Goal: Task Accomplishment & Management: Manage account settings

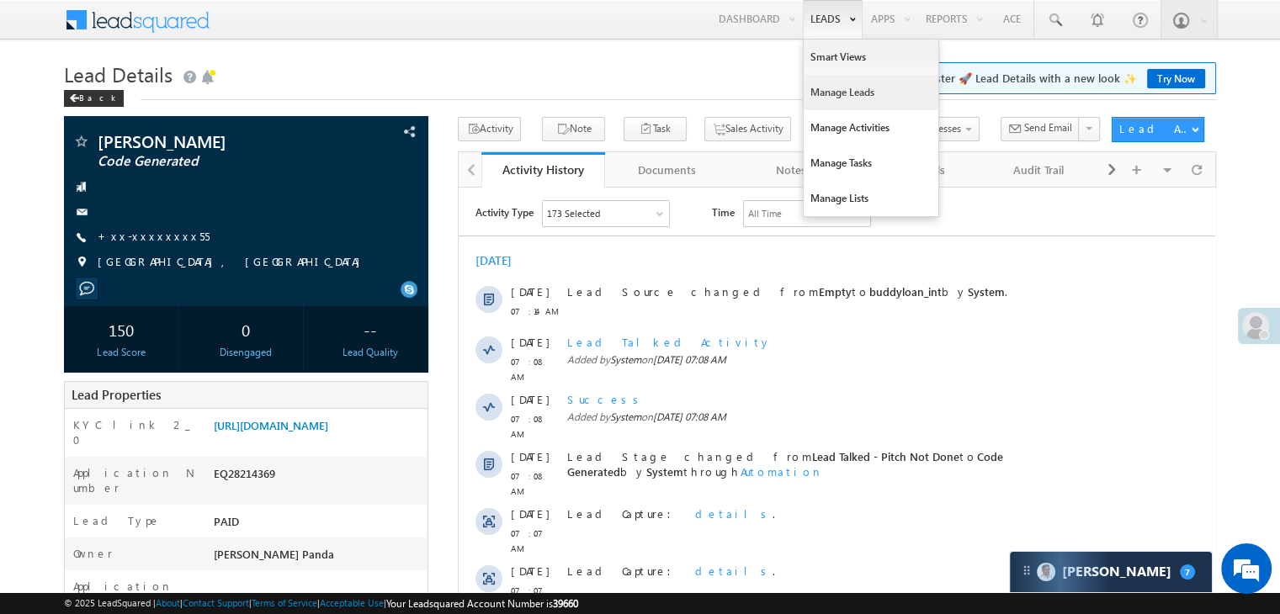
click at [835, 89] on link "Manage Leads" at bounding box center [871, 92] width 135 height 35
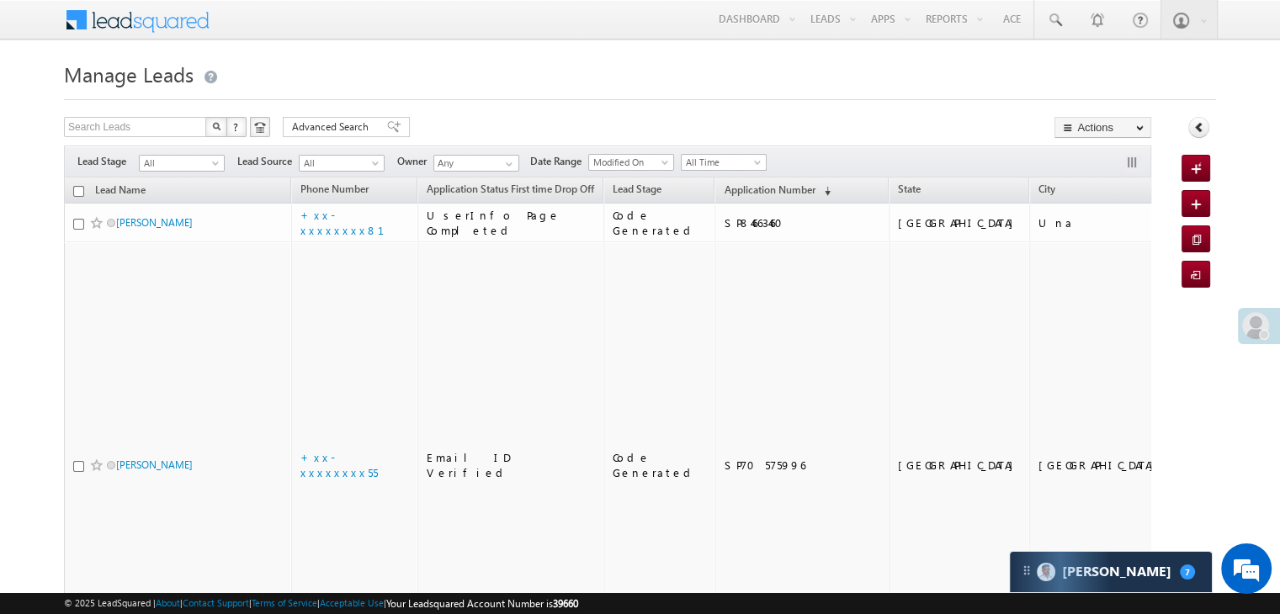
click at [1259, 334] on div at bounding box center [1264, 335] width 10 height 10
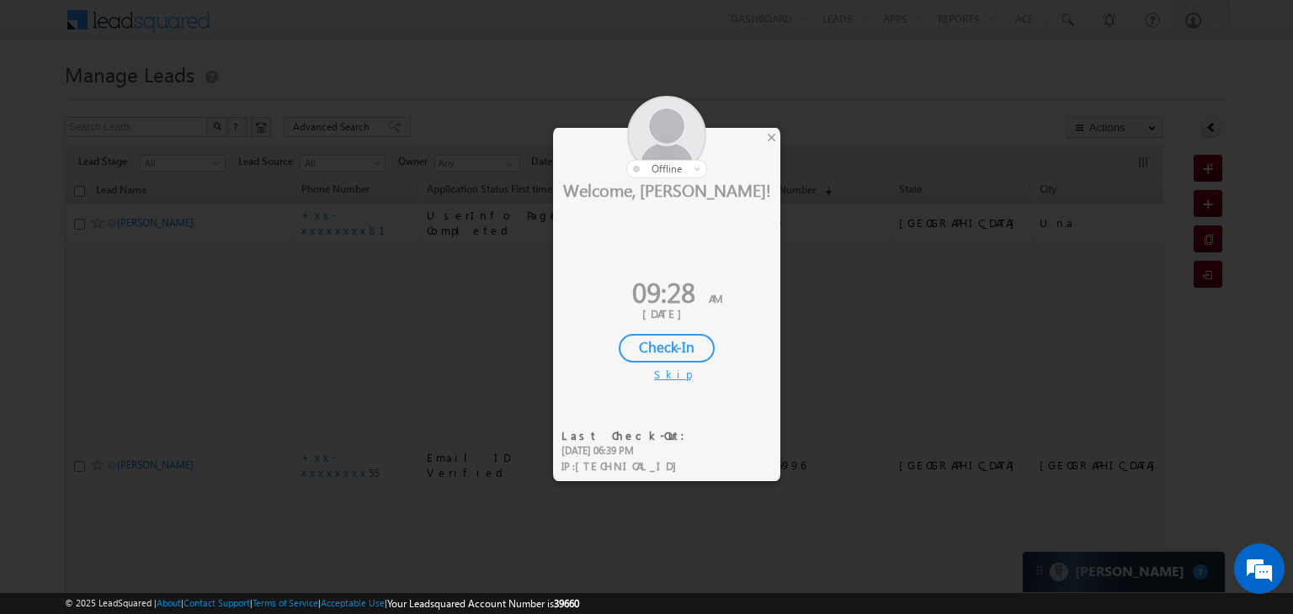
click at [650, 338] on div "Check-In" at bounding box center [667, 348] width 96 height 29
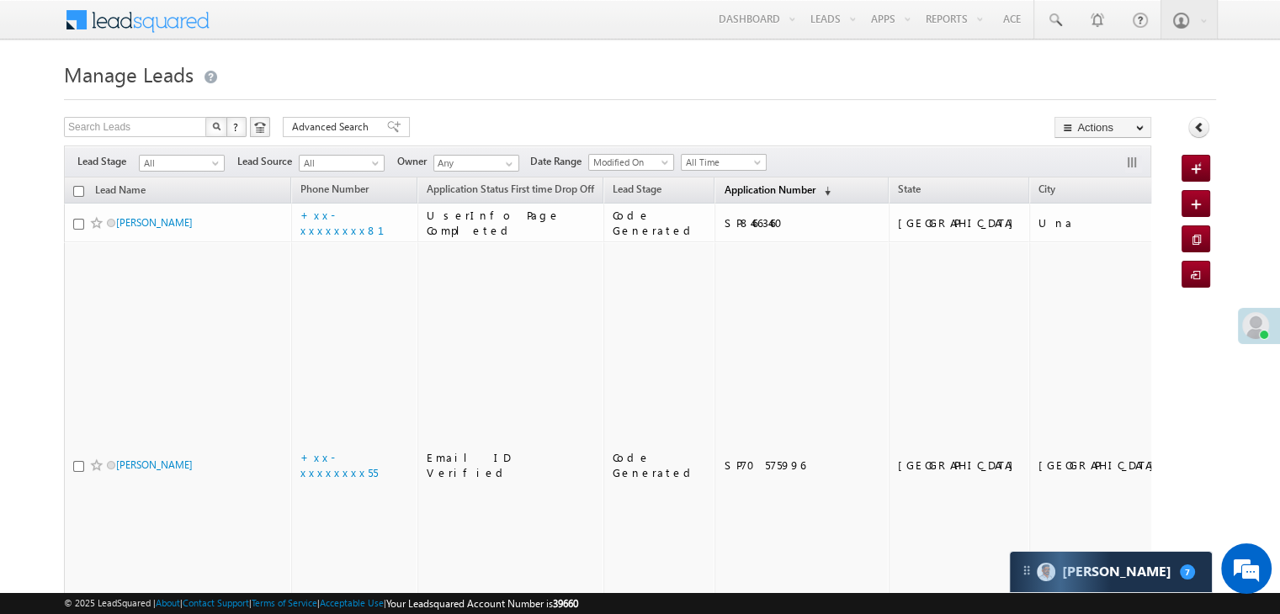
click at [724, 189] on span "Application Number" at bounding box center [769, 189] width 91 height 13
click at [728, 192] on span "Application Number" at bounding box center [769, 189] width 91 height 13
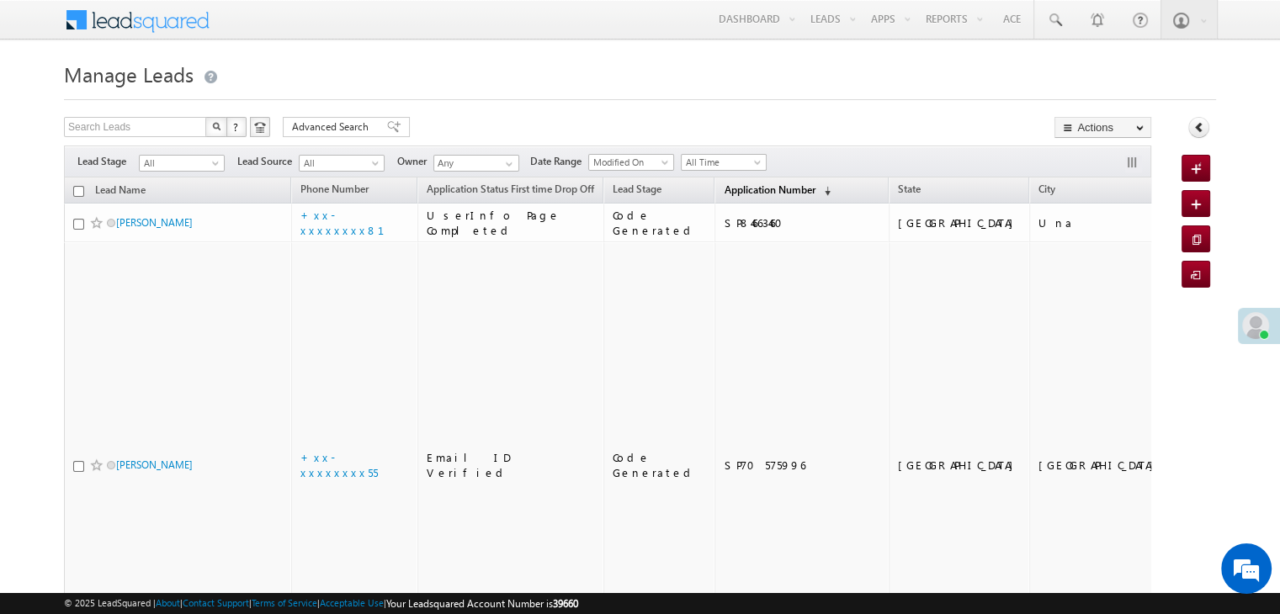
click at [729, 189] on span "Application Number" at bounding box center [769, 189] width 91 height 13
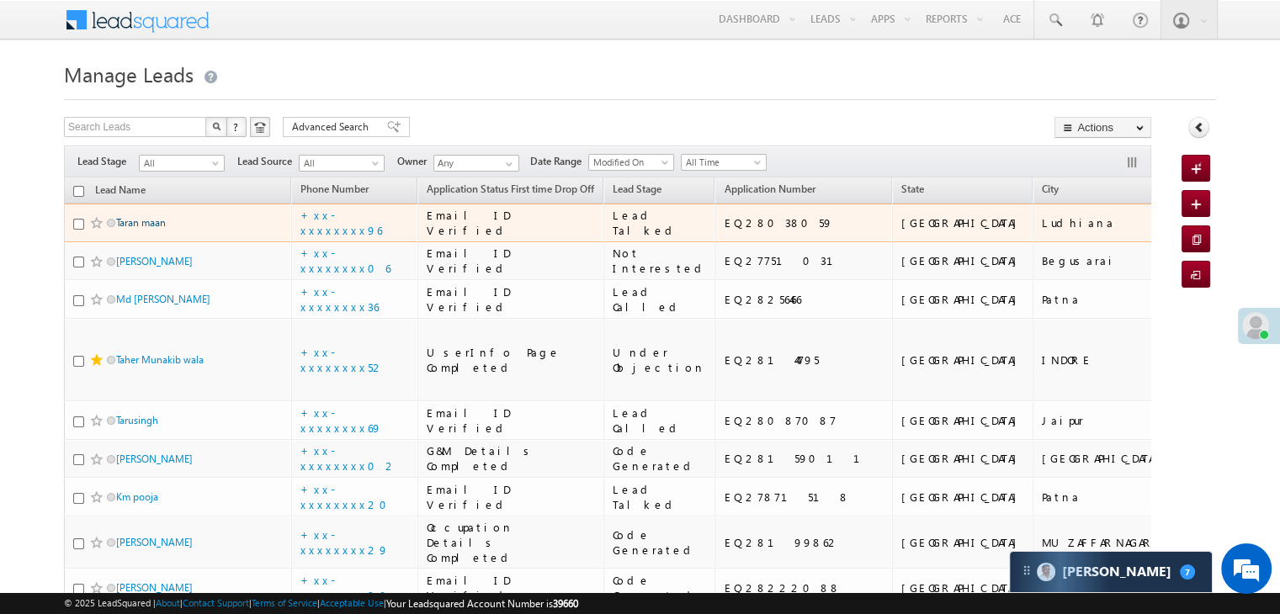
click at [144, 229] on link "Taran maan" at bounding box center [141, 222] width 50 height 13
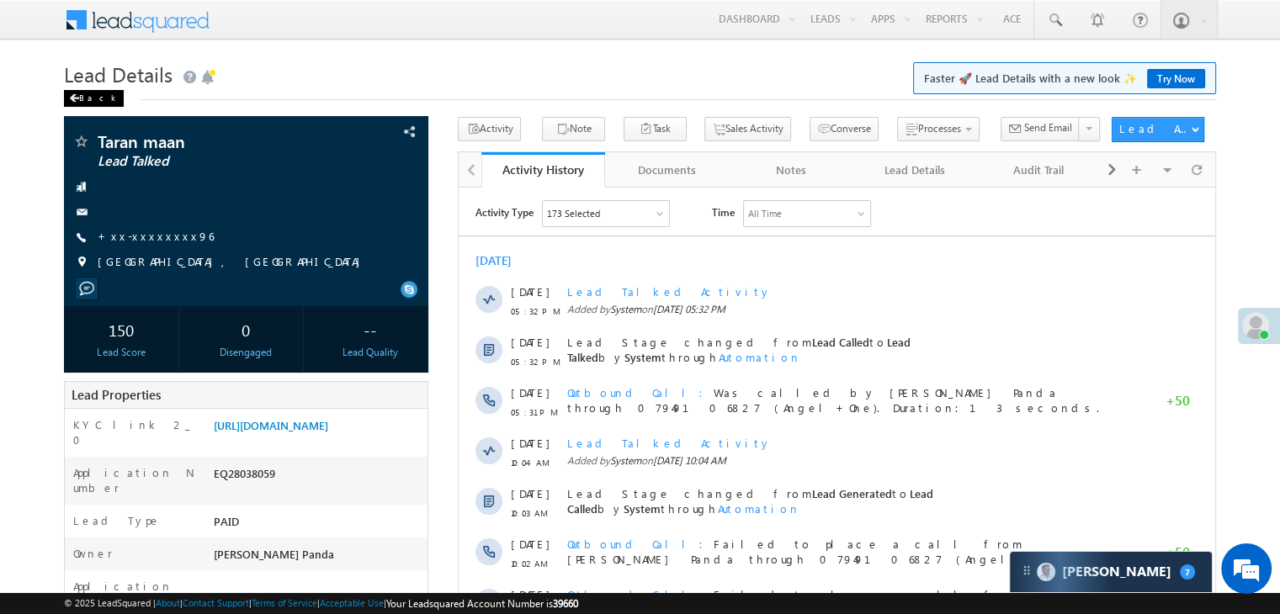
click at [80, 96] on div "Back" at bounding box center [94, 98] width 60 height 17
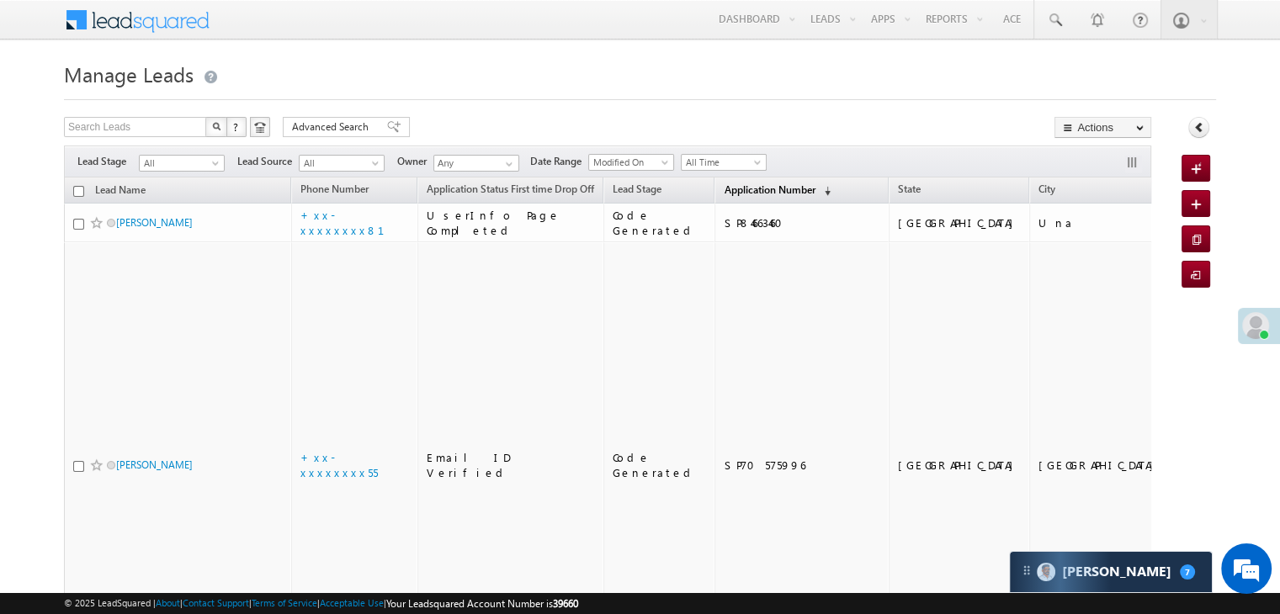
click at [724, 192] on span "Application Number" at bounding box center [769, 189] width 91 height 13
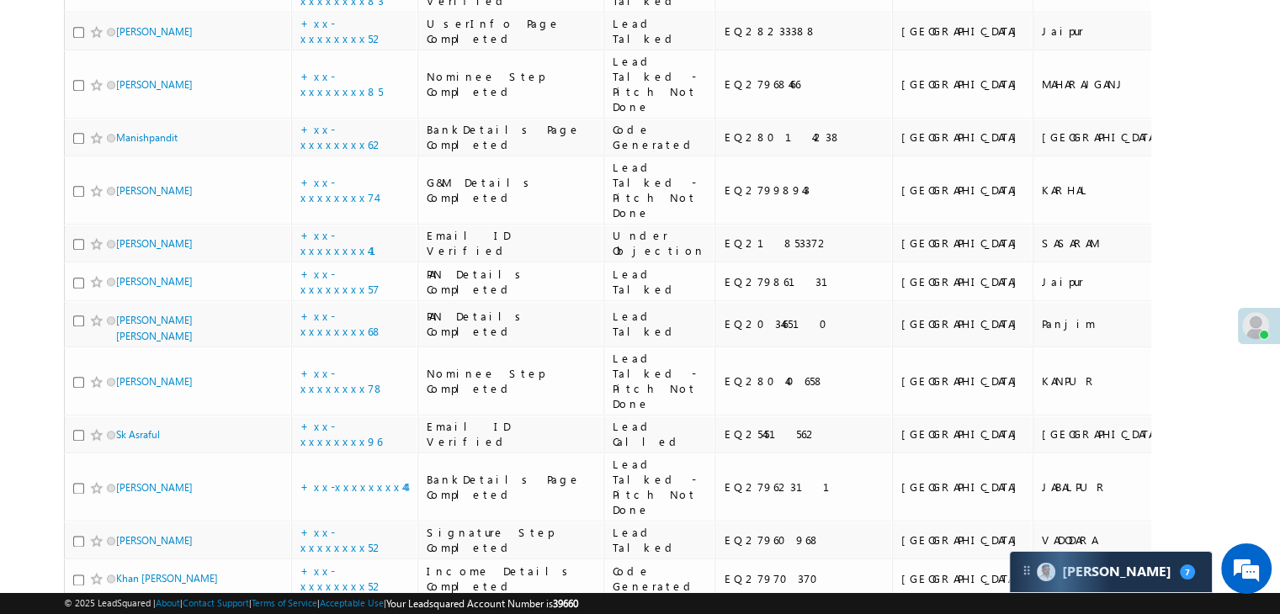
scroll to position [2104, 0]
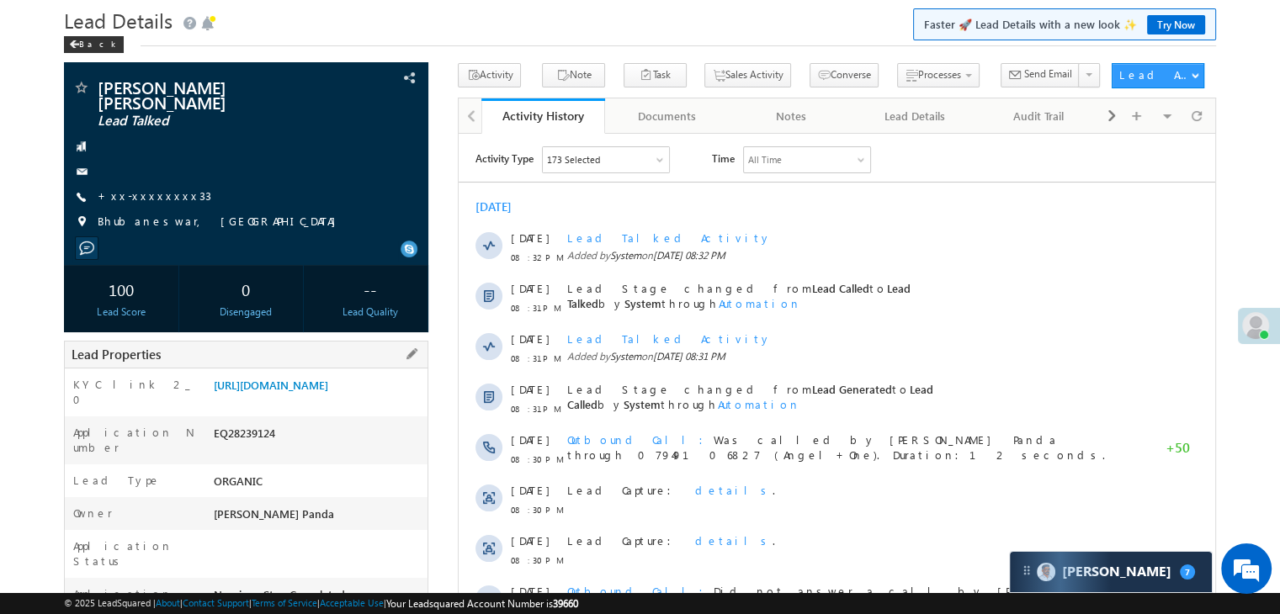
scroll to position [84, 0]
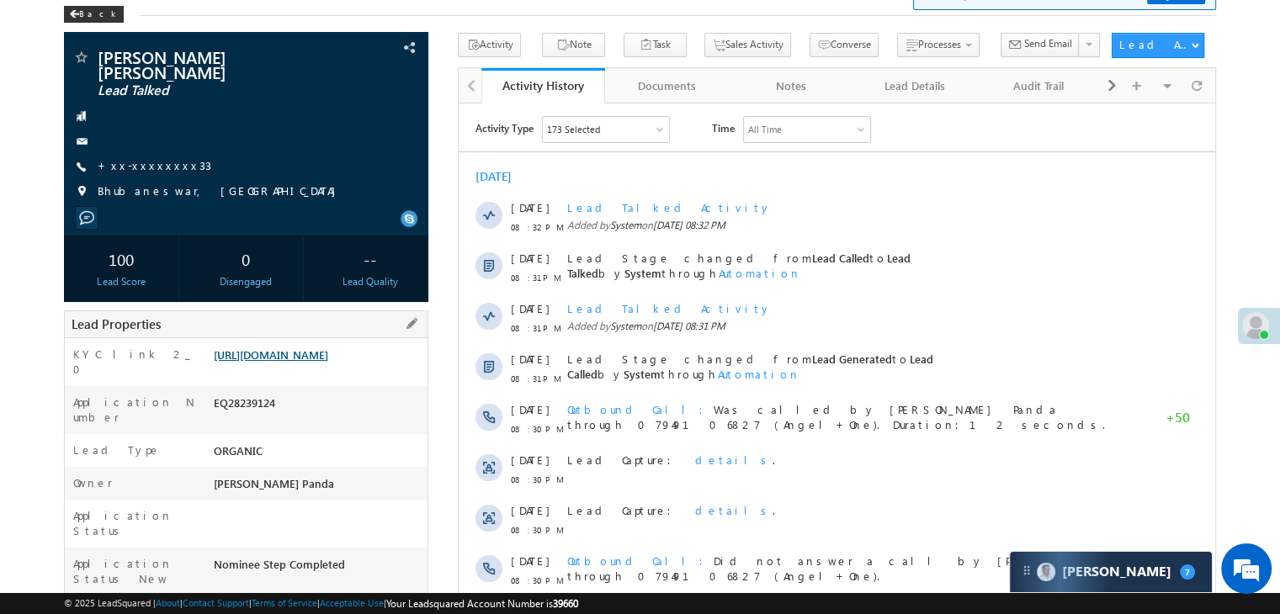
click at [320, 348] on link "[URL][DOMAIN_NAME]" at bounding box center [271, 355] width 114 height 14
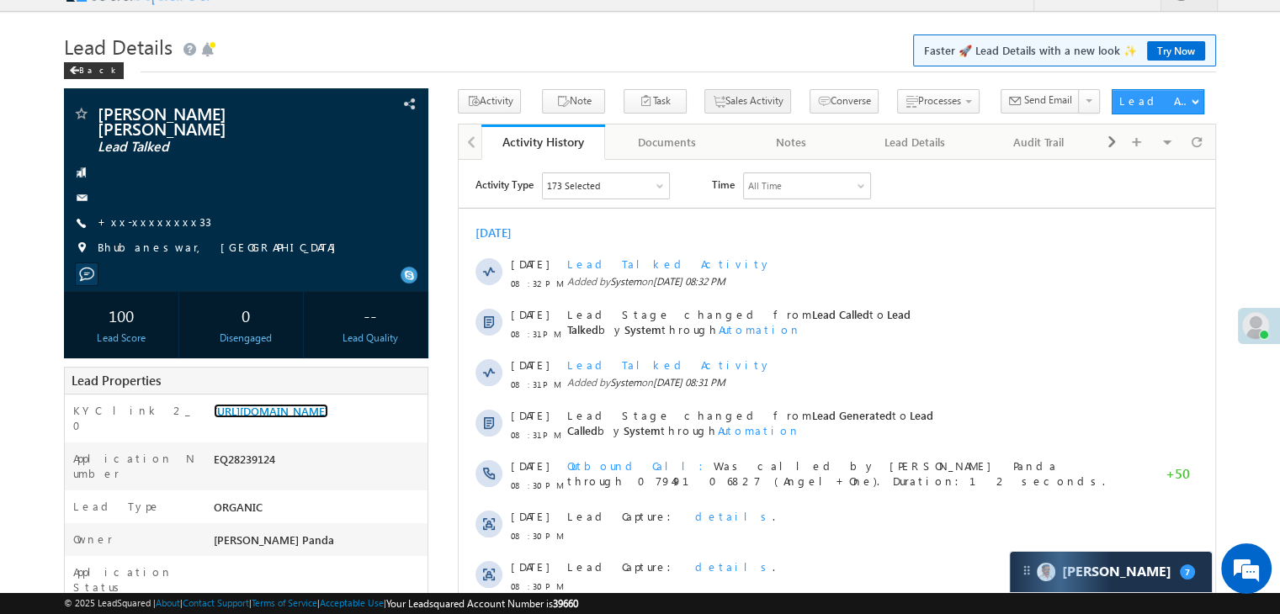
scroll to position [0, 0]
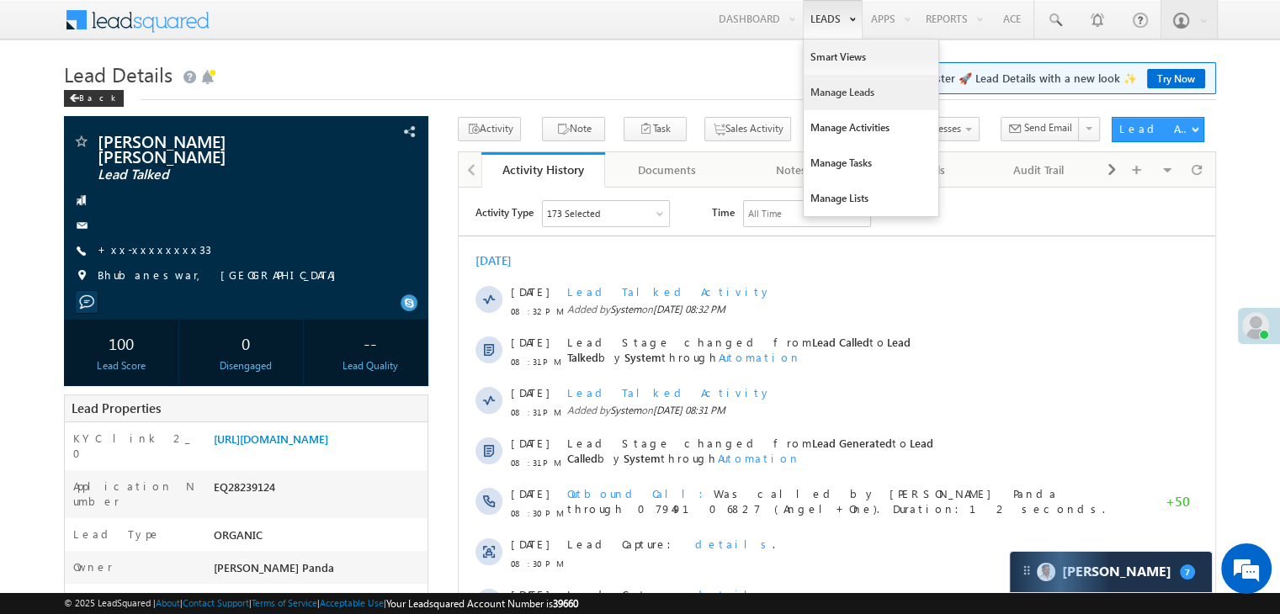
click at [847, 93] on link "Manage Leads" at bounding box center [871, 92] width 135 height 35
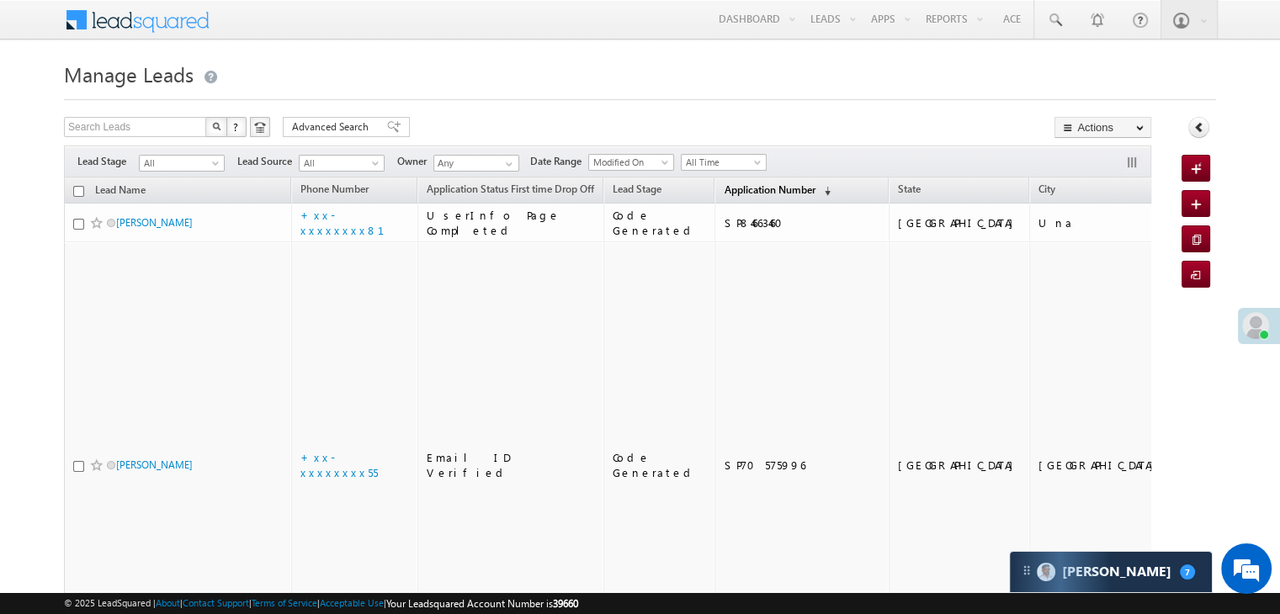
click at [724, 194] on span "Application Number" at bounding box center [769, 189] width 91 height 13
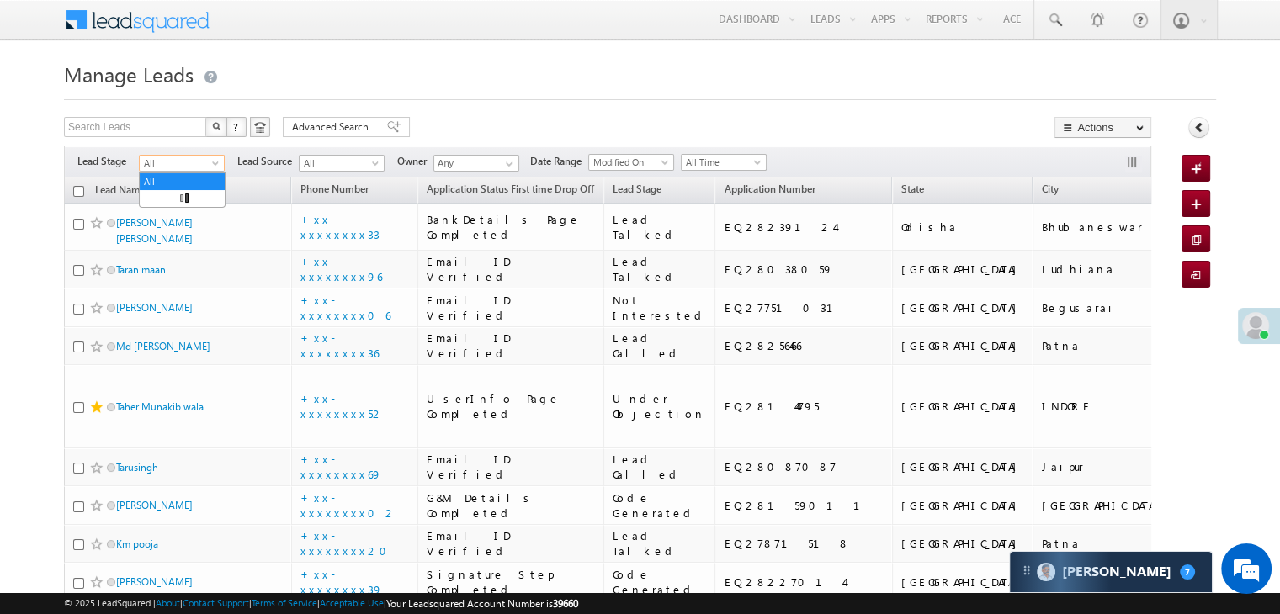
click at [212, 166] on span at bounding box center [216, 166] width 13 height 13
click at [188, 206] on link "Lead Generated" at bounding box center [182, 198] width 85 height 15
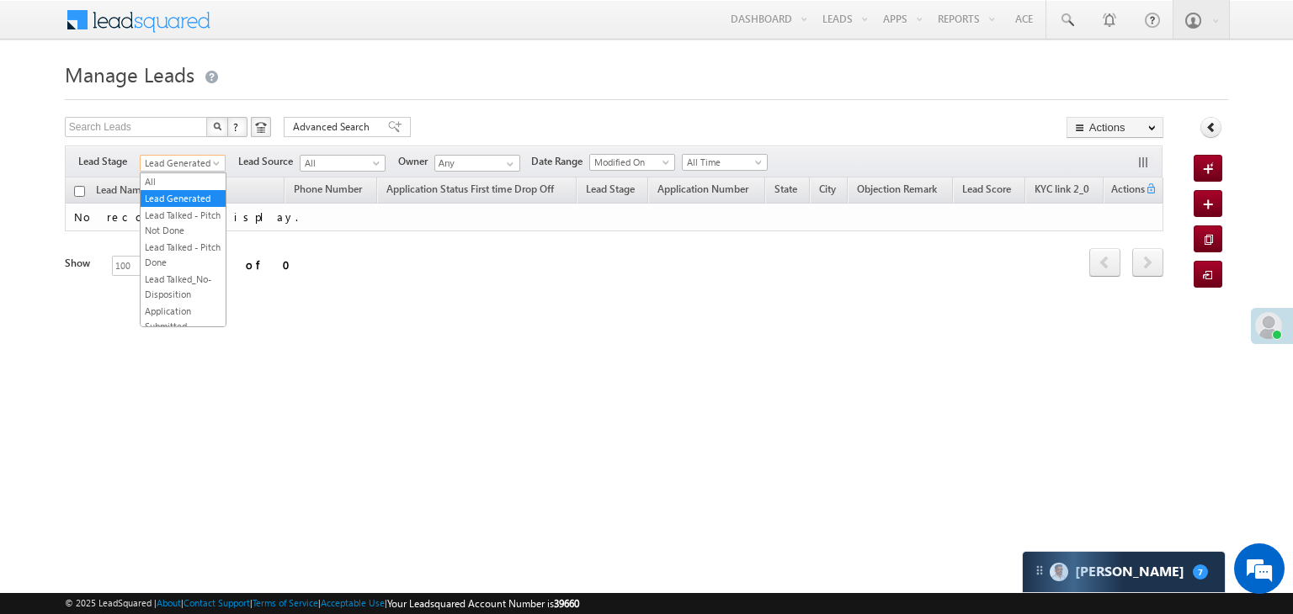
click at [218, 160] on span at bounding box center [217, 166] width 13 height 13
click at [167, 178] on link "All" at bounding box center [183, 181] width 85 height 15
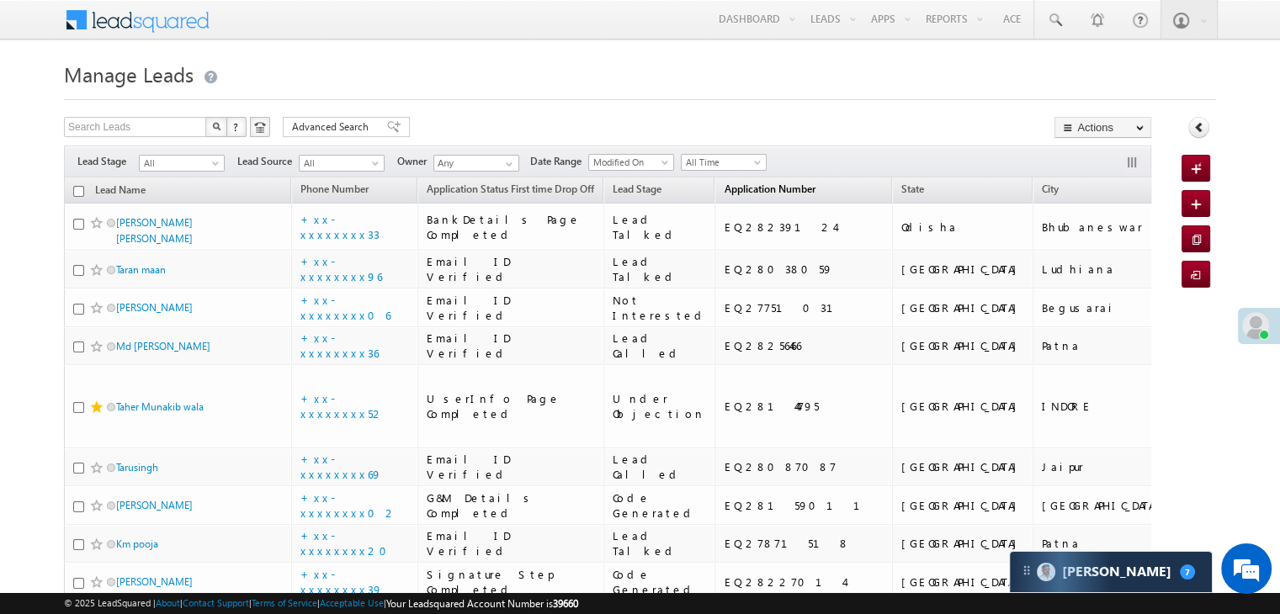
click at [724, 184] on span "Application Number" at bounding box center [769, 189] width 91 height 13
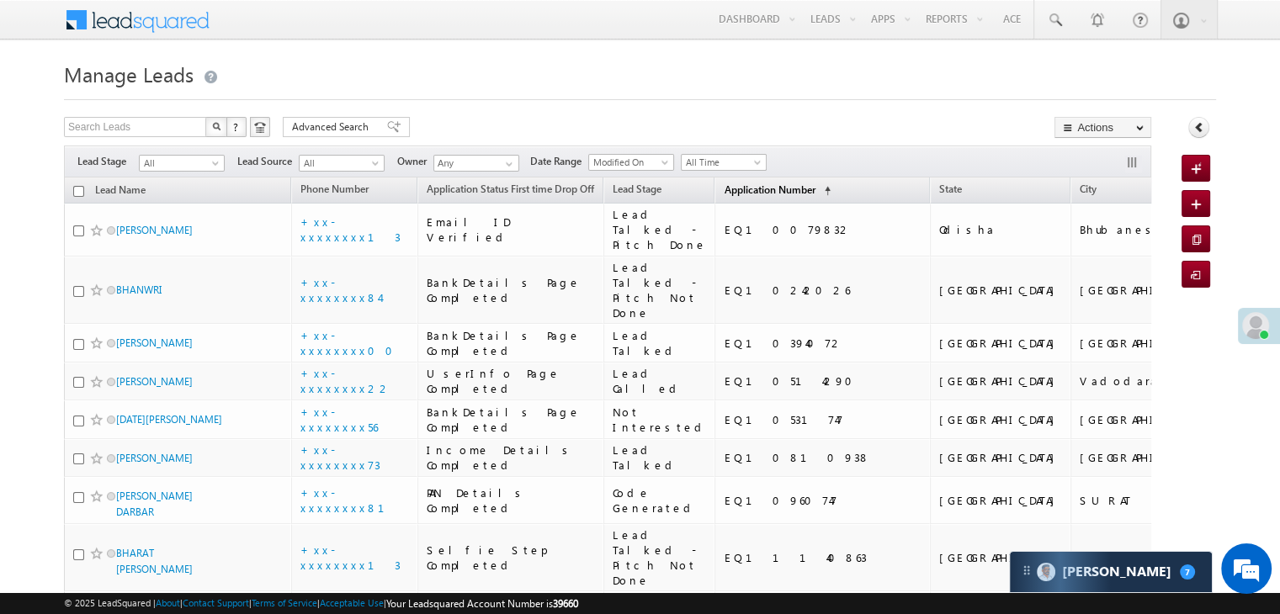
click at [724, 184] on span "Application Number" at bounding box center [769, 189] width 91 height 13
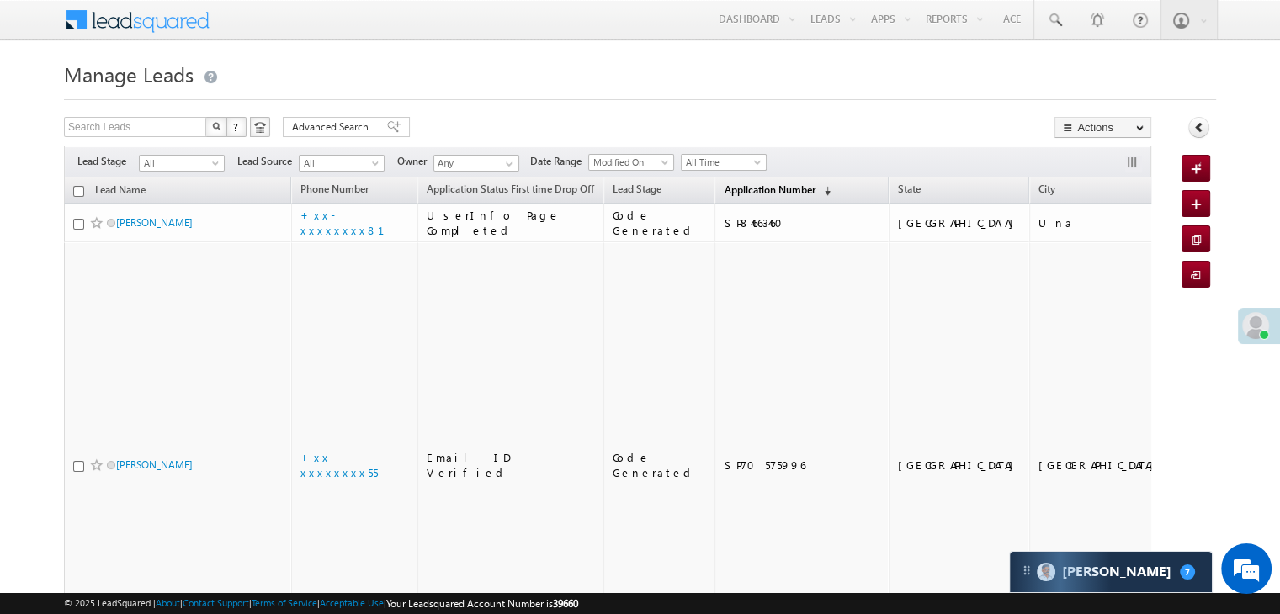
click at [724, 184] on span "Application Number" at bounding box center [769, 189] width 91 height 13
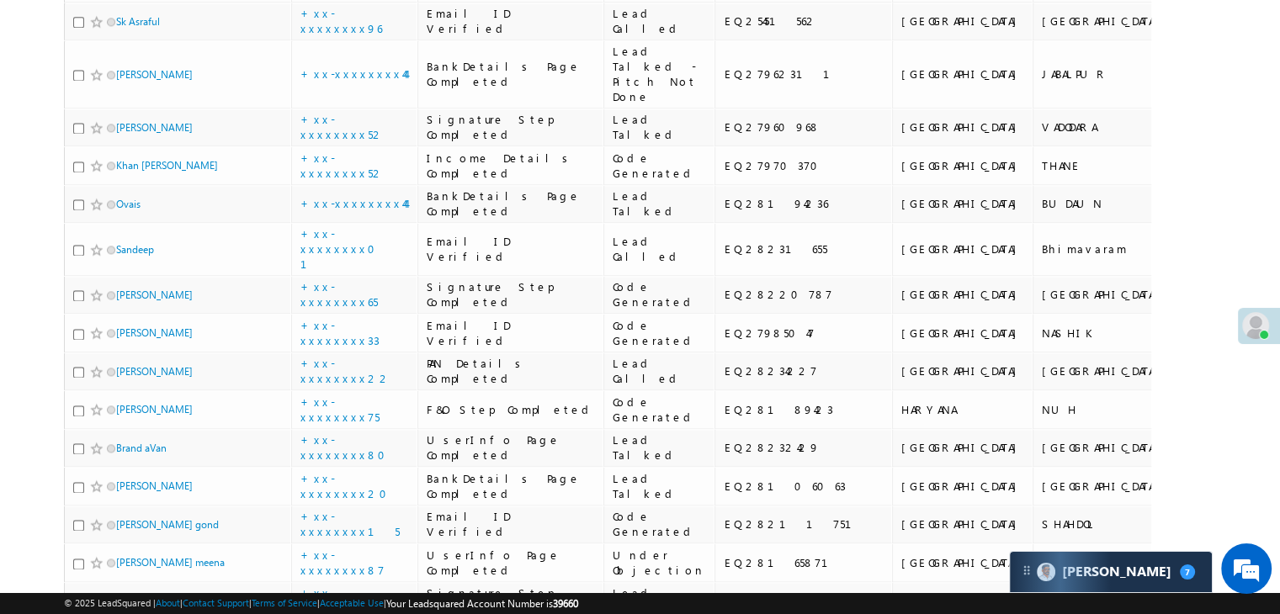
scroll to position [2356, 0]
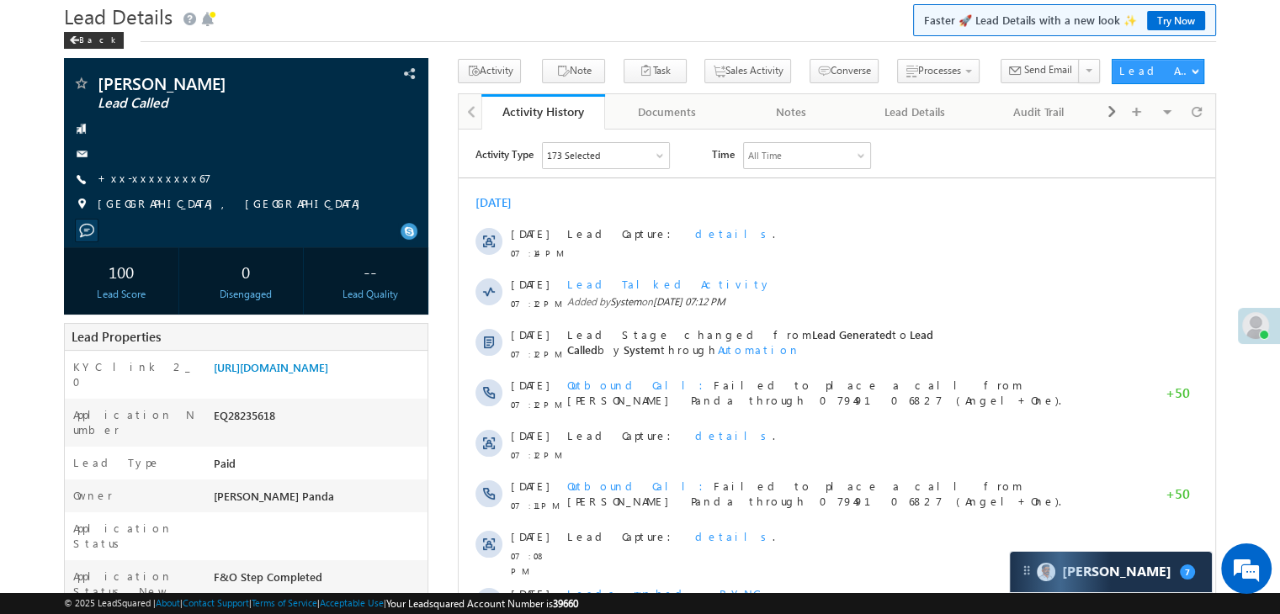
scroll to position [168, 0]
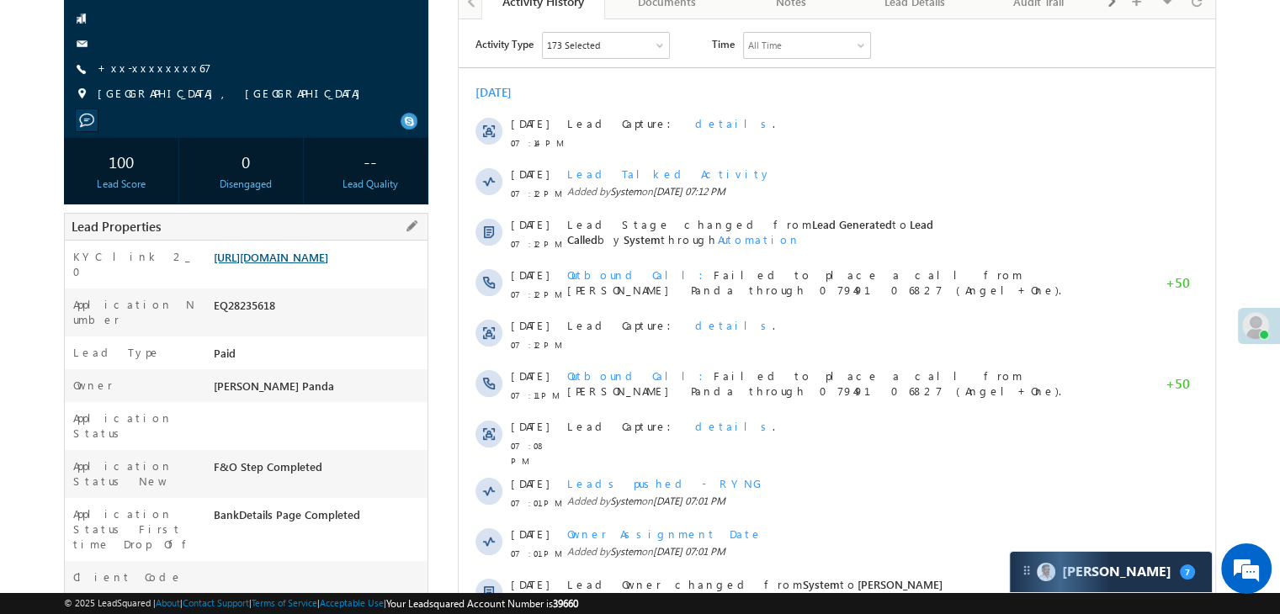
click at [319, 264] on link "[URL][DOMAIN_NAME]" at bounding box center [271, 257] width 114 height 14
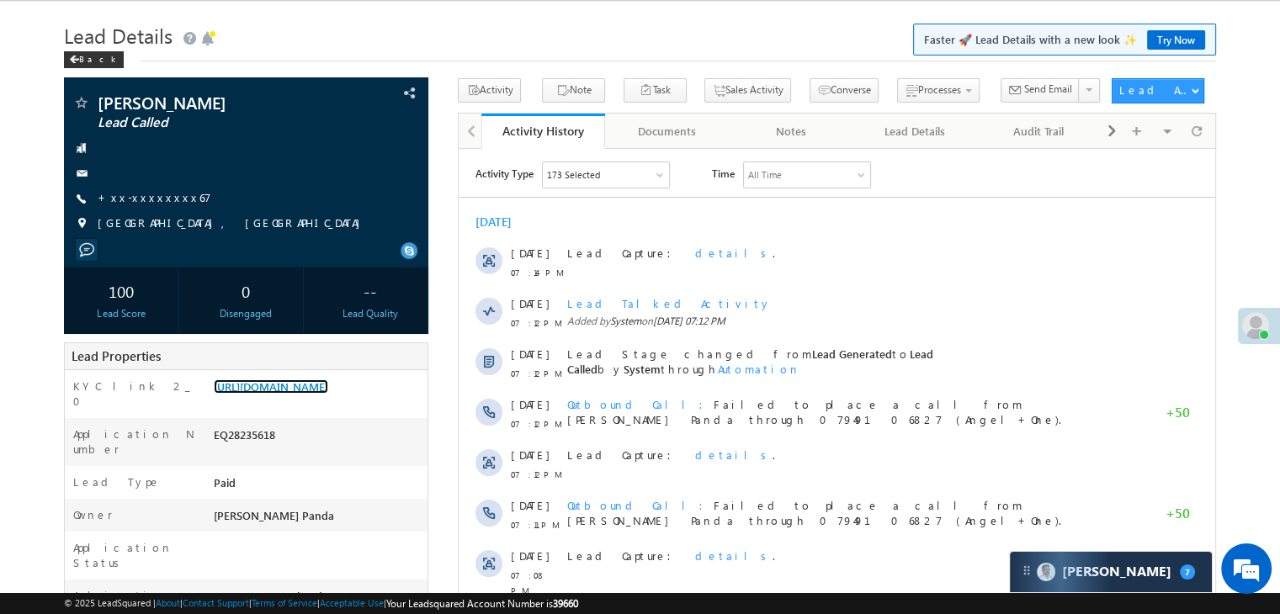
scroll to position [0, 0]
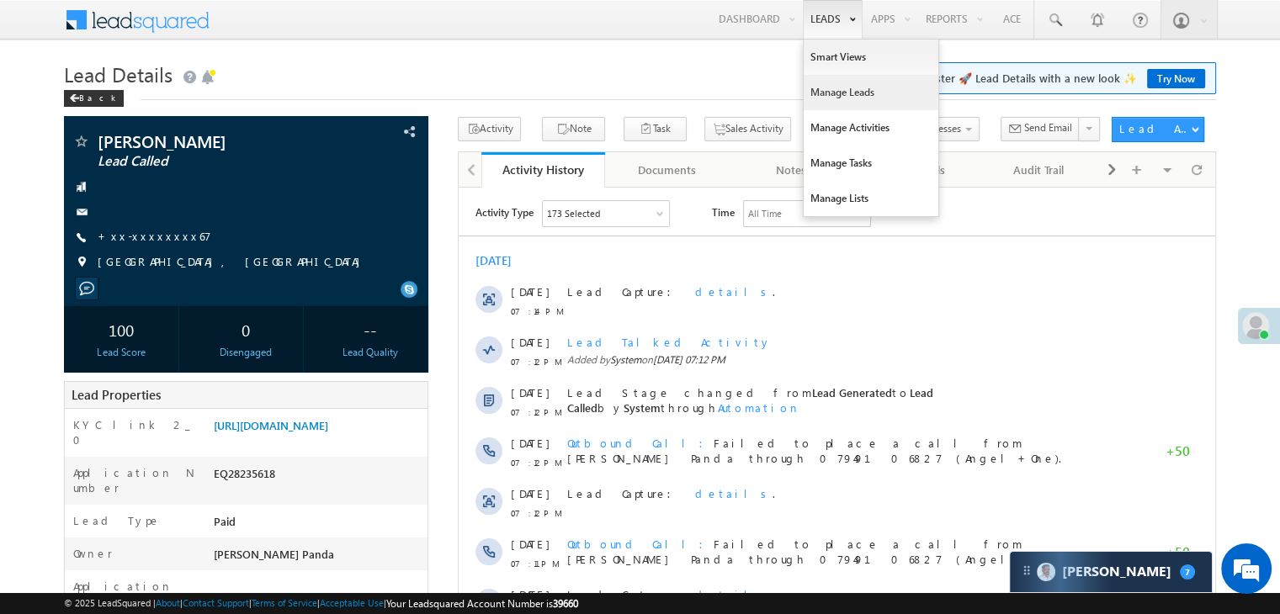
click at [834, 88] on link "Manage Leads" at bounding box center [871, 92] width 135 height 35
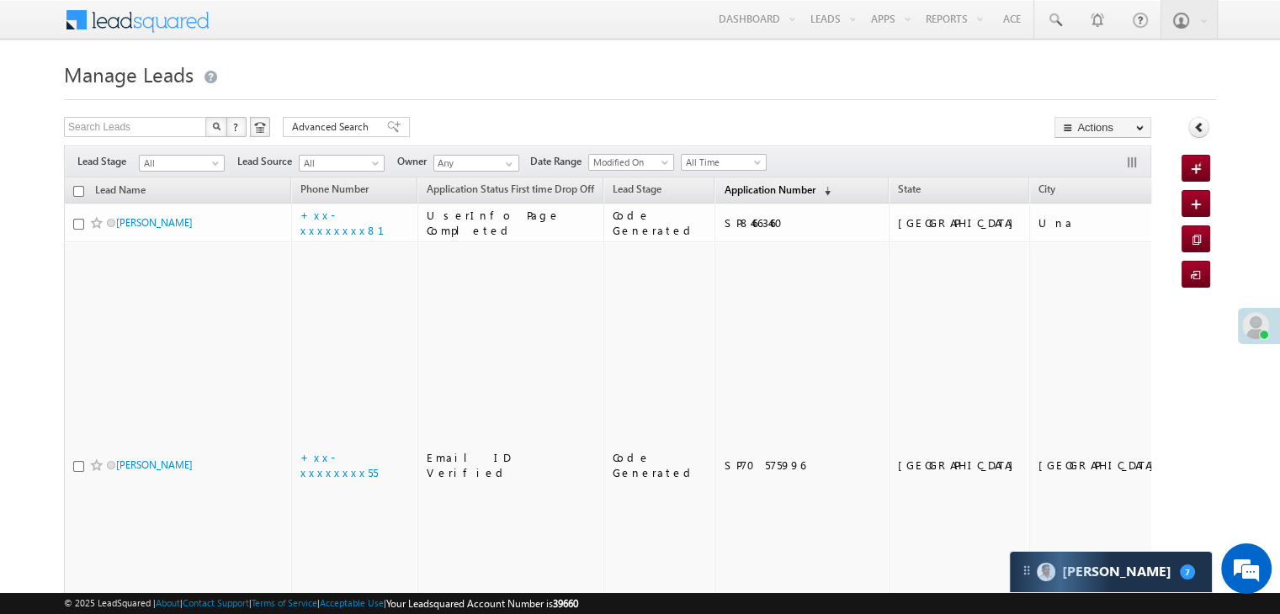
click at [724, 189] on span "Application Number" at bounding box center [769, 189] width 91 height 13
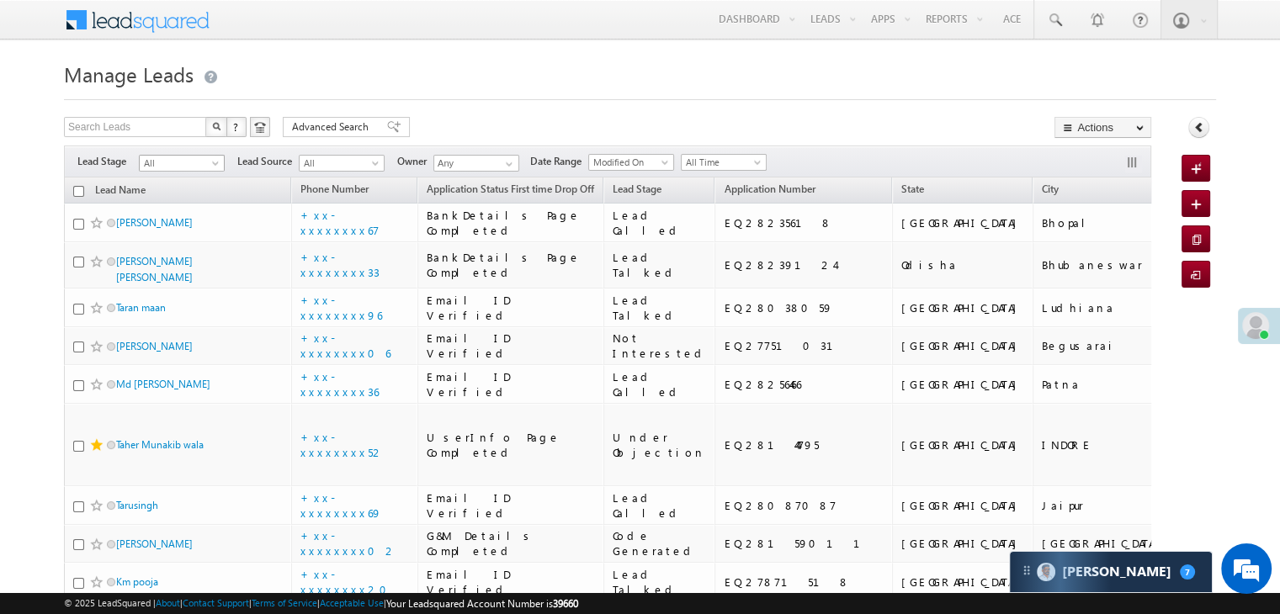
click at [214, 169] on span at bounding box center [216, 166] width 13 height 13
click at [182, 206] on link "Lead Generated" at bounding box center [182, 198] width 85 height 15
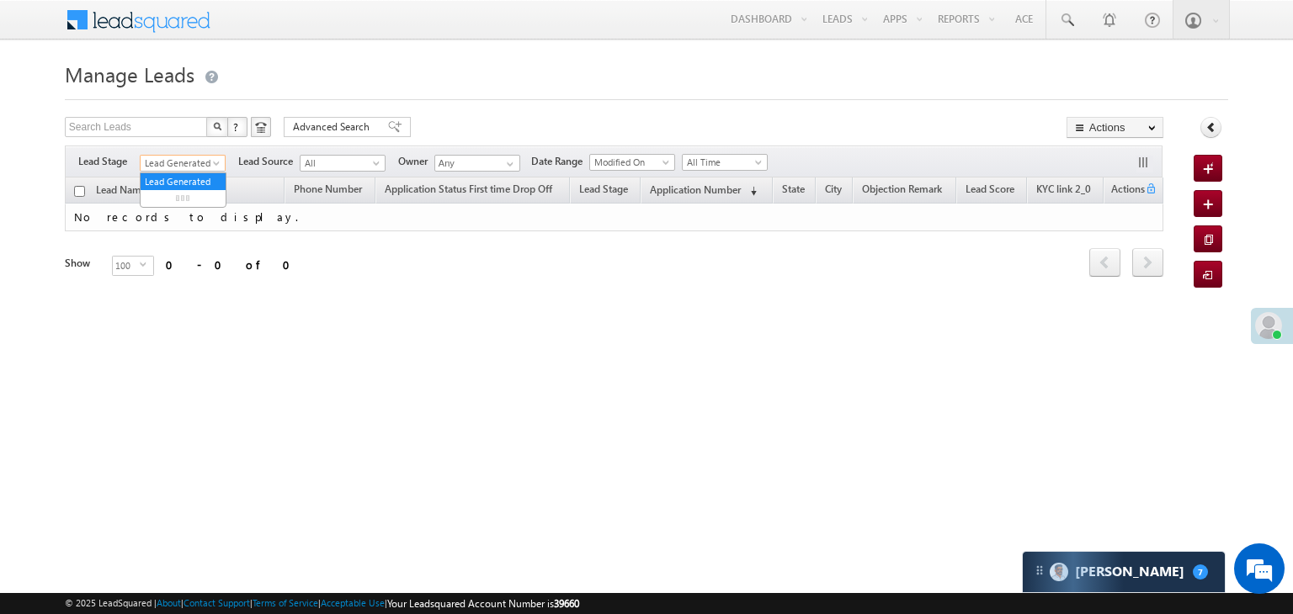
click at [215, 165] on span at bounding box center [217, 166] width 13 height 13
click at [186, 178] on link "All" at bounding box center [183, 181] width 85 height 15
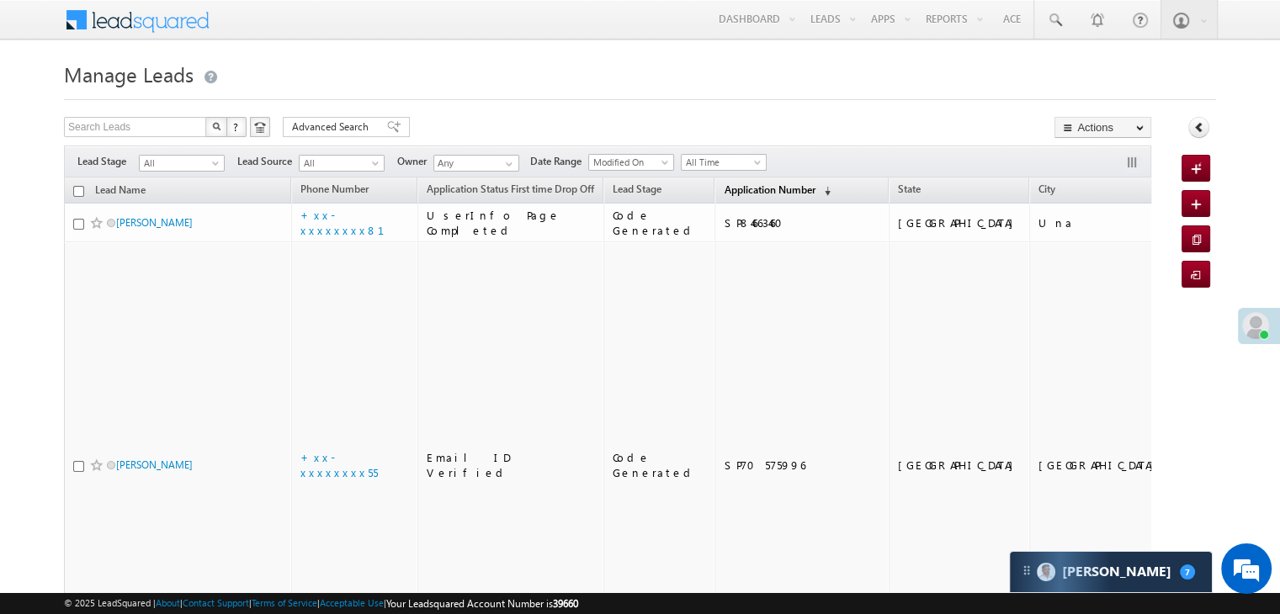
click at [730, 190] on span "Application Number" at bounding box center [769, 189] width 91 height 13
click at [736, 189] on span "Application Number" at bounding box center [769, 189] width 91 height 13
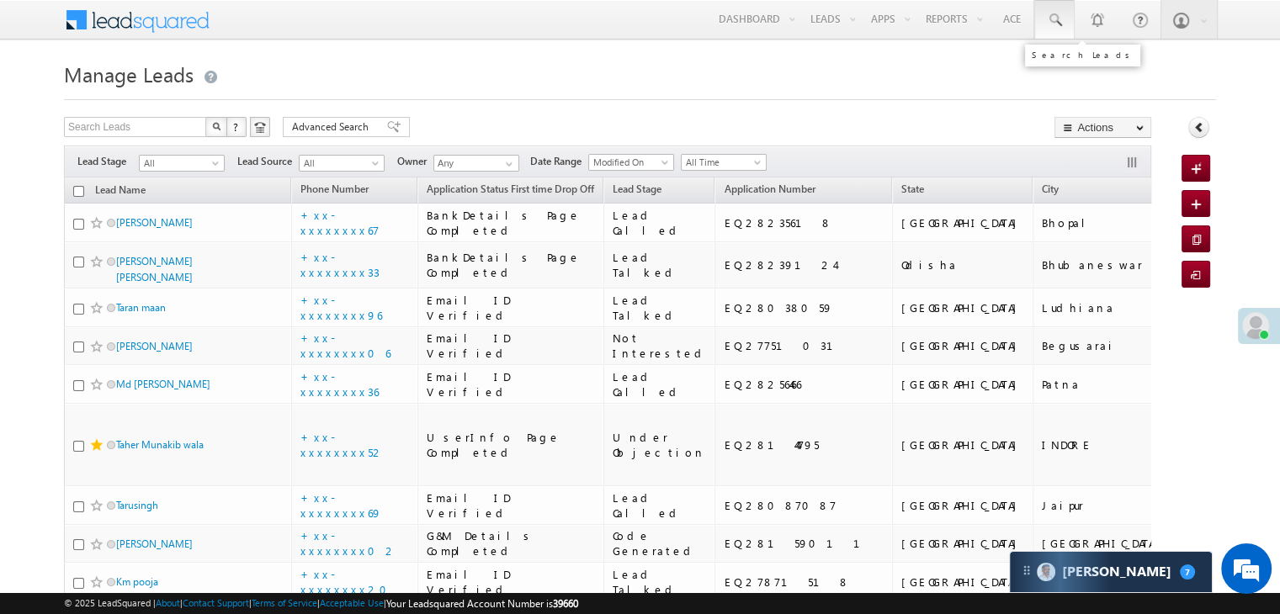
click at [1055, 22] on span at bounding box center [1054, 20] width 17 height 17
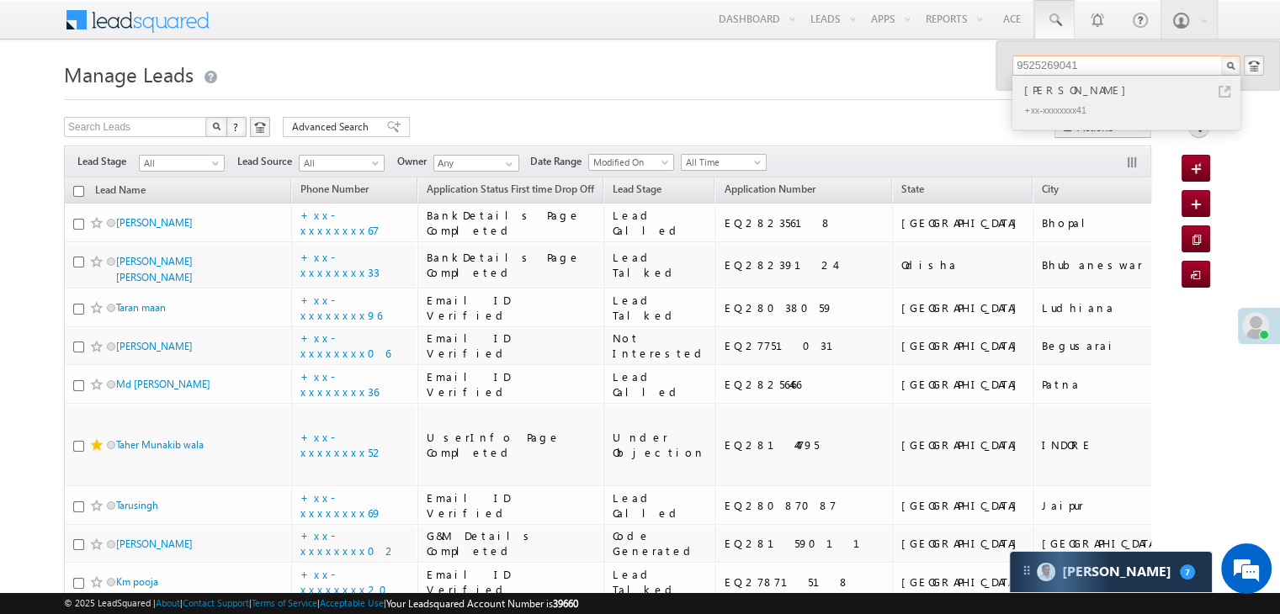
type input "9525269041"
click at [1055, 88] on div "[PERSON_NAME]" at bounding box center [1134, 90] width 226 height 19
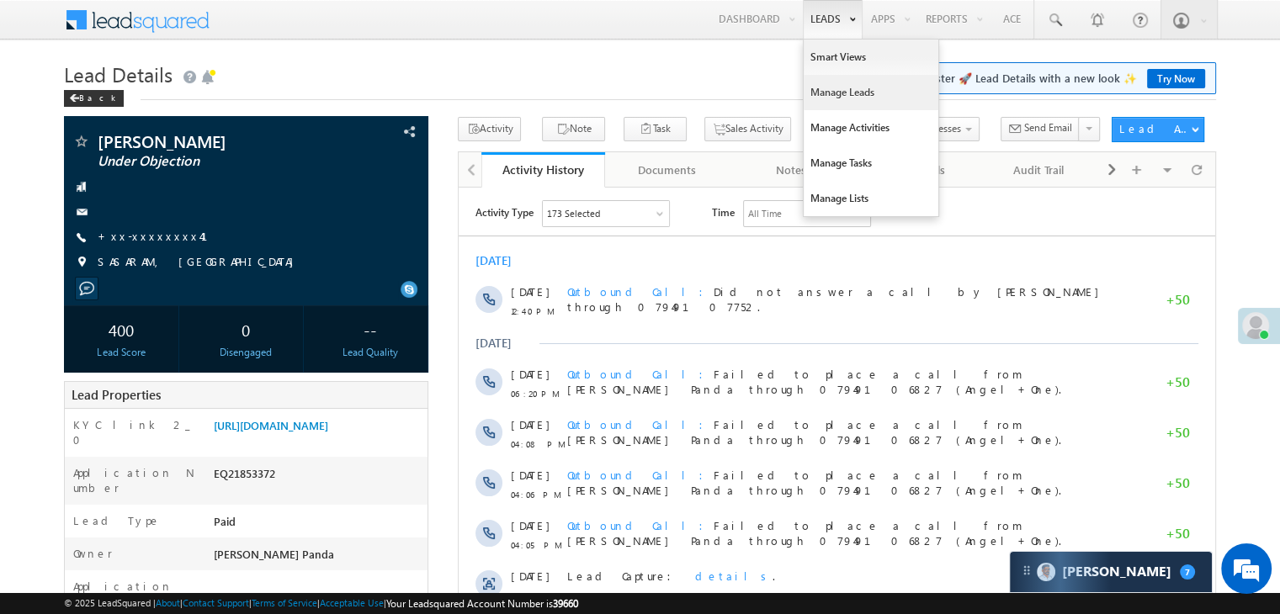
click at [827, 102] on link "Manage Leads" at bounding box center [871, 92] width 135 height 35
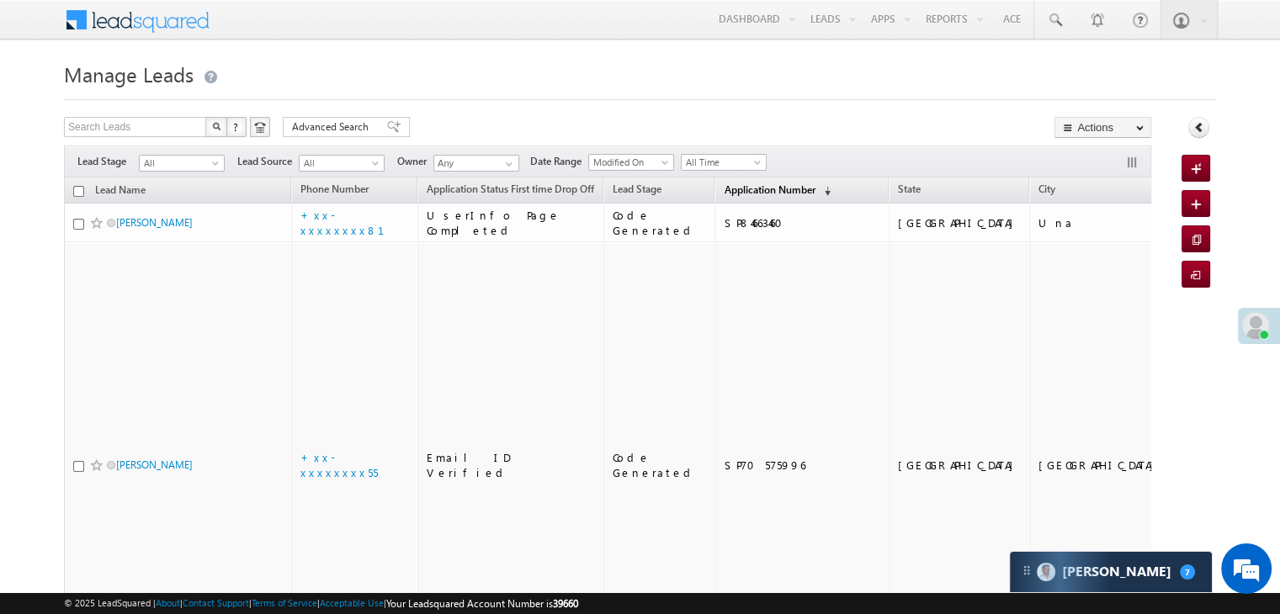
click at [751, 191] on span "Application Number" at bounding box center [769, 189] width 91 height 13
click at [726, 191] on span "Application Number" at bounding box center [769, 189] width 91 height 13
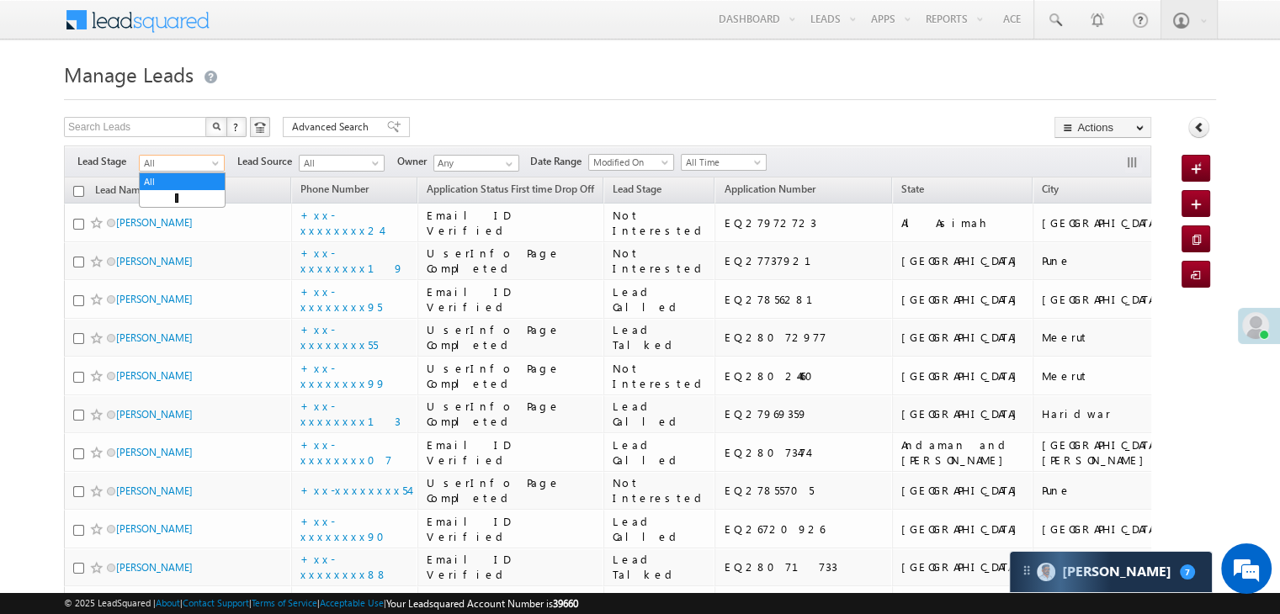
click at [213, 166] on span at bounding box center [216, 166] width 13 height 13
click at [178, 197] on link "Lead Generated" at bounding box center [182, 198] width 85 height 15
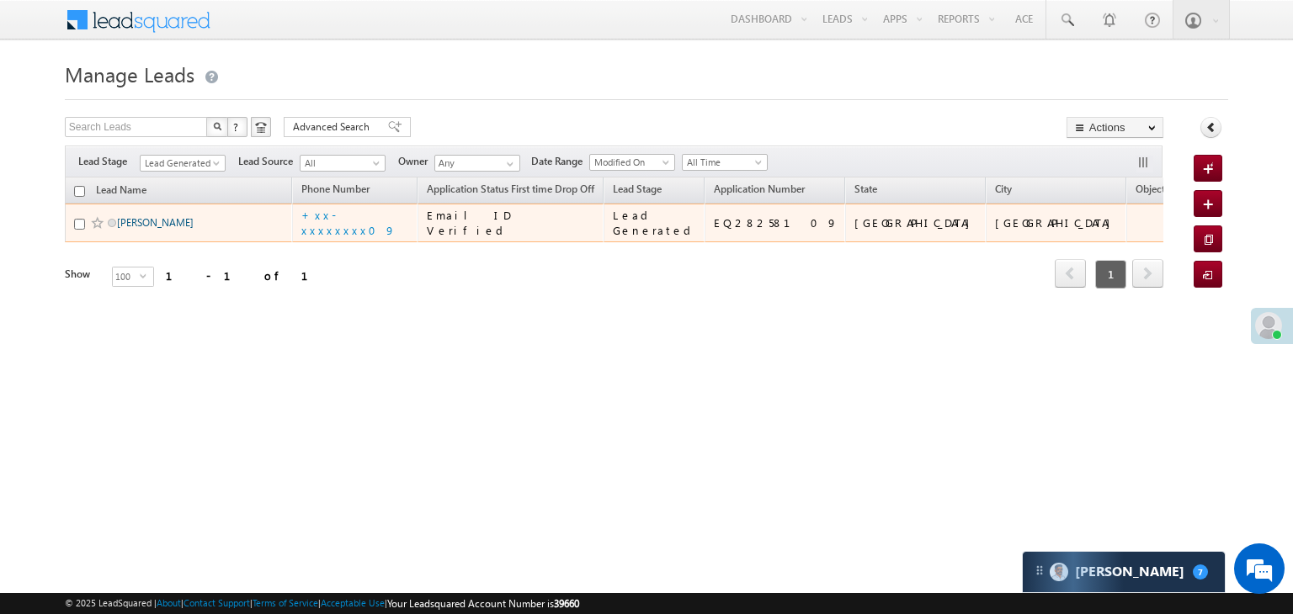
click at [157, 229] on link "Ravi Gupta" at bounding box center [155, 222] width 77 height 13
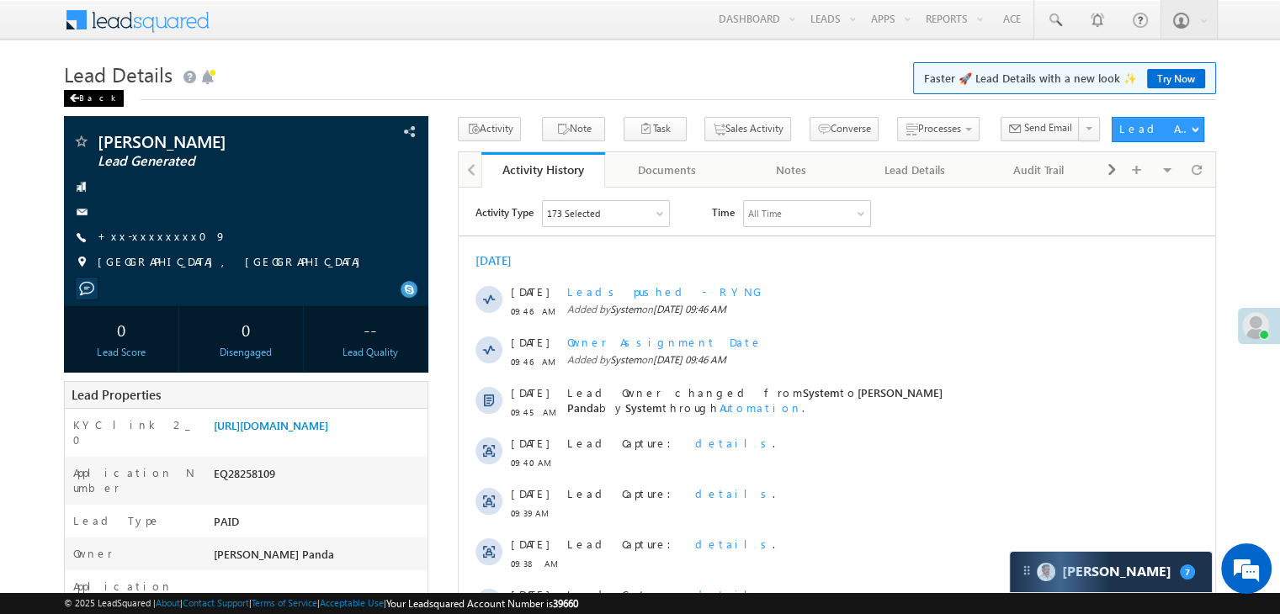
click at [88, 100] on div "Back" at bounding box center [94, 98] width 60 height 17
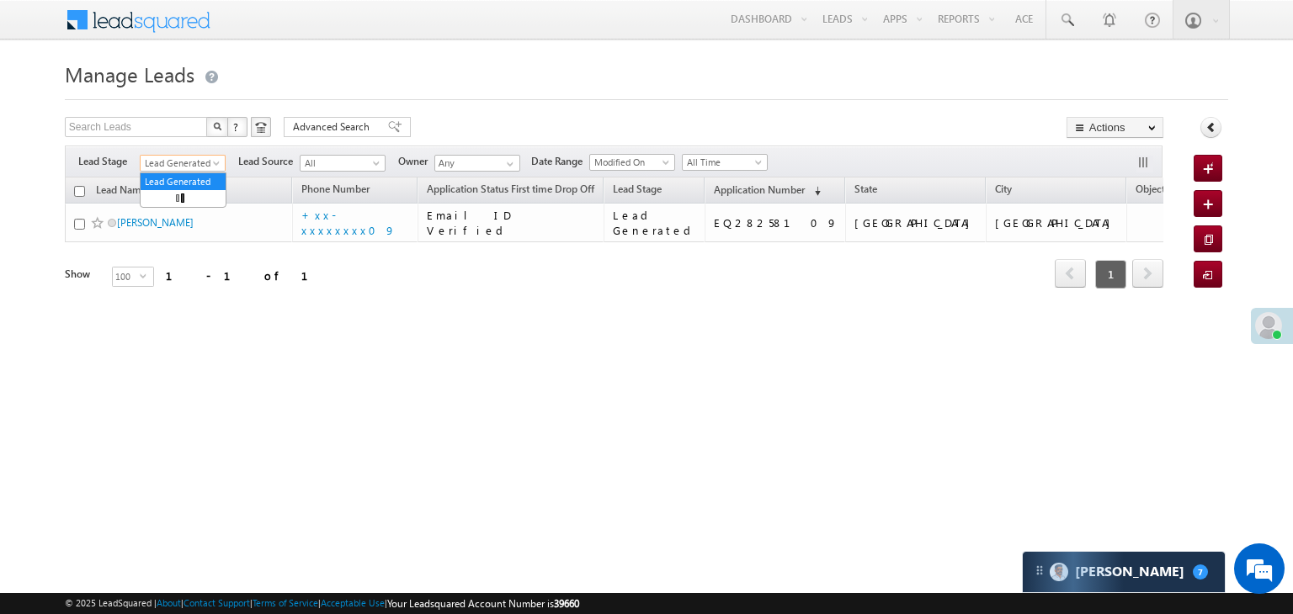
click at [215, 158] on span "Lead Generated" at bounding box center [181, 163] width 80 height 15
click at [165, 183] on link "All" at bounding box center [183, 181] width 85 height 15
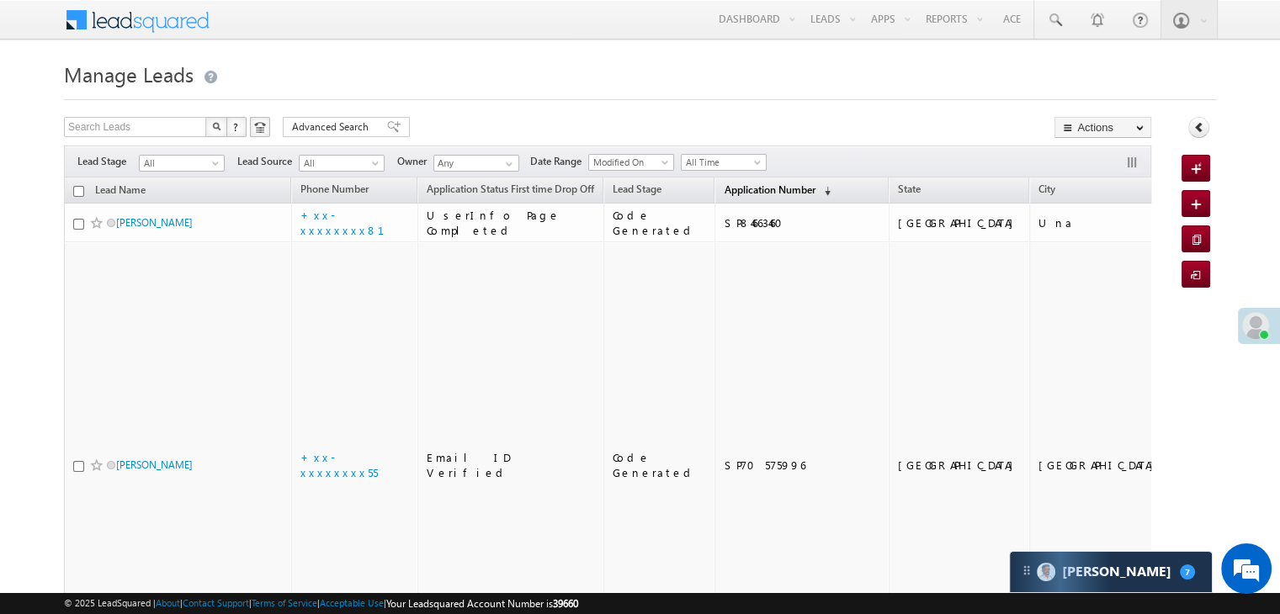
click at [730, 191] on span "Application Number" at bounding box center [769, 189] width 91 height 13
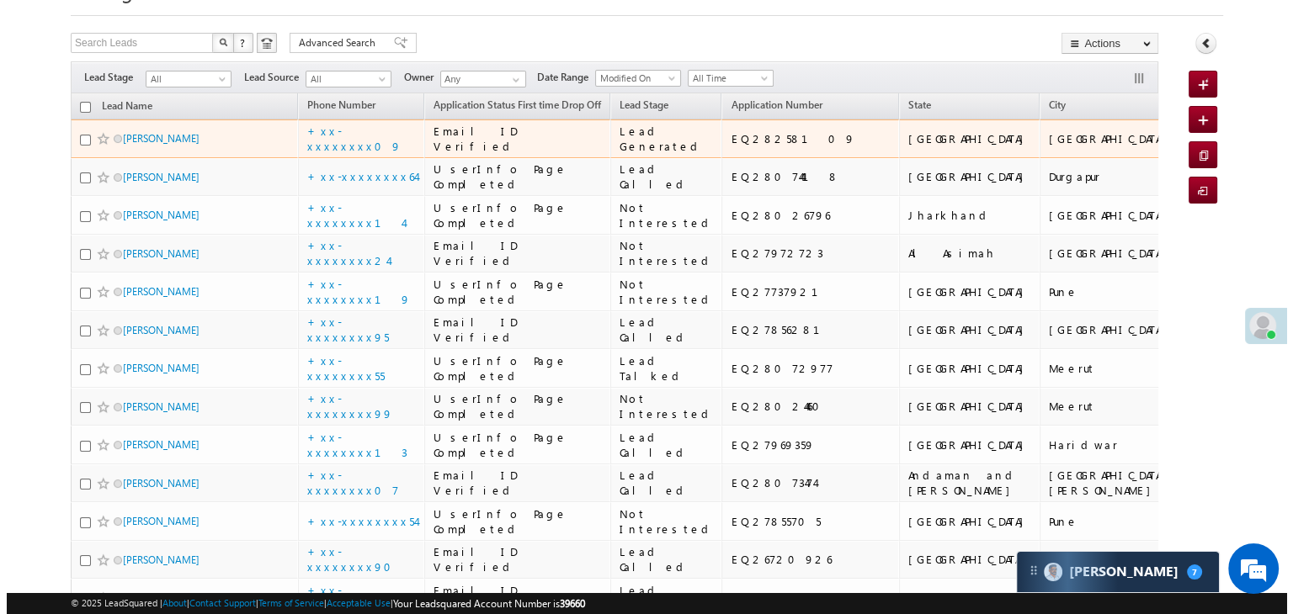
scroll to position [84, 0]
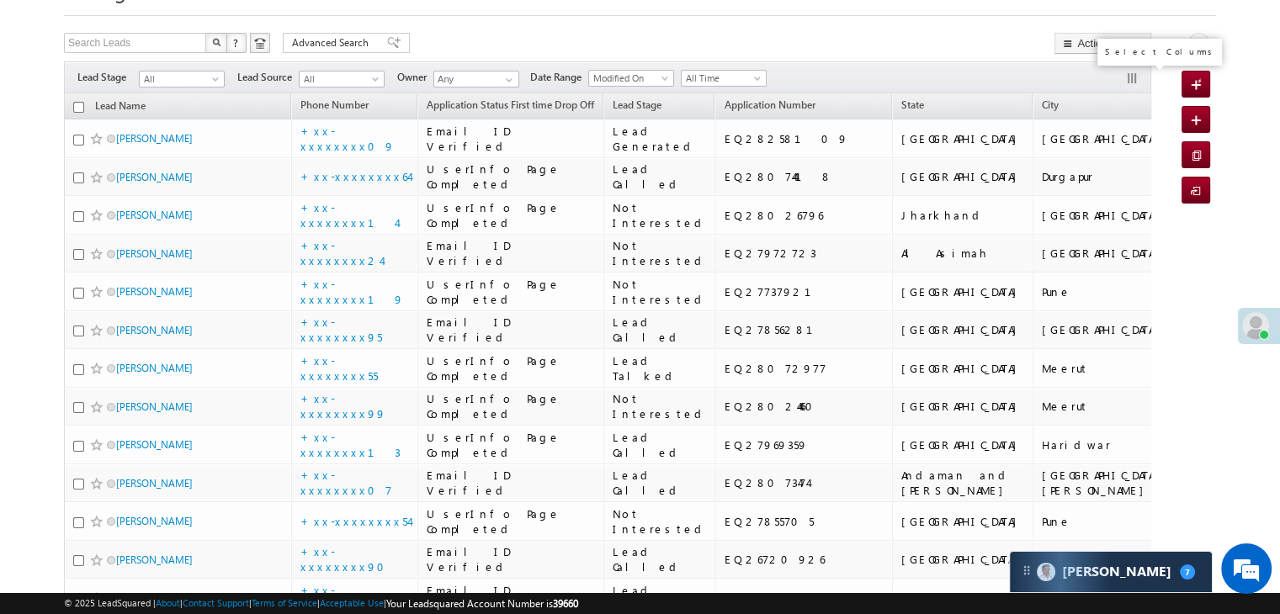
click at [1131, 80] on button "button" at bounding box center [1133, 80] width 17 height 17
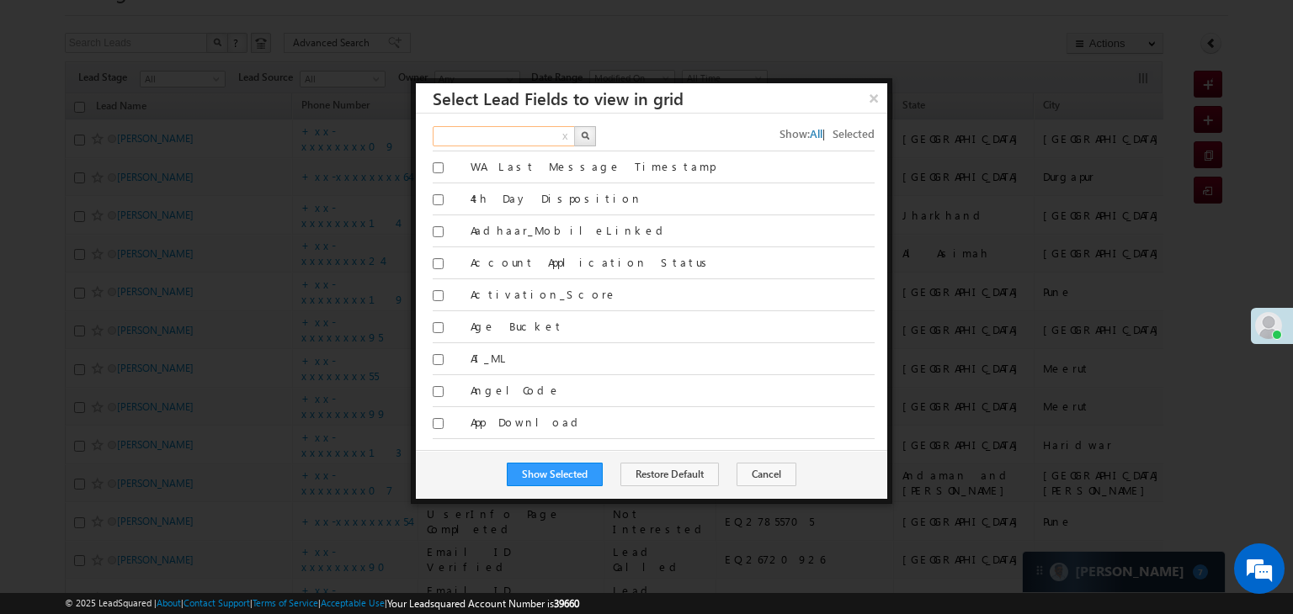
click at [467, 135] on input "text" at bounding box center [505, 136] width 144 height 20
type input "Search Fields"
click at [874, 98] on button "×" at bounding box center [873, 97] width 28 height 29
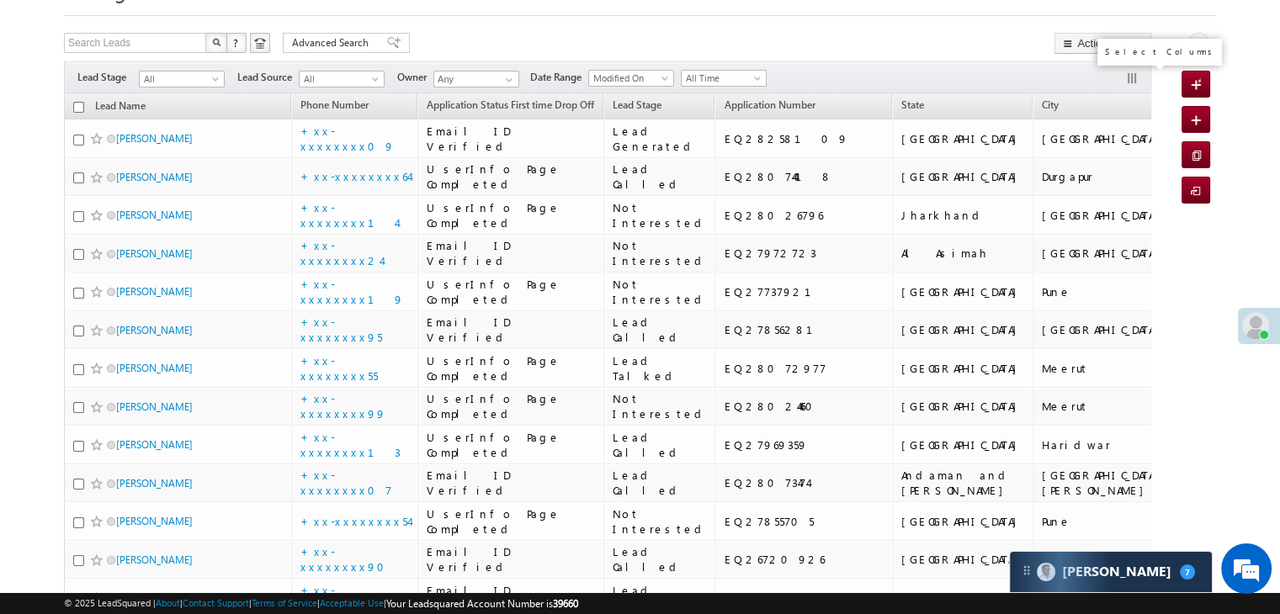
click at [1127, 77] on button "button" at bounding box center [1133, 80] width 17 height 17
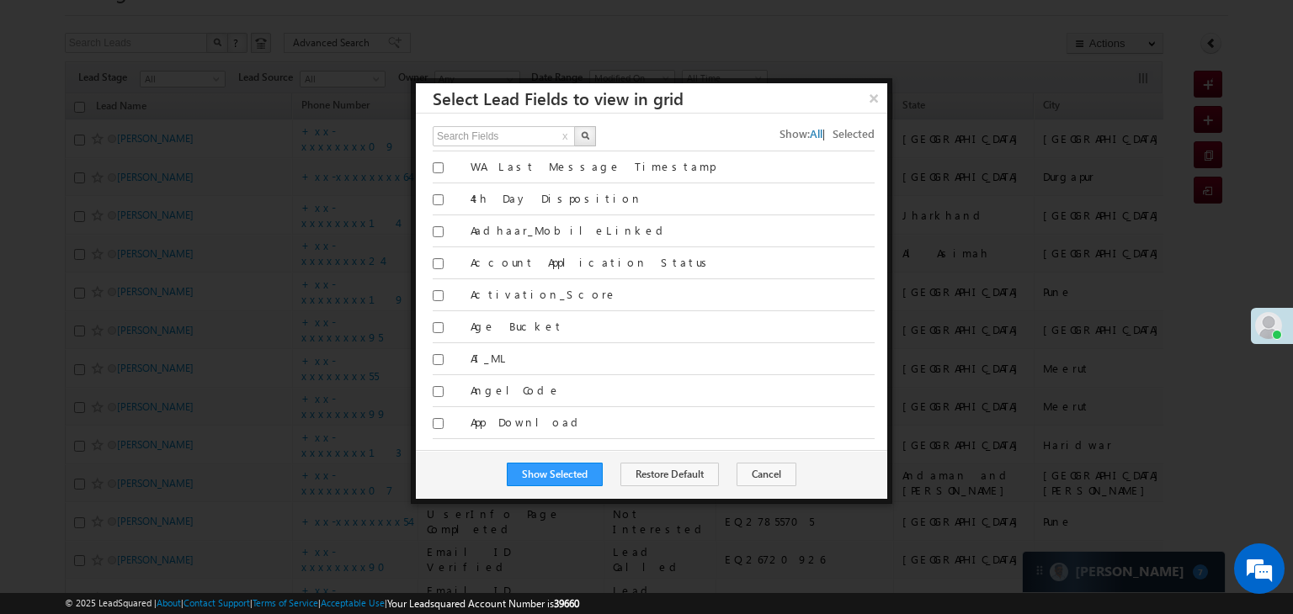
click at [472, 114] on div "Search Fields x Show: All | Selected All WA Last Message Timestamp 4th Day Disp…" at bounding box center [651, 282] width 471 height 337
click at [475, 136] on input "text" at bounding box center [505, 136] width 144 height 20
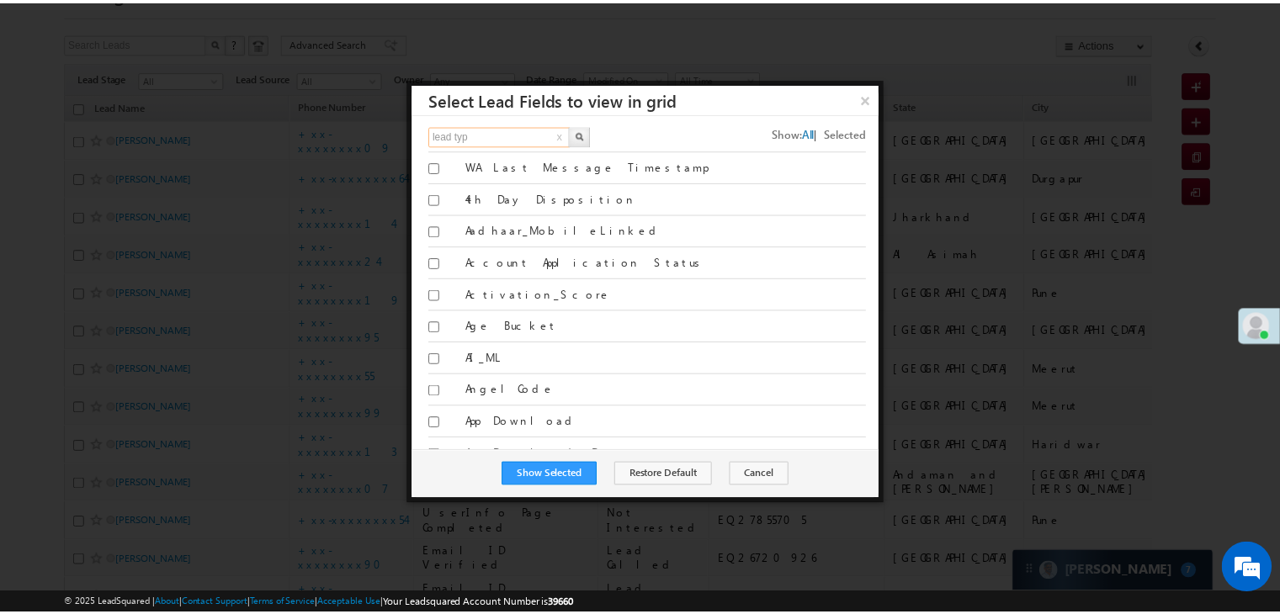
scroll to position [0, 0]
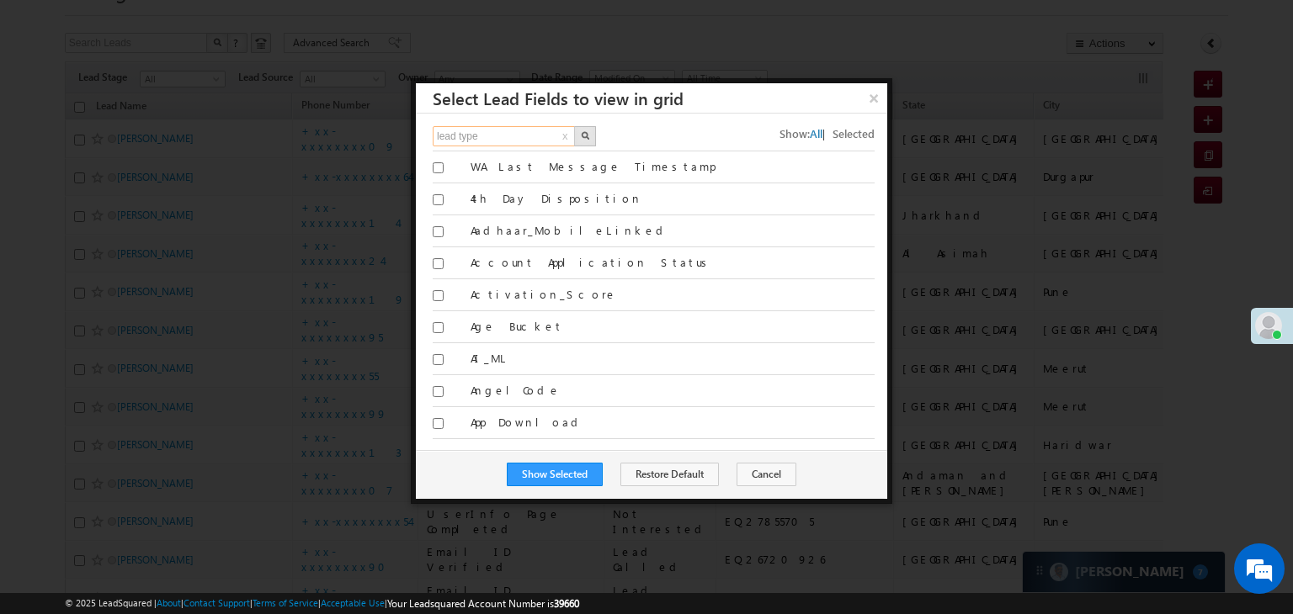
type input "lead type"
click at [586, 135] on img "button" at bounding box center [585, 135] width 8 height 8
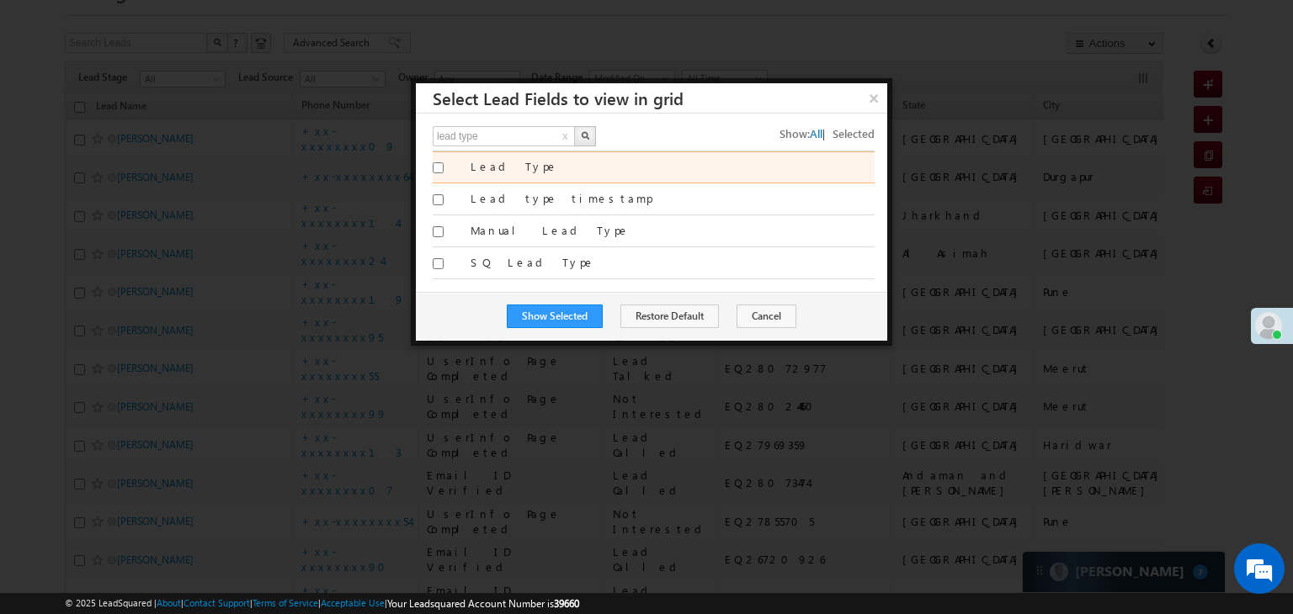
click at [438, 168] on input "Lead Type" at bounding box center [438, 167] width 11 height 11
checkbox input "true"
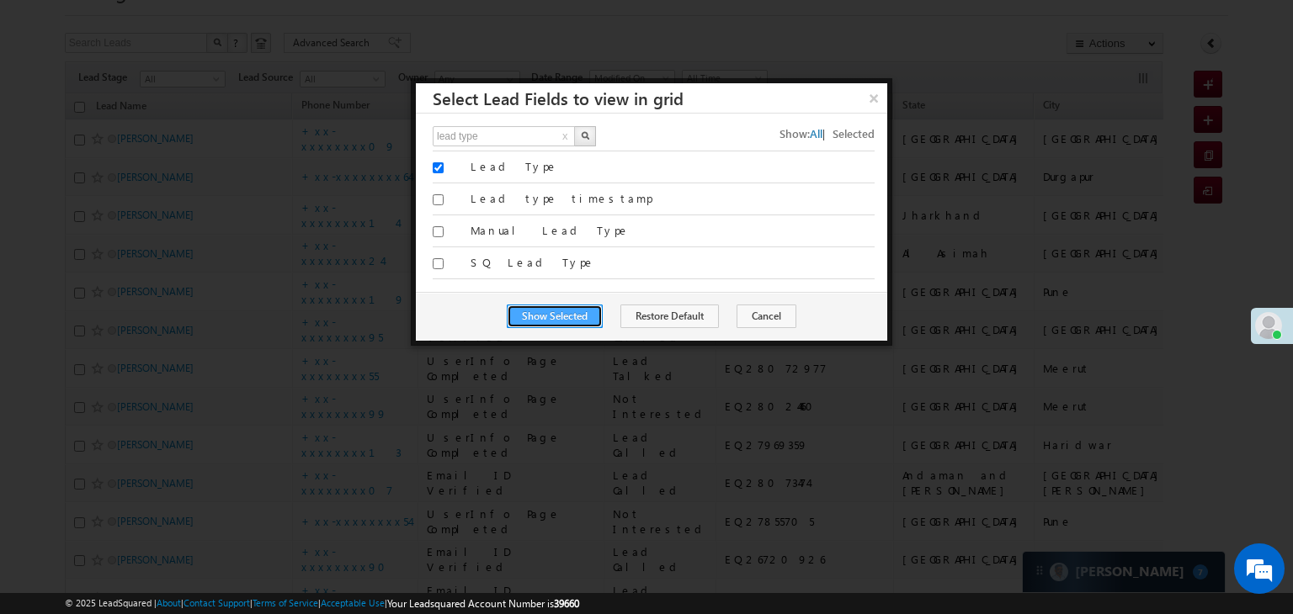
click at [572, 317] on button "Show Selected" at bounding box center [555, 317] width 96 height 24
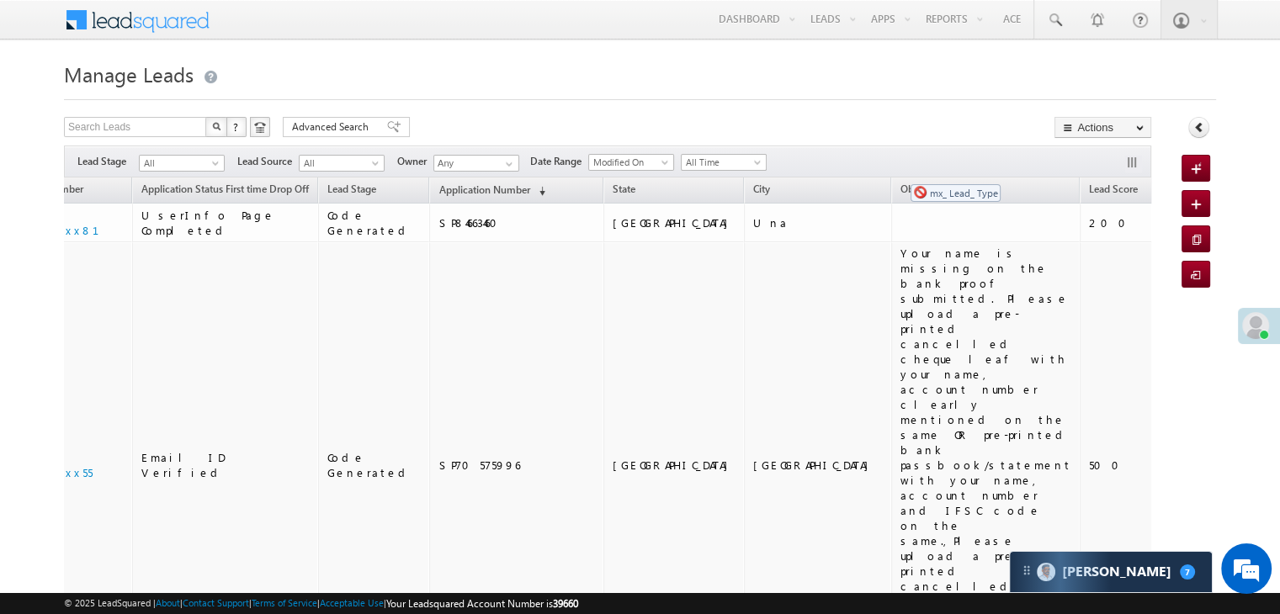
drag, startPoint x: 1056, startPoint y: 187, endPoint x: 901, endPoint y: 176, distance: 155.2
drag, startPoint x: 932, startPoint y: 189, endPoint x: 1034, endPoint y: 182, distance: 102.9
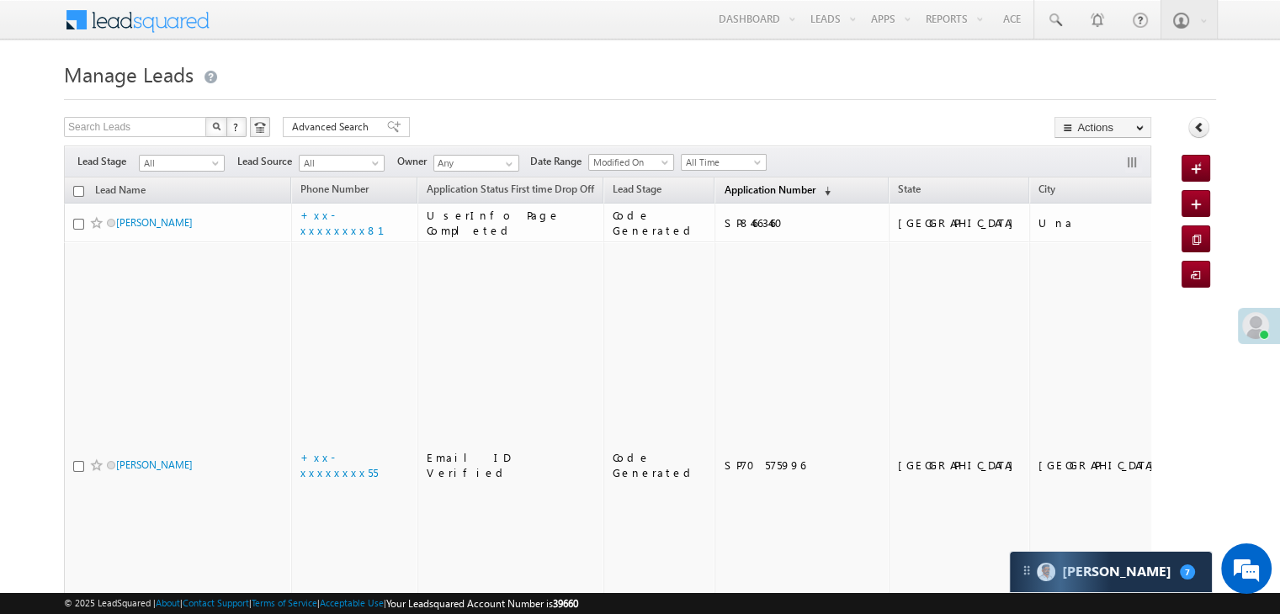
click at [724, 186] on span "Application Number" at bounding box center [769, 189] width 91 height 13
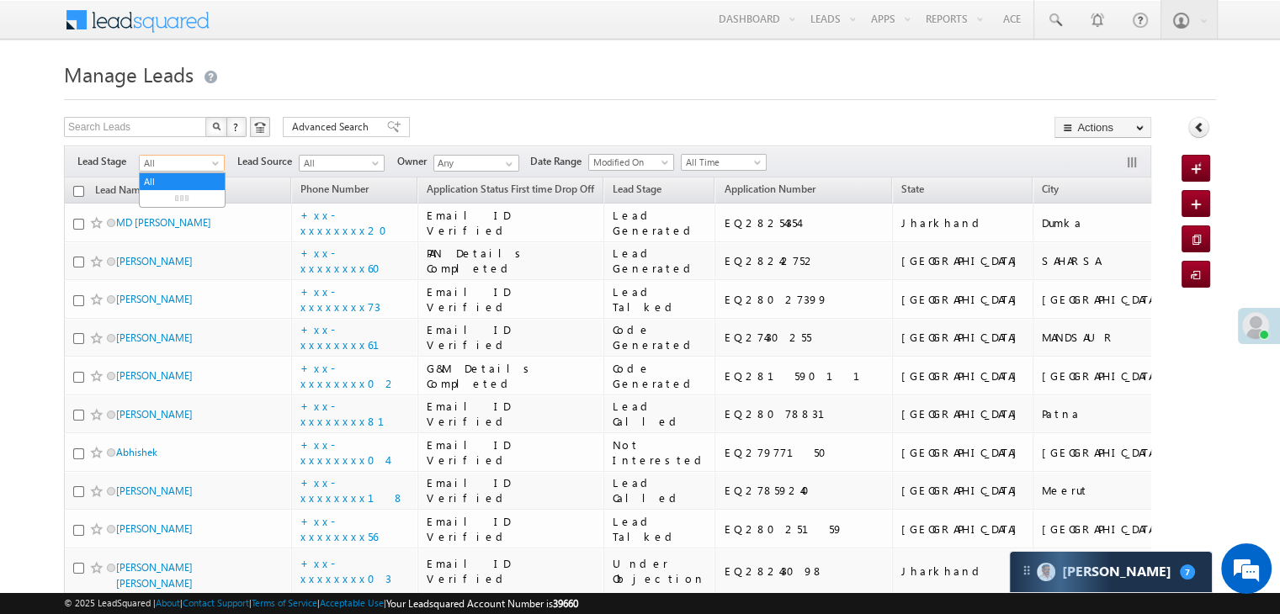
click at [210, 169] on span at bounding box center [216, 166] width 13 height 13
click at [189, 194] on link "Lead Generated" at bounding box center [182, 198] width 85 height 15
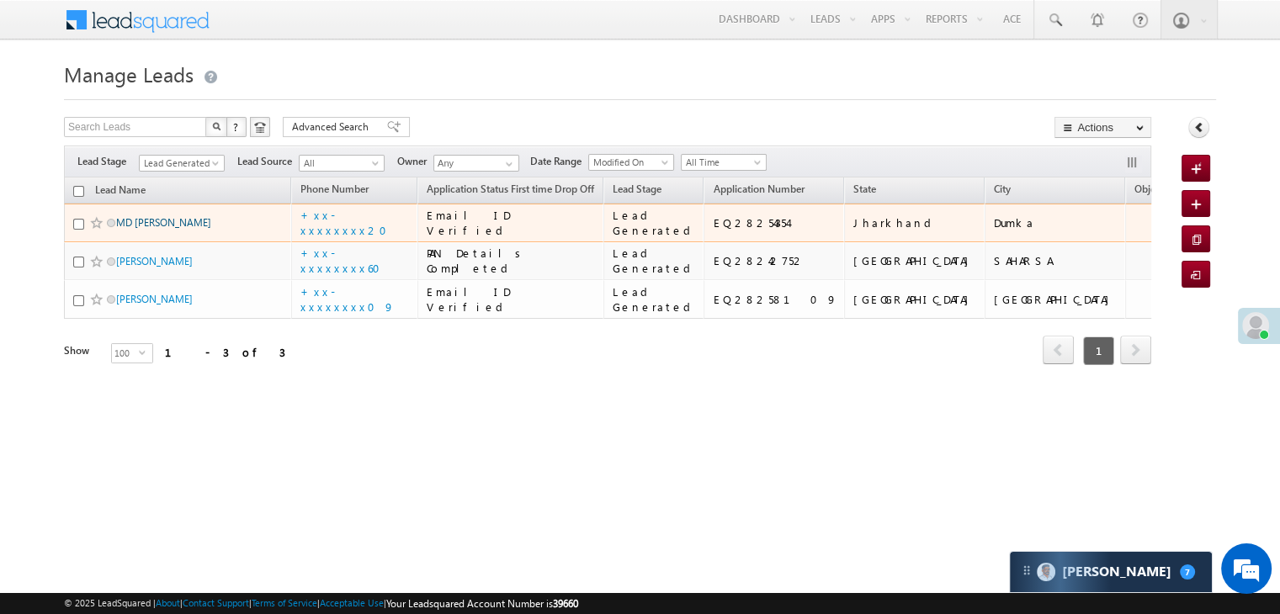
click at [155, 229] on link "MD ARMAN ANSARI" at bounding box center [163, 222] width 95 height 13
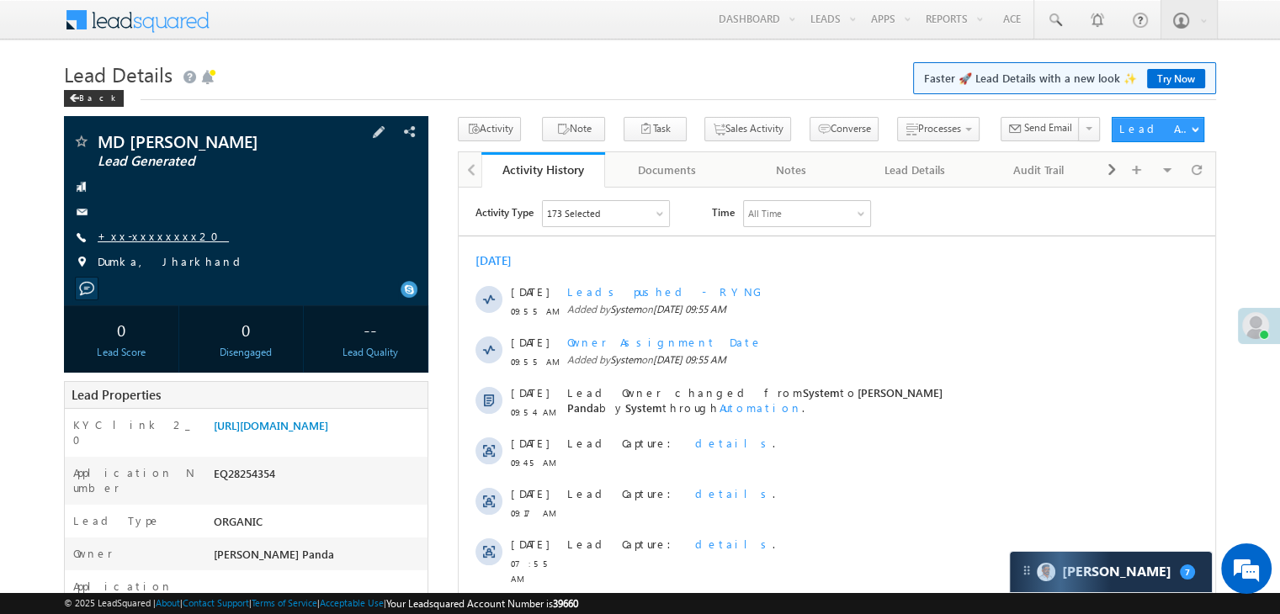
click at [138, 236] on link "+xx-xxxxxxxx20" at bounding box center [163, 236] width 131 height 14
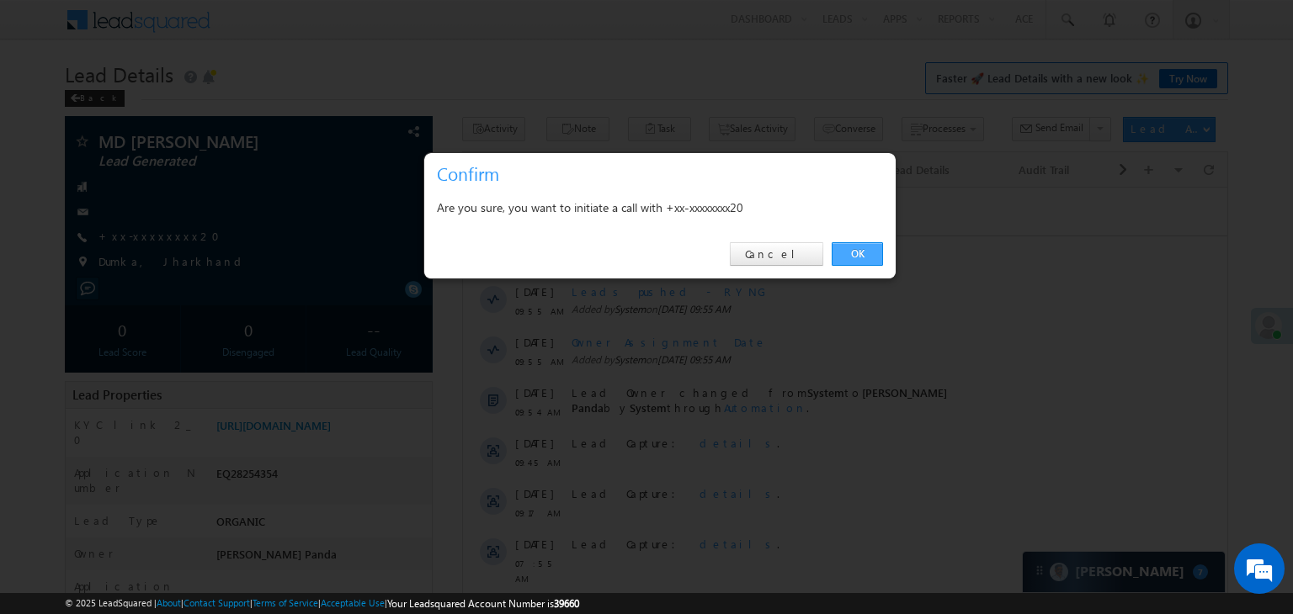
click at [849, 253] on link "OK" at bounding box center [856, 254] width 51 height 24
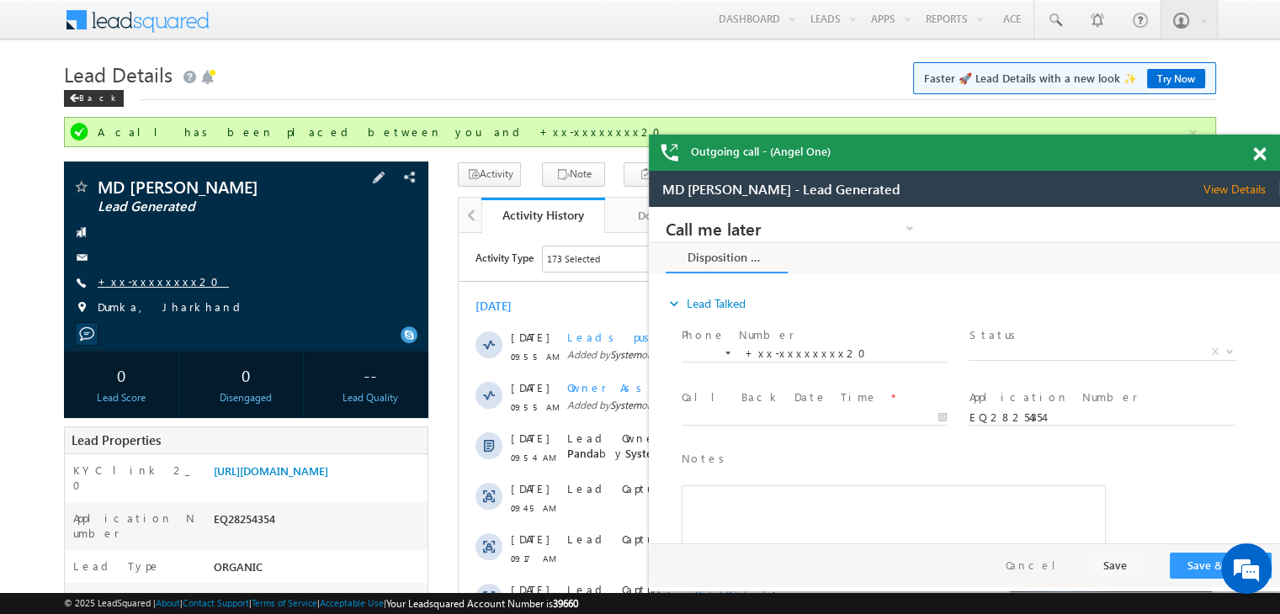
click at [156, 286] on link "+xx-xxxxxxxx20" at bounding box center [163, 281] width 131 height 14
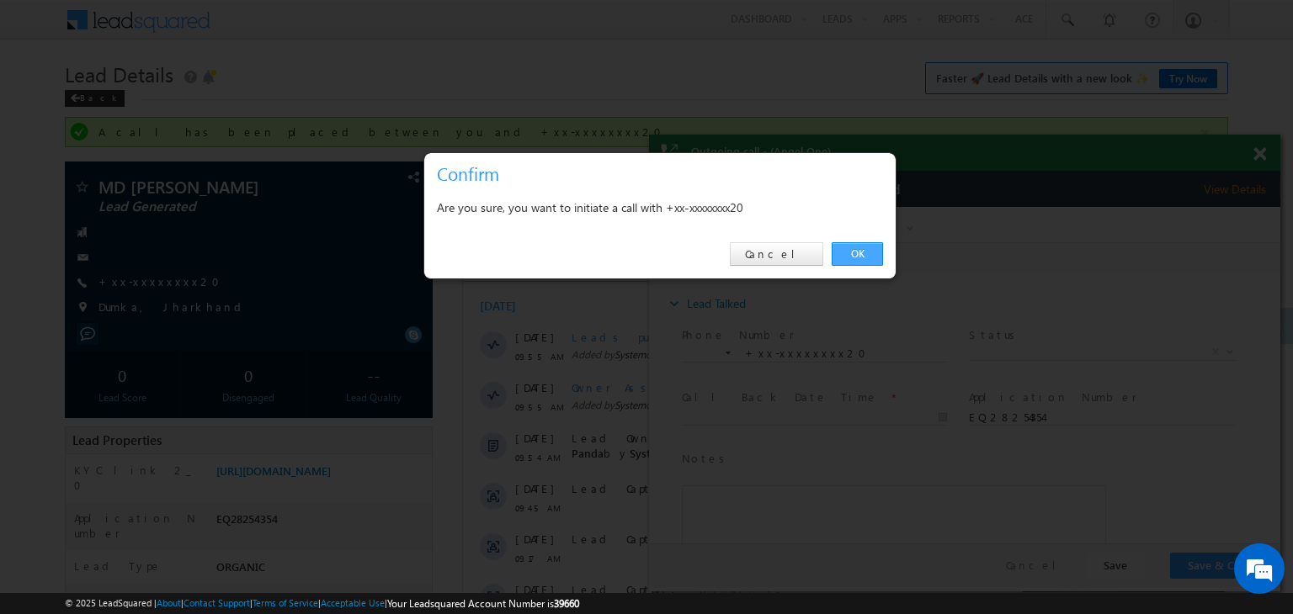
click at [855, 252] on link "OK" at bounding box center [856, 254] width 51 height 24
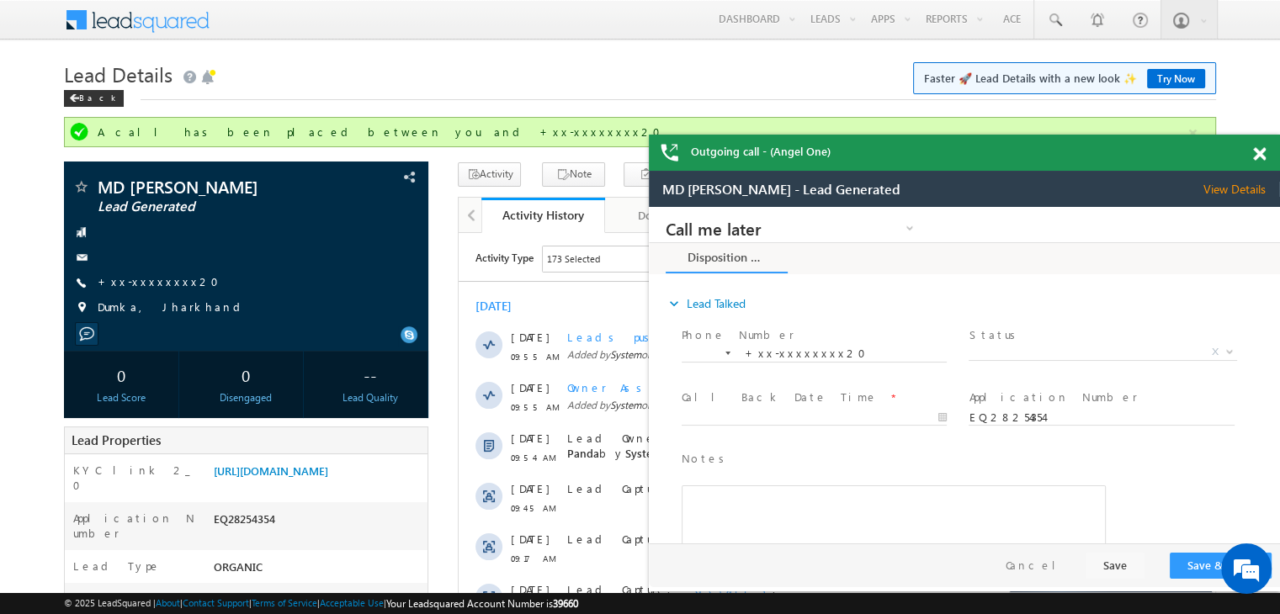
click at [1258, 156] on span at bounding box center [1259, 154] width 13 height 14
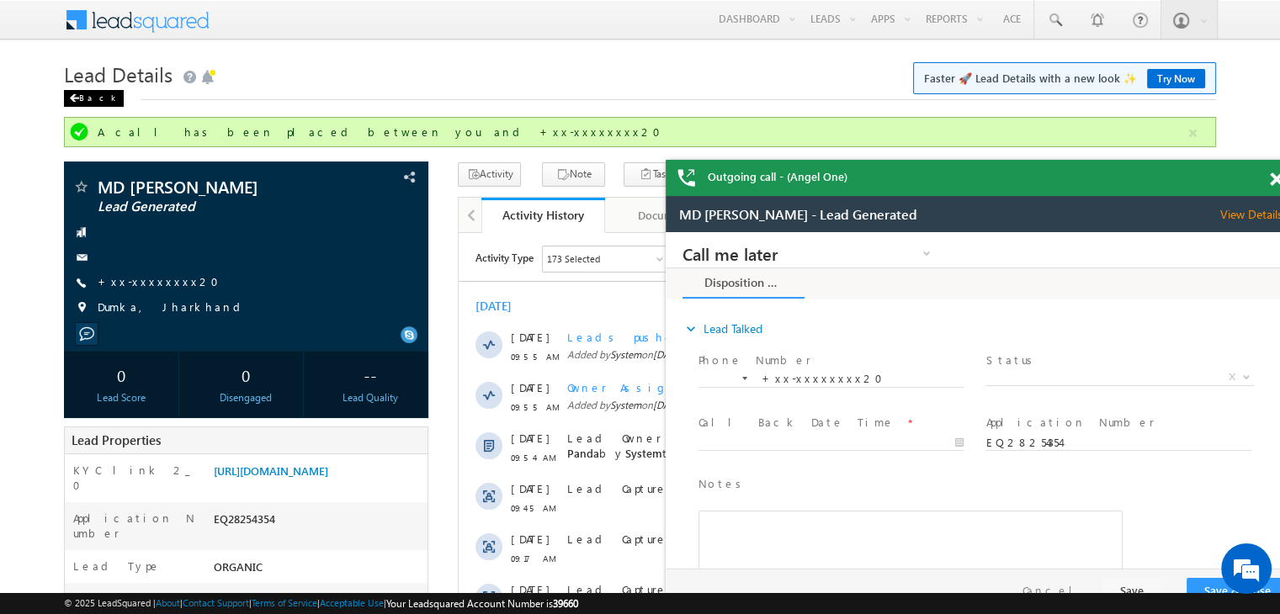
click at [91, 98] on div "Back" at bounding box center [94, 98] width 60 height 17
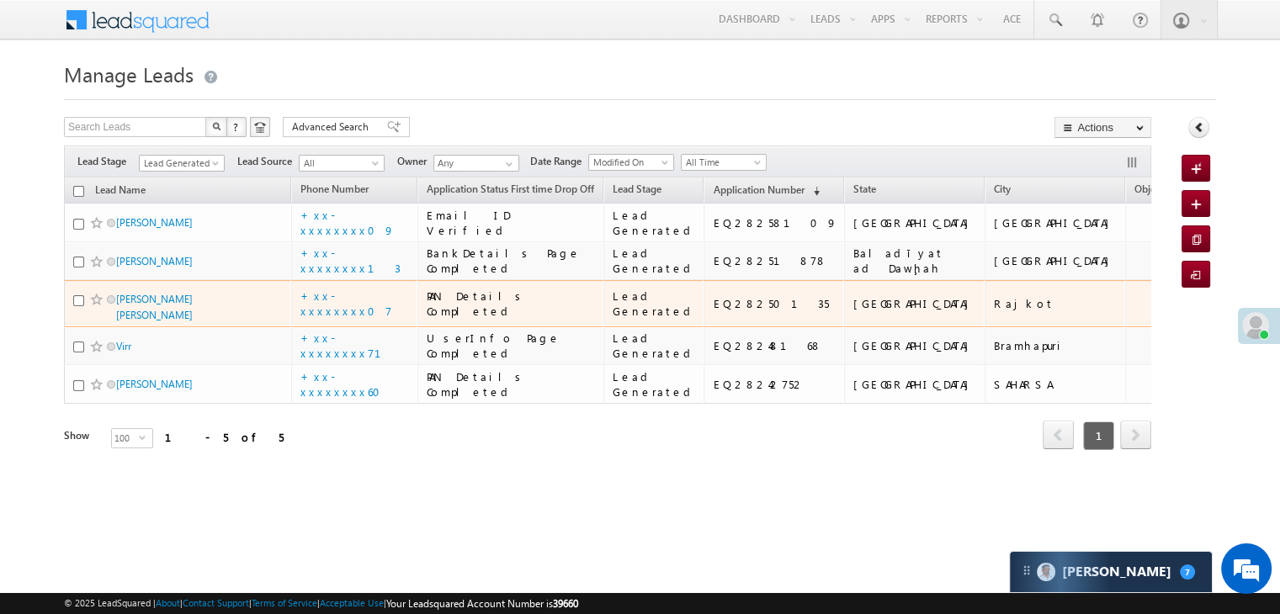
scroll to position [225, 0]
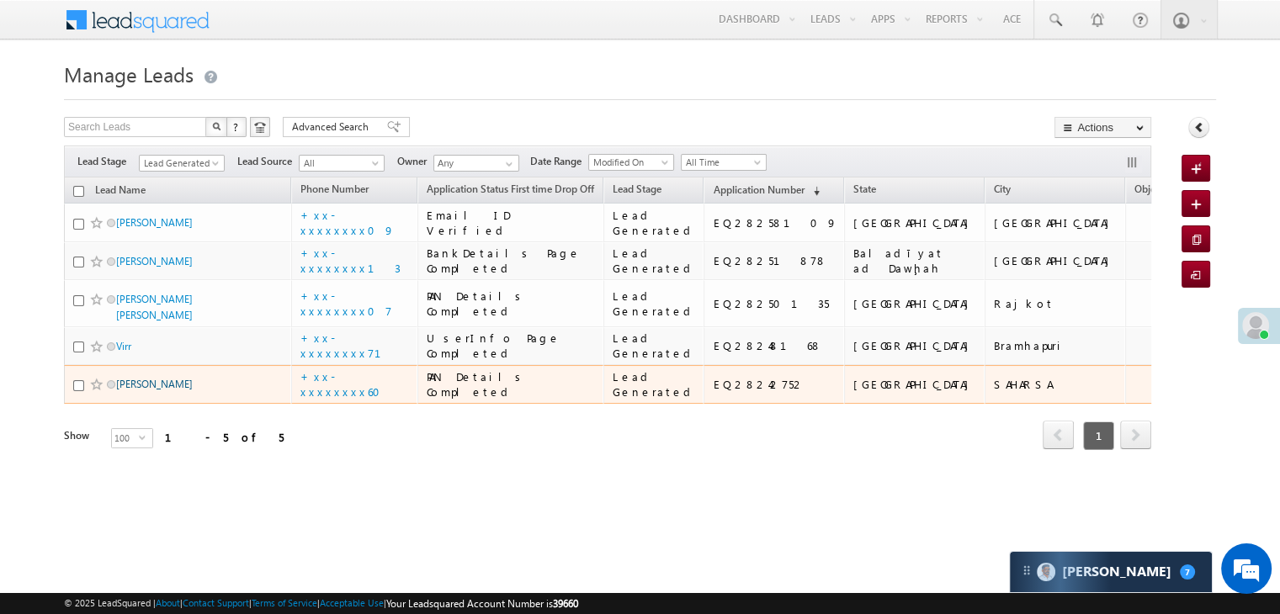
click at [150, 390] on link "[PERSON_NAME]" at bounding box center [154, 384] width 77 height 13
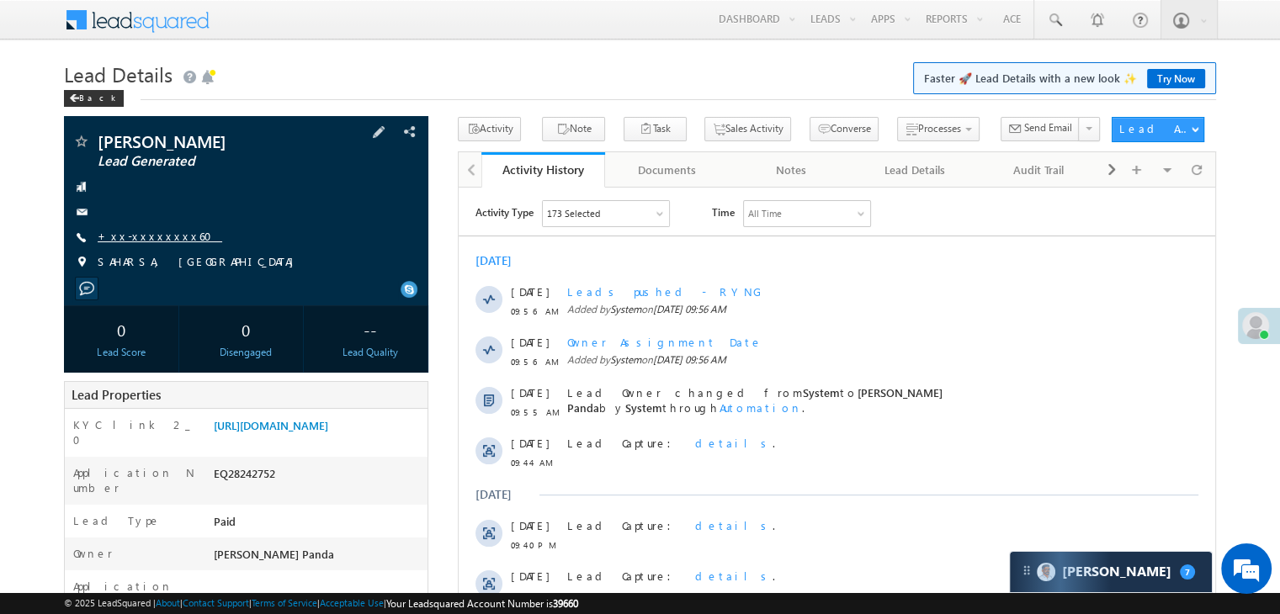
click at [132, 237] on link "+xx-xxxxxxxx60" at bounding box center [160, 236] width 125 height 14
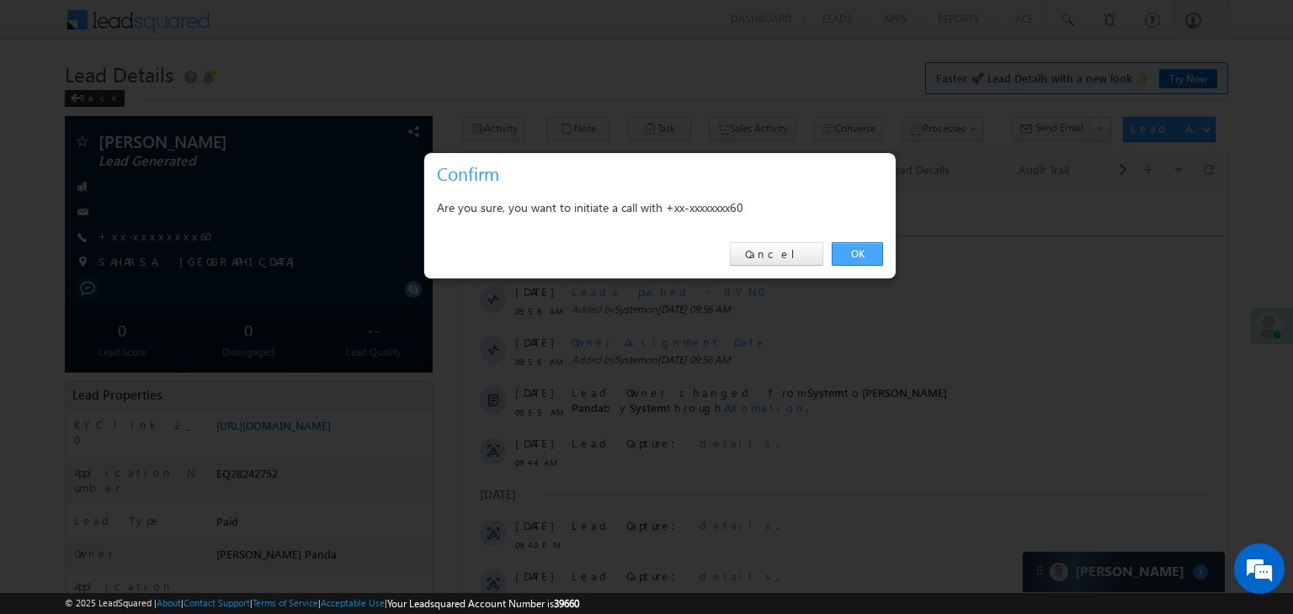
click at [858, 251] on link "OK" at bounding box center [856, 254] width 51 height 24
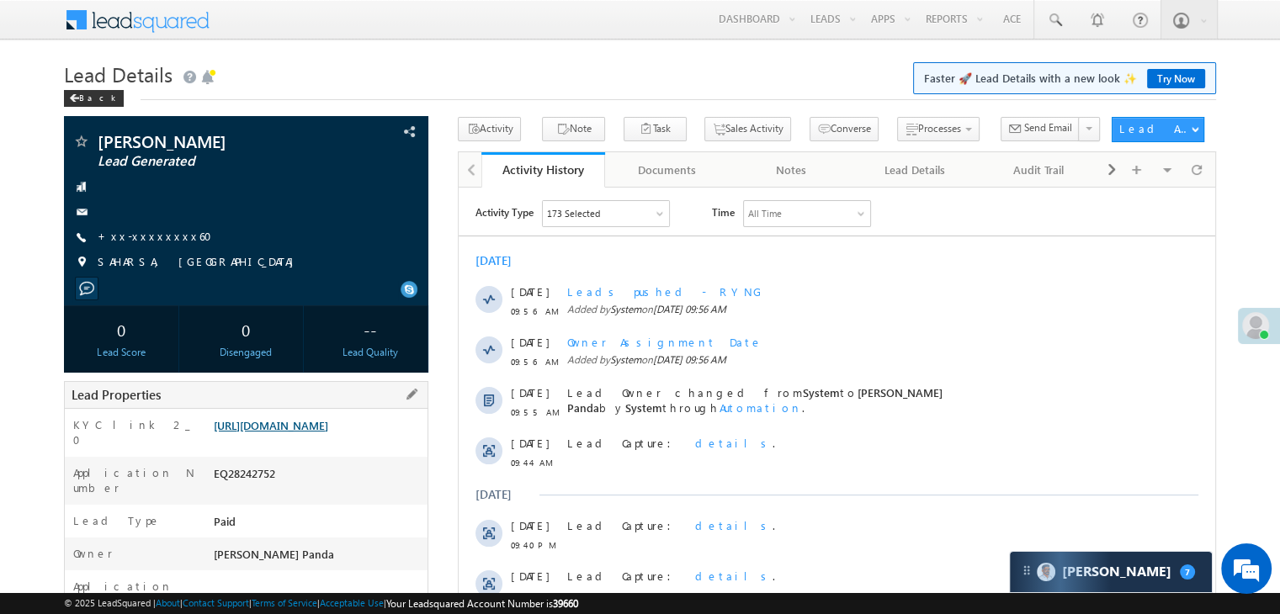
click at [276, 433] on link "[URL][DOMAIN_NAME]" at bounding box center [271, 425] width 114 height 14
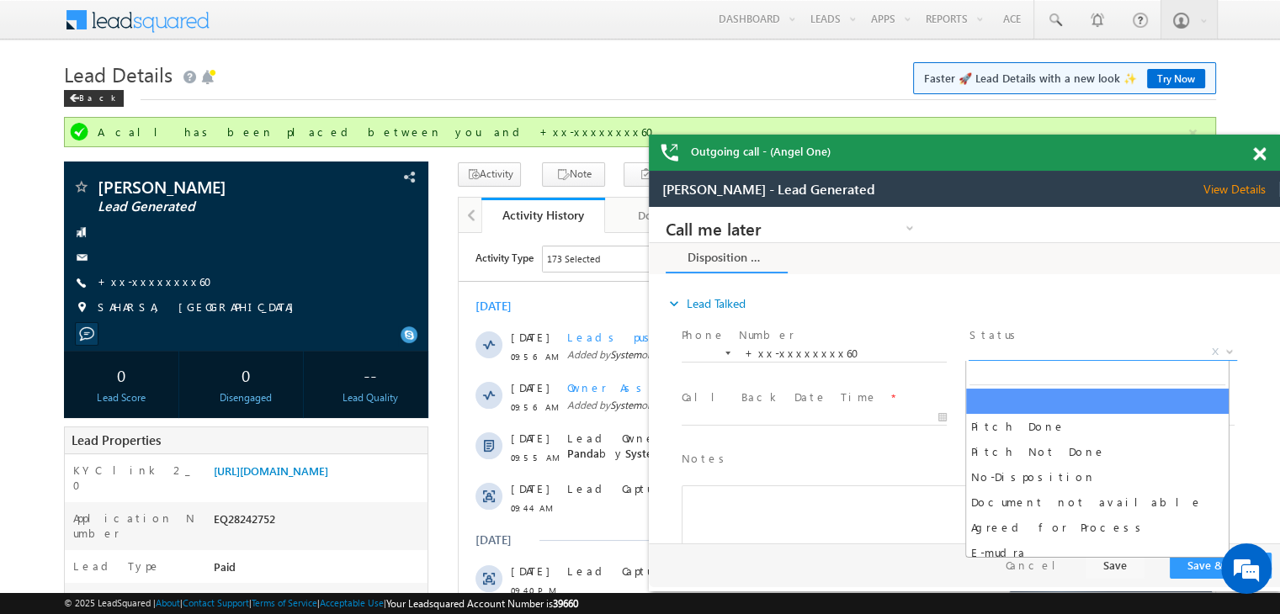
click at [1077, 350] on span "X" at bounding box center [1103, 352] width 268 height 17
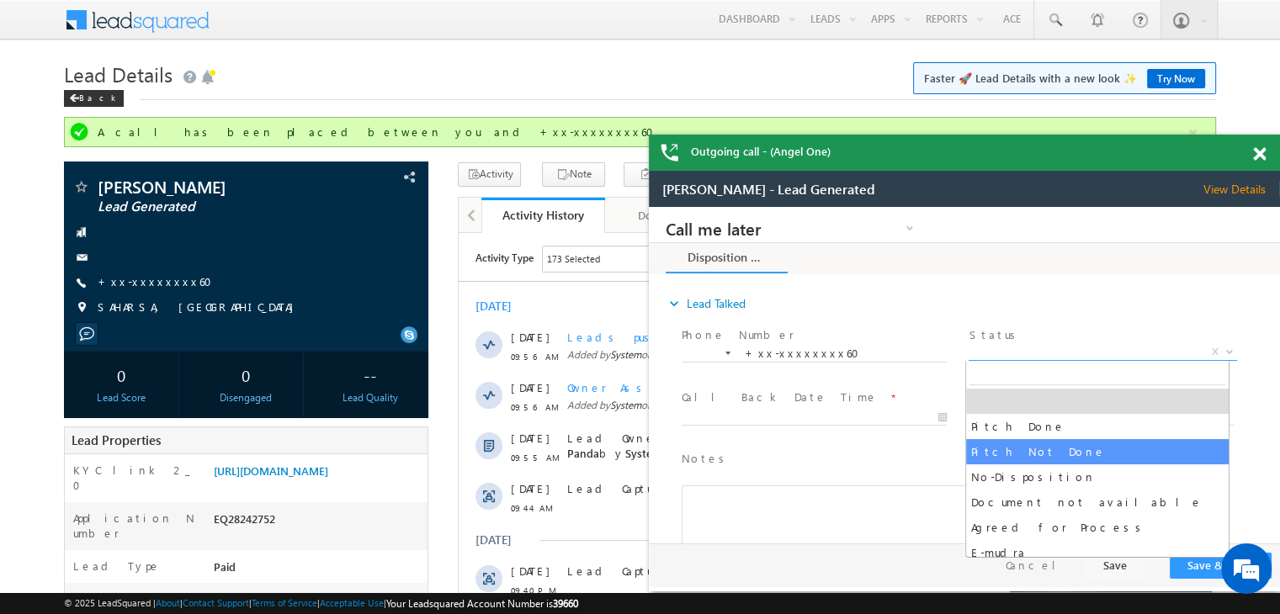
select select "Pitch Not Done"
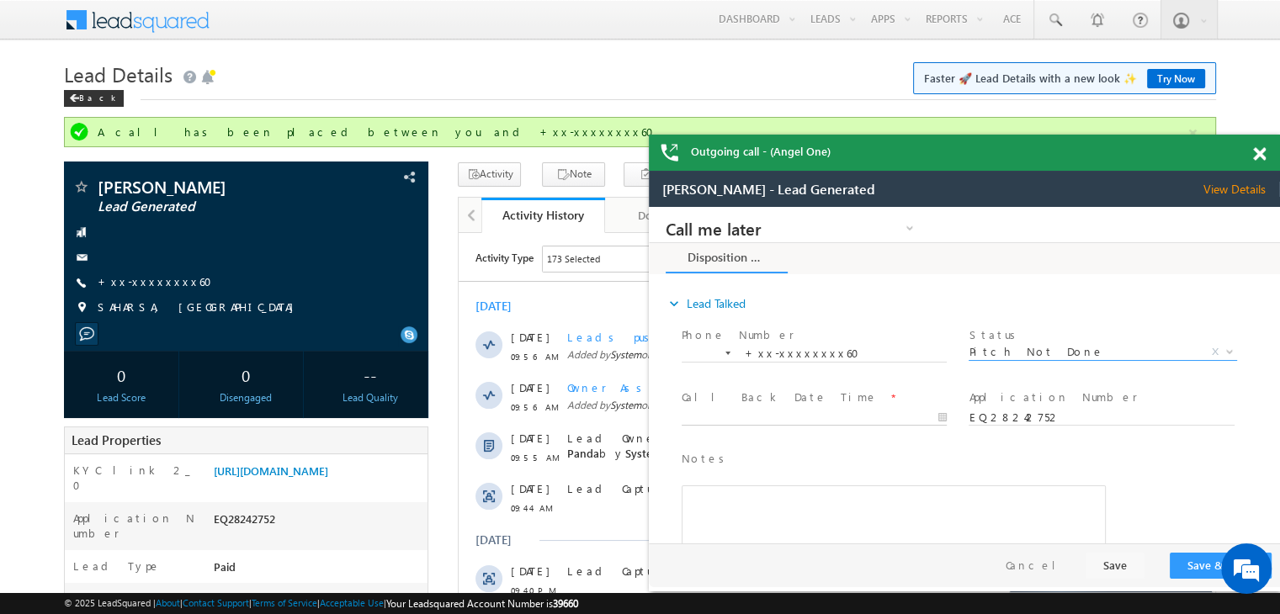
type input "09/03/25 10:00 AM"
click at [883, 418] on input "09/03/25 10:00 AM" at bounding box center [814, 418] width 265 height 17
click at [1140, 485] on div "Notes * Editor toolbars Basic Styles Bold Italic Underline Paragraph Insert/Rem…" at bounding box center [979, 524] width 602 height 154
click at [1191, 569] on button "Save & Close" at bounding box center [1221, 566] width 102 height 26
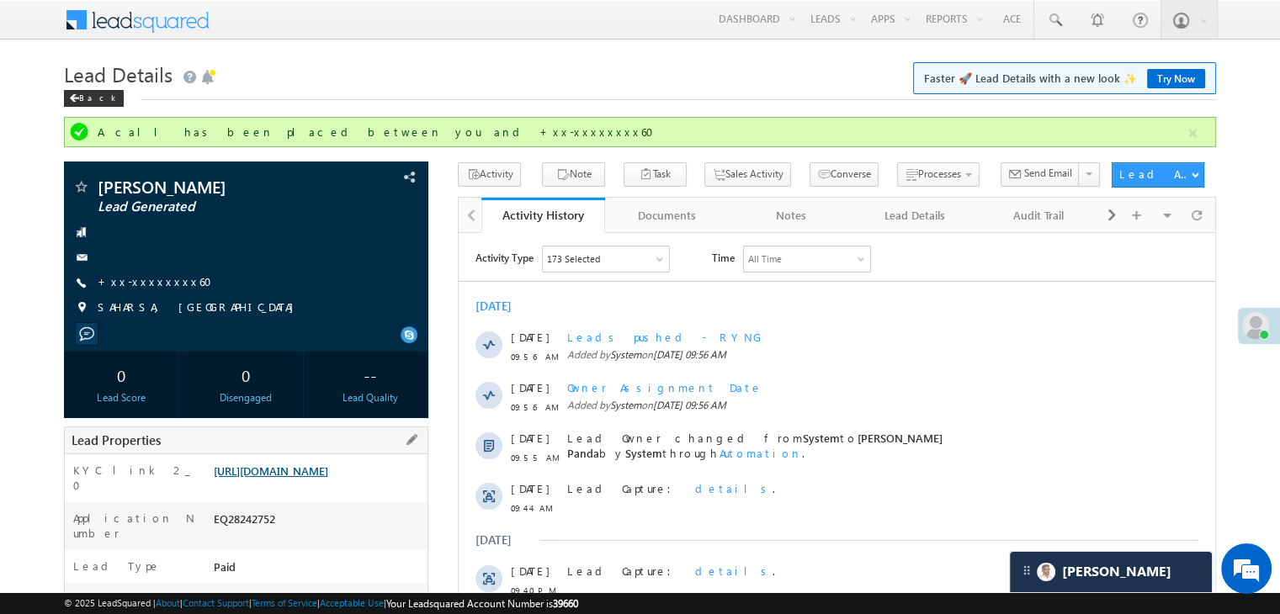
click at [327, 478] on link "https://angelbroking1-pk3em7sa.customui-test.leadsquared.com?leadId=378ef6b6-64…" at bounding box center [271, 471] width 114 height 14
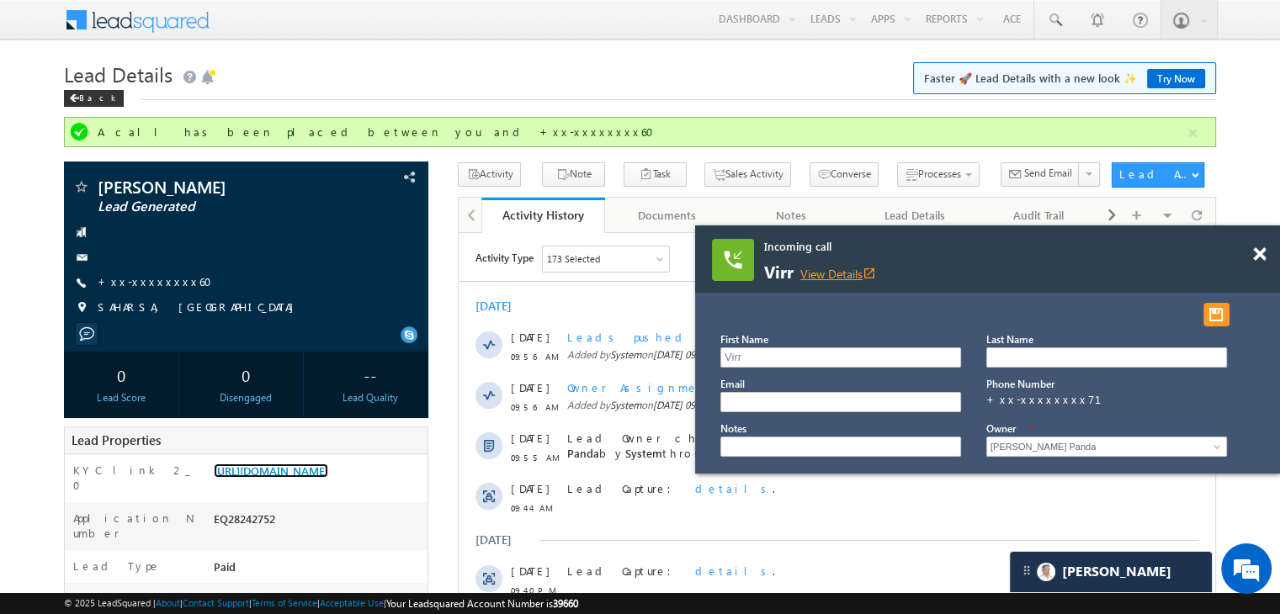
click at [826, 276] on link "View Details open_in_new" at bounding box center [838, 274] width 76 height 16
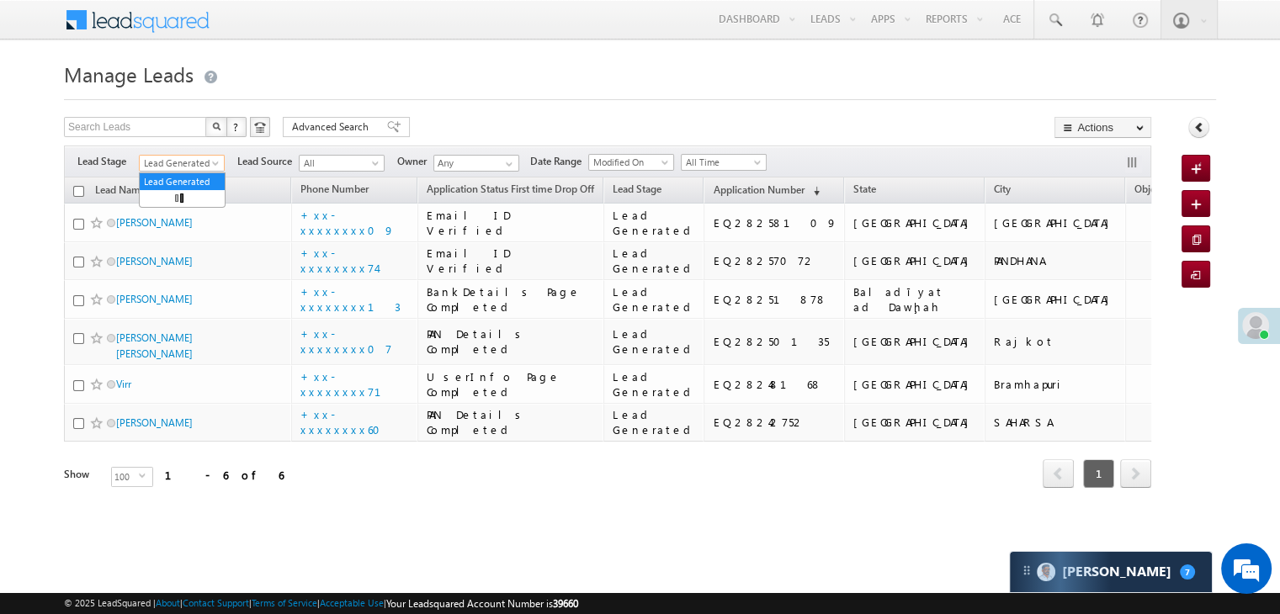
click at [211, 166] on span at bounding box center [216, 166] width 13 height 13
click at [185, 175] on link "All" at bounding box center [182, 181] width 85 height 15
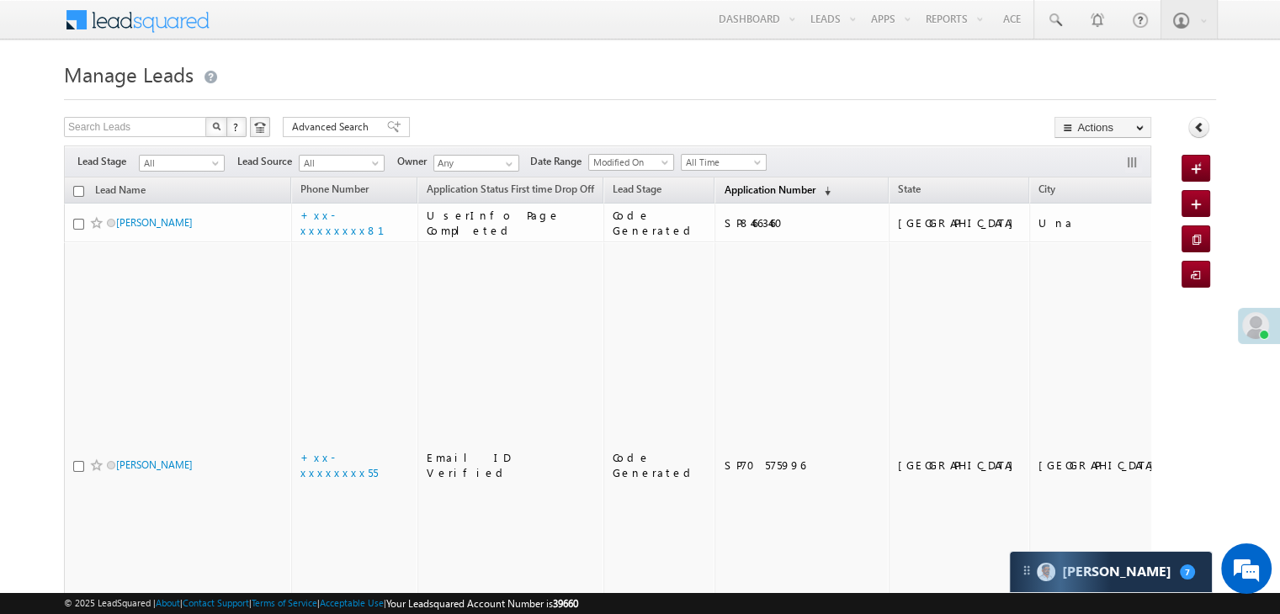
click at [724, 189] on span "Application Number" at bounding box center [769, 189] width 91 height 13
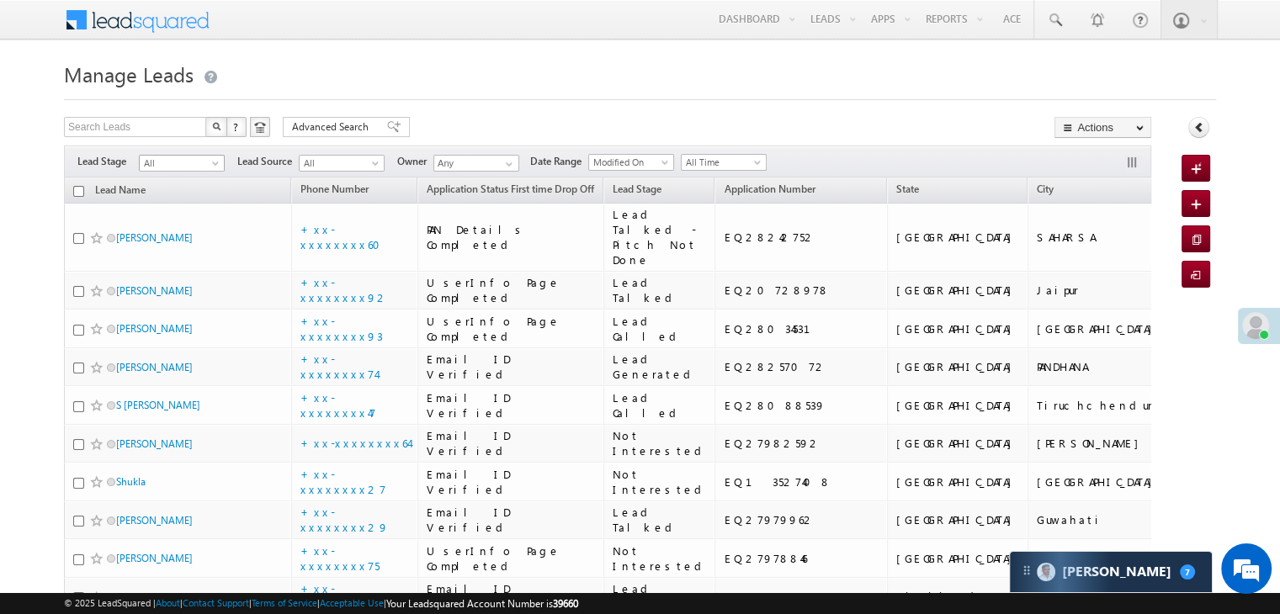
click at [212, 165] on span at bounding box center [216, 166] width 13 height 13
click at [195, 196] on link "Lead Generated" at bounding box center [182, 198] width 85 height 15
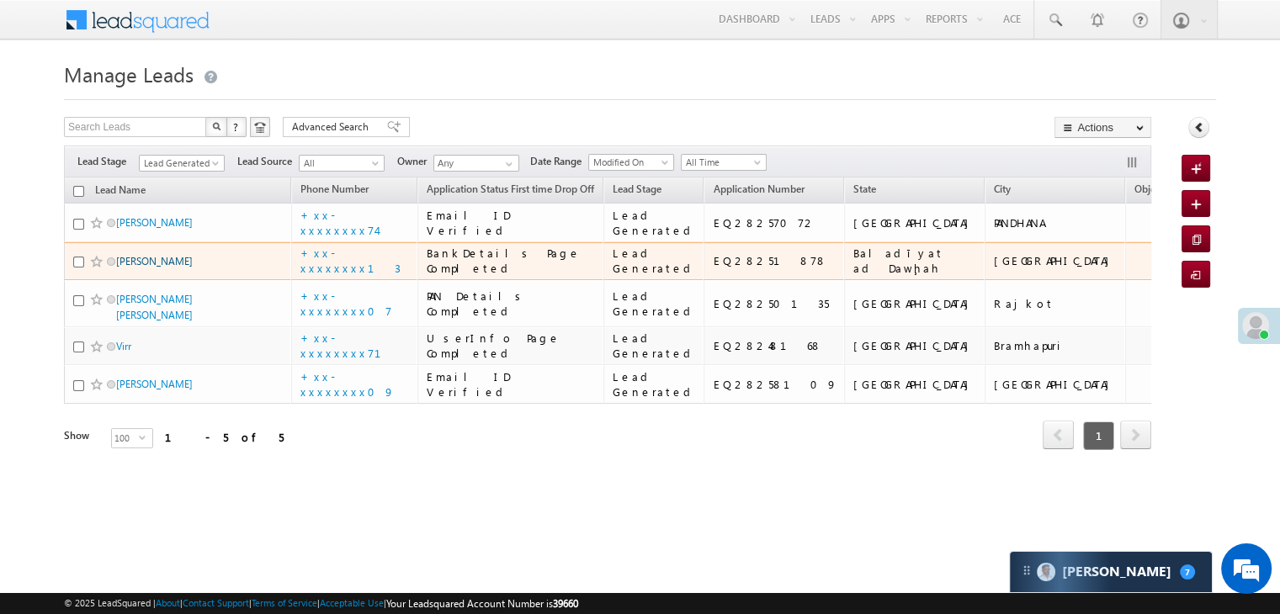
click at [131, 268] on link "[PERSON_NAME]" at bounding box center [154, 261] width 77 height 13
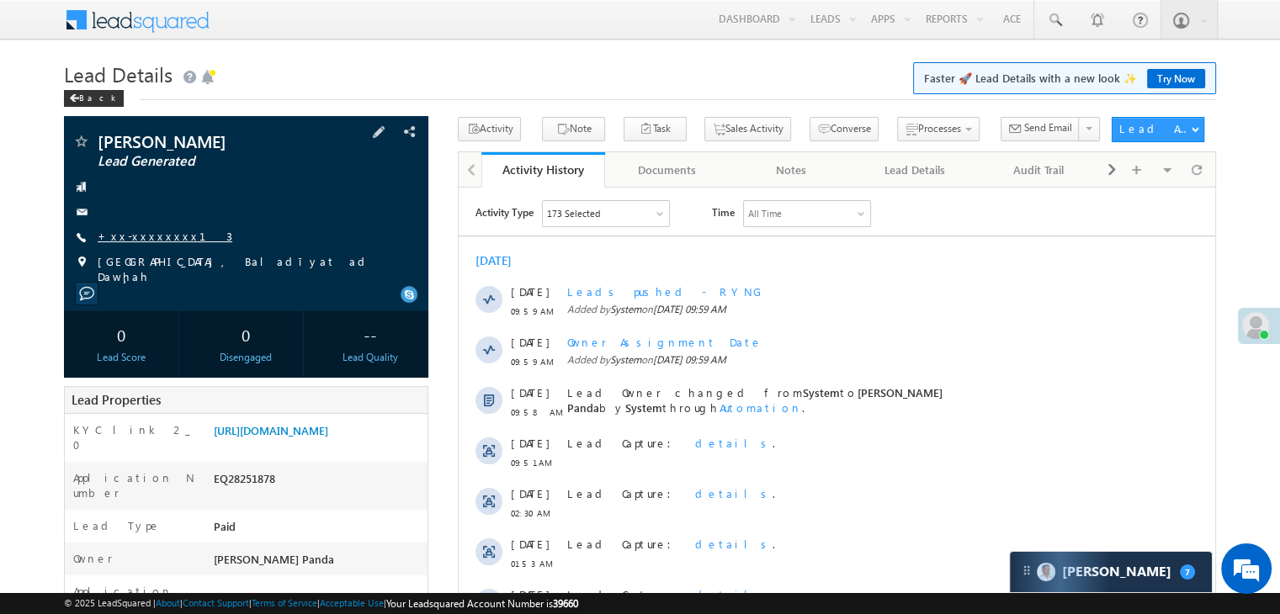
click at [135, 234] on link "+xx-xxxxxxxx13" at bounding box center [165, 236] width 135 height 14
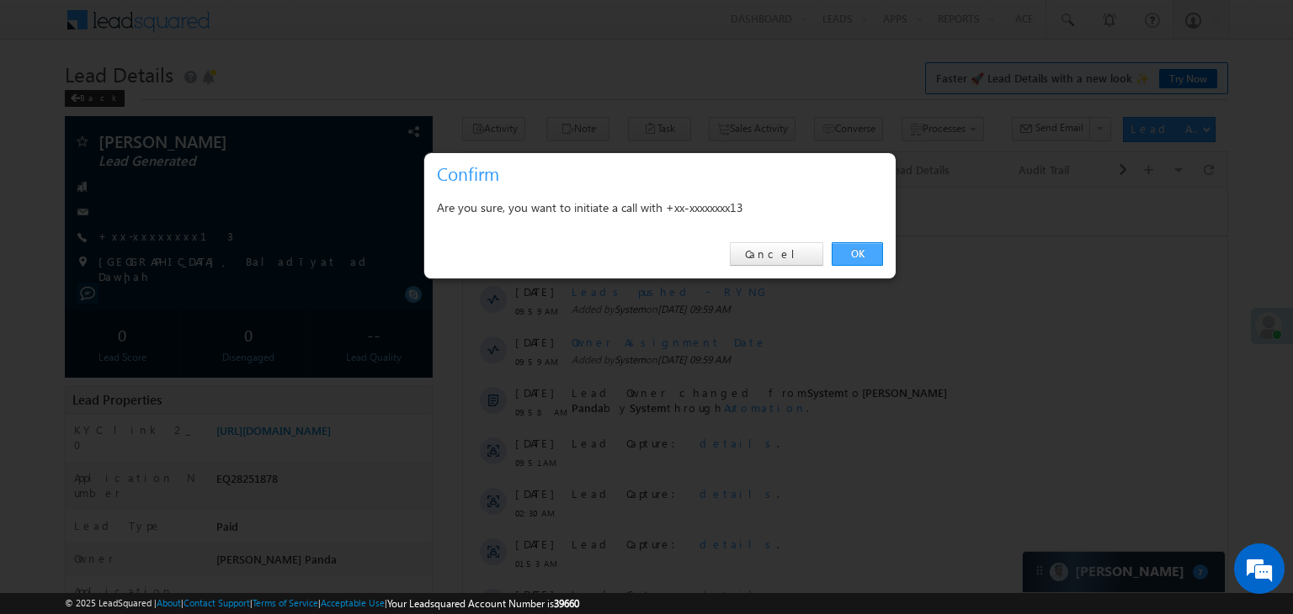
click at [858, 249] on link "OK" at bounding box center [856, 254] width 51 height 24
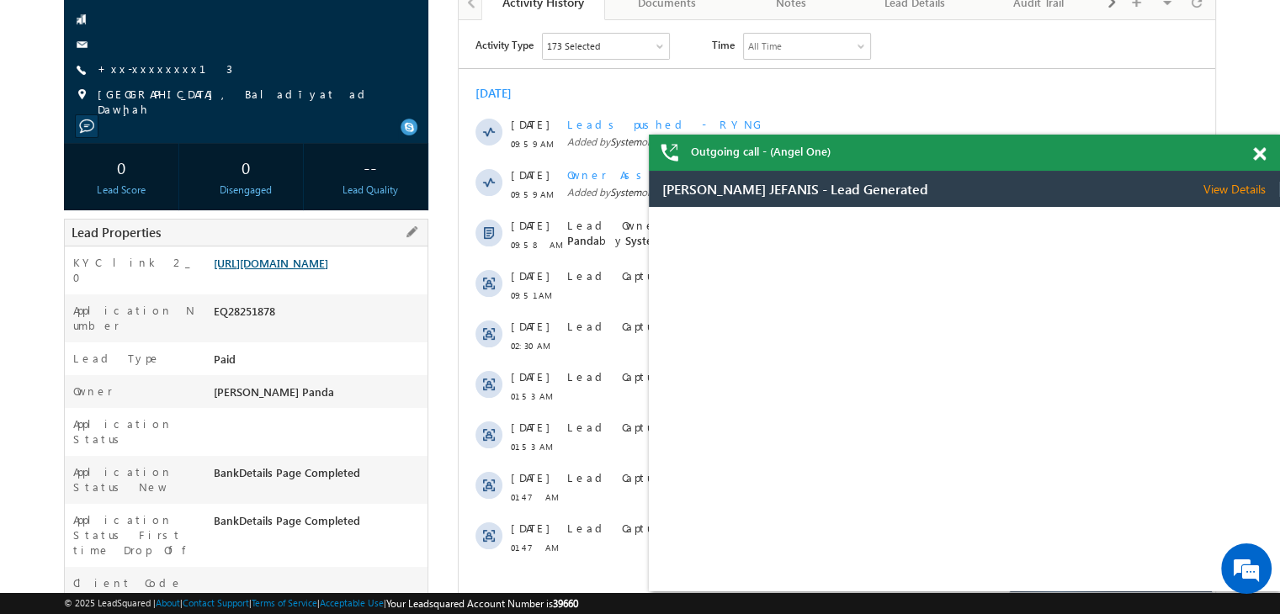
click at [316, 270] on link "[URL][DOMAIN_NAME]" at bounding box center [271, 263] width 114 height 14
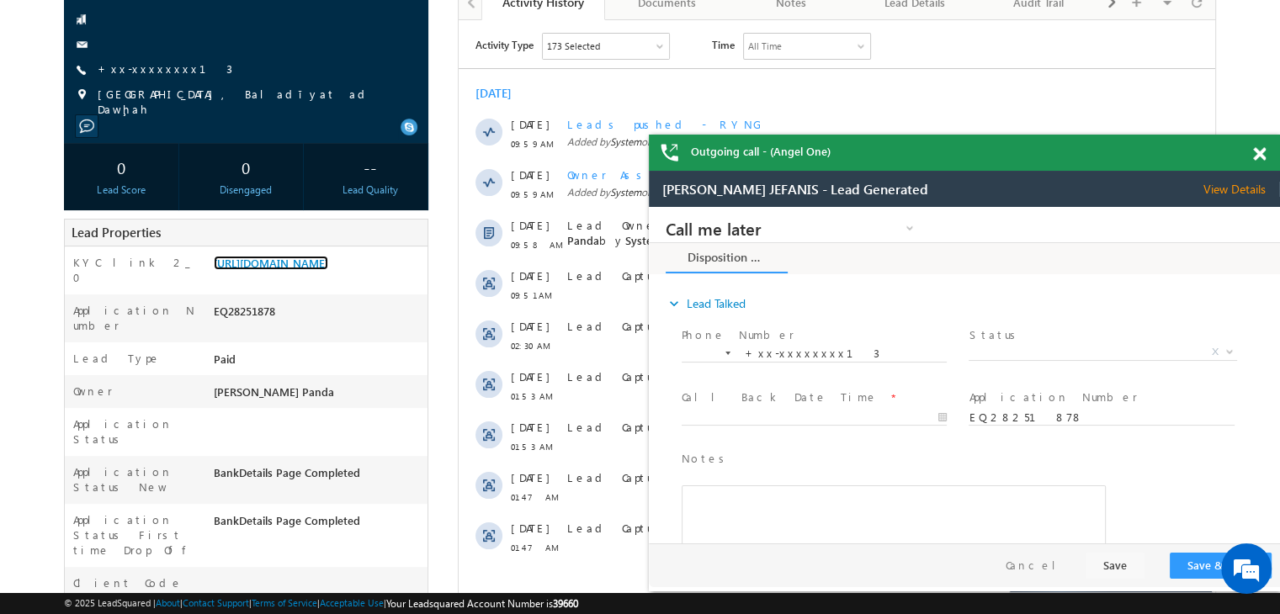
click at [1259, 156] on span at bounding box center [1259, 154] width 13 height 14
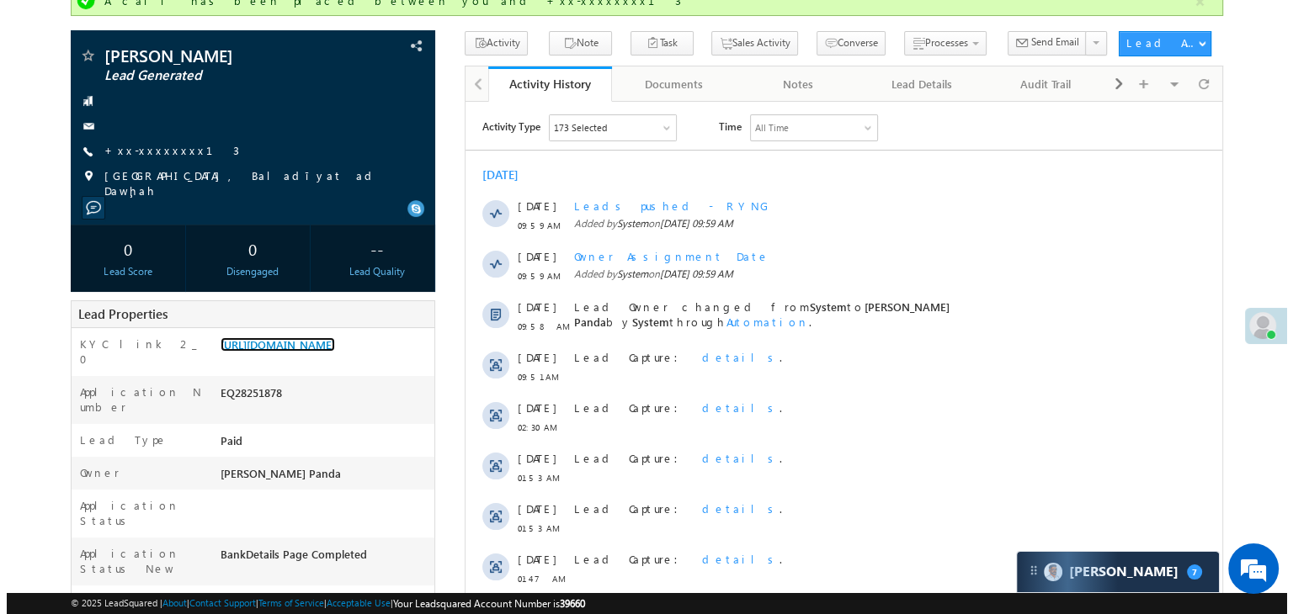
scroll to position [45, 0]
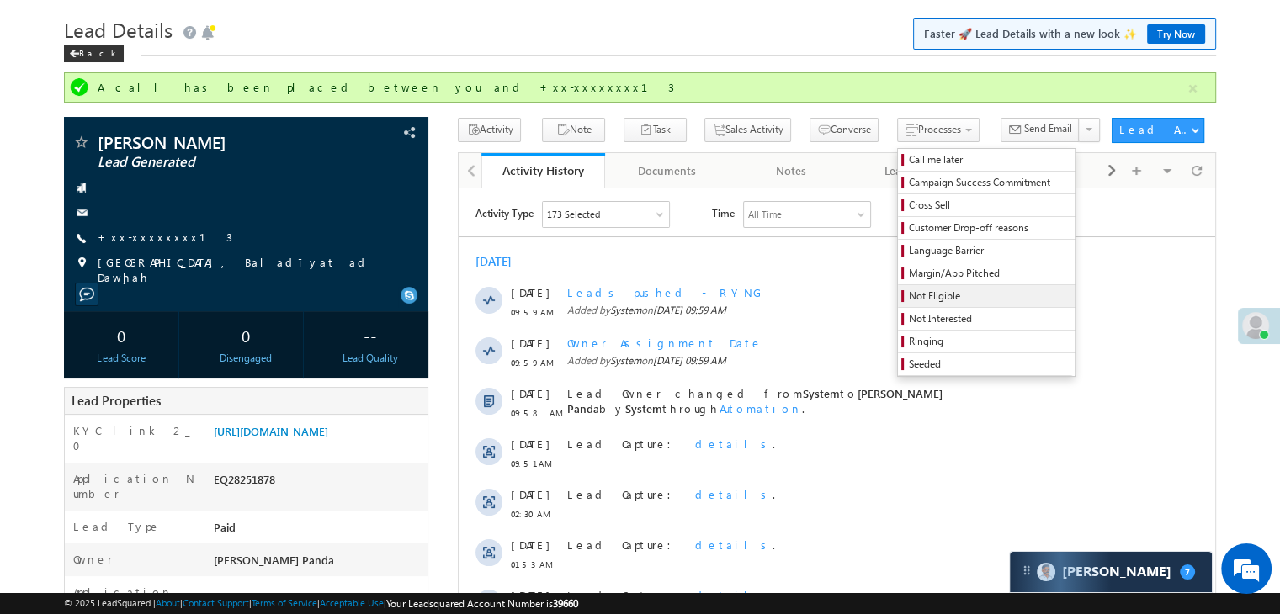
click at [920, 299] on span "Not Eligible" at bounding box center [989, 296] width 160 height 15
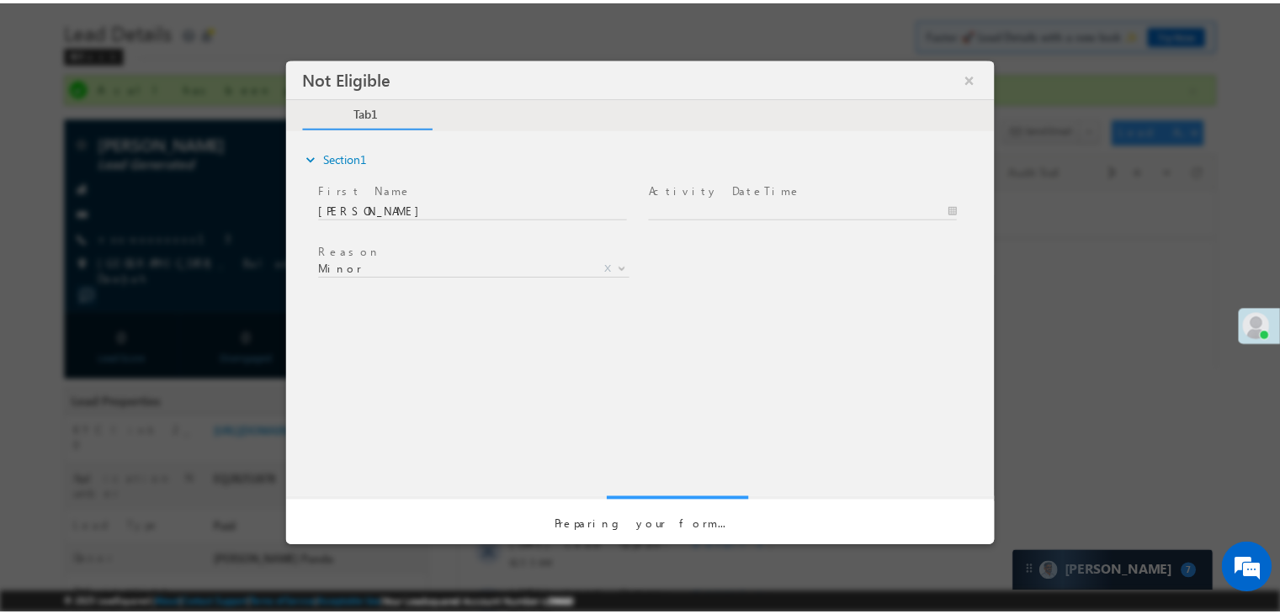
scroll to position [0, 0]
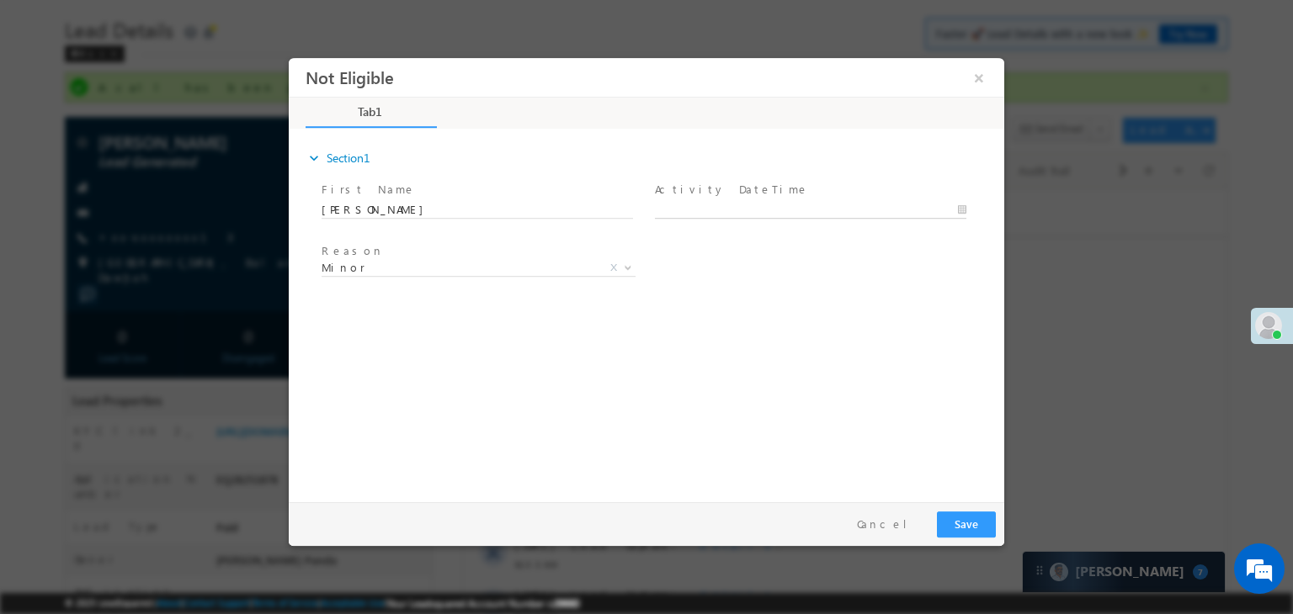
type input "[DATE] 10:08 AM"
click at [849, 206] on input "[DATE] 10:08 AM" at bounding box center [810, 210] width 311 height 17
click at [874, 315] on div "expand_more Section1 First Name *" at bounding box center [650, 313] width 707 height 364
click at [508, 268] on span "Minor" at bounding box center [457, 267] width 273 height 15
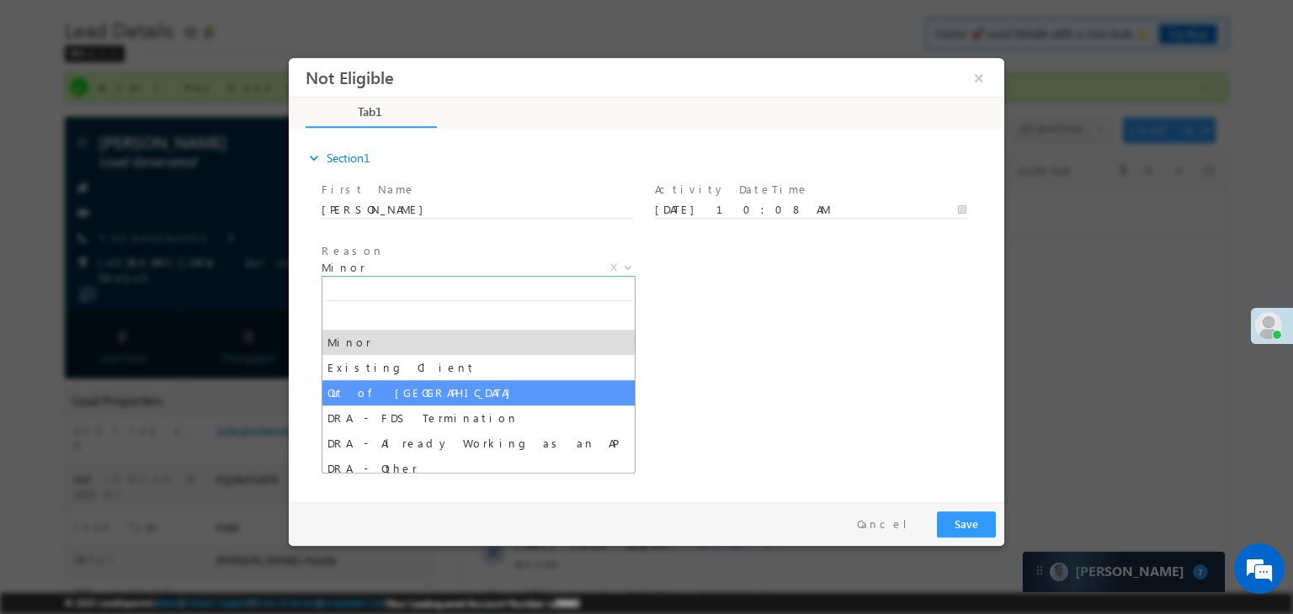
select select "Out of India"
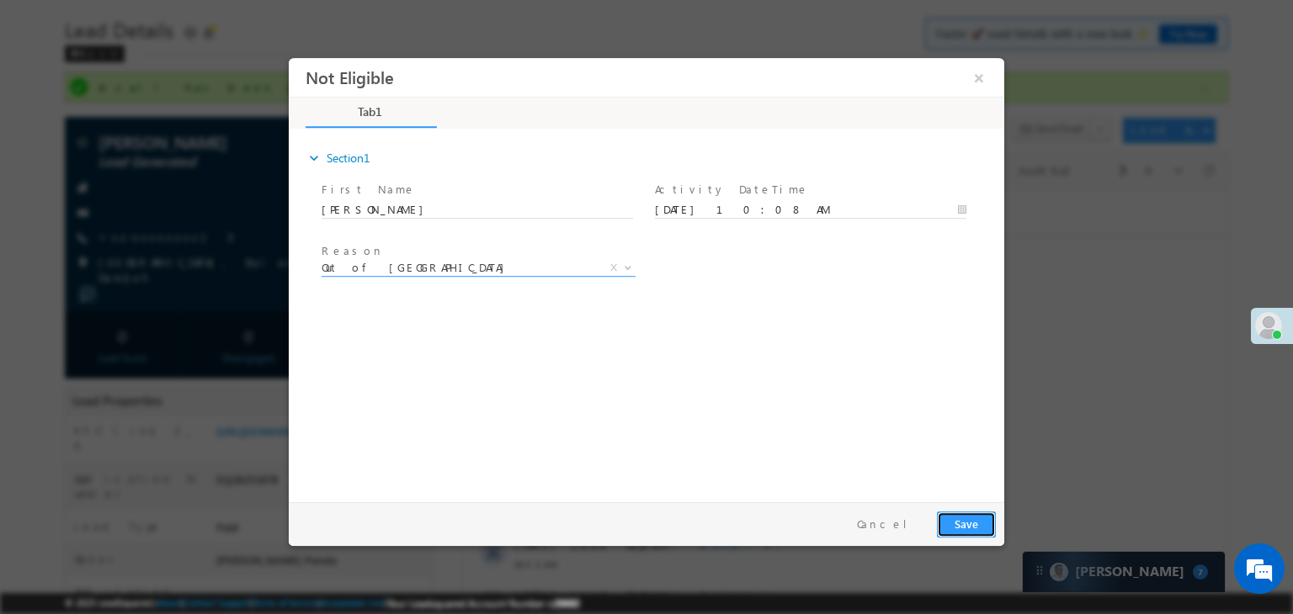
click at [953, 521] on button "Save" at bounding box center [966, 525] width 59 height 26
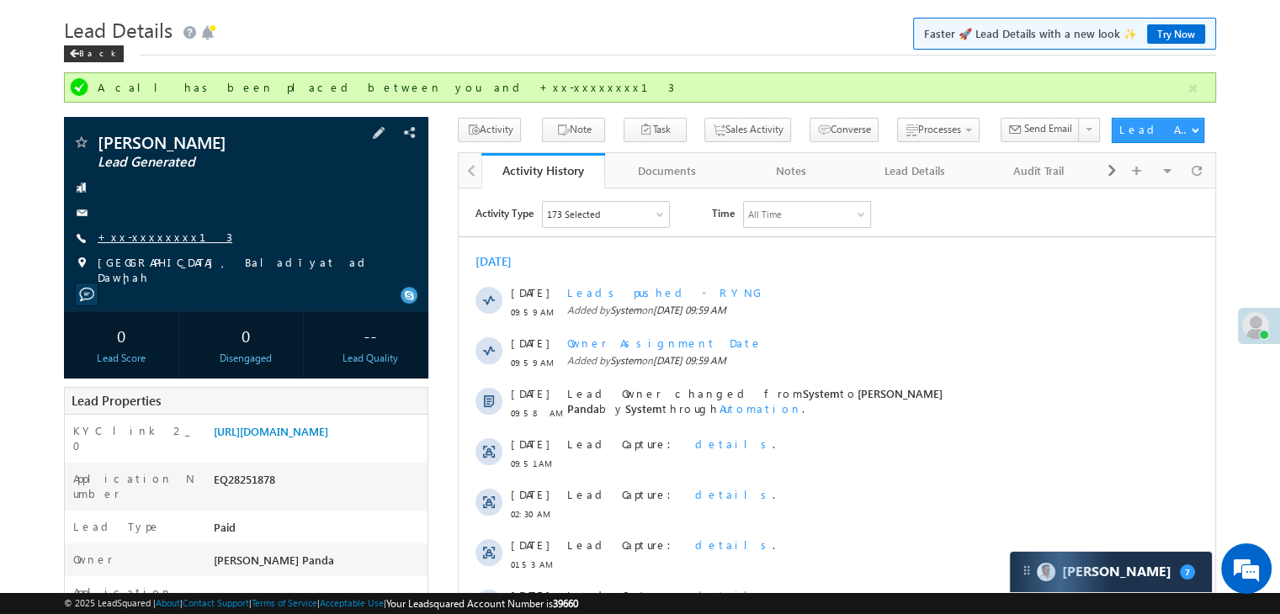
click at [158, 231] on link "+xx-xxxxxxxx13" at bounding box center [165, 237] width 135 height 14
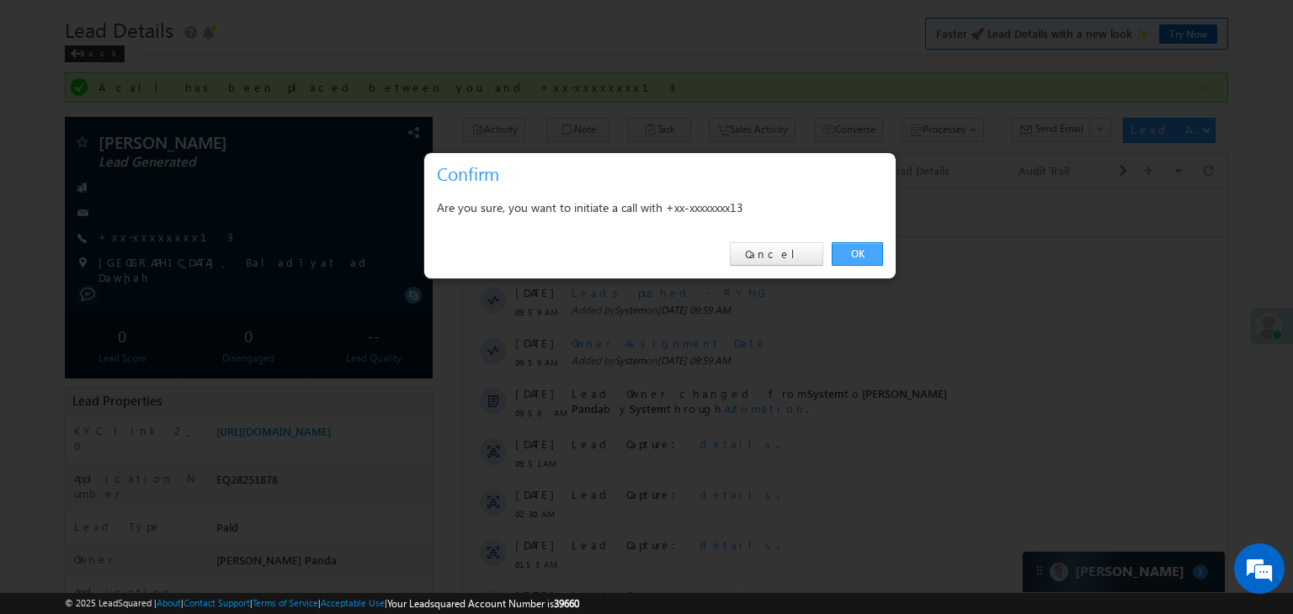
click at [848, 247] on link "OK" at bounding box center [856, 254] width 51 height 24
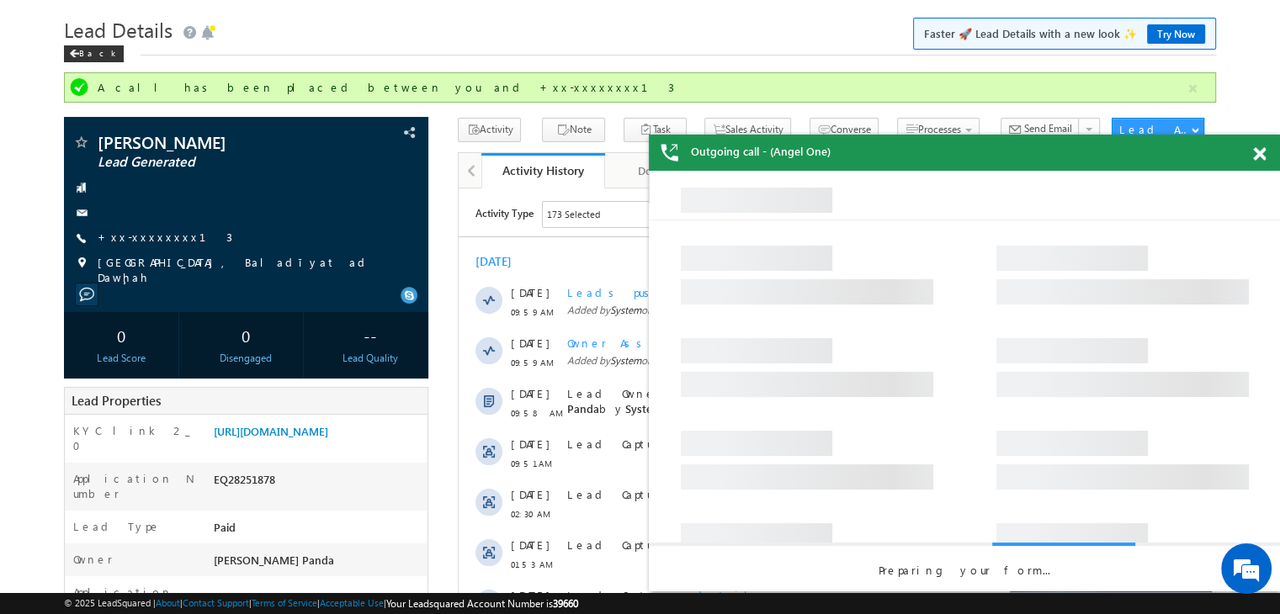
click at [1258, 148] on span at bounding box center [1259, 154] width 13 height 14
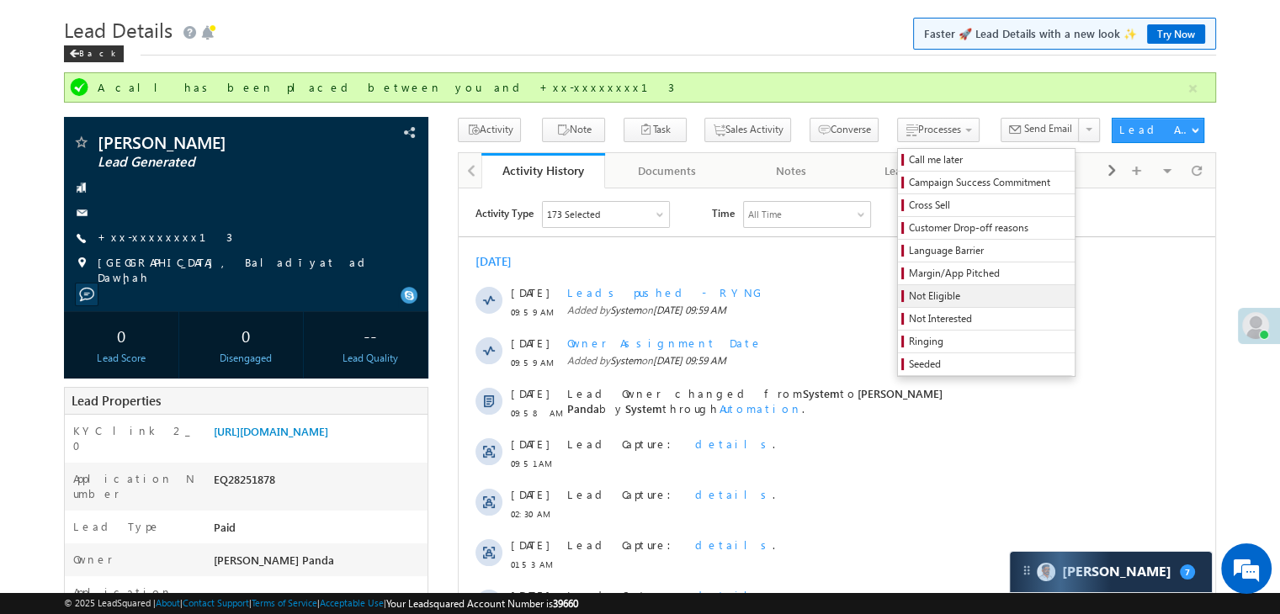
click at [909, 295] on span "Not Eligible" at bounding box center [989, 296] width 160 height 15
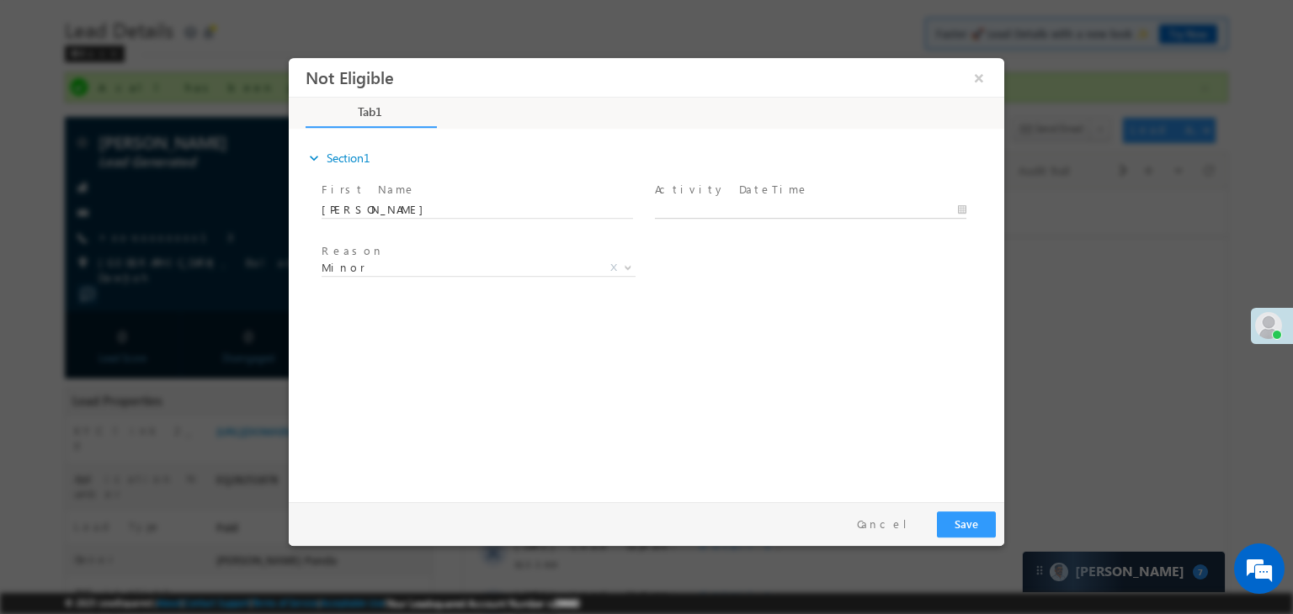
type input "09/03/25 10:09 AM"
click at [770, 207] on input "09/03/25 10:09 AM" at bounding box center [810, 210] width 311 height 17
click at [925, 350] on div "expand_more Section1 First Name *" at bounding box center [650, 313] width 707 height 364
click at [487, 269] on span "Minor" at bounding box center [457, 267] width 273 height 15
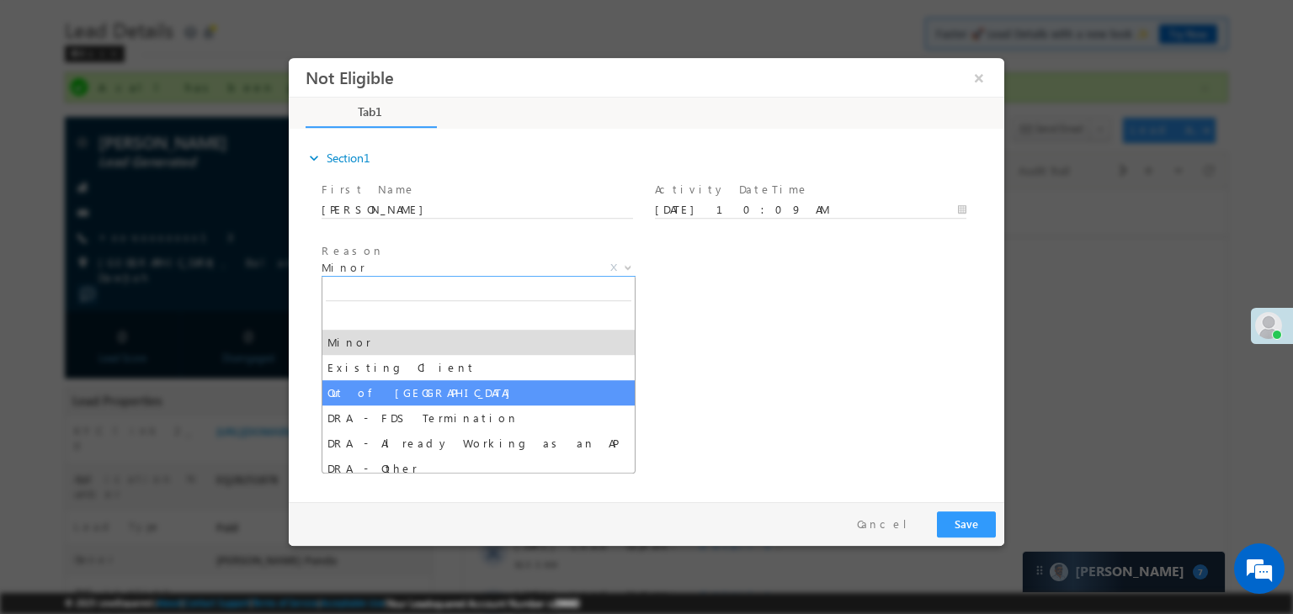
select select "Out of India"
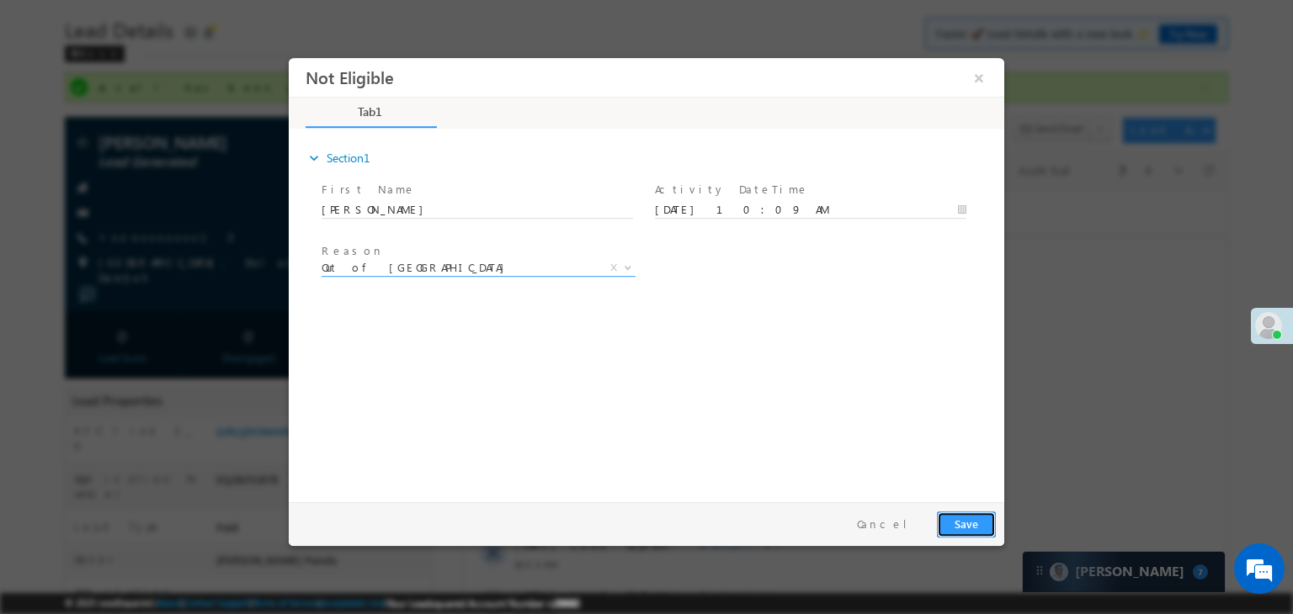
click at [983, 525] on button "Save" at bounding box center [966, 525] width 59 height 26
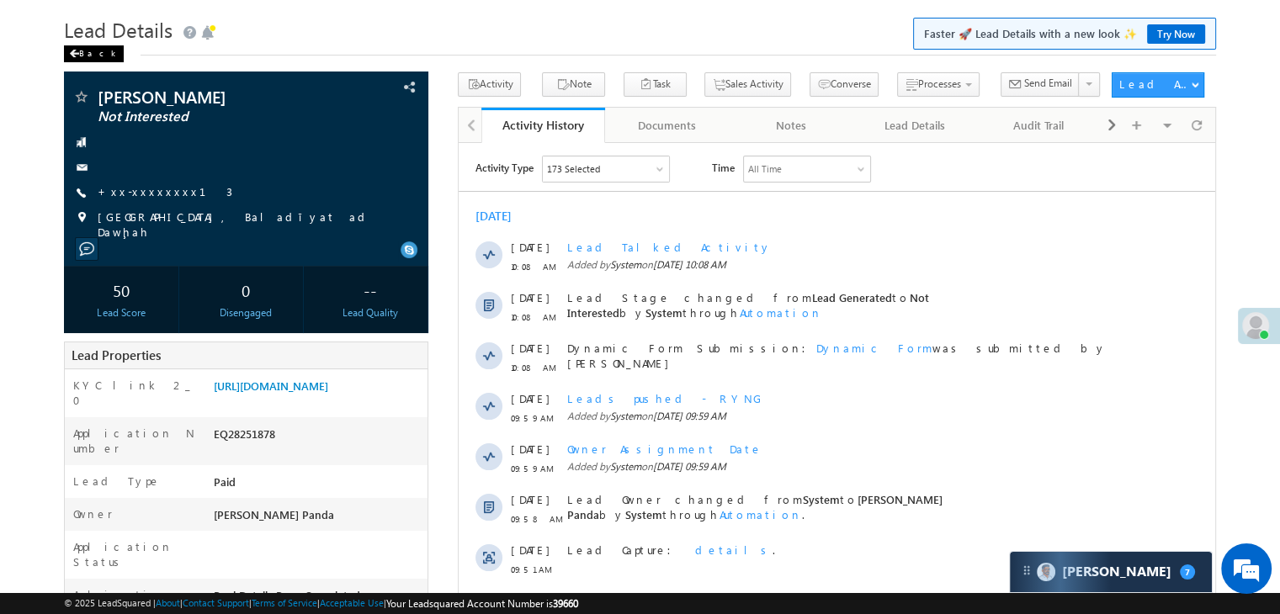
click at [94, 55] on div "Back" at bounding box center [94, 53] width 60 height 17
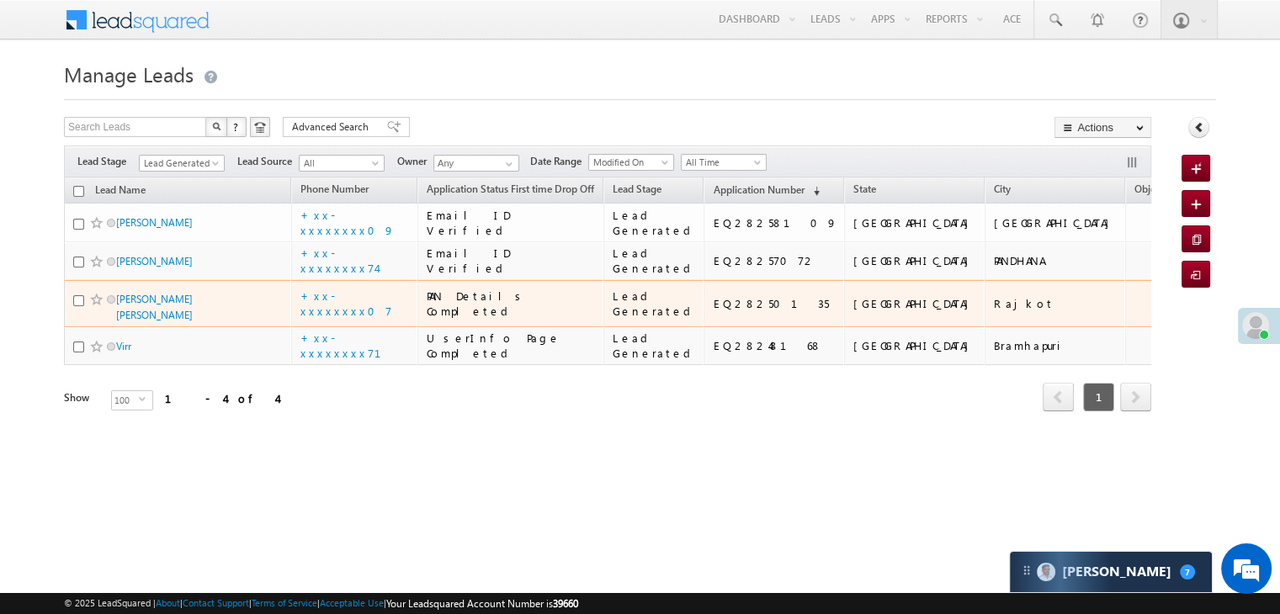
scroll to position [127, 0]
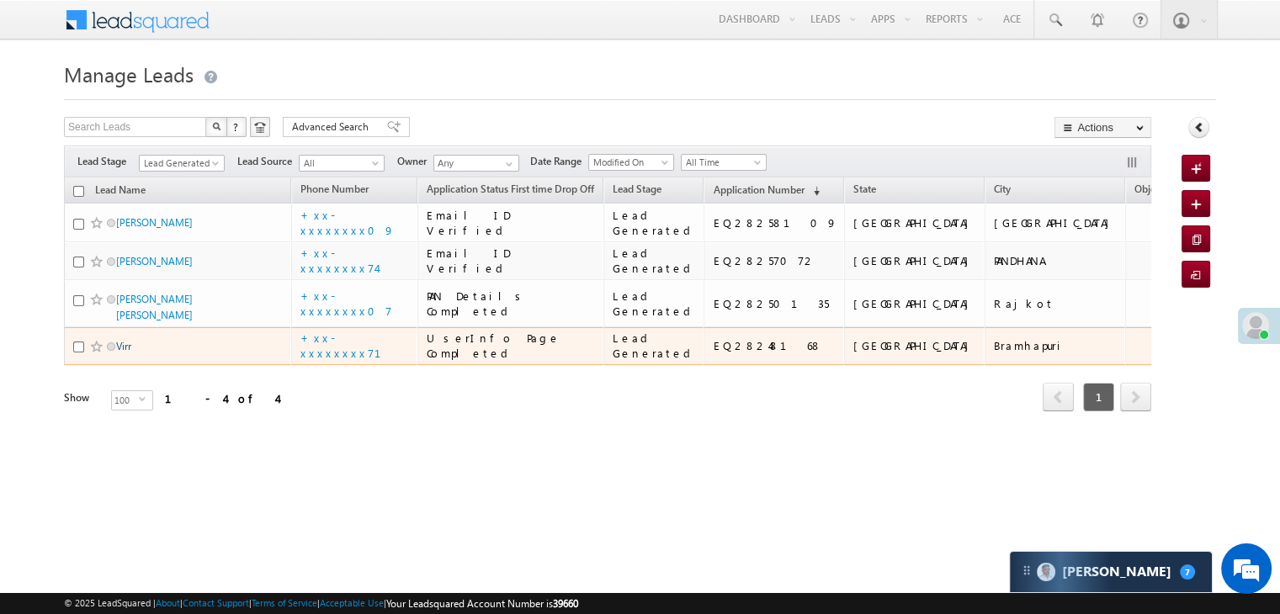
click at [125, 353] on link "Virr" at bounding box center [123, 346] width 15 height 13
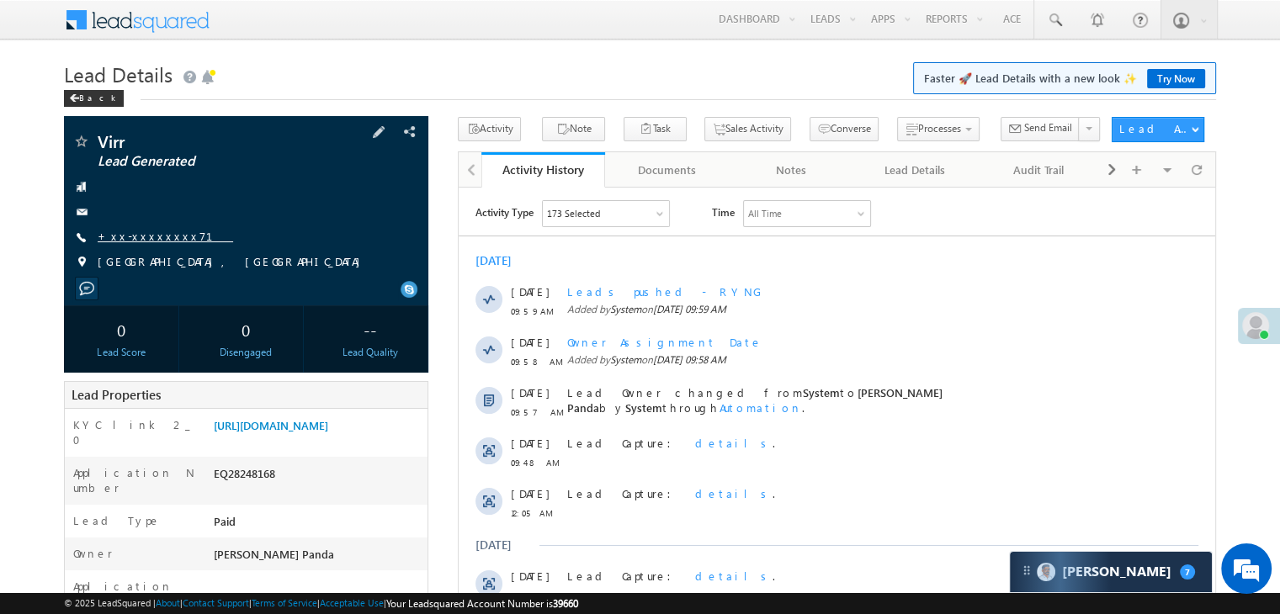
click at [141, 232] on link "+xx-xxxxxxxx71" at bounding box center [165, 236] width 135 height 14
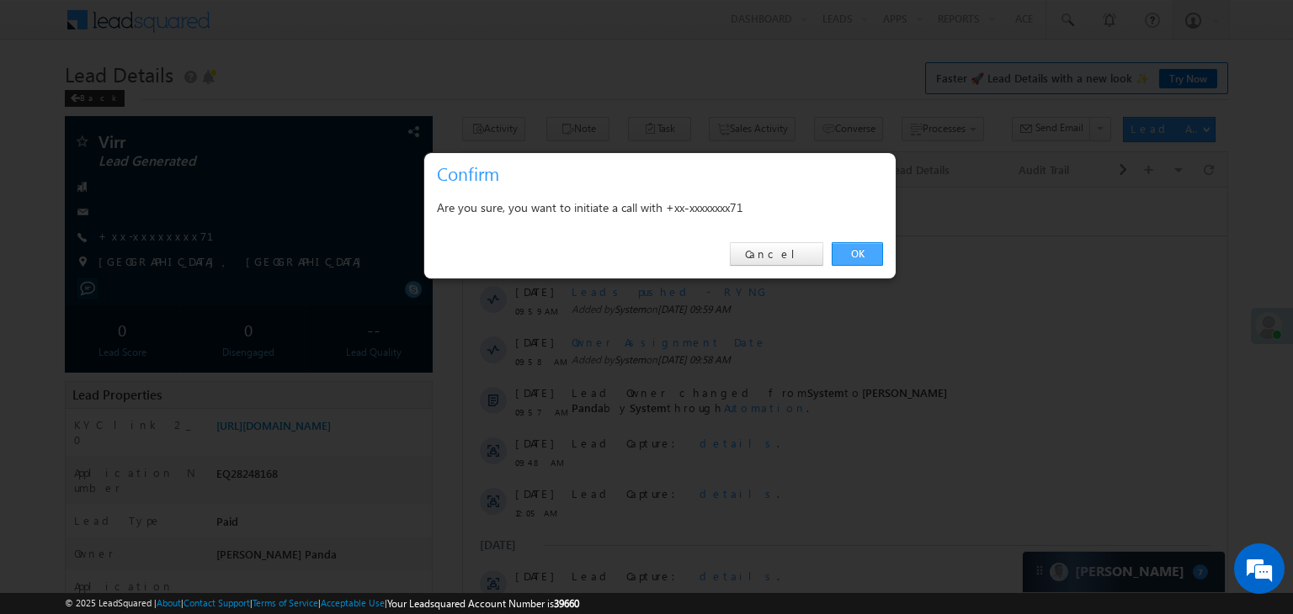
click at [862, 247] on link "OK" at bounding box center [856, 254] width 51 height 24
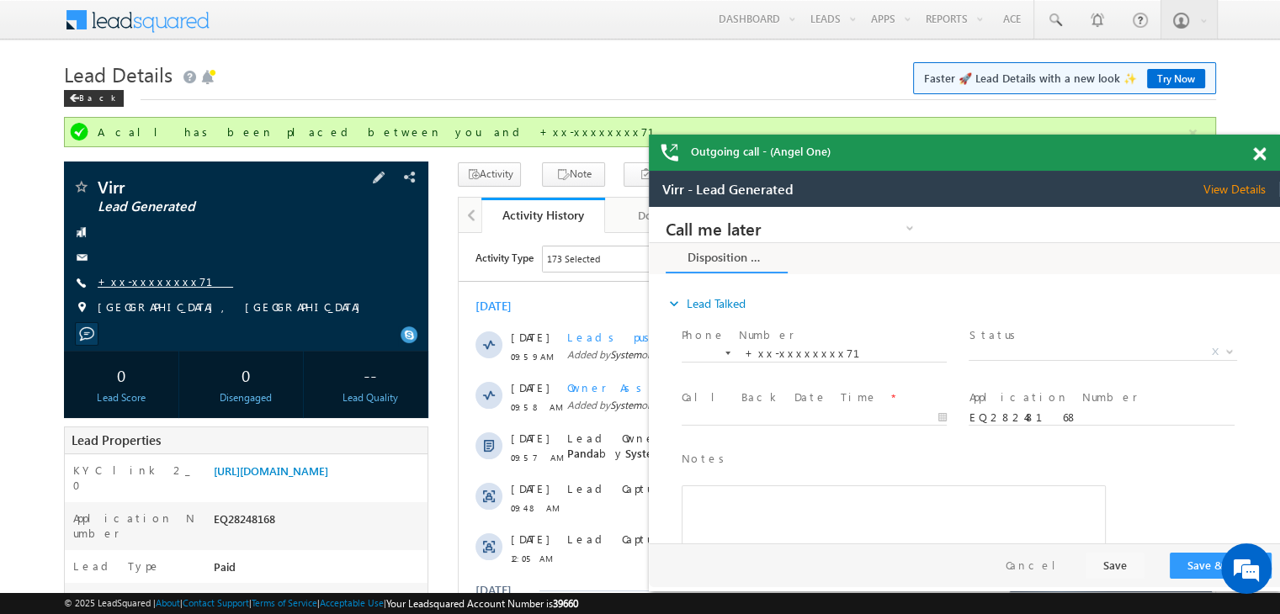
click at [141, 279] on link "+xx-xxxxxxxx71" at bounding box center [165, 281] width 135 height 14
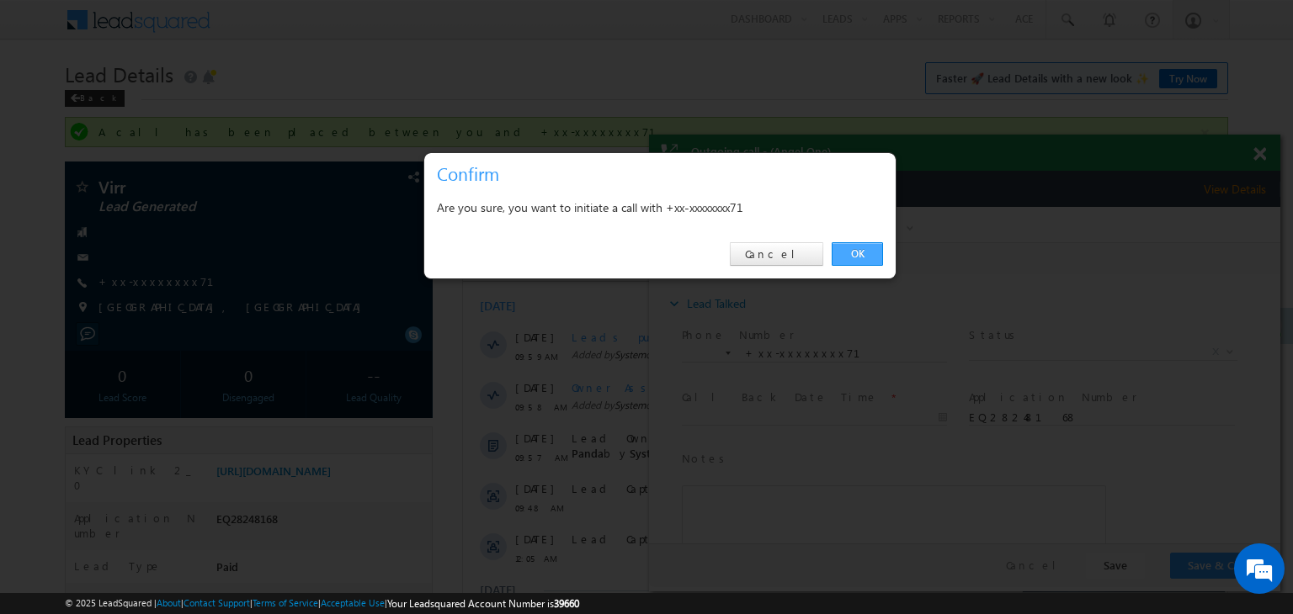
click at [863, 250] on link "OK" at bounding box center [856, 254] width 51 height 24
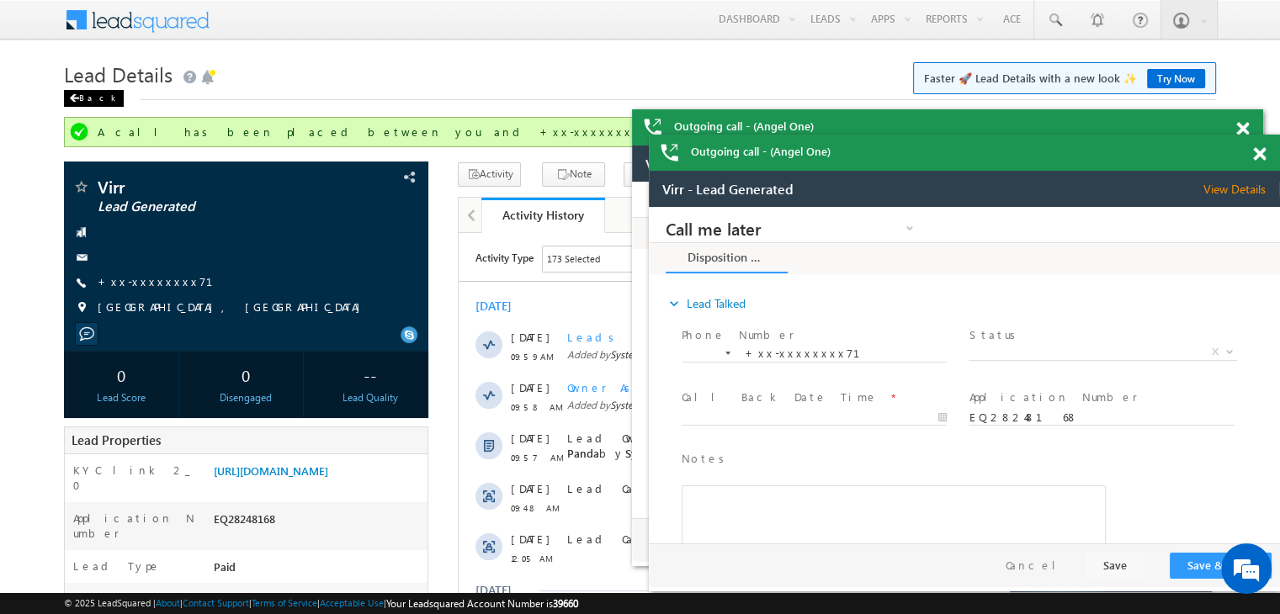
click at [84, 98] on div "Back" at bounding box center [94, 98] width 60 height 17
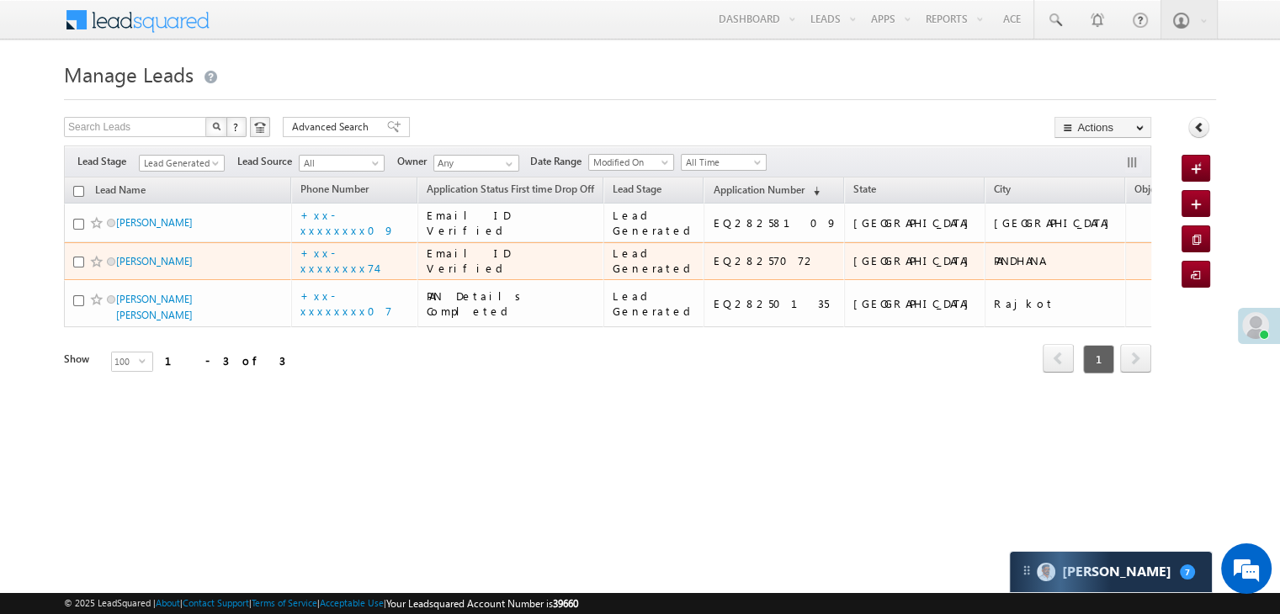
scroll to position [29, 0]
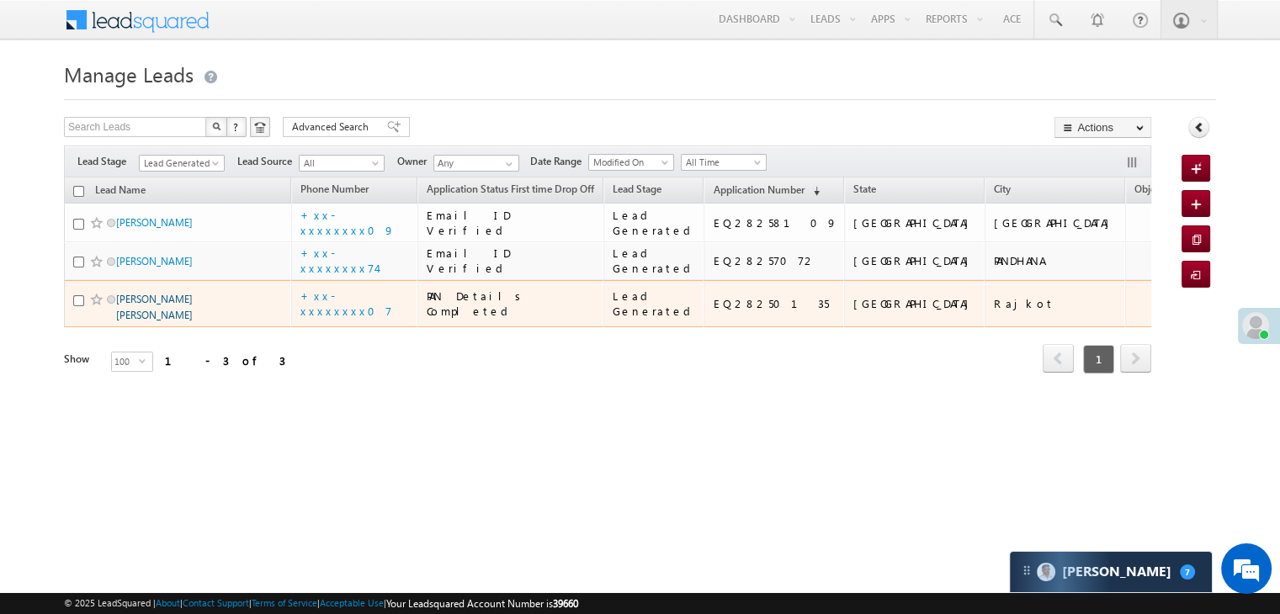
click at [148, 321] on link "[PERSON_NAME] [PERSON_NAME]" at bounding box center [154, 307] width 77 height 29
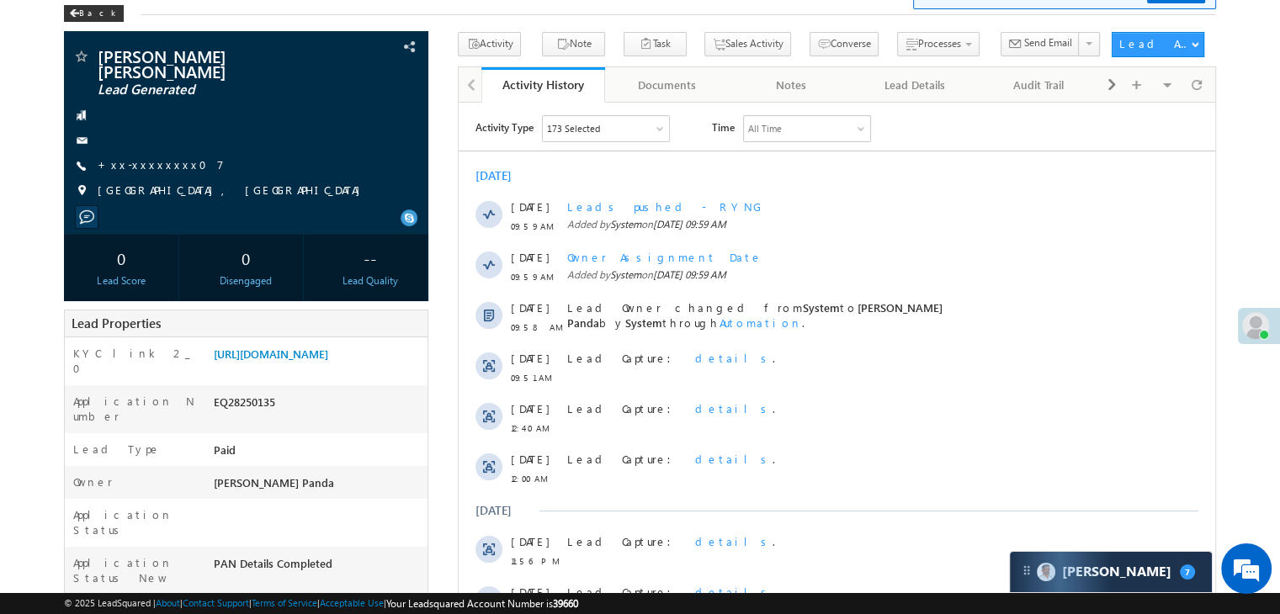
scroll to position [84, 0]
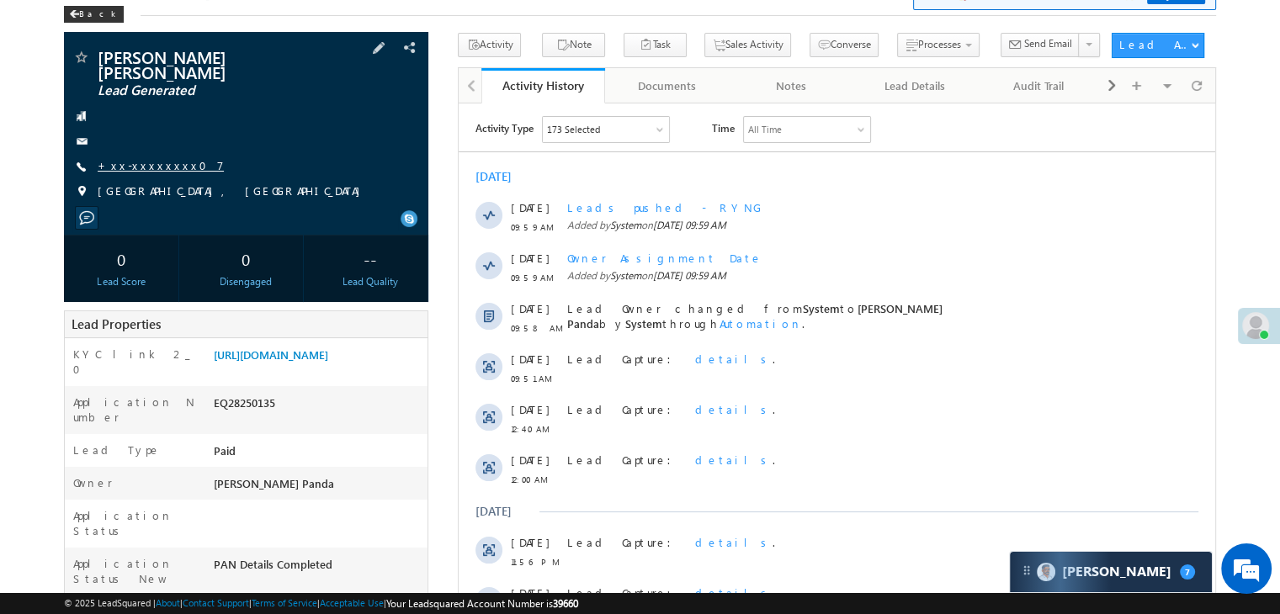
click at [135, 158] on link "+xx-xxxxxxxx07" at bounding box center [161, 165] width 126 height 14
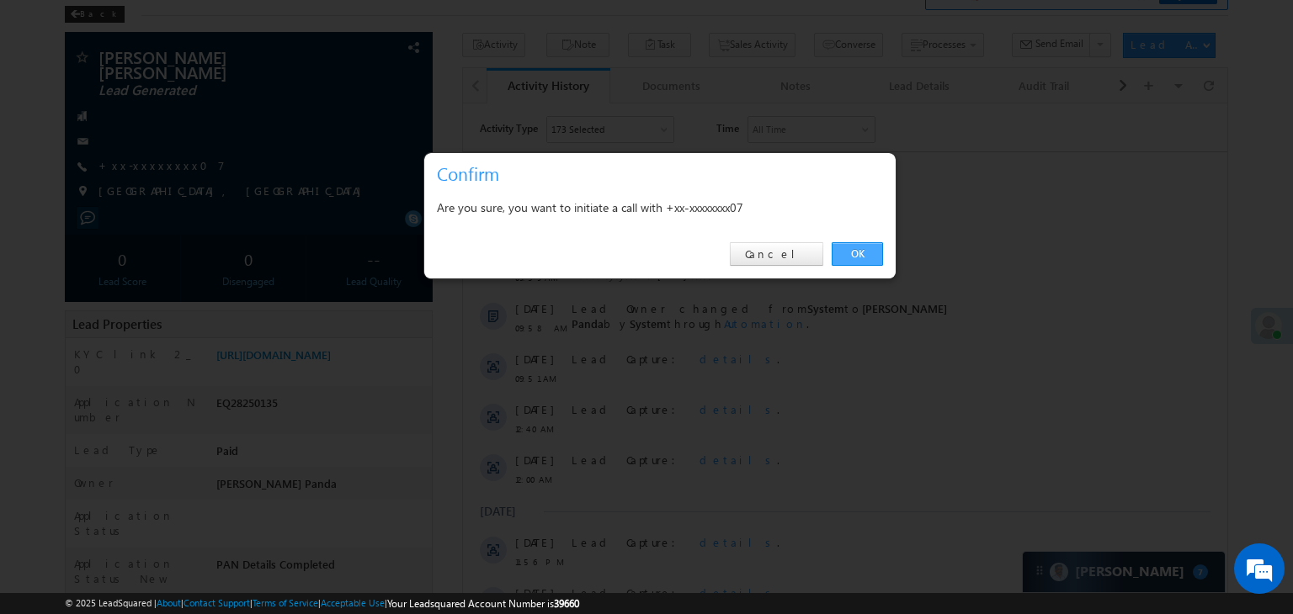
click at [846, 253] on link "OK" at bounding box center [856, 254] width 51 height 24
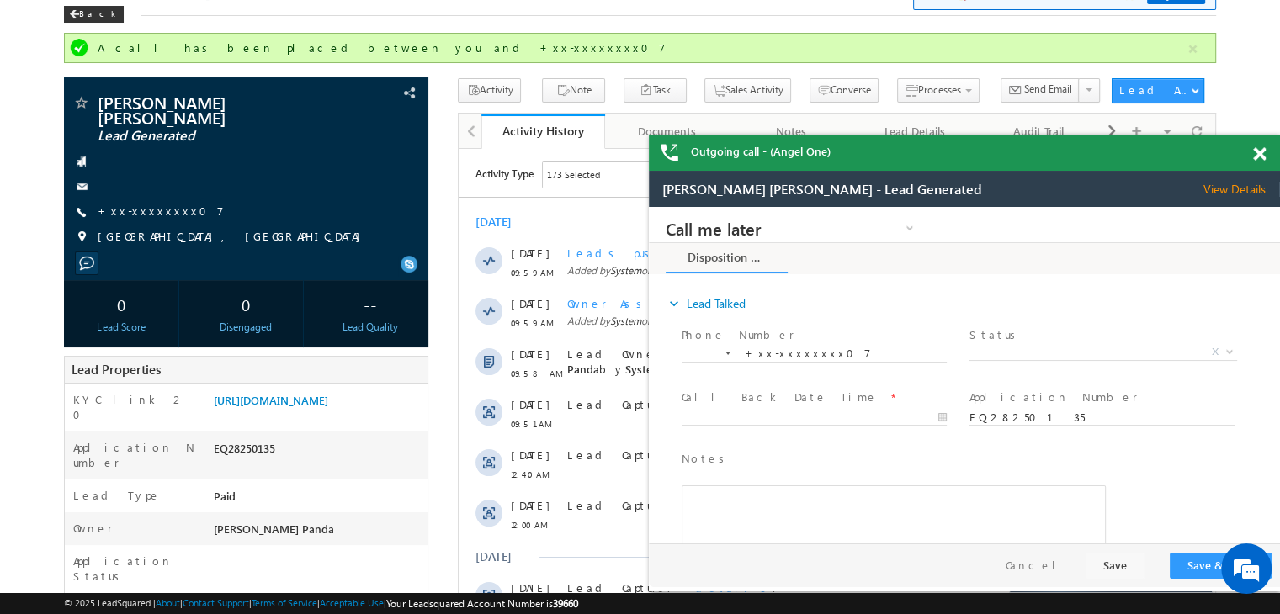
scroll to position [0, 0]
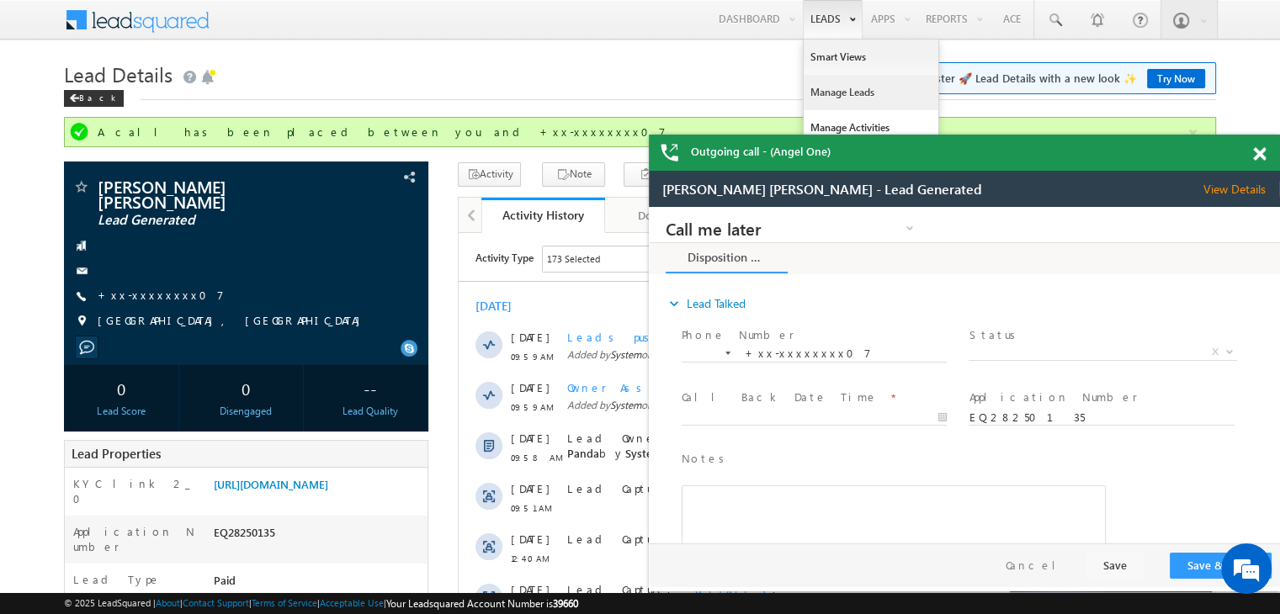
click at [832, 89] on link "Manage Leads" at bounding box center [871, 92] width 135 height 35
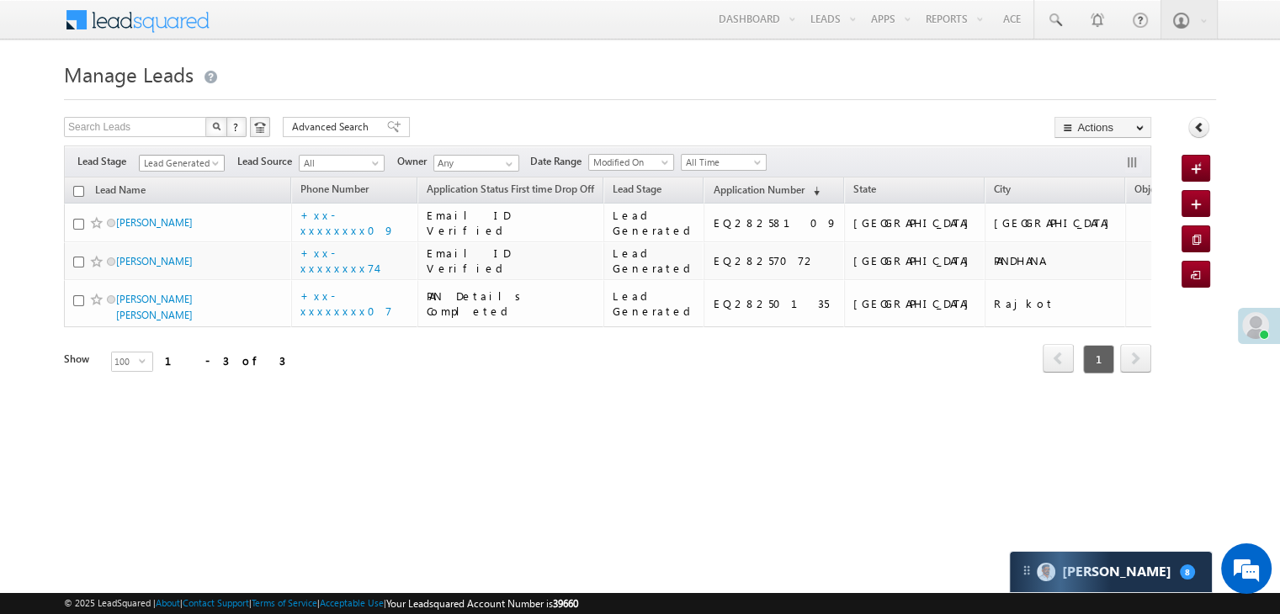
click at [217, 162] on span at bounding box center [216, 166] width 13 height 13
click at [183, 178] on link "All" at bounding box center [182, 181] width 85 height 15
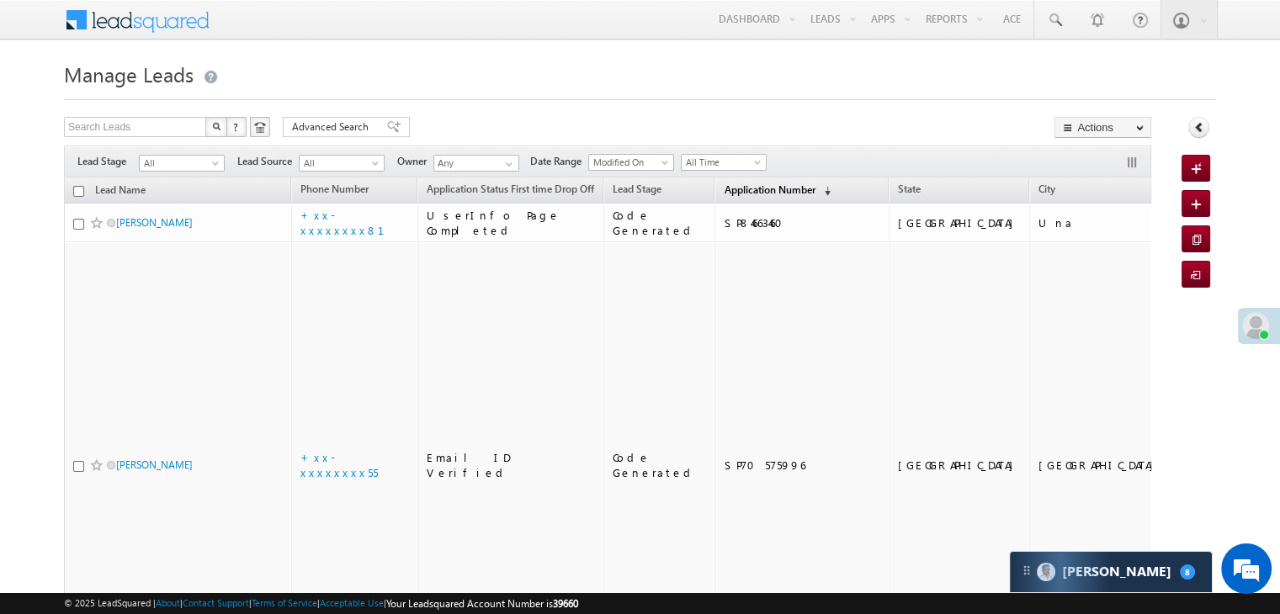
click at [754, 183] on span "Application Number" at bounding box center [769, 189] width 91 height 13
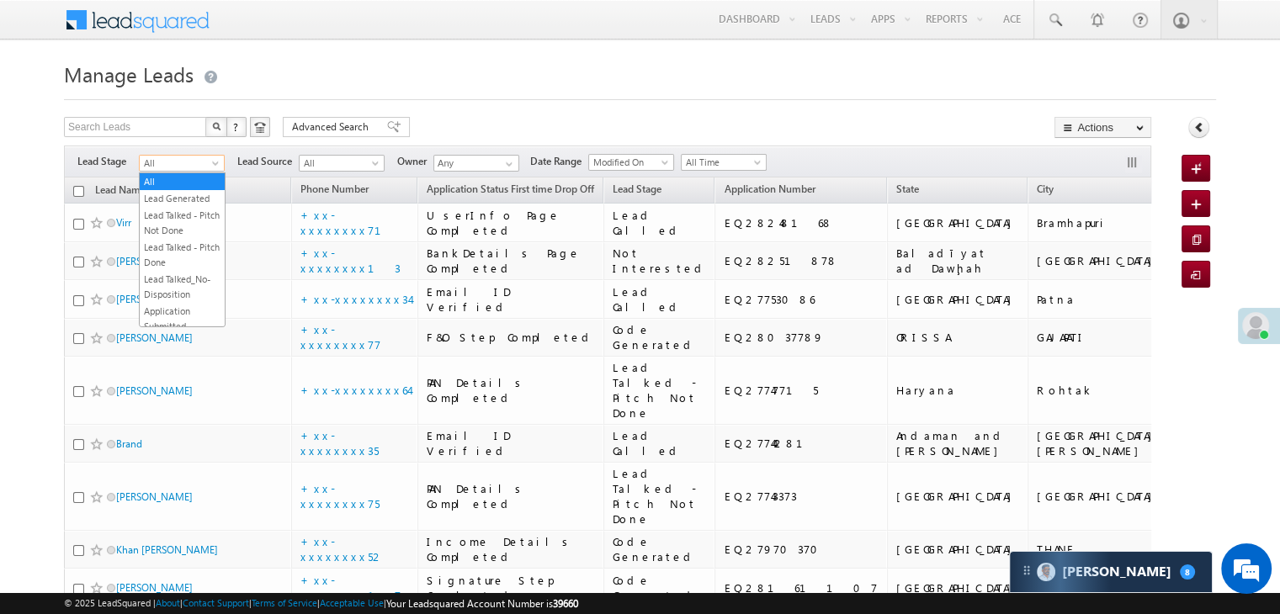
click at [212, 166] on span at bounding box center [216, 166] width 13 height 13
click at [191, 203] on link "Lead Generated" at bounding box center [182, 198] width 85 height 15
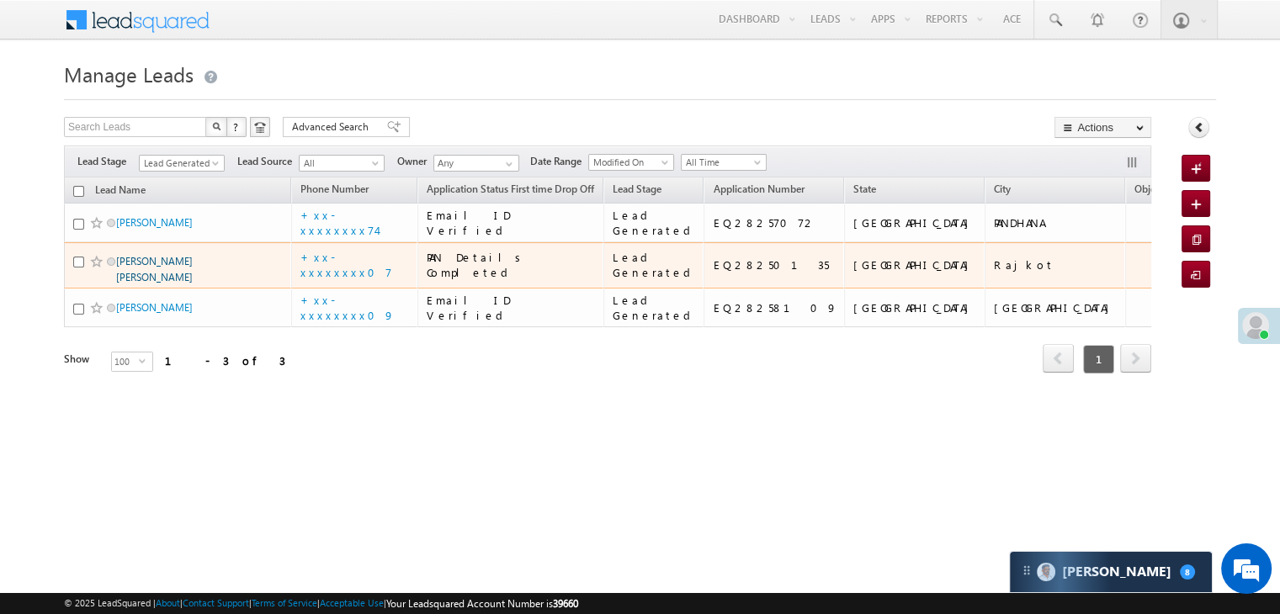
click at [151, 284] on link "Zinzuvadiya Ravi Kumar" at bounding box center [154, 269] width 77 height 29
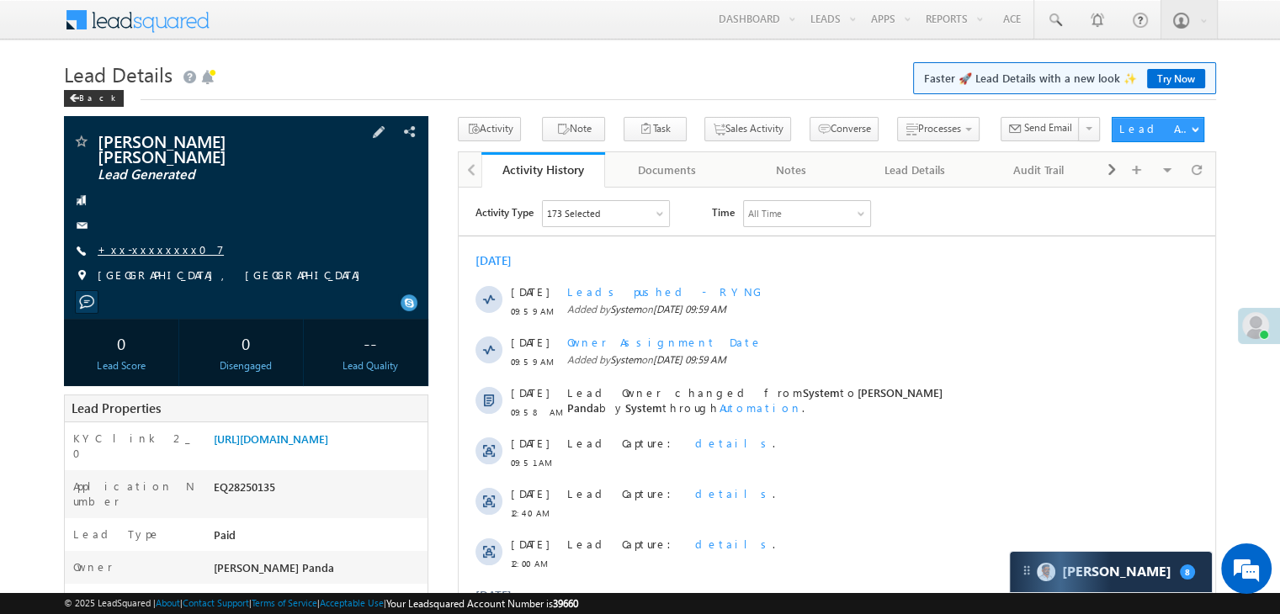
click at [150, 242] on link "+xx-xxxxxxxx07" at bounding box center [161, 249] width 126 height 14
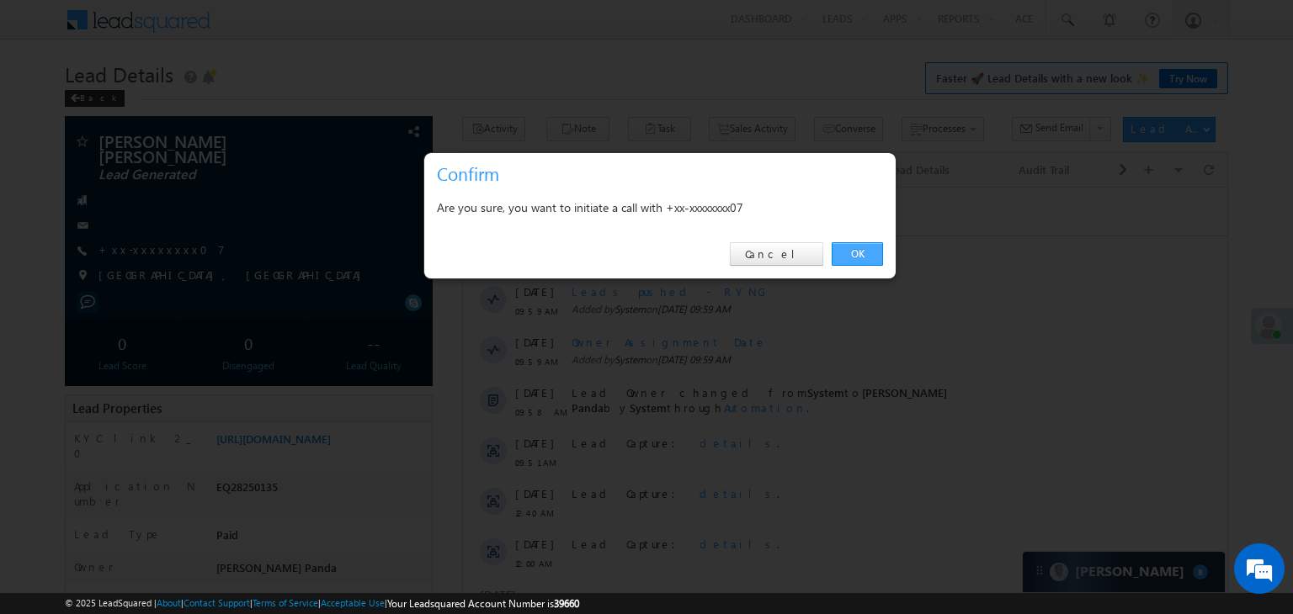
click at [862, 250] on link "OK" at bounding box center [856, 254] width 51 height 24
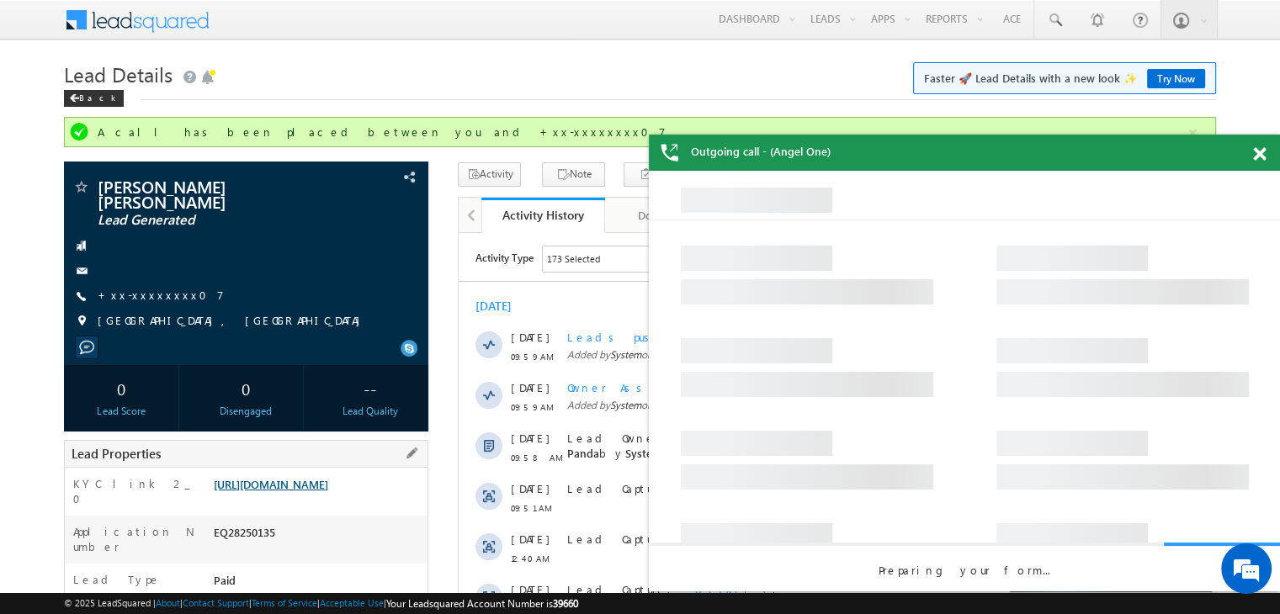
click at [328, 491] on link "https://angelbroking1-pk3em7sa.customui-test.leadsquared.com?leadId=d40f653a-89…" at bounding box center [271, 484] width 114 height 14
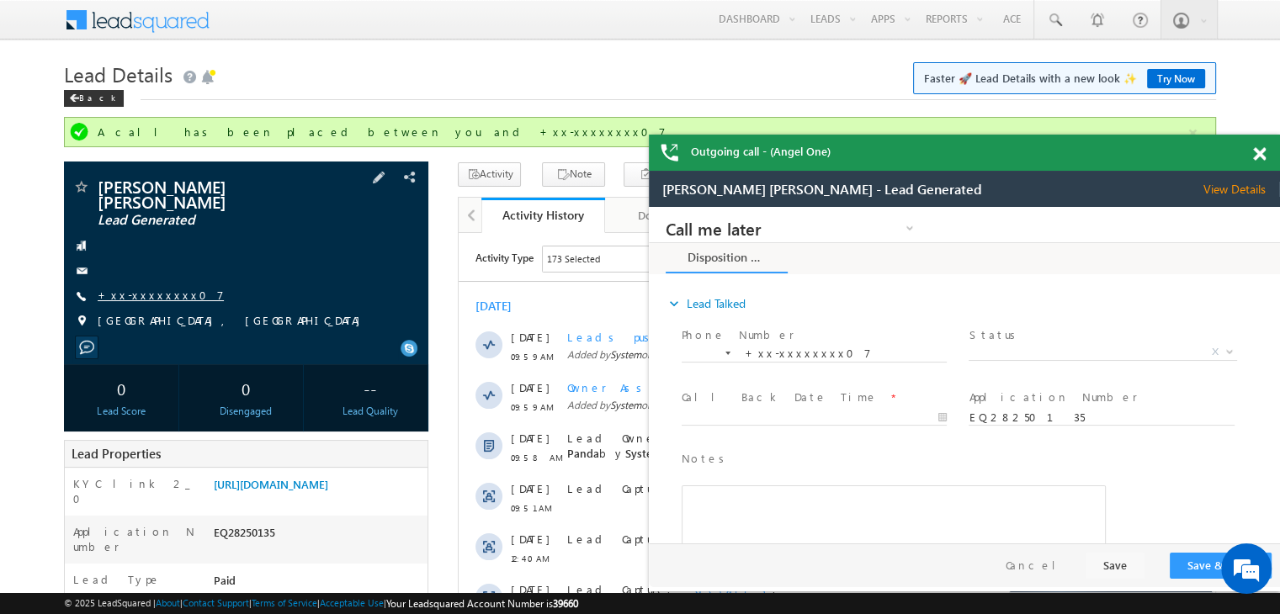
click at [148, 288] on link "+xx-xxxxxxxx07" at bounding box center [161, 295] width 126 height 14
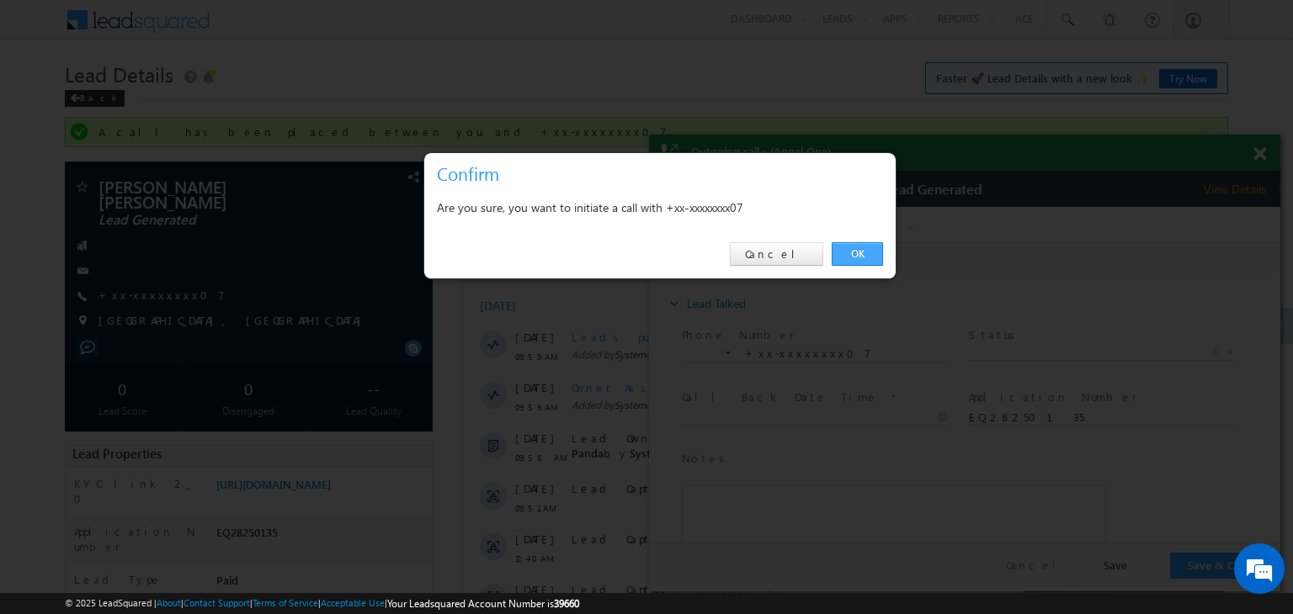
click at [858, 256] on link "OK" at bounding box center [856, 254] width 51 height 24
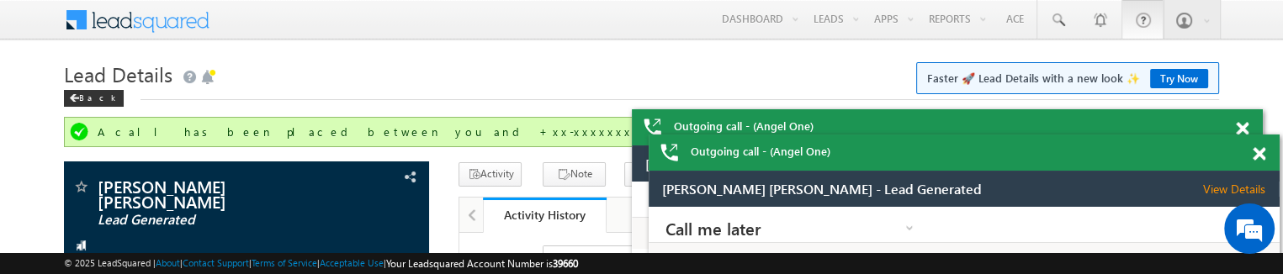
scroll to position [7798, 0]
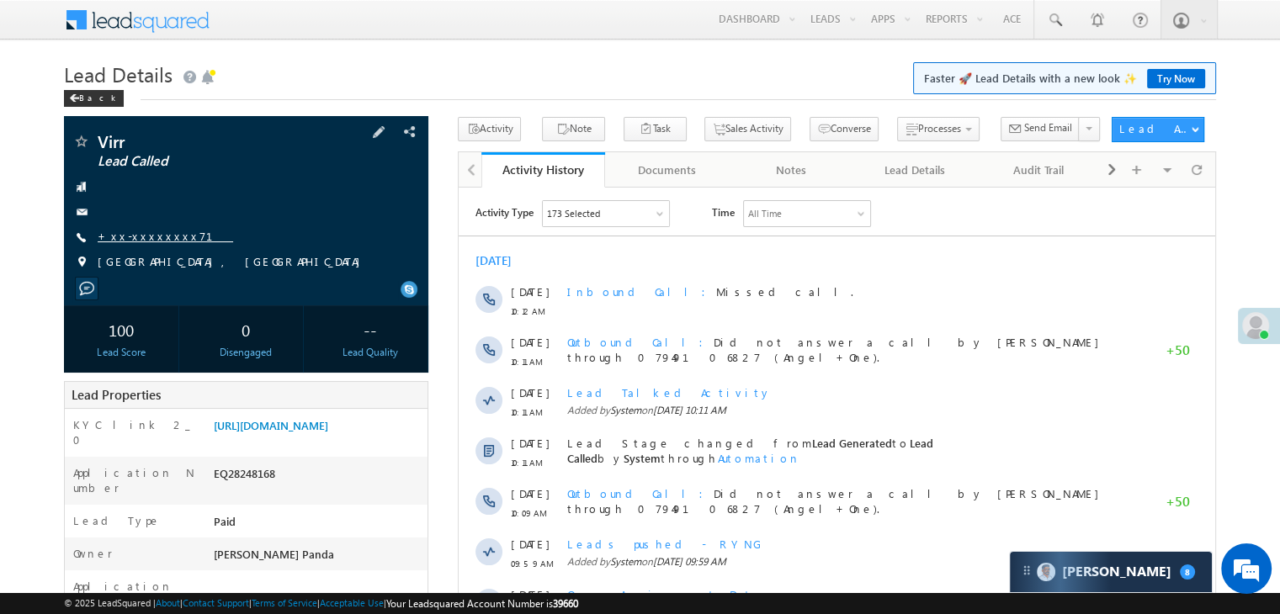
click at [149, 239] on link "+xx-xxxxxxxx71" at bounding box center [165, 236] width 135 height 14
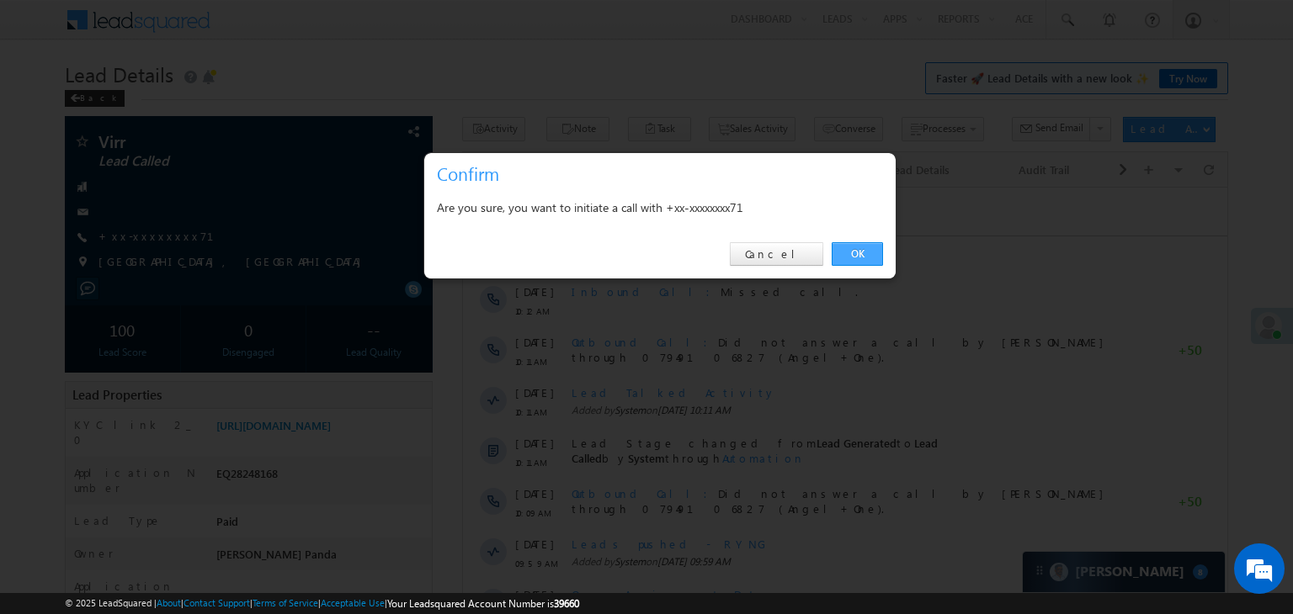
click at [868, 253] on link "OK" at bounding box center [856, 254] width 51 height 24
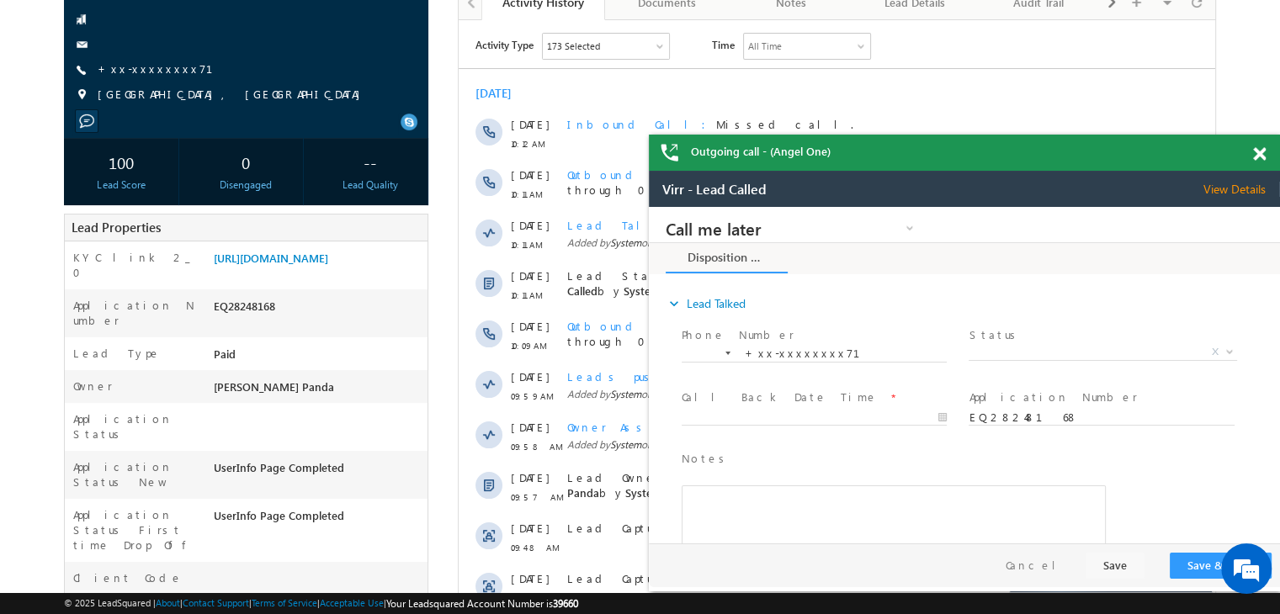
click at [1262, 156] on span at bounding box center [1259, 154] width 13 height 14
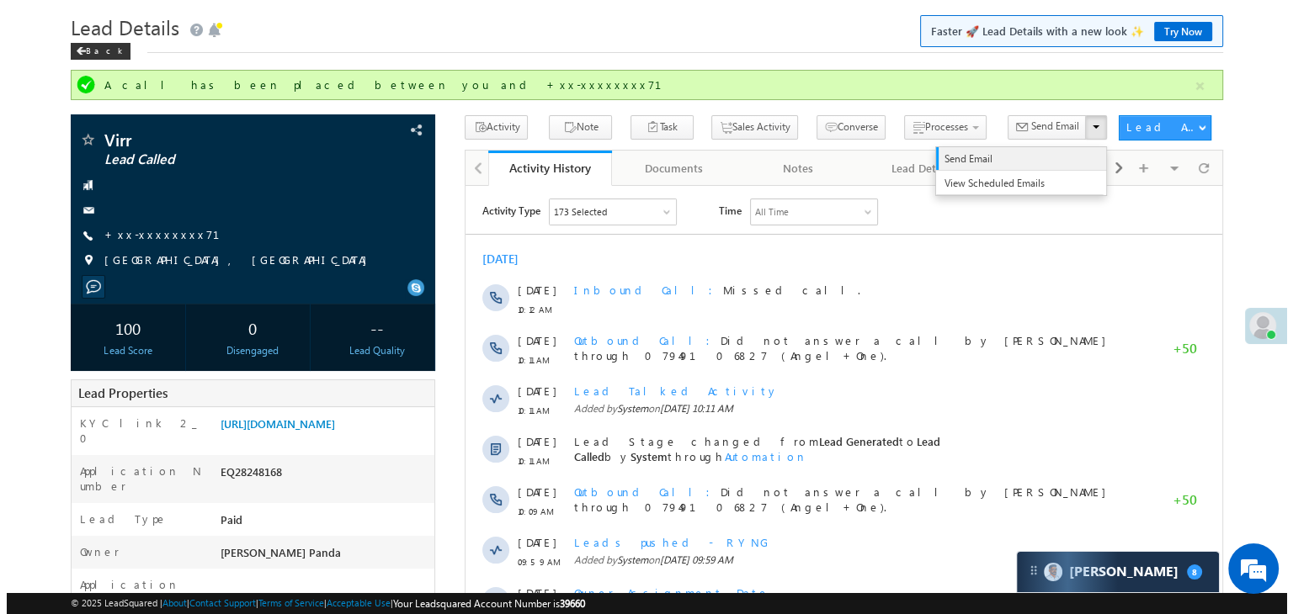
scroll to position [45, 0]
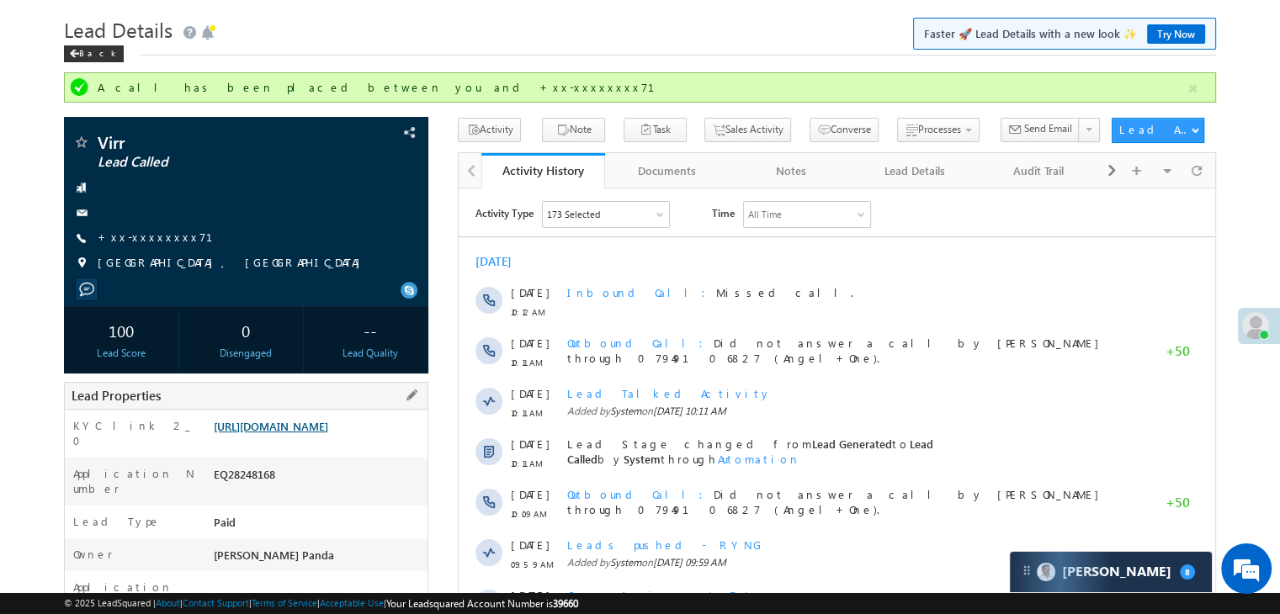
click at [322, 433] on link "[URL][DOMAIN_NAME]" at bounding box center [271, 426] width 114 height 14
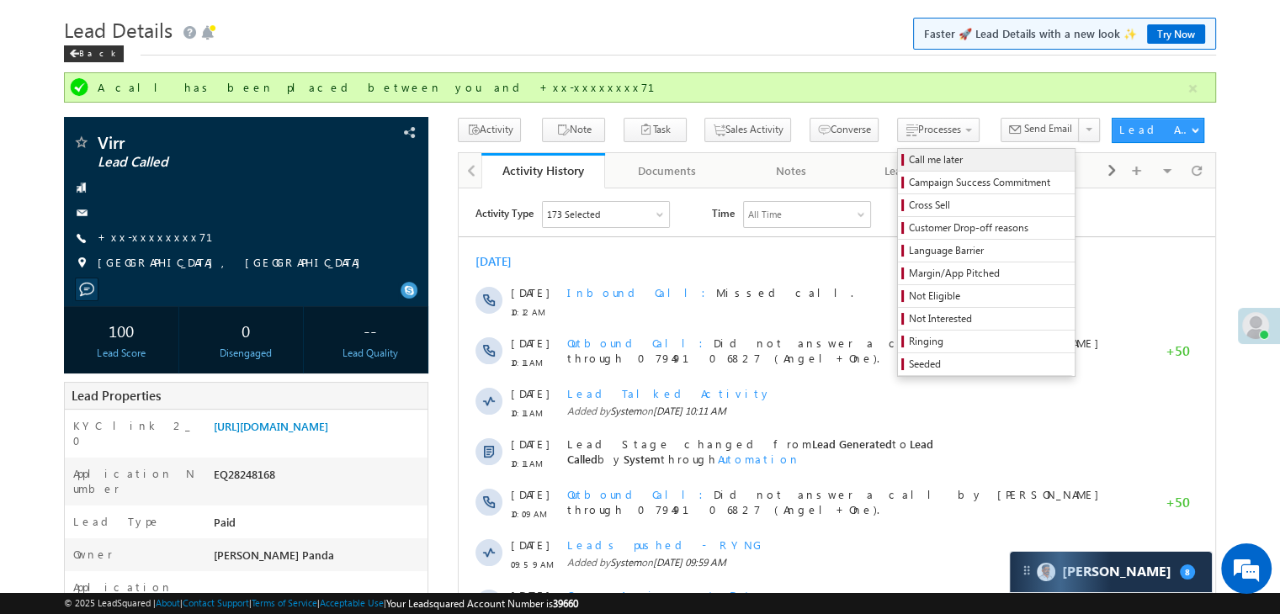
click at [909, 163] on span "Call me later" at bounding box center [989, 159] width 160 height 15
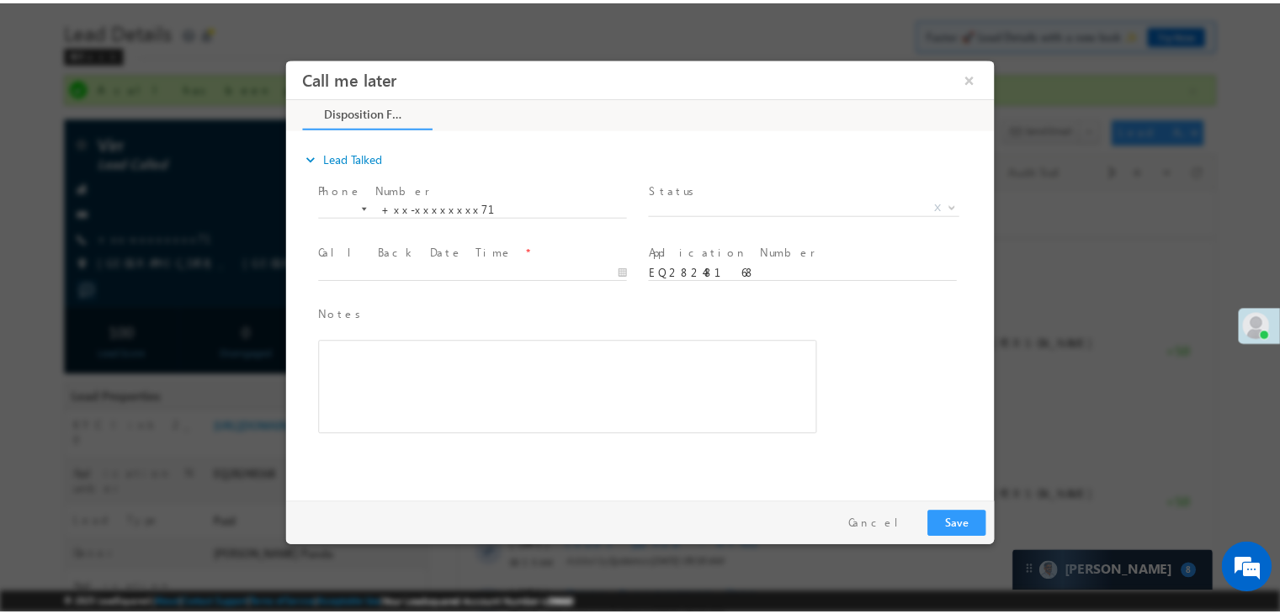
scroll to position [0, 0]
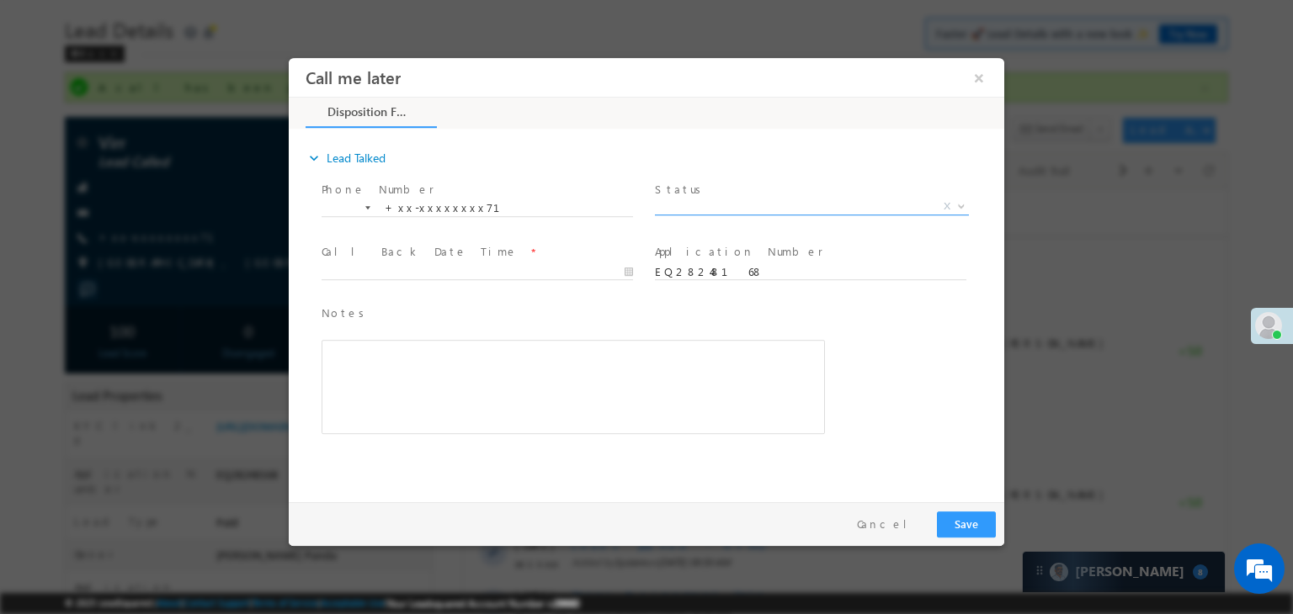
click at [804, 202] on span "X" at bounding box center [812, 207] width 314 height 17
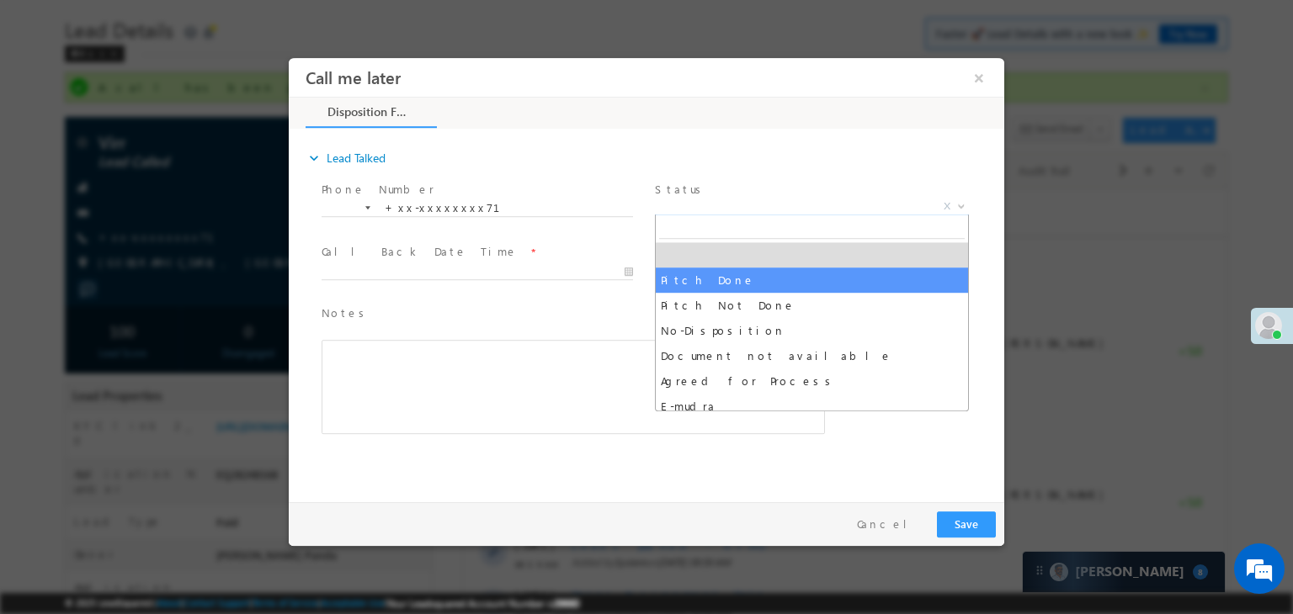
select select "Pitch Done"
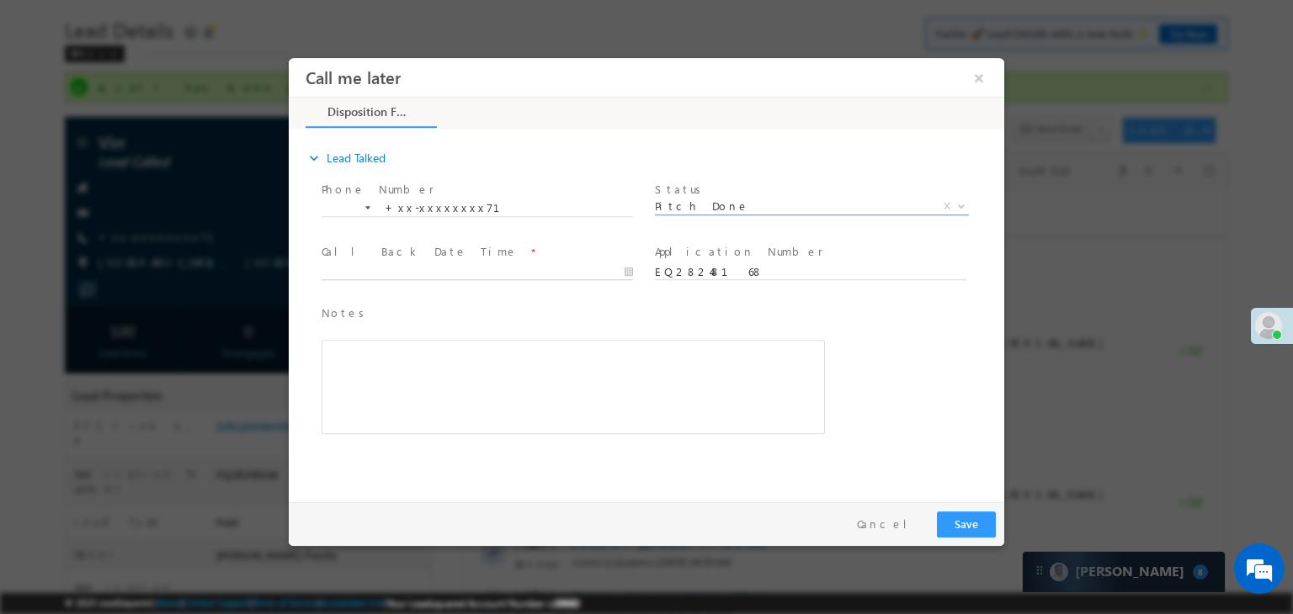
type input "09/03/25 10:19 AM"
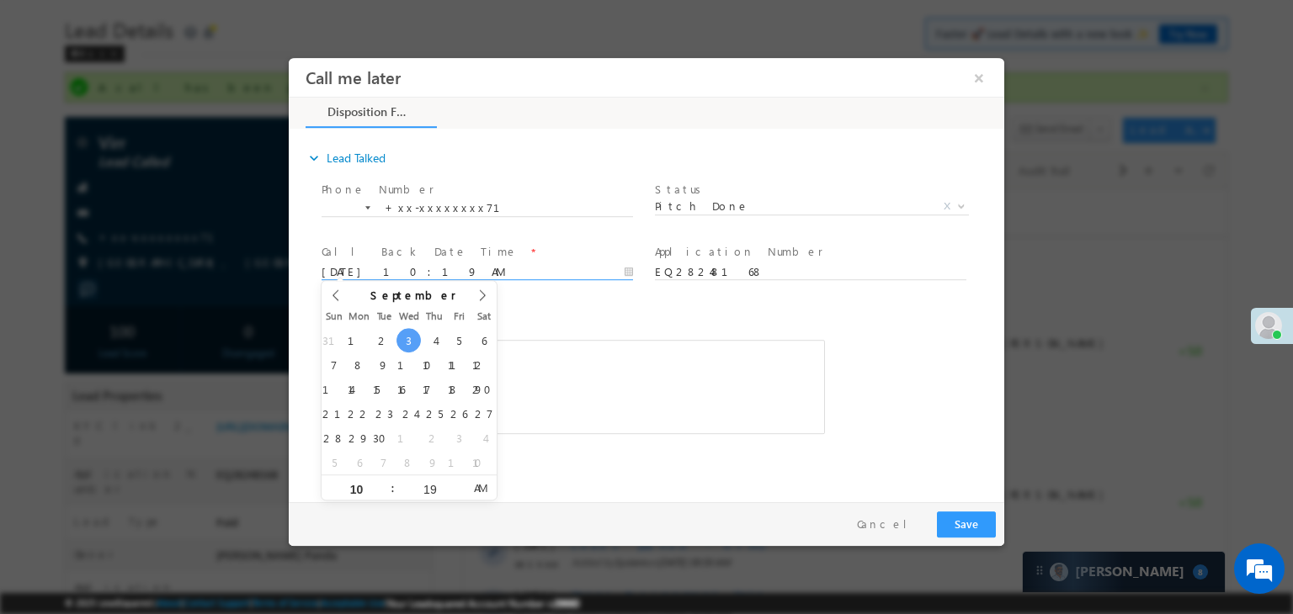
click at [574, 269] on input "09/03/25 10:19 AM" at bounding box center [476, 272] width 311 height 17
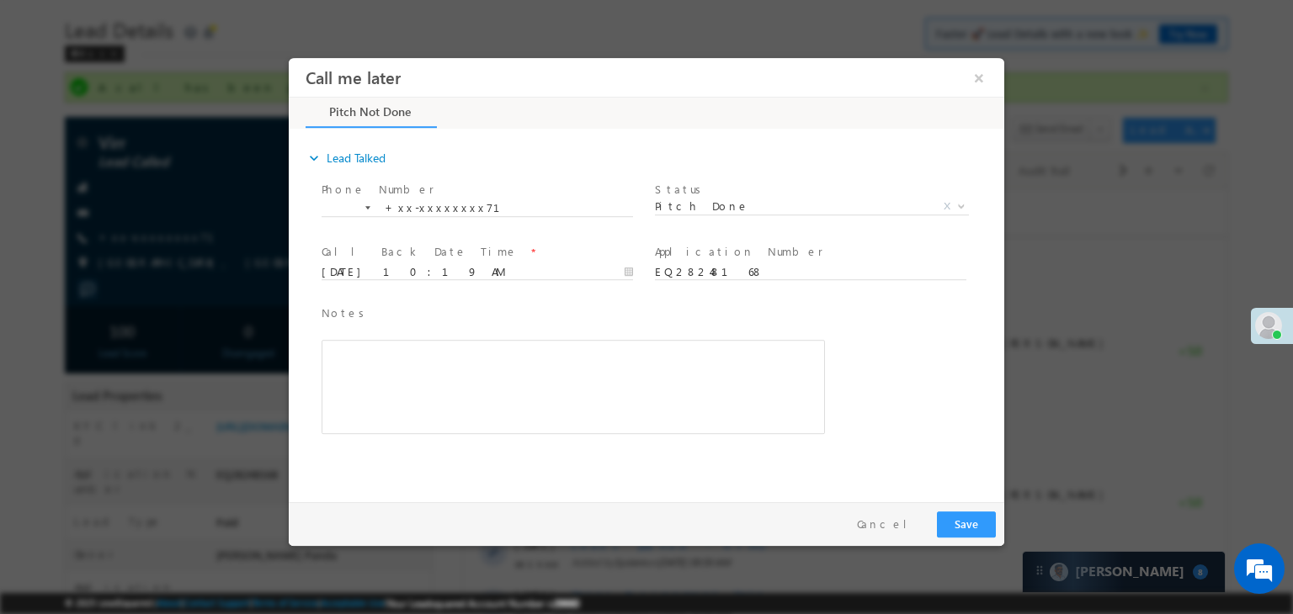
click at [716, 306] on span "Notes *" at bounding box center [560, 314] width 478 height 19
click at [980, 77] on button "×" at bounding box center [978, 77] width 29 height 31
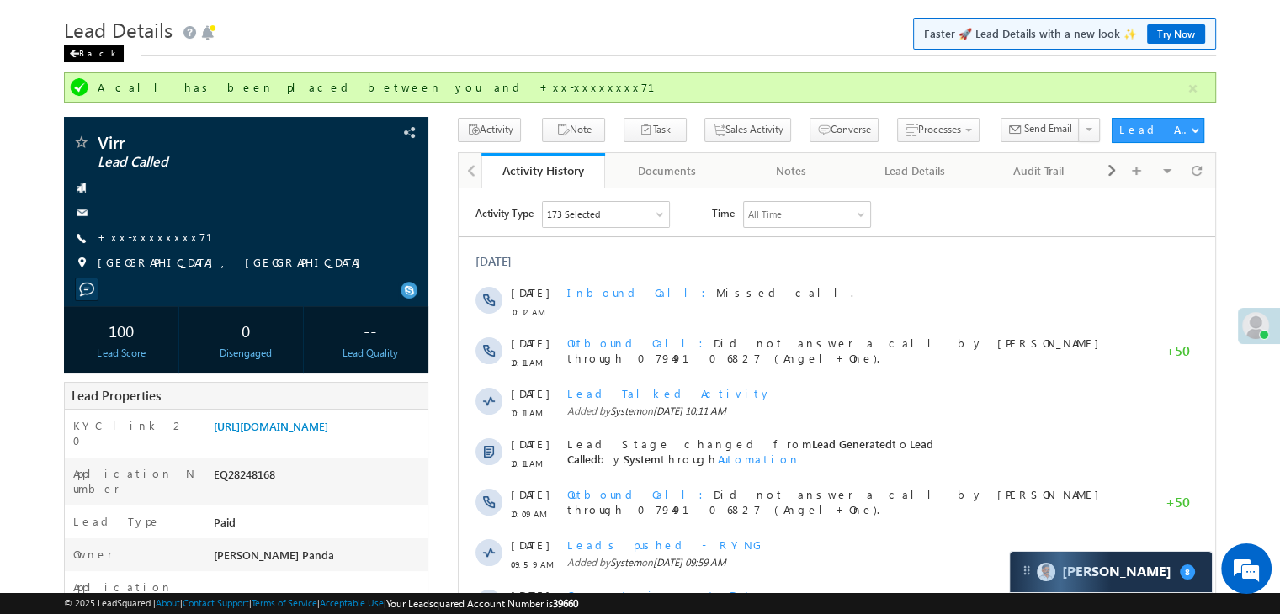
click at [77, 56] on span at bounding box center [74, 54] width 10 height 8
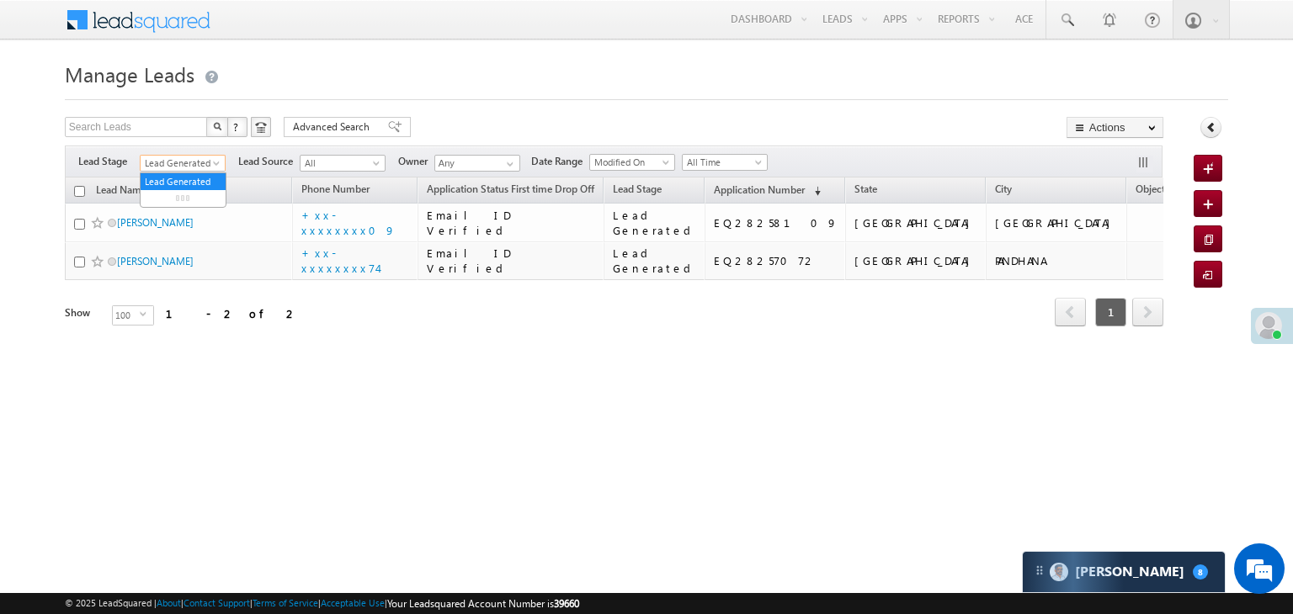
click at [213, 164] on span at bounding box center [217, 166] width 13 height 13
click at [185, 176] on link "All" at bounding box center [183, 181] width 85 height 15
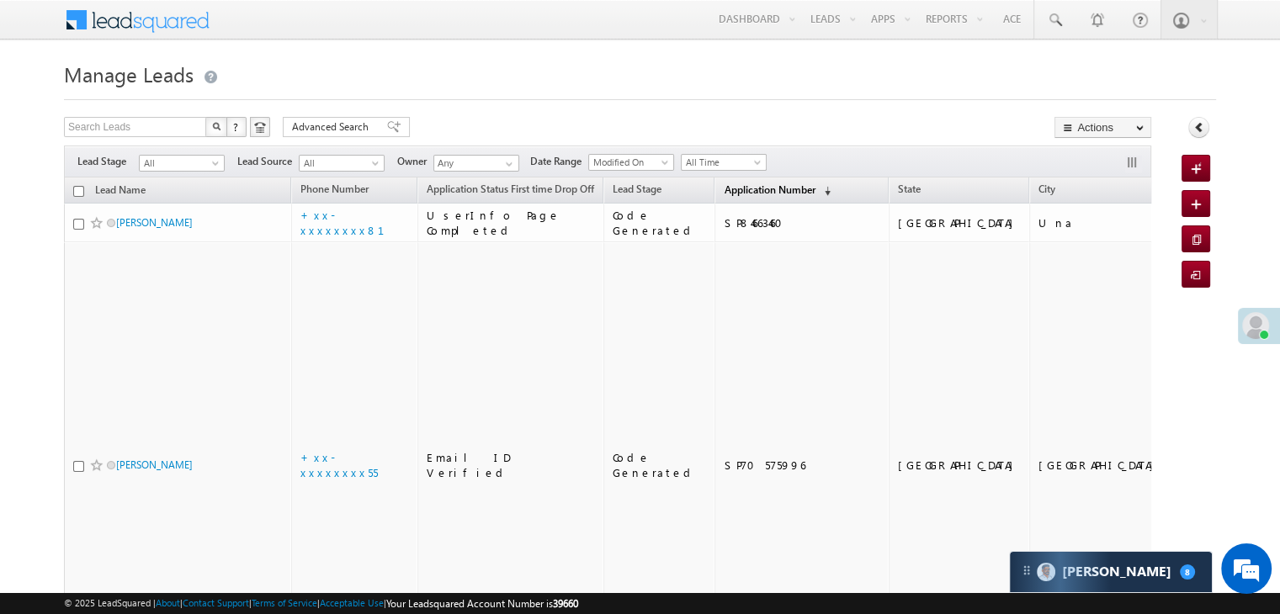
click at [732, 189] on span "Application Number" at bounding box center [769, 189] width 91 height 13
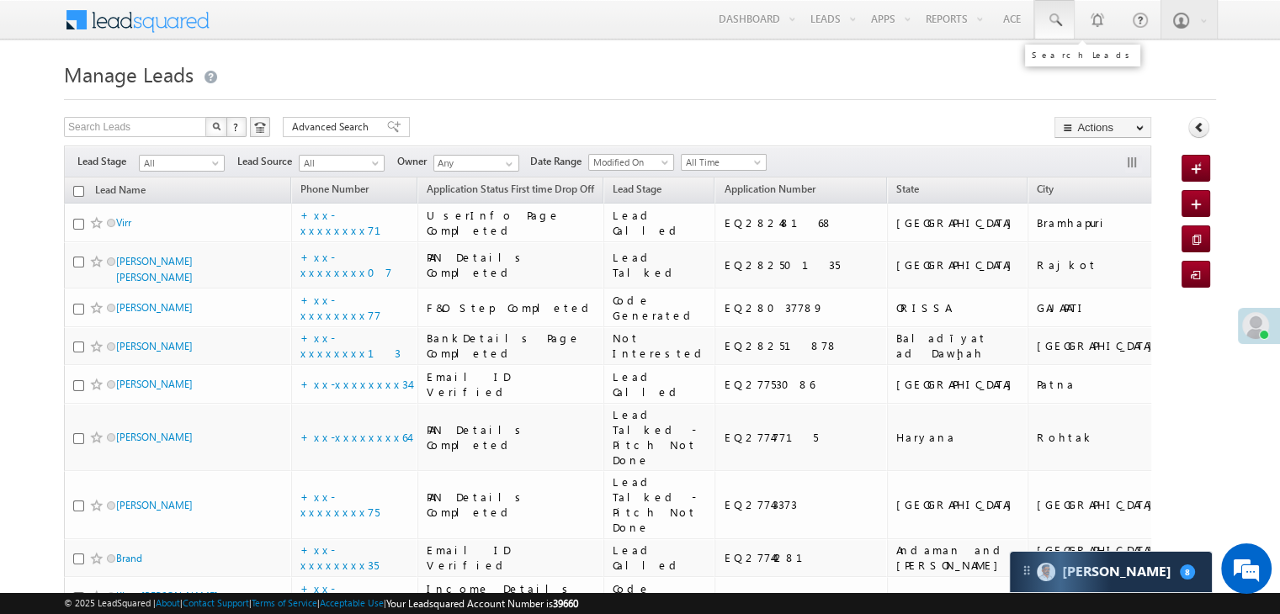
click at [1049, 16] on span at bounding box center [1054, 20] width 17 height 17
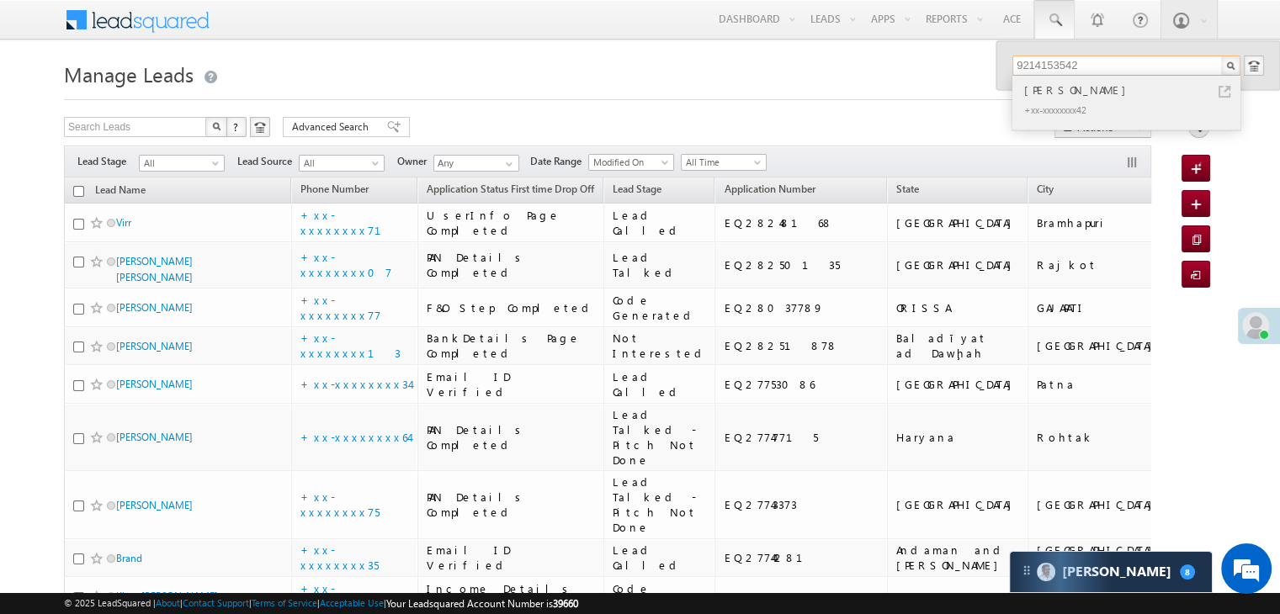
type input "9214153542"
click at [1043, 95] on div "Baliram Chauhan" at bounding box center [1134, 90] width 226 height 19
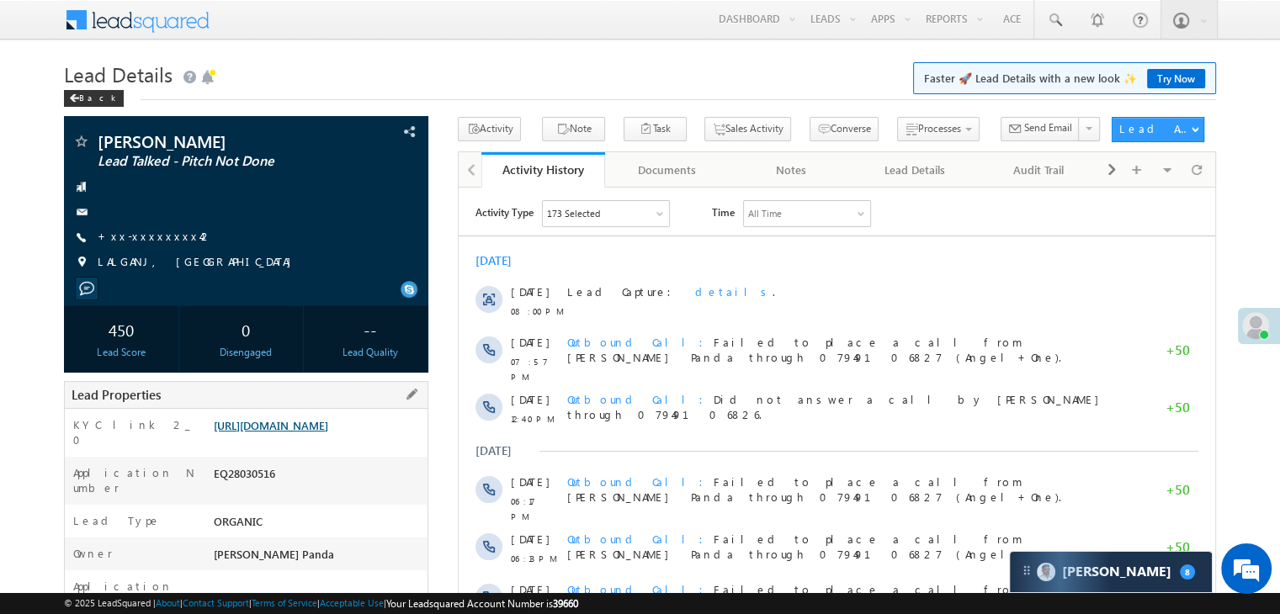
click at [328, 433] on link "[URL][DOMAIN_NAME]" at bounding box center [271, 425] width 114 height 14
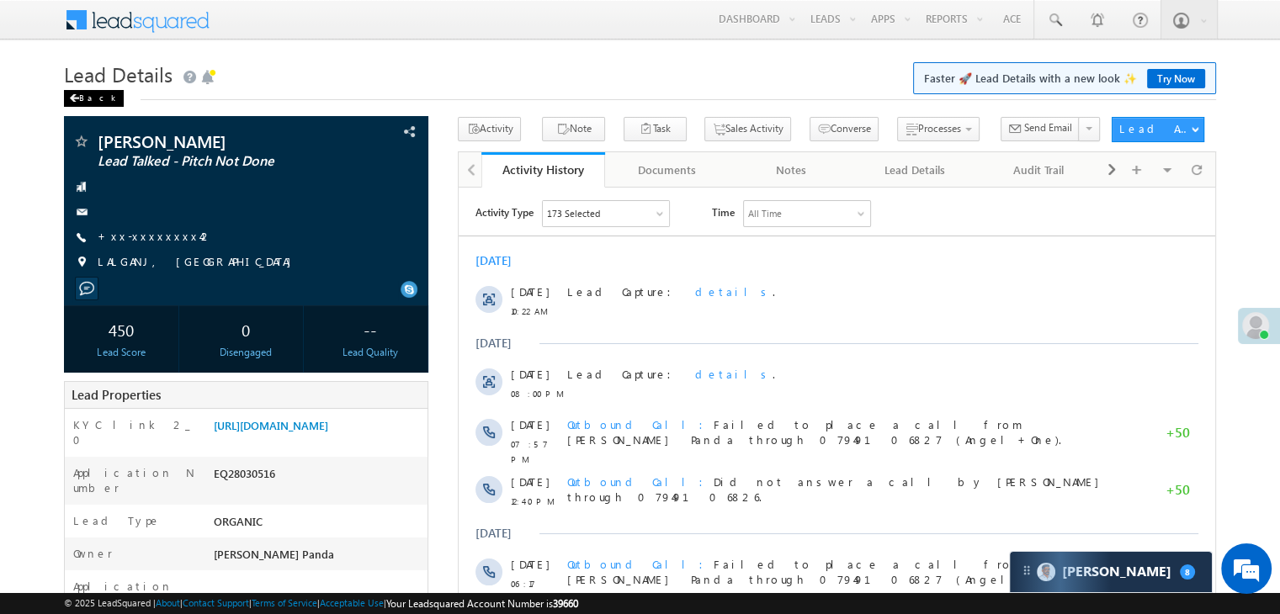
click at [77, 98] on span at bounding box center [74, 98] width 10 height 8
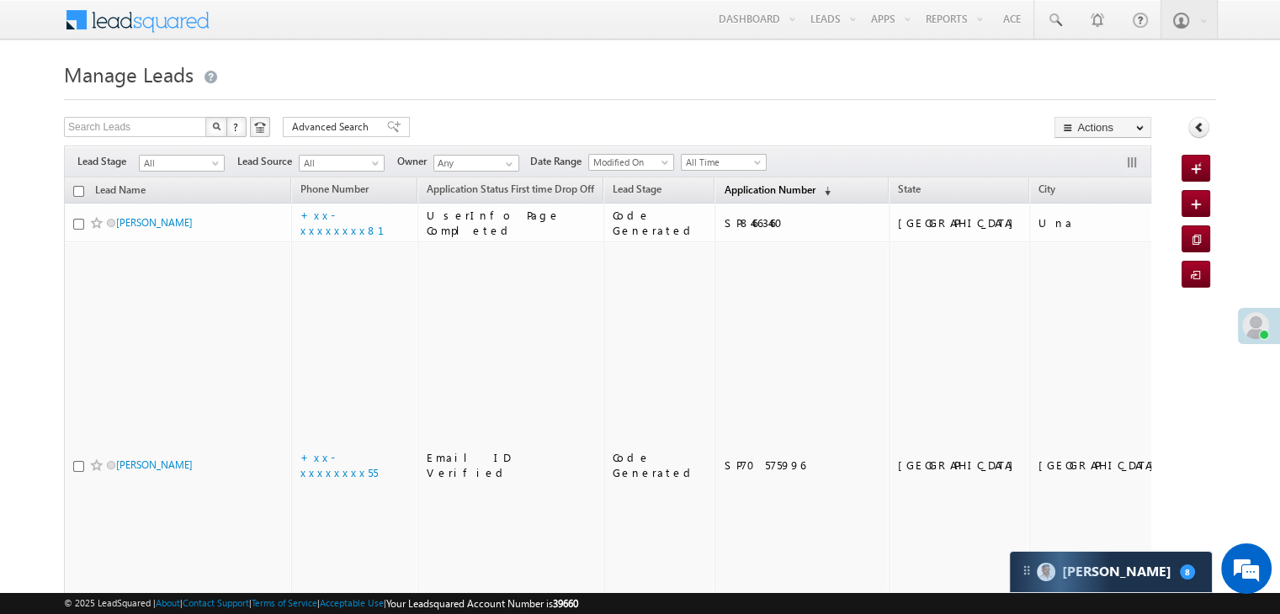
click at [724, 189] on span "Application Number" at bounding box center [769, 189] width 91 height 13
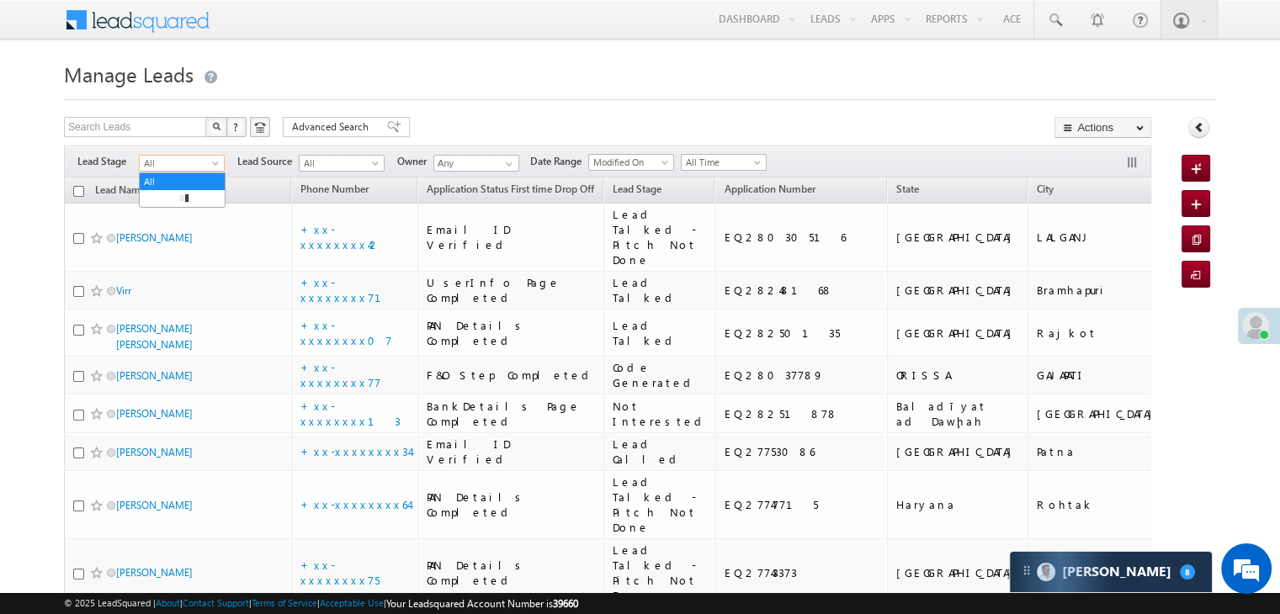
click at [216, 168] on span at bounding box center [216, 166] width 13 height 13
click at [195, 196] on link "Lead Generated" at bounding box center [182, 198] width 85 height 15
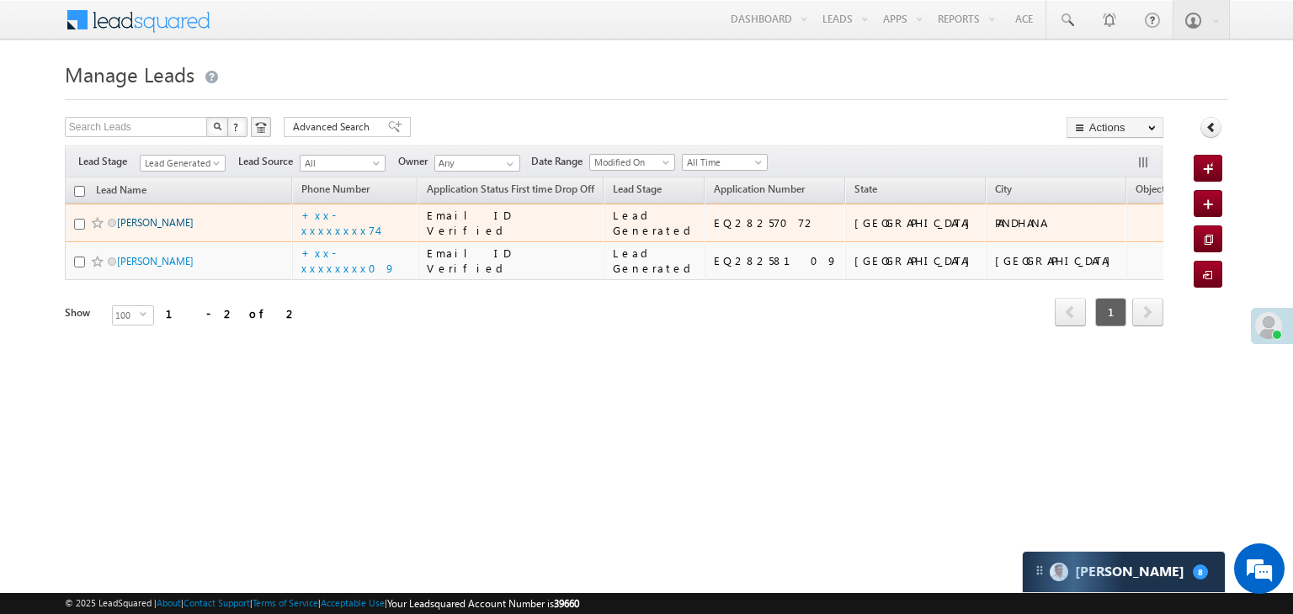
click at [131, 229] on link "Atmaram kushwah" at bounding box center [155, 222] width 77 height 13
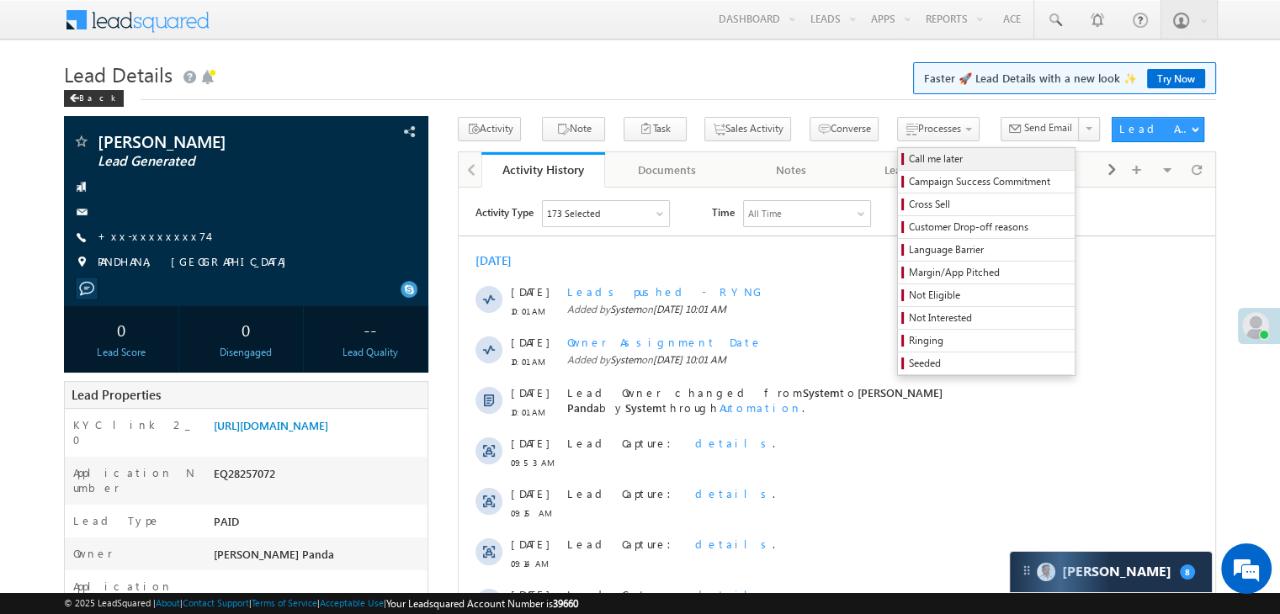
click at [909, 163] on span "Call me later" at bounding box center [989, 158] width 160 height 15
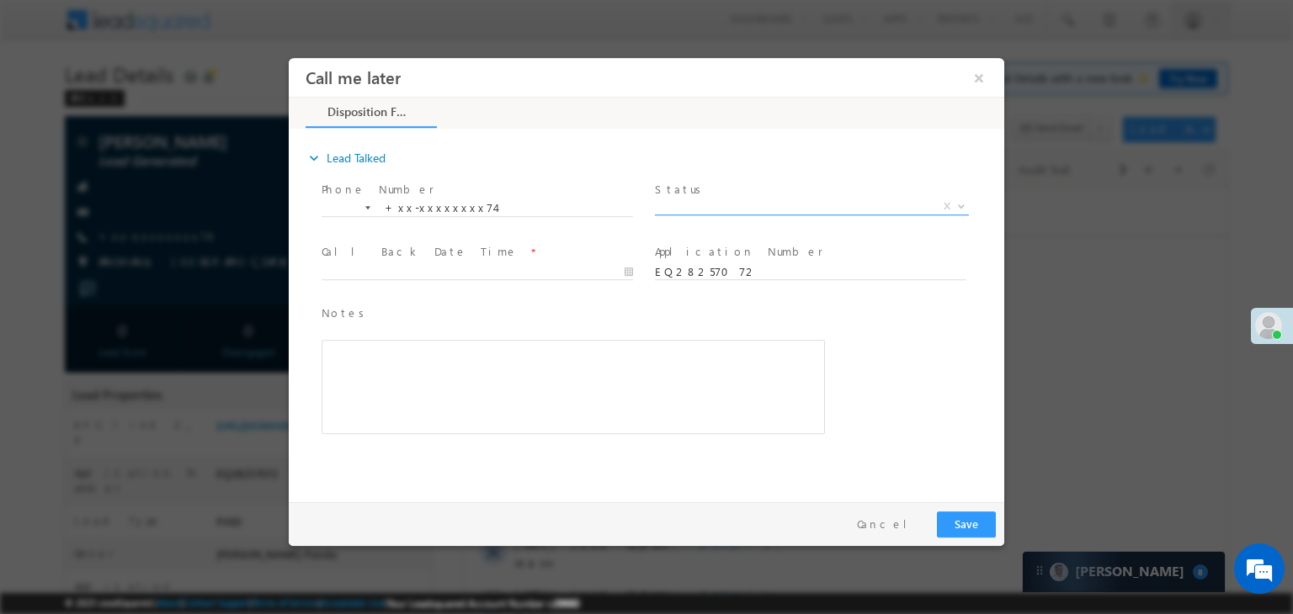
click at [820, 210] on span "X" at bounding box center [812, 207] width 314 height 17
select select "Pitch Not Done"
type input "09/03/25 10:28 AM"
click at [572, 279] on input "09/03/25 10:28 AM" at bounding box center [476, 272] width 311 height 17
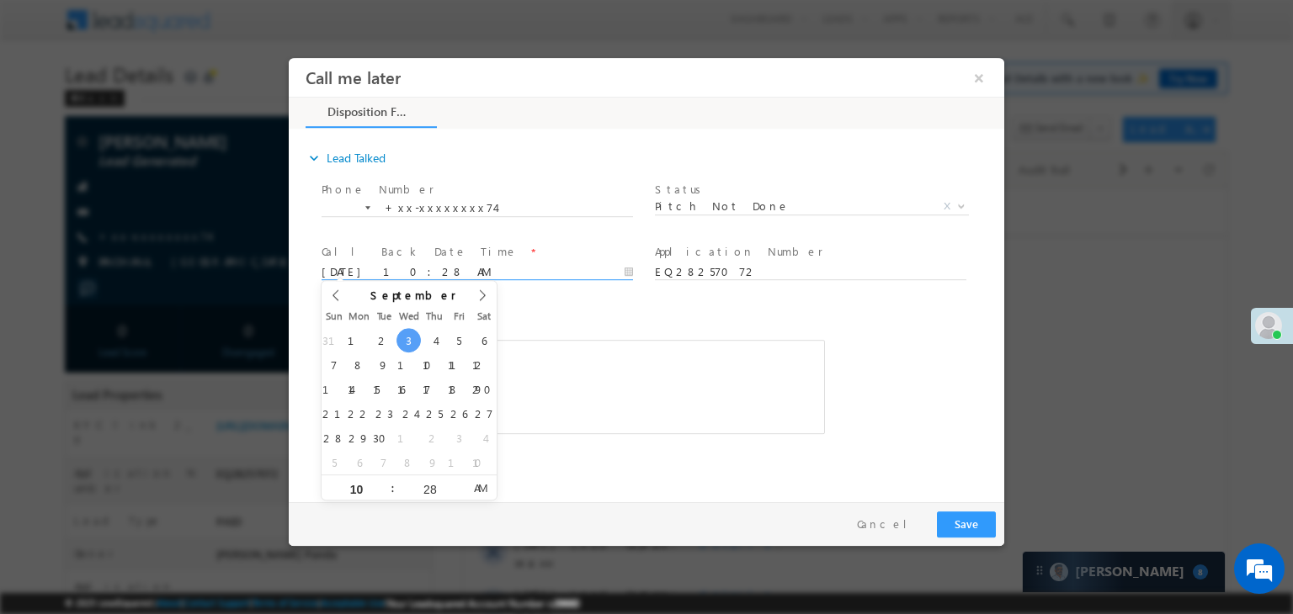
click at [909, 358] on div "Notes * Editor toolbars Basic Styles Bold Italic Underline Paragraph Insert/Rem…" at bounding box center [661, 378] width 686 height 154
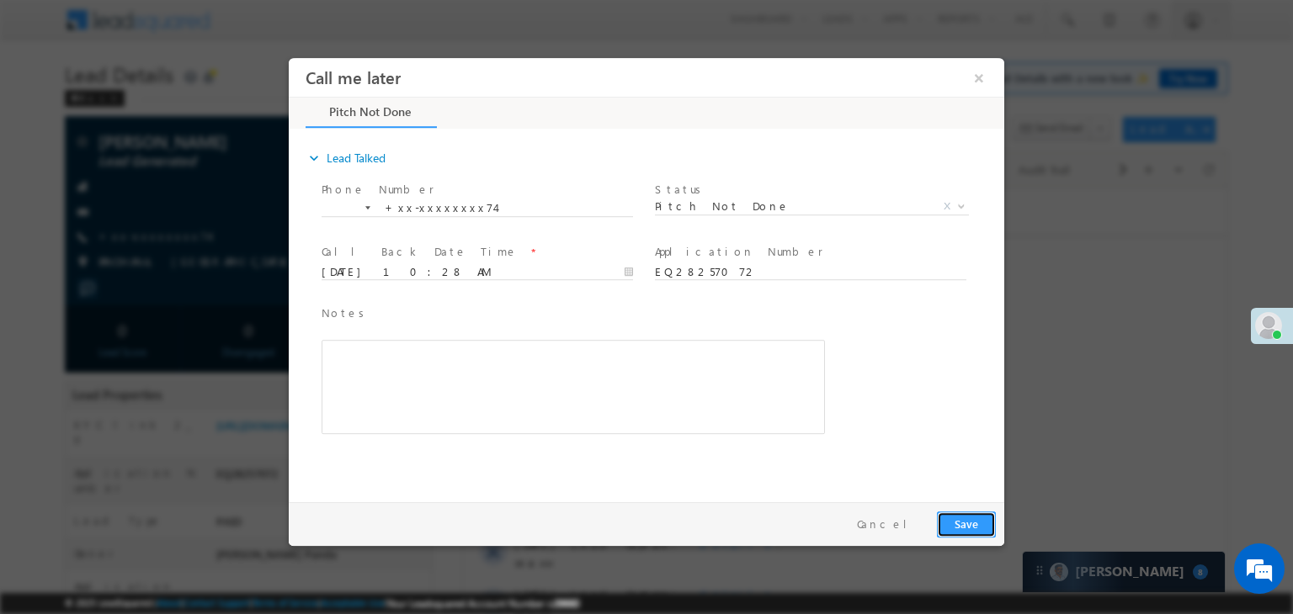
click at [960, 527] on button "Save" at bounding box center [966, 525] width 59 height 26
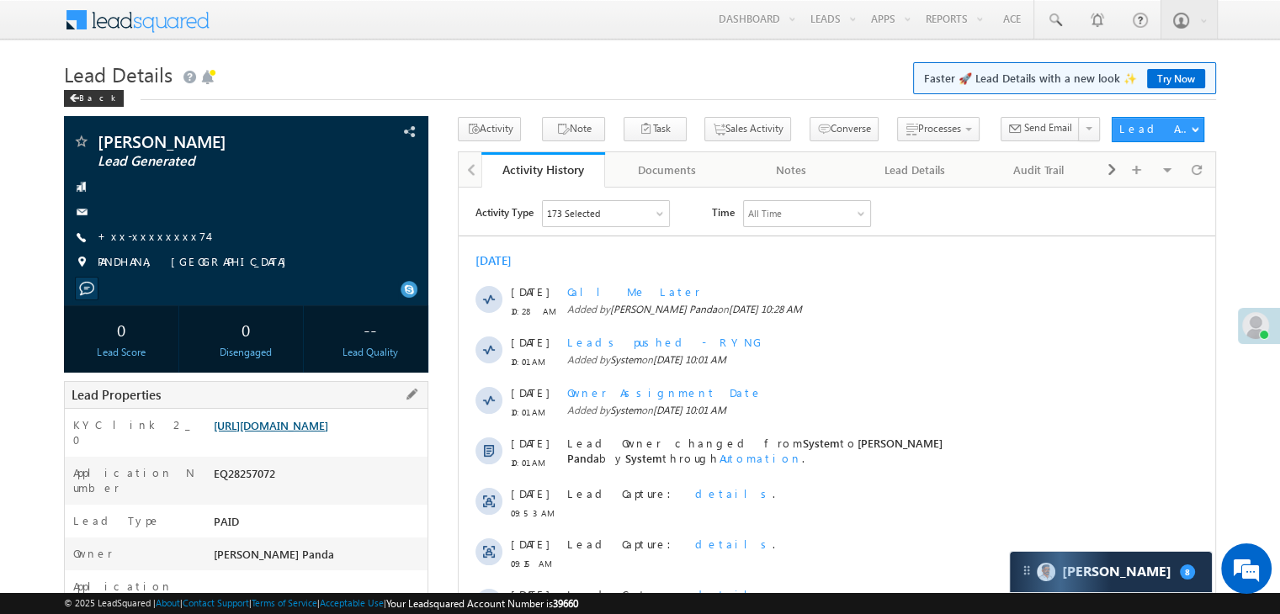
click at [302, 433] on link "[URL][DOMAIN_NAME]" at bounding box center [271, 425] width 114 height 14
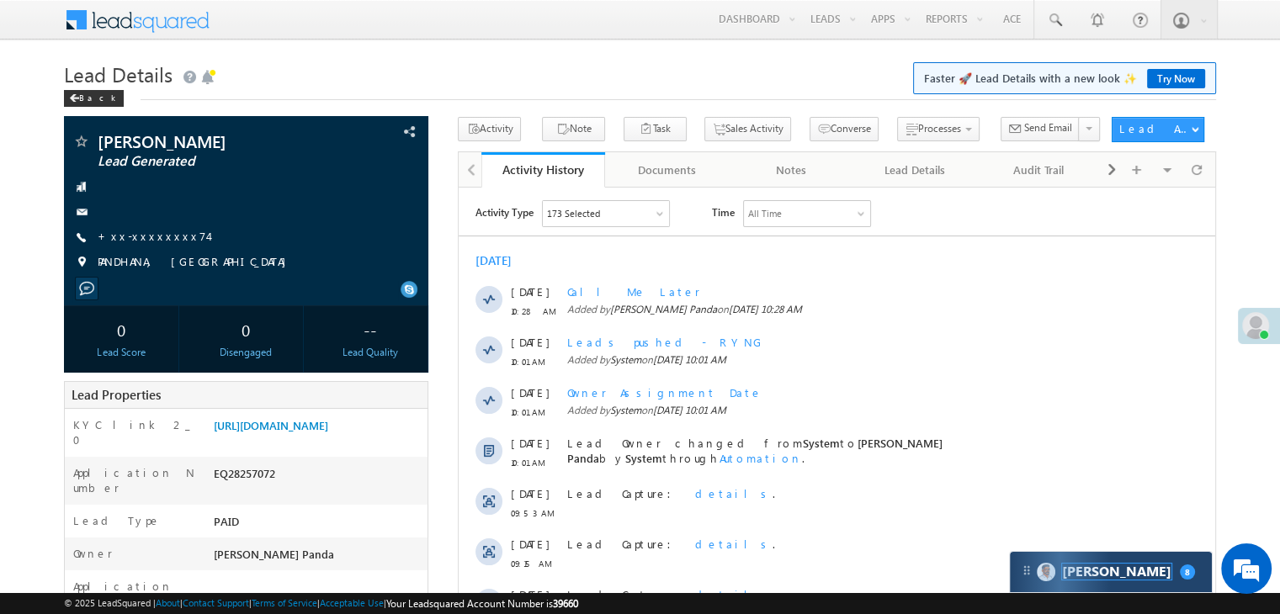
click at [1087, 567] on span "[PERSON_NAME]" at bounding box center [1116, 572] width 109 height 16
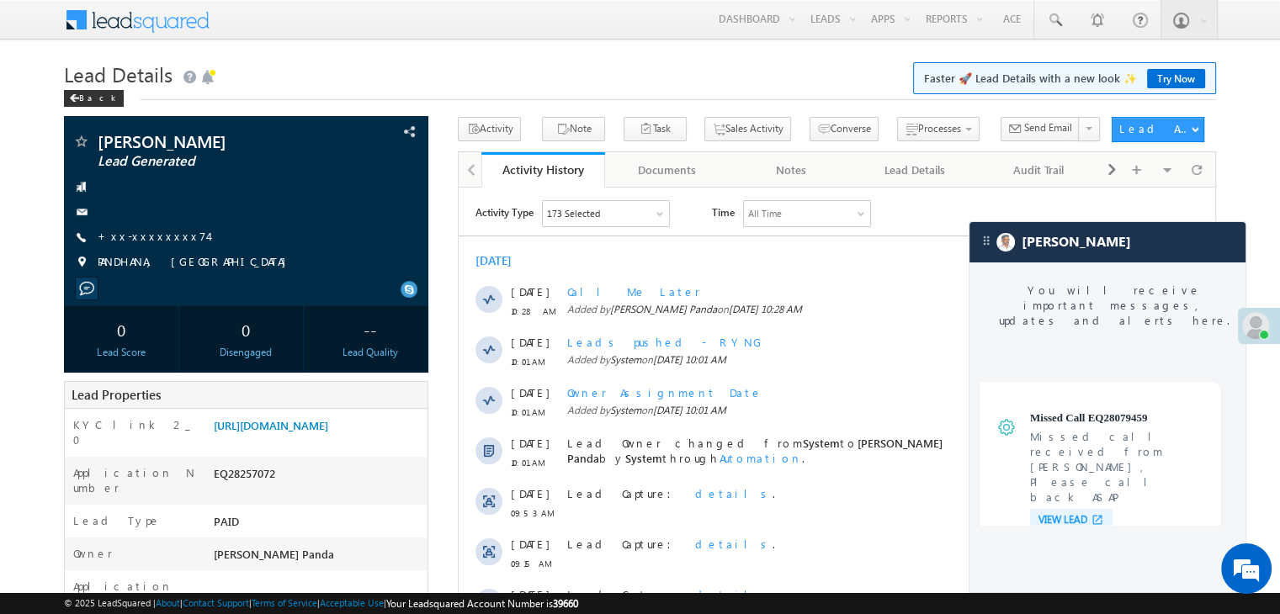
scroll to position [6416, 0]
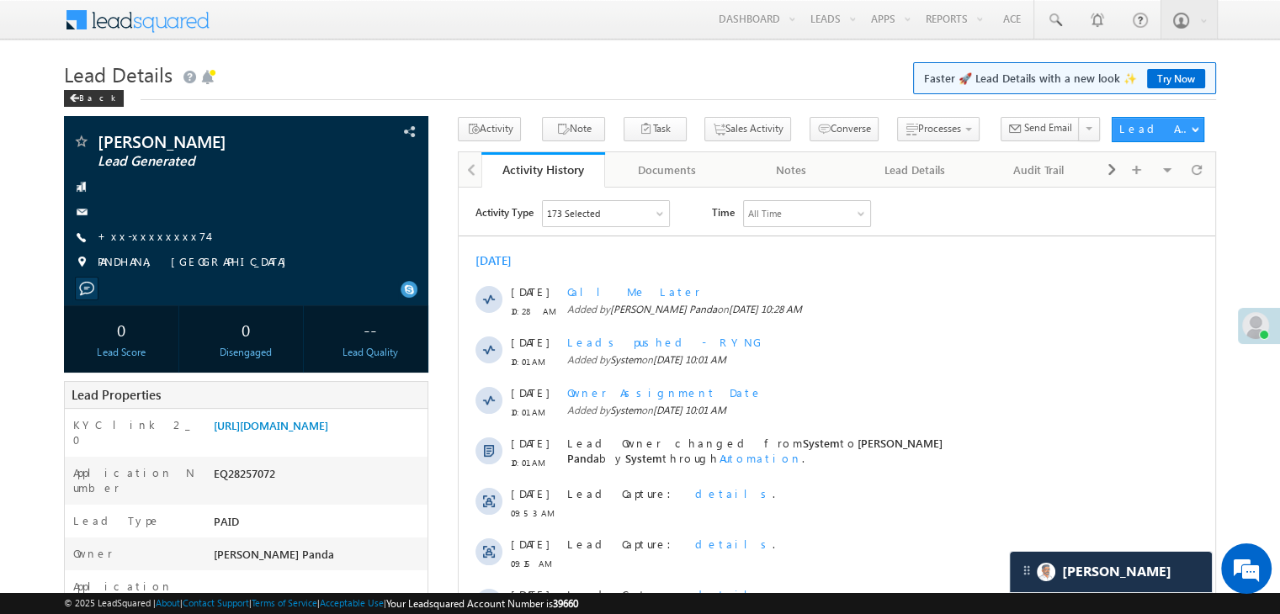
scroll to position [6526, 0]
click at [162, 238] on link "+xx-xxxxxxxx74" at bounding box center [153, 236] width 110 height 14
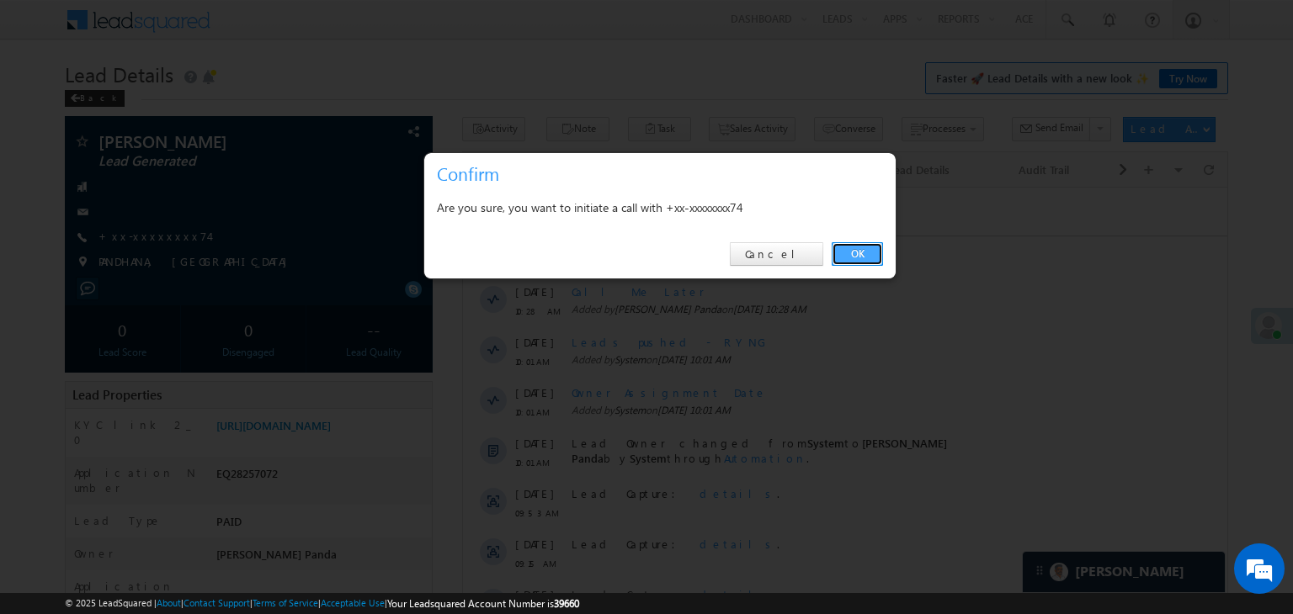
click at [858, 253] on link "OK" at bounding box center [856, 254] width 51 height 24
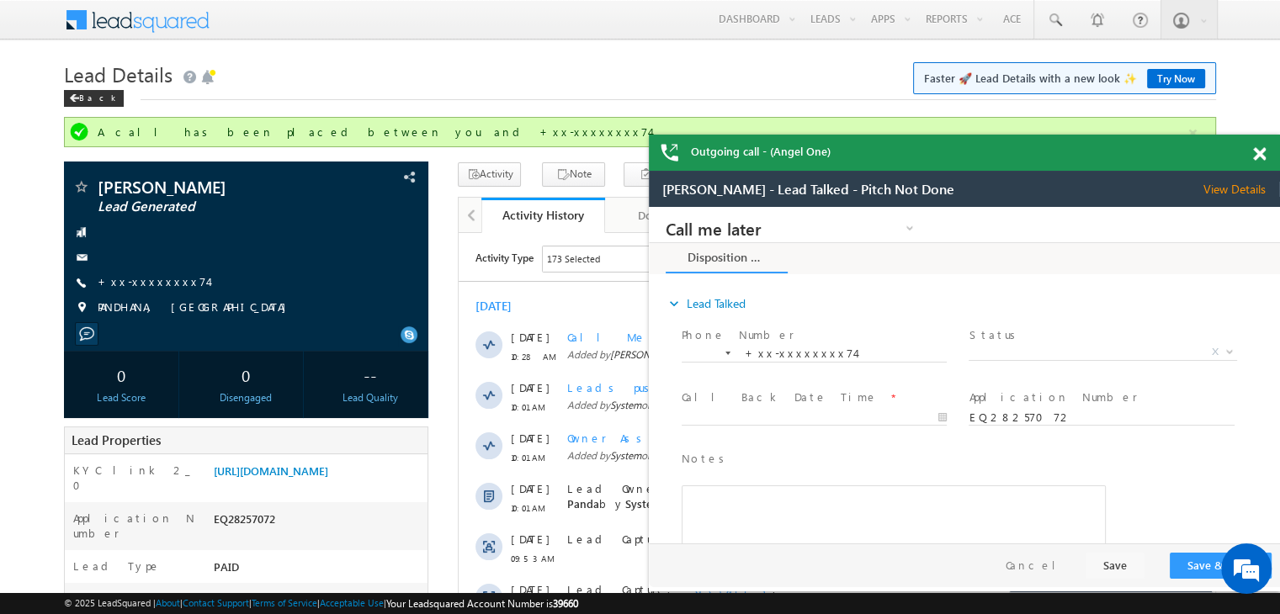
scroll to position [0, 0]
click at [1256, 156] on span at bounding box center [1259, 154] width 13 height 14
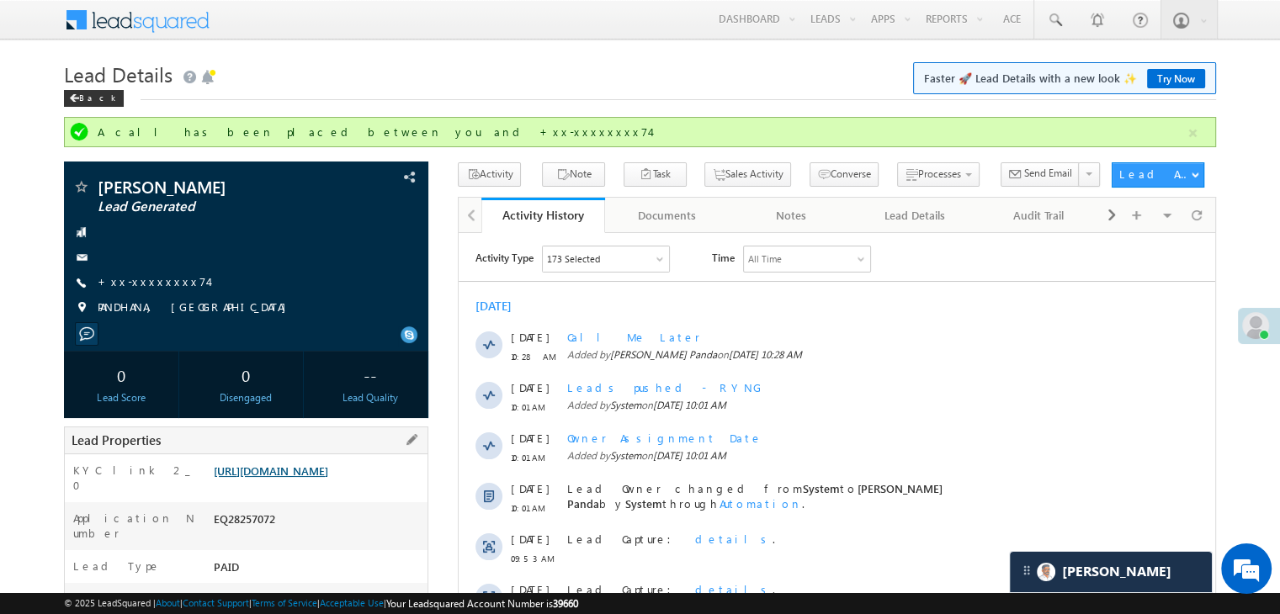
click at [310, 478] on link "[URL][DOMAIN_NAME]" at bounding box center [271, 471] width 114 height 14
click at [160, 286] on link "+xx-xxxxxxxx74" at bounding box center [153, 281] width 110 height 14
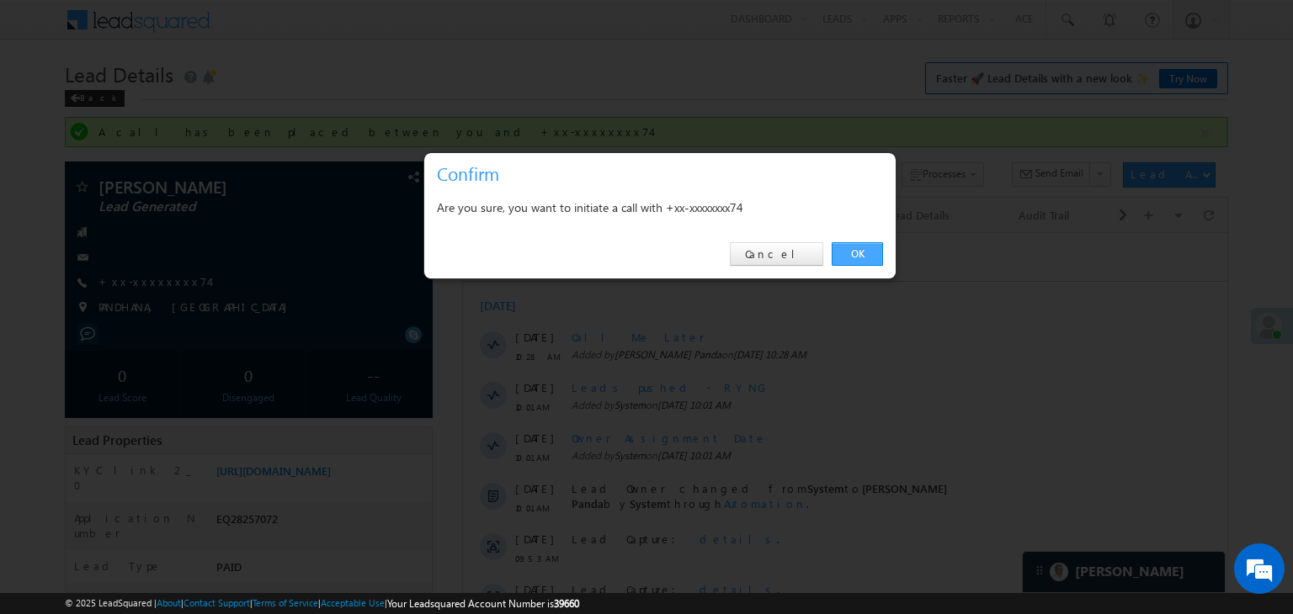
click at [855, 249] on link "OK" at bounding box center [856, 254] width 51 height 24
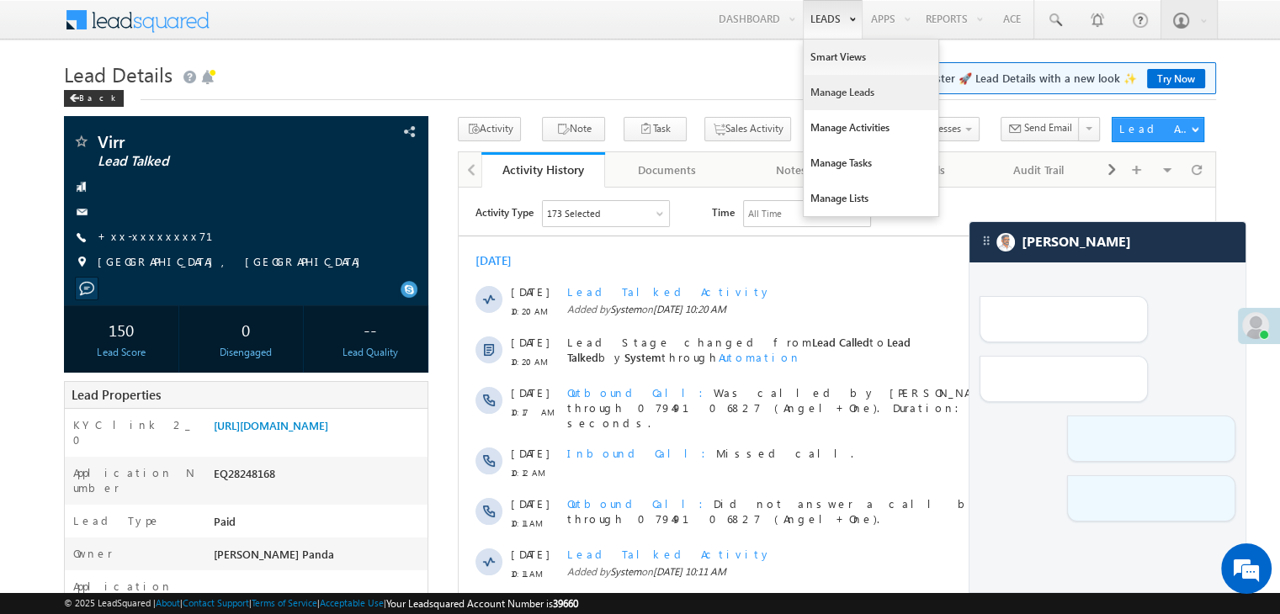
click at [824, 94] on link "Manage Leads" at bounding box center [871, 92] width 135 height 35
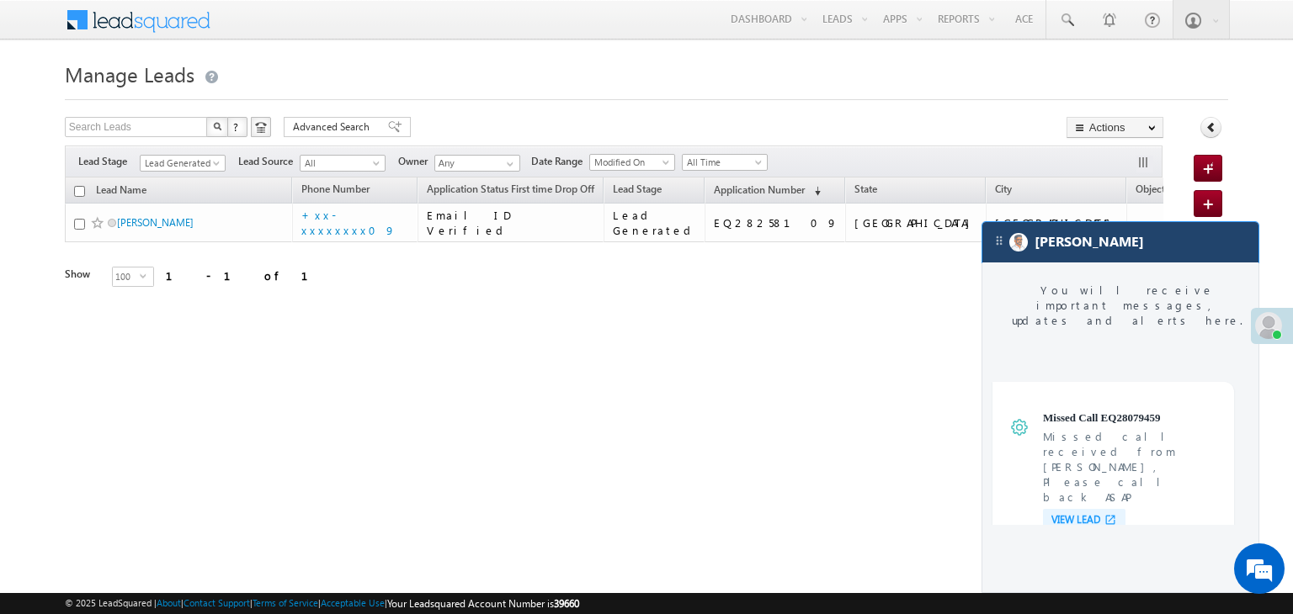
click at [1185, 243] on div "[PERSON_NAME]" at bounding box center [1120, 242] width 276 height 40
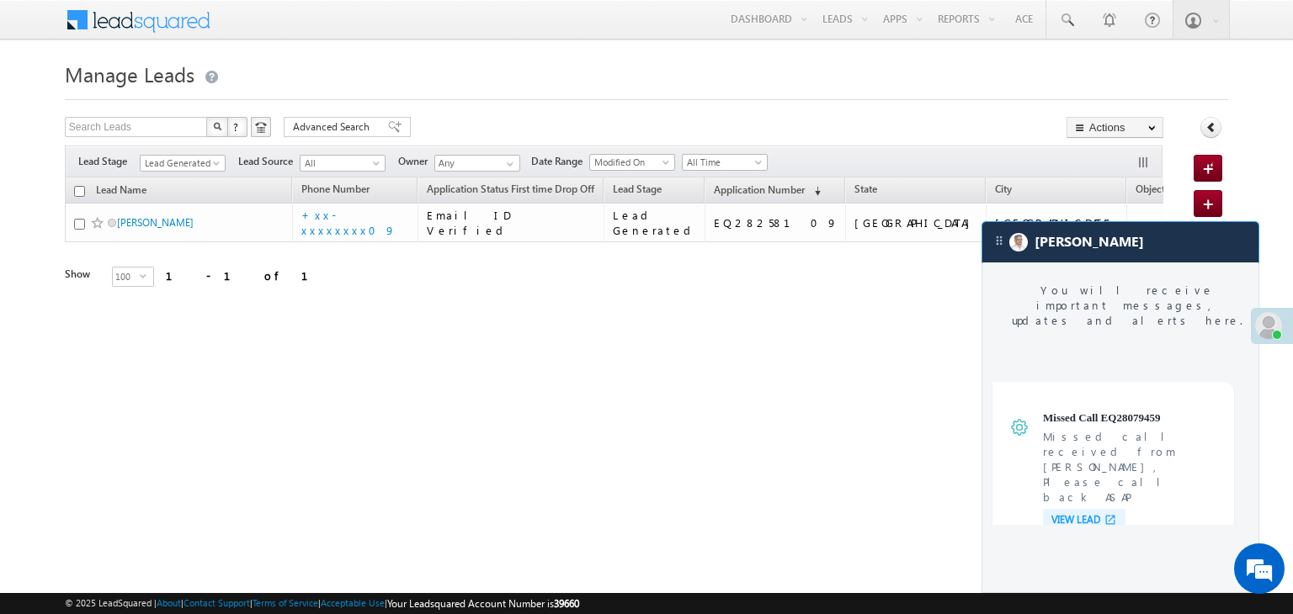
scroll to position [6486, 0]
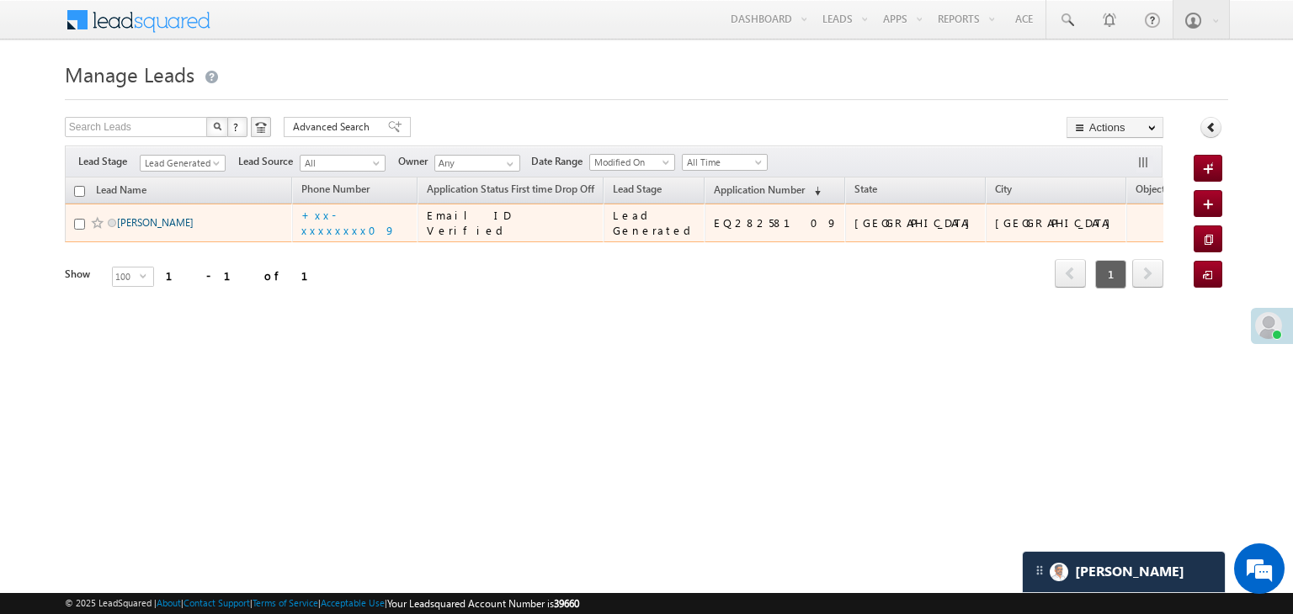
click at [154, 229] on link "[PERSON_NAME]" at bounding box center [155, 222] width 77 height 13
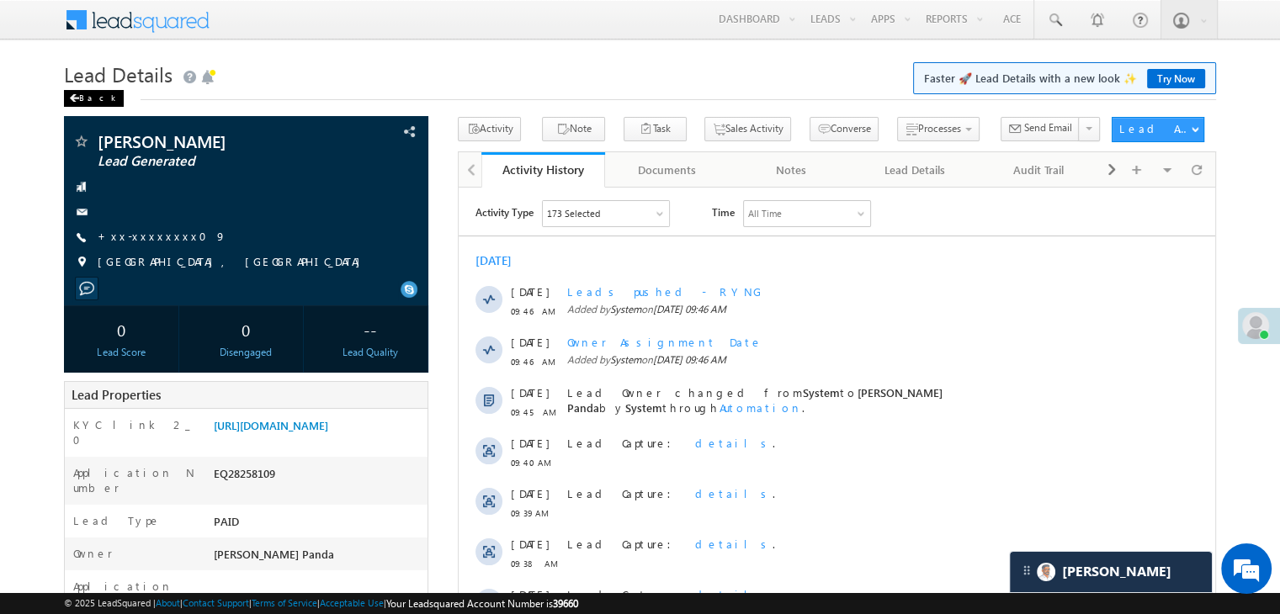
click at [83, 96] on div "Back" at bounding box center [94, 98] width 60 height 17
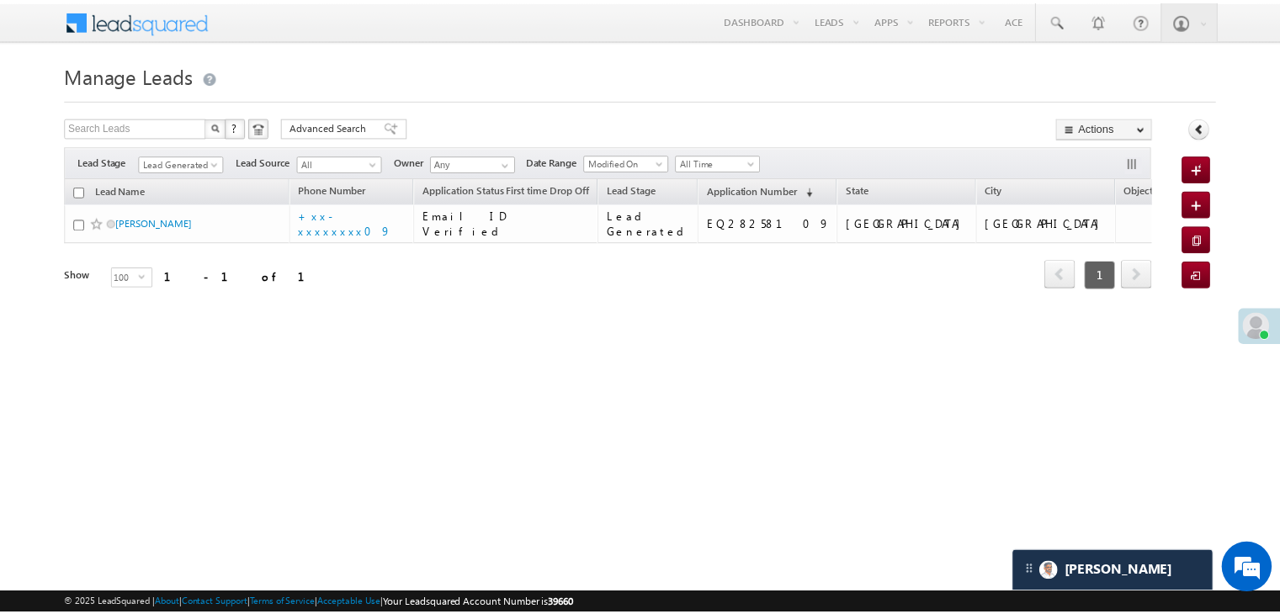
scroll to position [7758, 0]
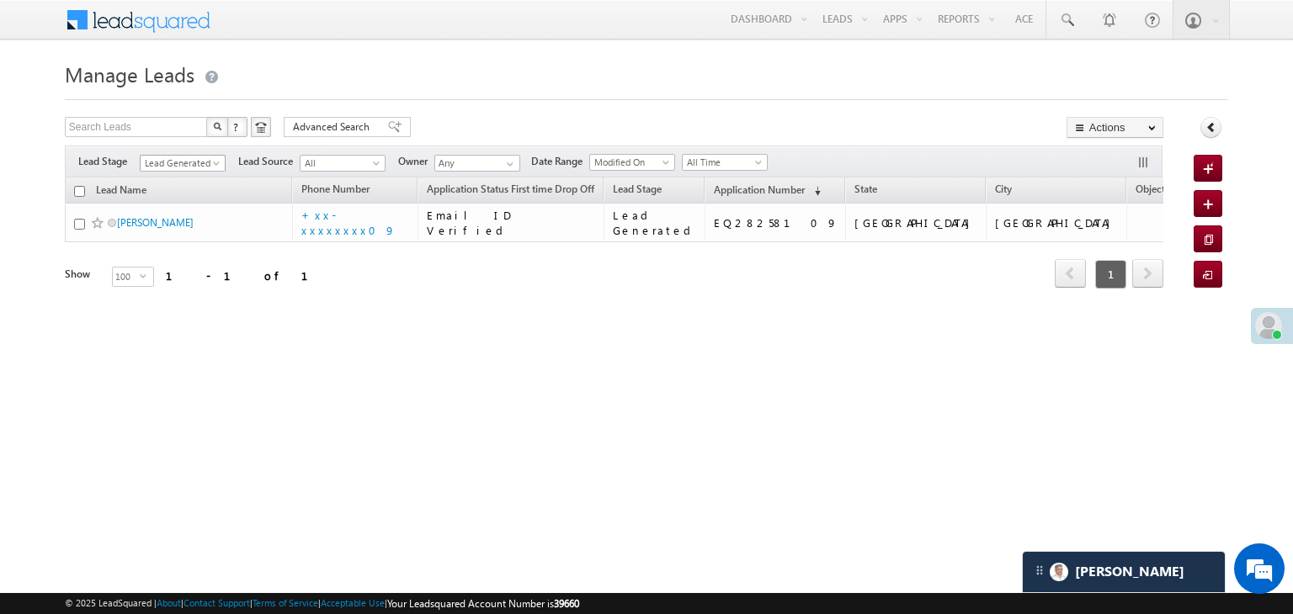
click at [215, 166] on span at bounding box center [217, 166] width 13 height 13
click at [187, 177] on link "All" at bounding box center [183, 181] width 85 height 15
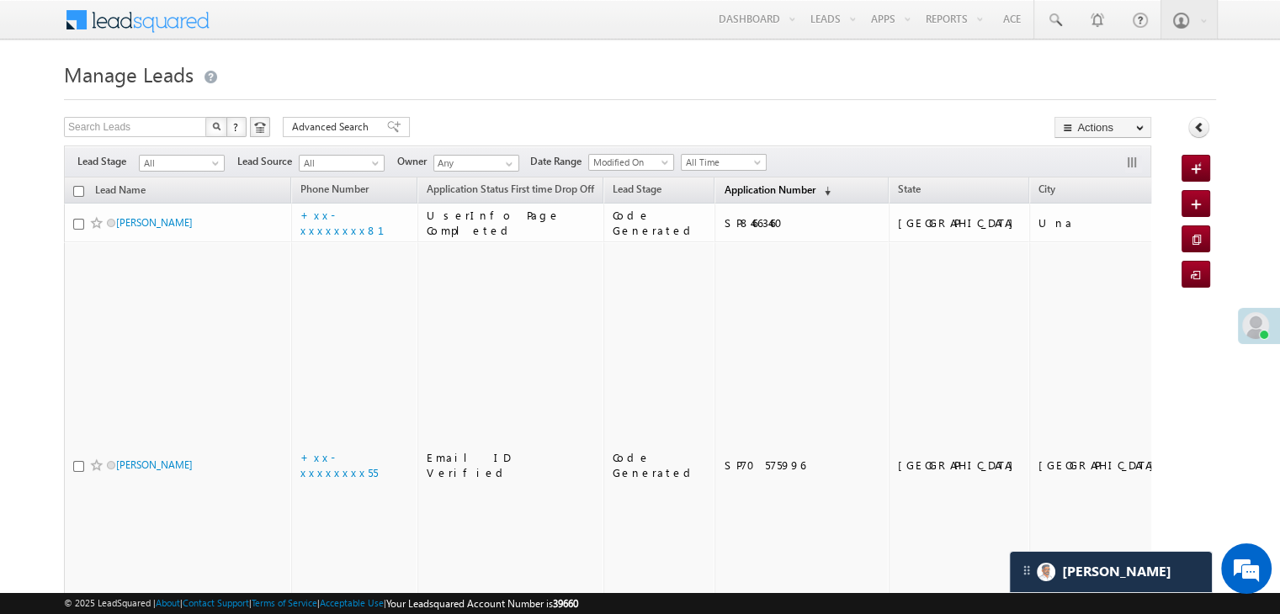
click at [747, 194] on span "Application Number" at bounding box center [769, 189] width 91 height 13
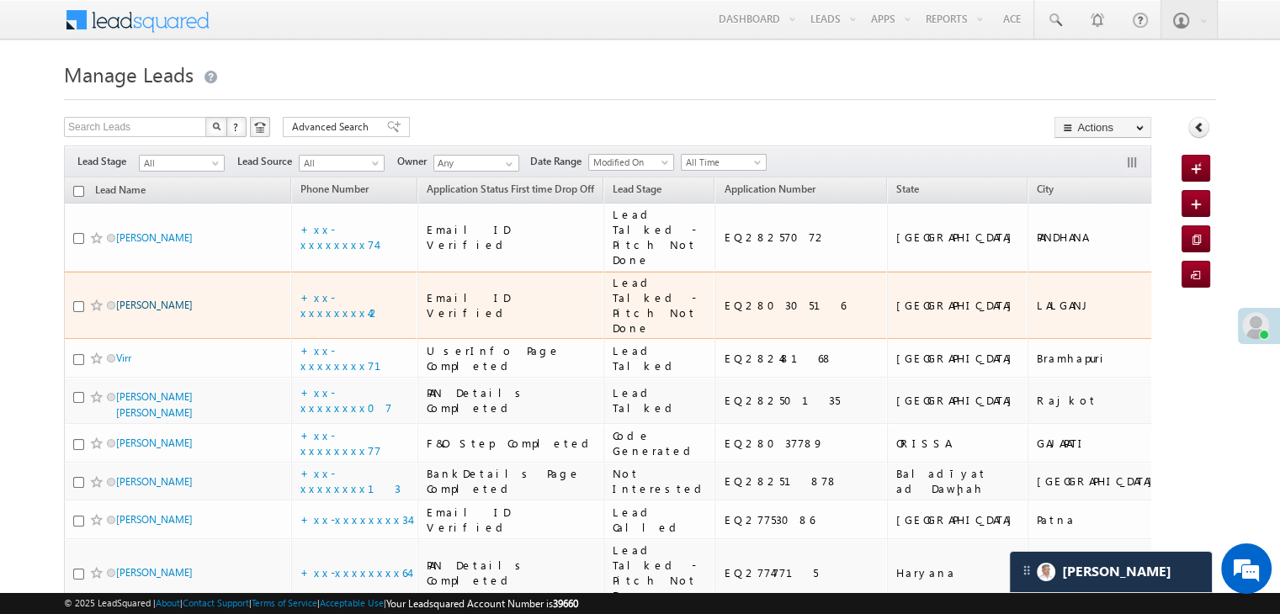
scroll to position [0, 0]
click at [174, 311] on link "[PERSON_NAME]" at bounding box center [154, 305] width 77 height 13
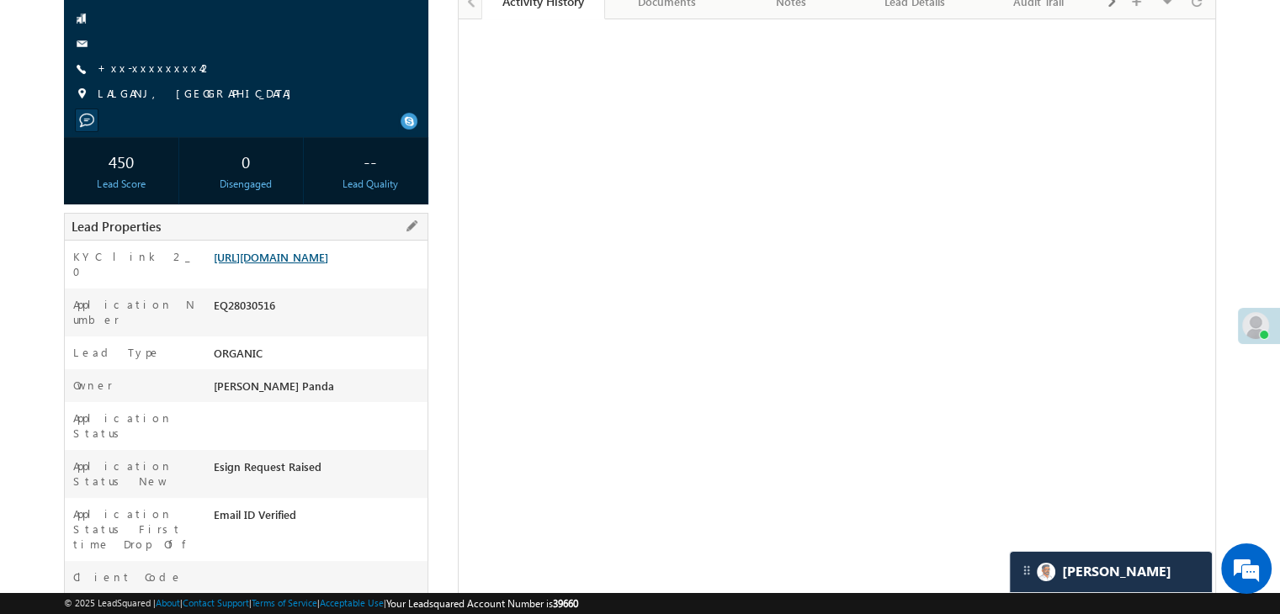
scroll to position [7758, 0]
click at [313, 264] on link "[URL][DOMAIN_NAME]" at bounding box center [271, 257] width 114 height 14
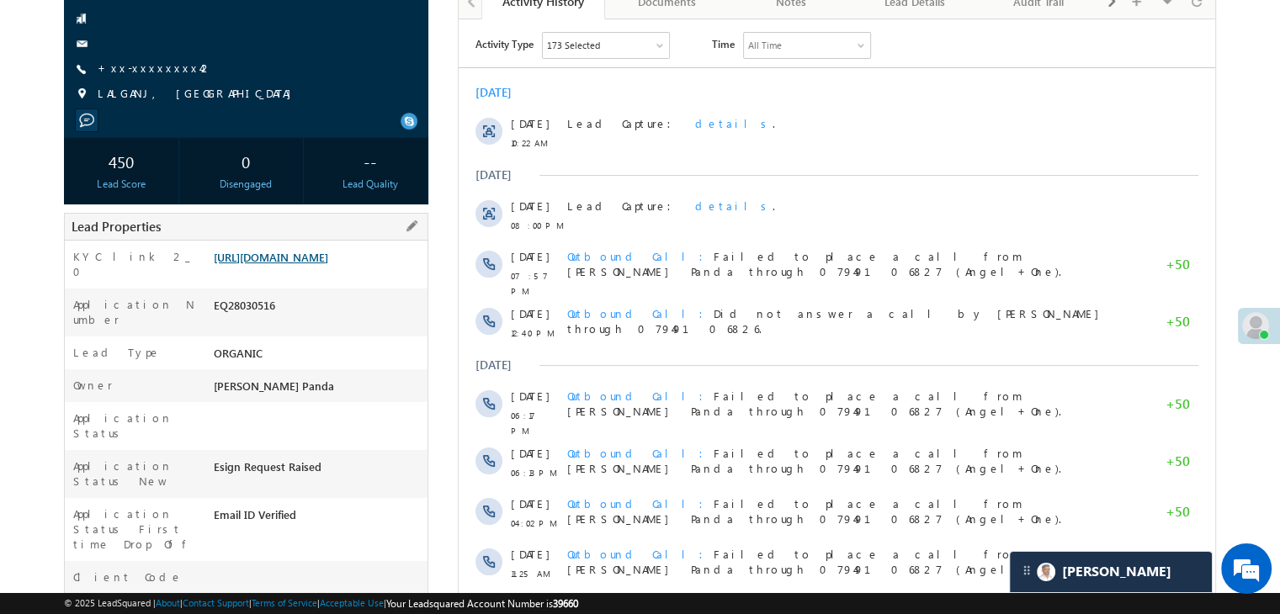
scroll to position [0, 0]
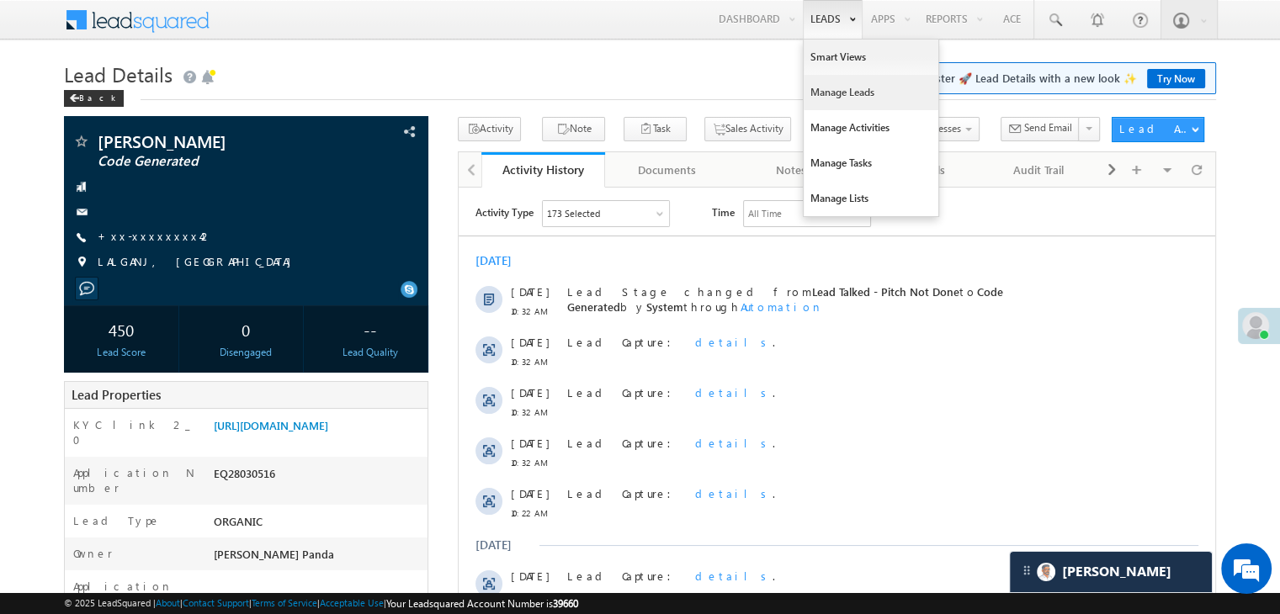
click at [835, 95] on link "Manage Leads" at bounding box center [871, 92] width 135 height 35
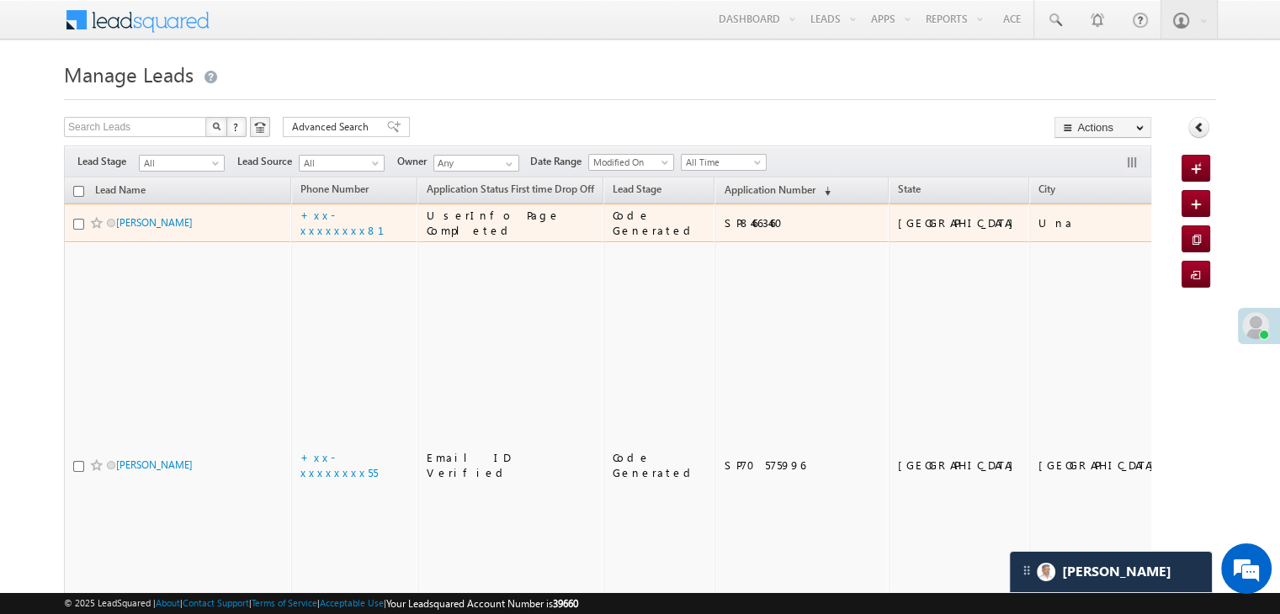
scroll to position [7758, 0]
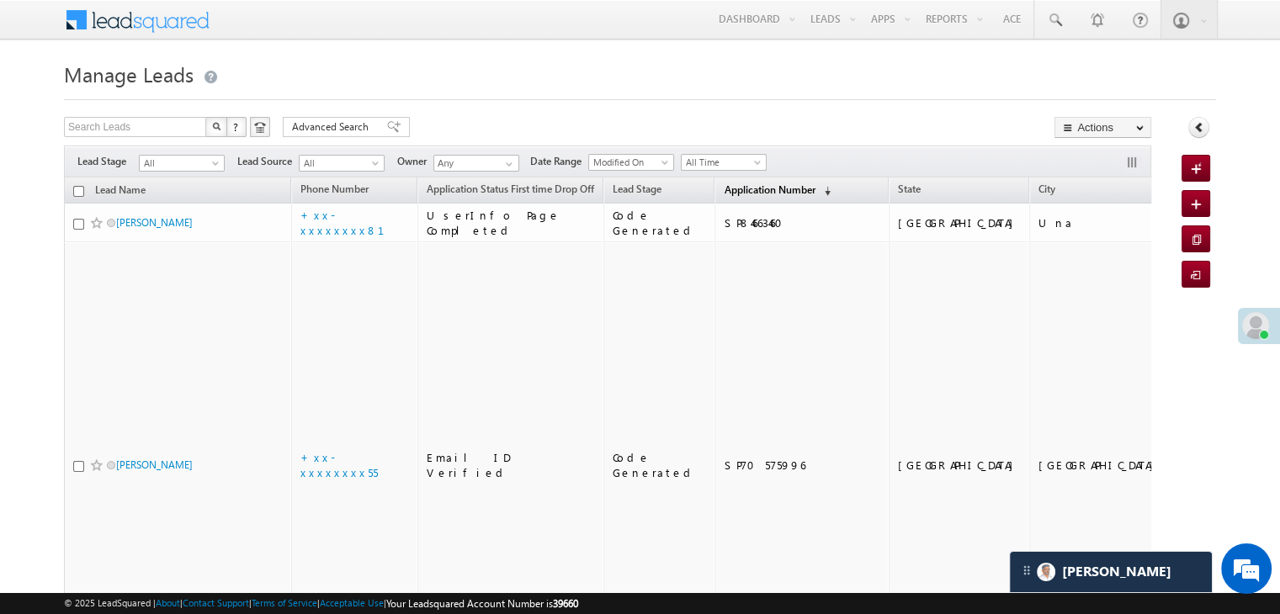
click at [747, 188] on span "Application Number" at bounding box center [769, 189] width 91 height 13
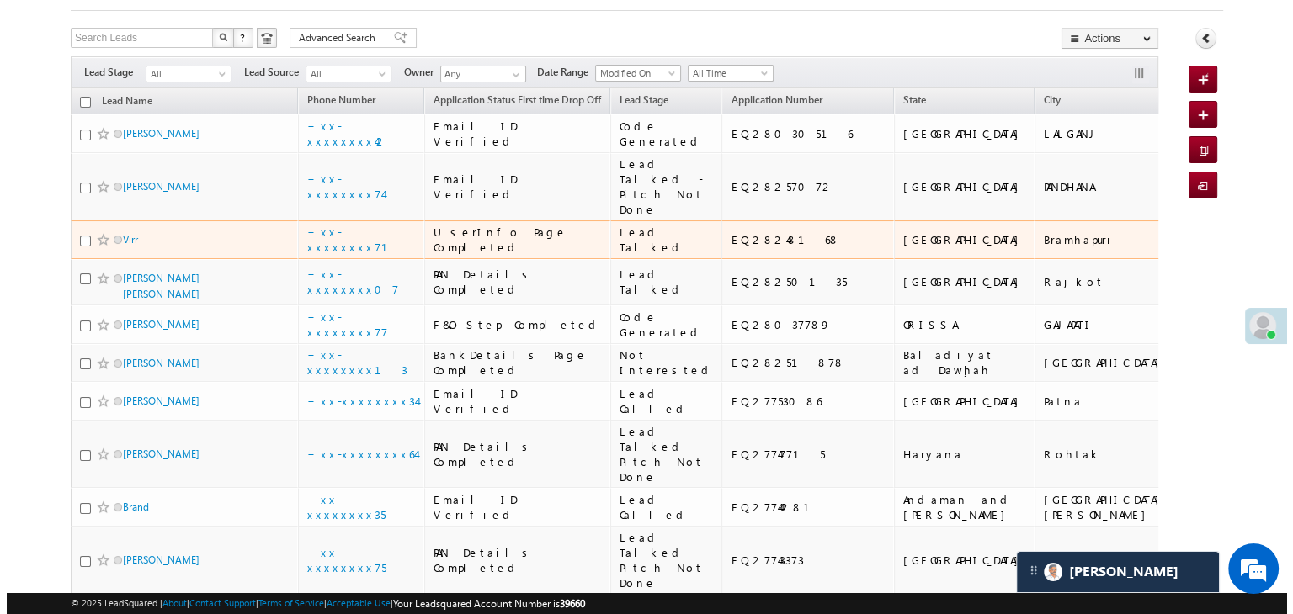
scroll to position [0, 0]
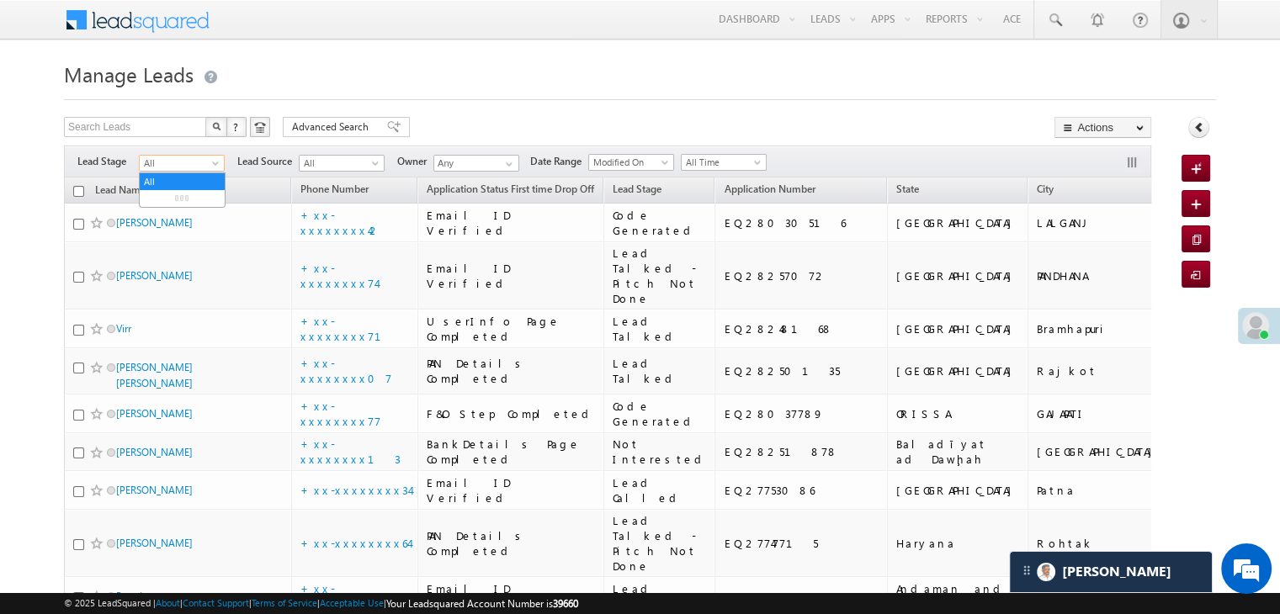
click at [220, 163] on span at bounding box center [216, 166] width 13 height 13
click at [187, 196] on link "Lead Generated" at bounding box center [182, 198] width 85 height 15
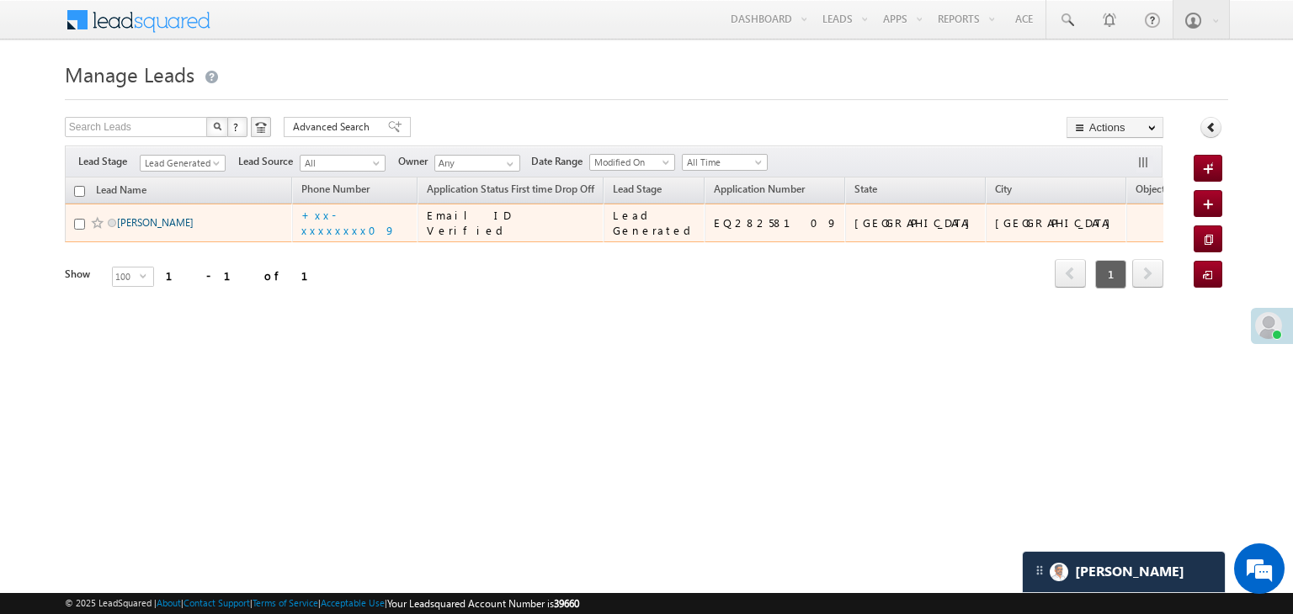
click at [154, 229] on link "Ravi Gupta" at bounding box center [155, 222] width 77 height 13
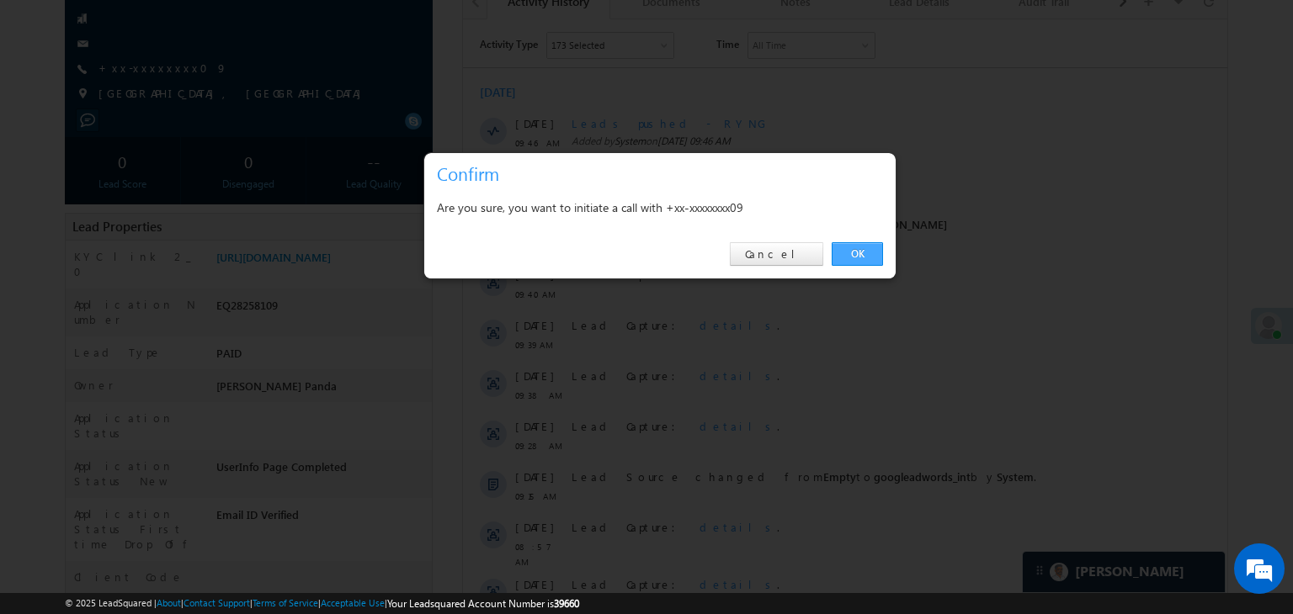
click at [848, 251] on link "OK" at bounding box center [856, 254] width 51 height 24
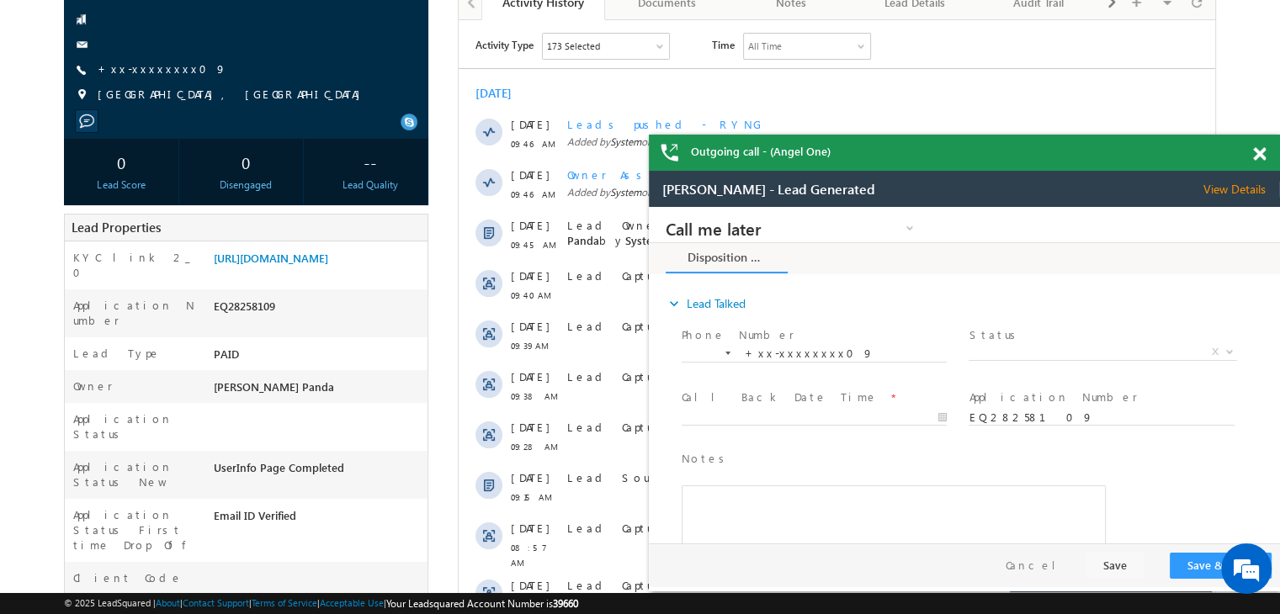
click at [1261, 156] on span at bounding box center [1259, 154] width 13 height 14
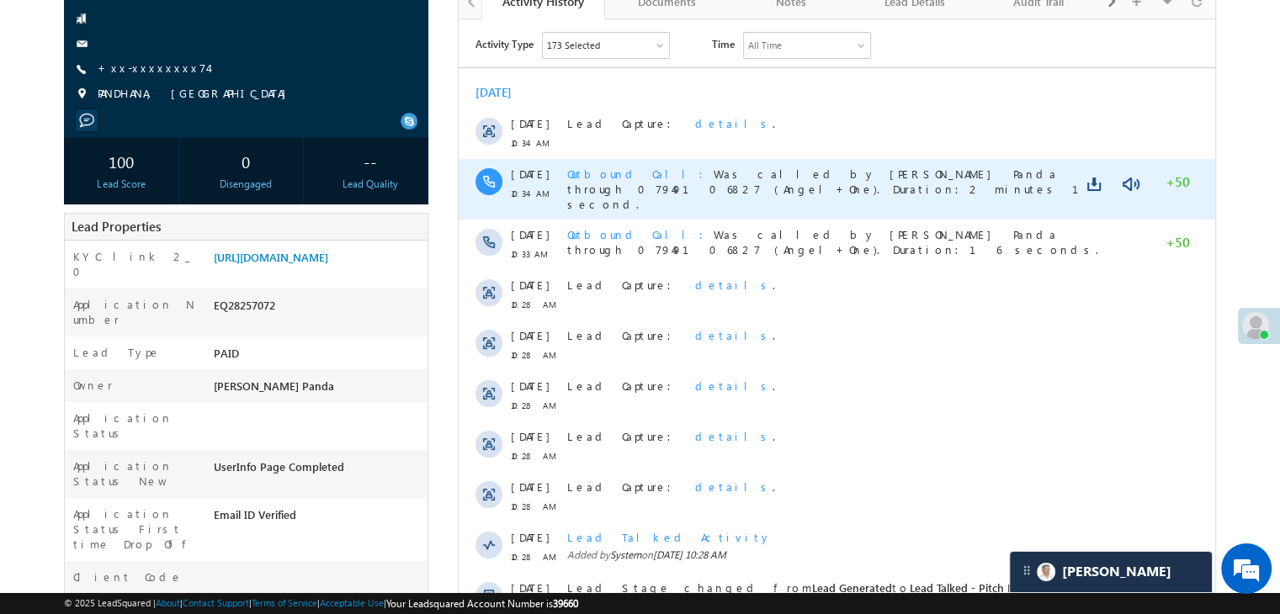
scroll to position [7758, 0]
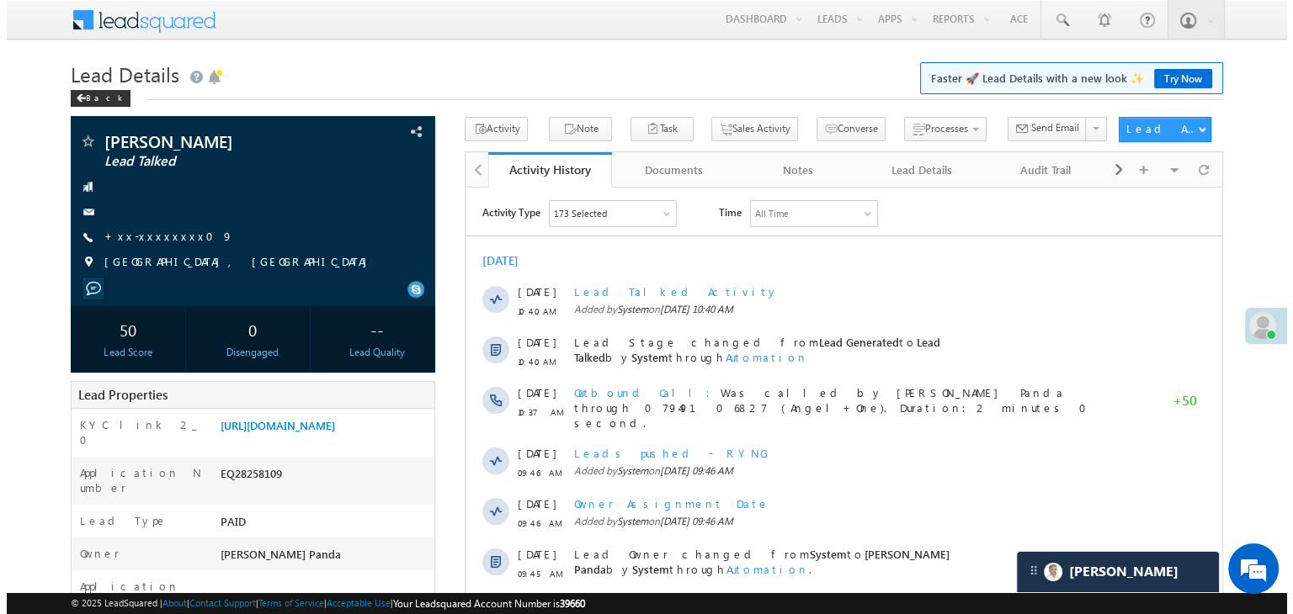
scroll to position [7758, 0]
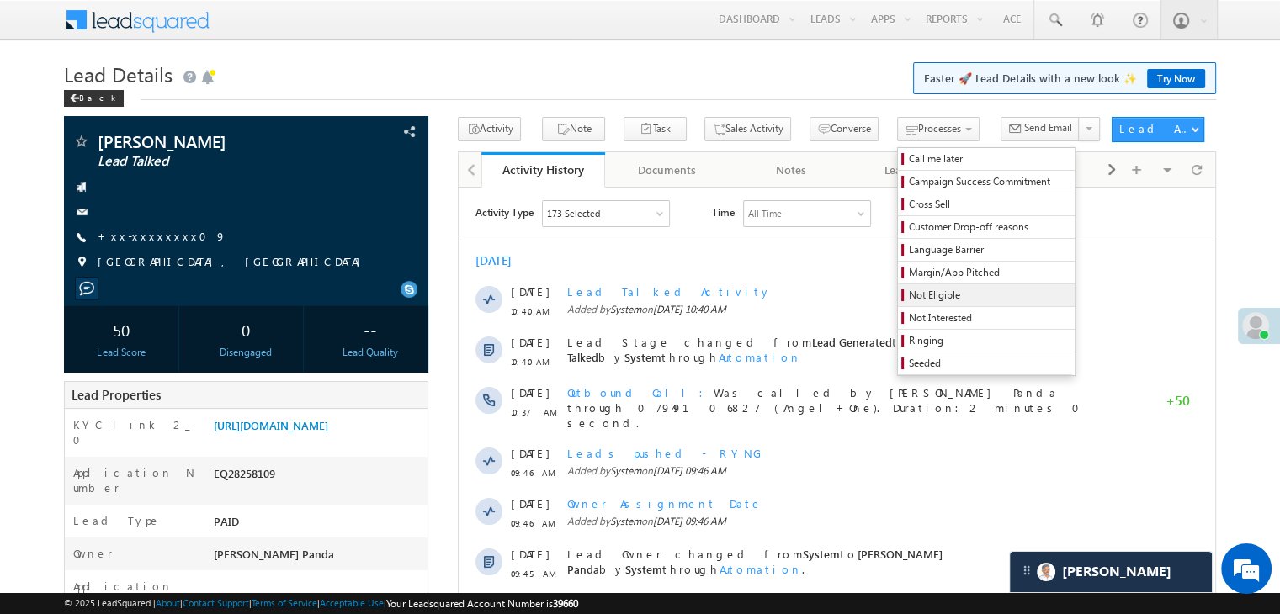
click at [909, 301] on span "Not Eligible" at bounding box center [989, 295] width 160 height 15
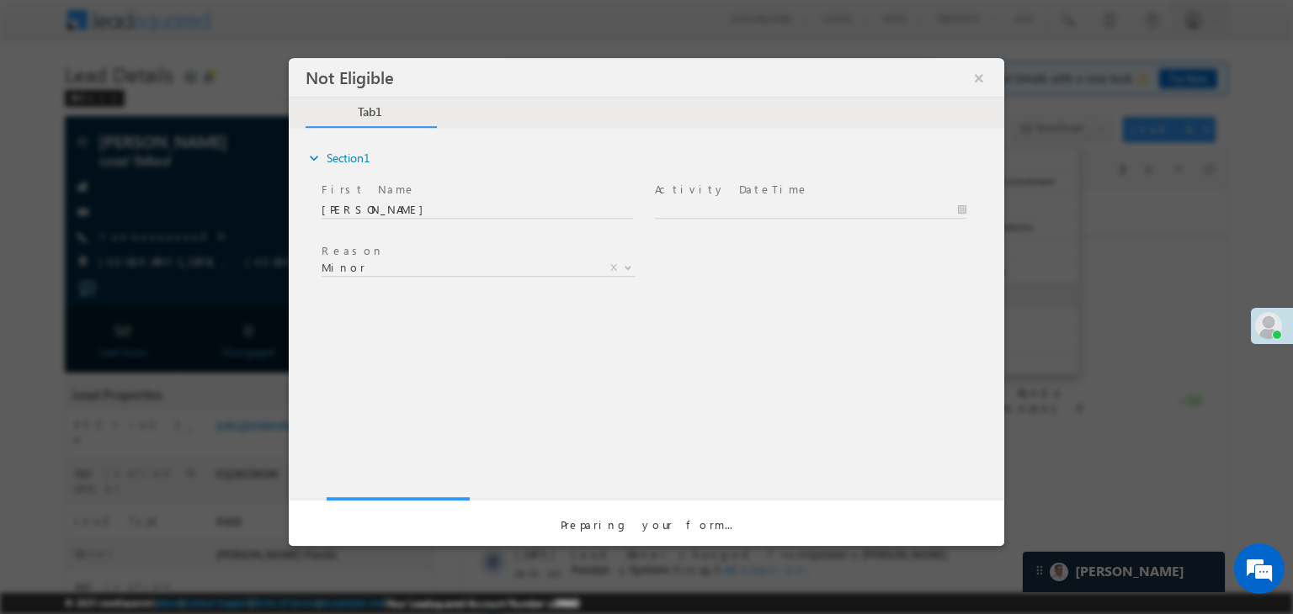
scroll to position [0, 0]
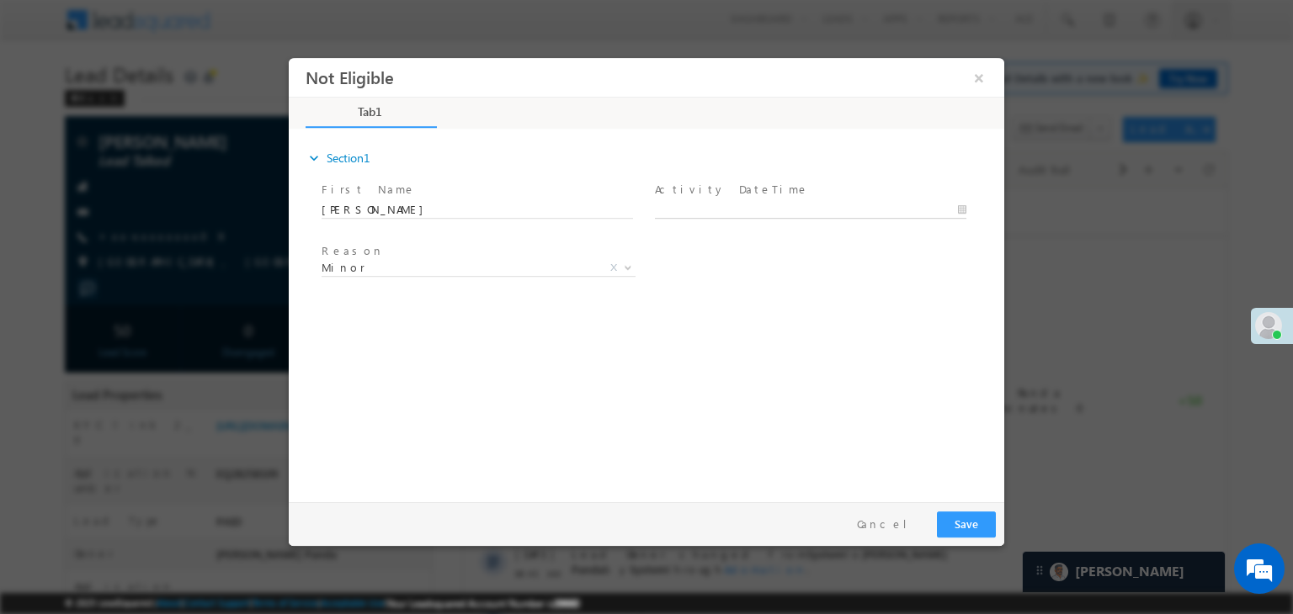
type input "09/03/25 10:41 AM"
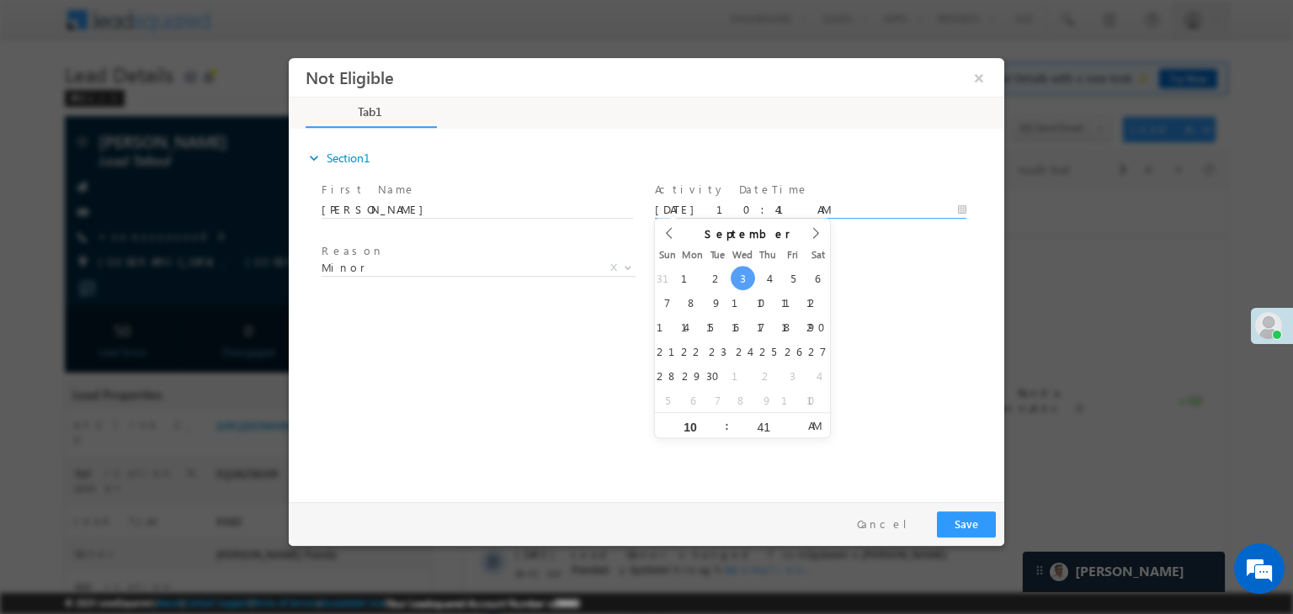
click at [863, 204] on input "09/03/25 10:41 AM" at bounding box center [810, 210] width 311 height 17
click at [897, 303] on div "expand_more Section1 First Name *" at bounding box center [650, 313] width 707 height 364
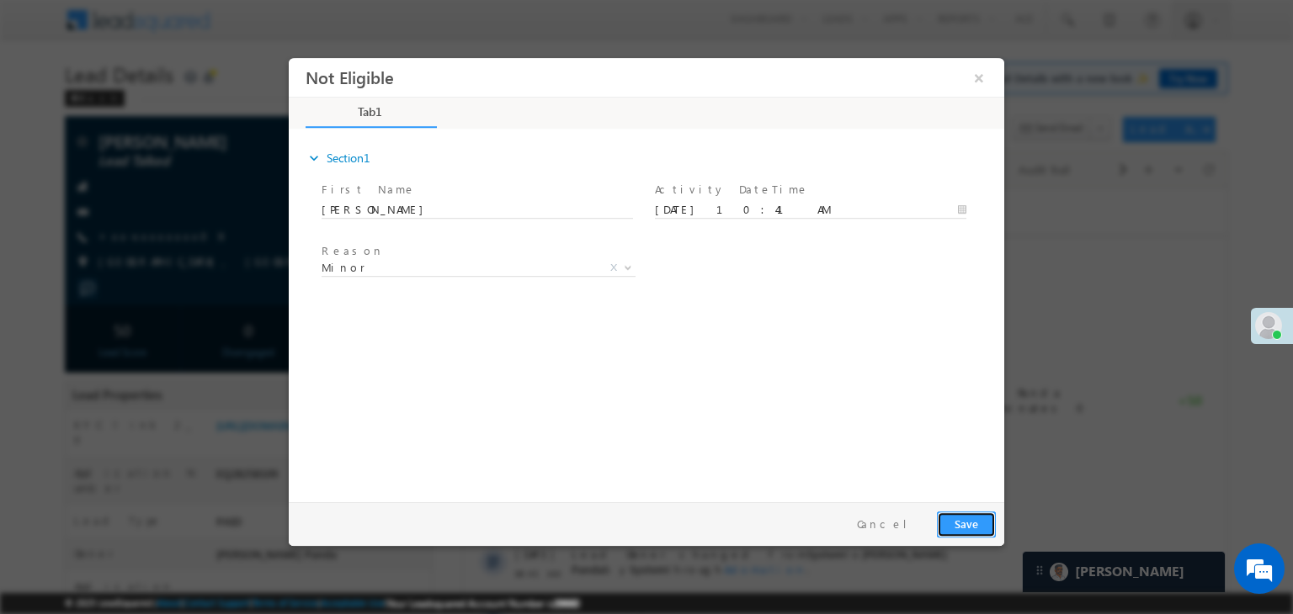
click at [968, 527] on button "Save" at bounding box center [966, 525] width 59 height 26
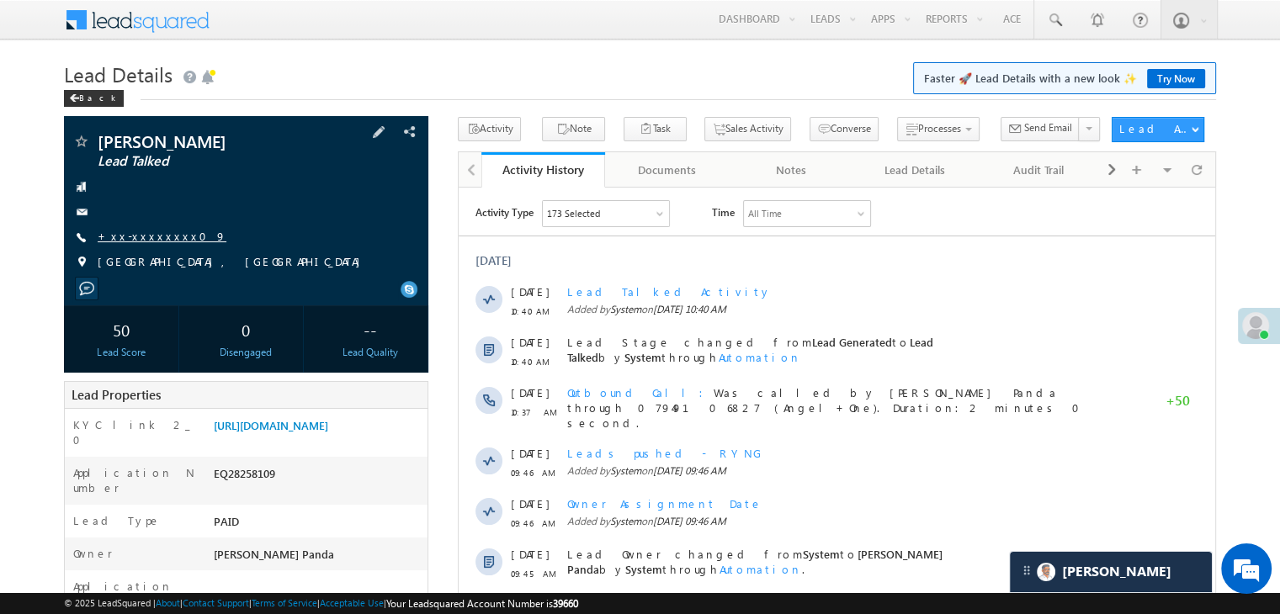
click at [132, 241] on link "+xx-xxxxxxxx09" at bounding box center [162, 236] width 129 height 14
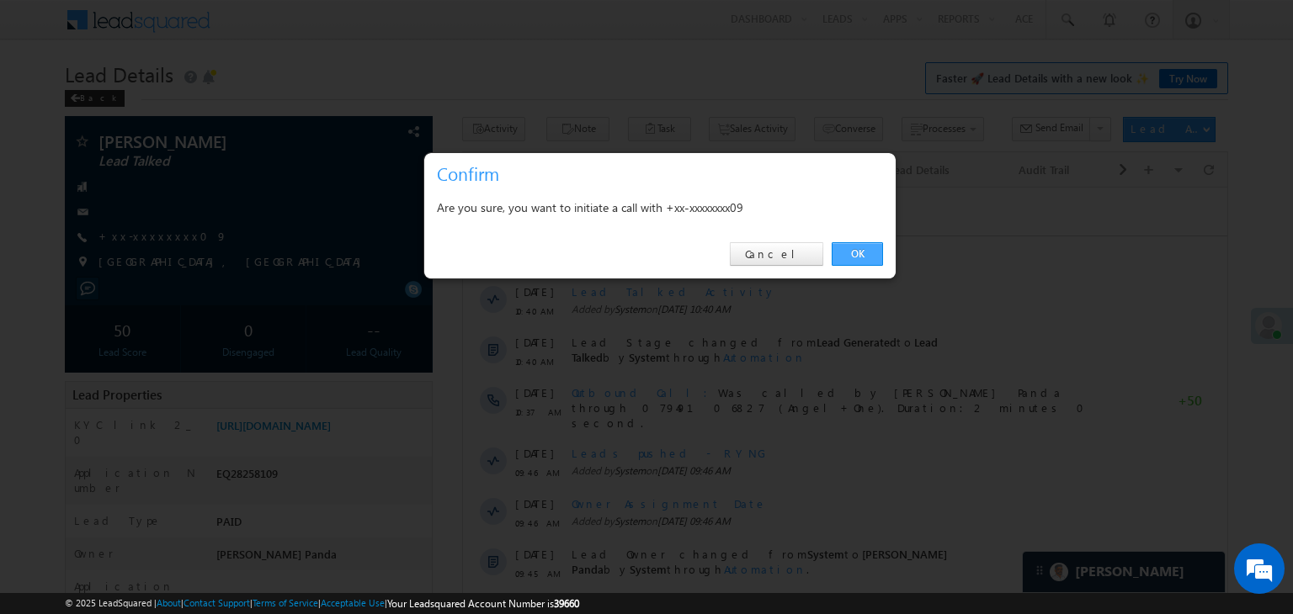
click at [864, 255] on link "OK" at bounding box center [856, 254] width 51 height 24
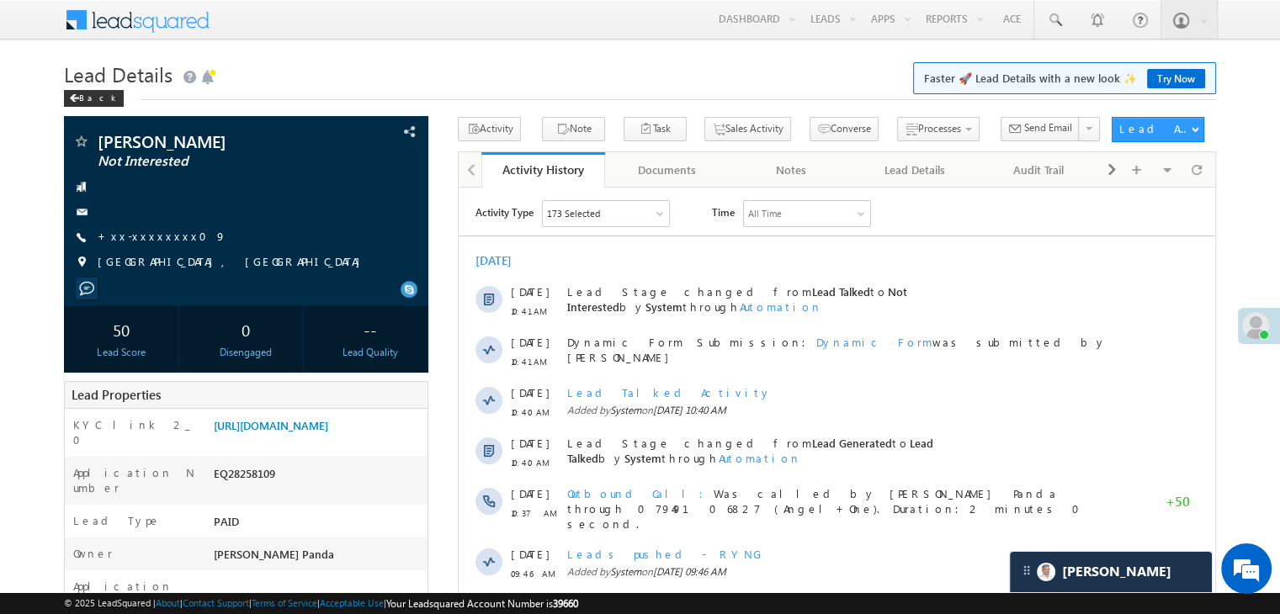
scroll to position [7758, 0]
click at [83, 102] on div "Back" at bounding box center [94, 98] width 60 height 17
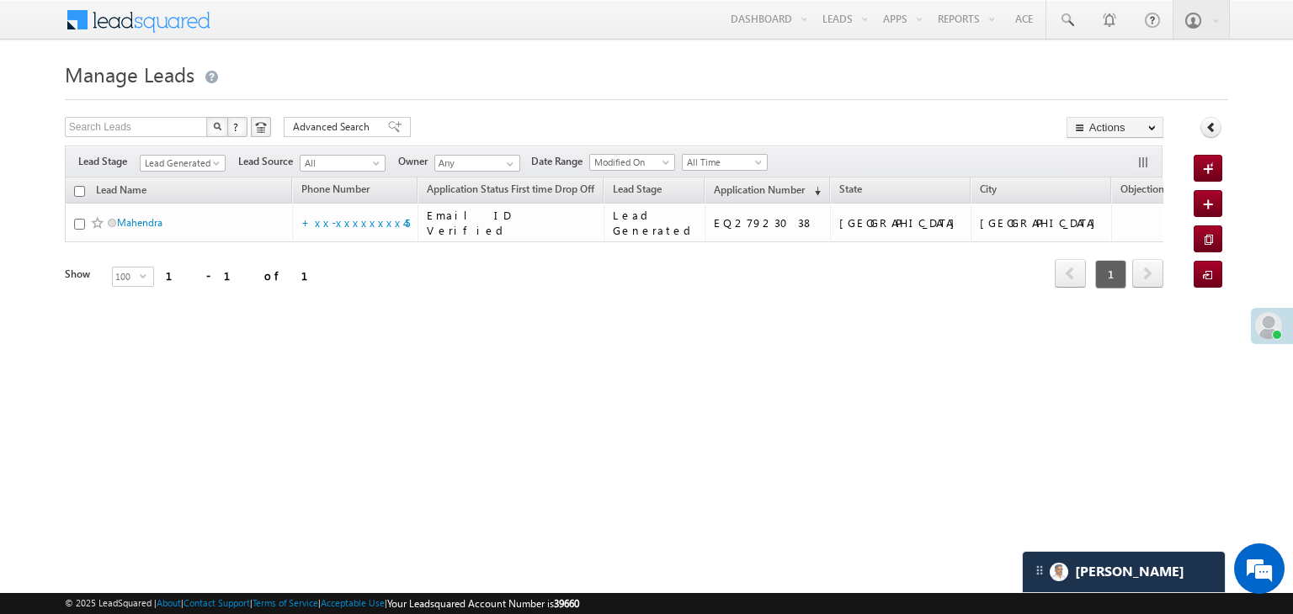
scroll to position [7758, 0]
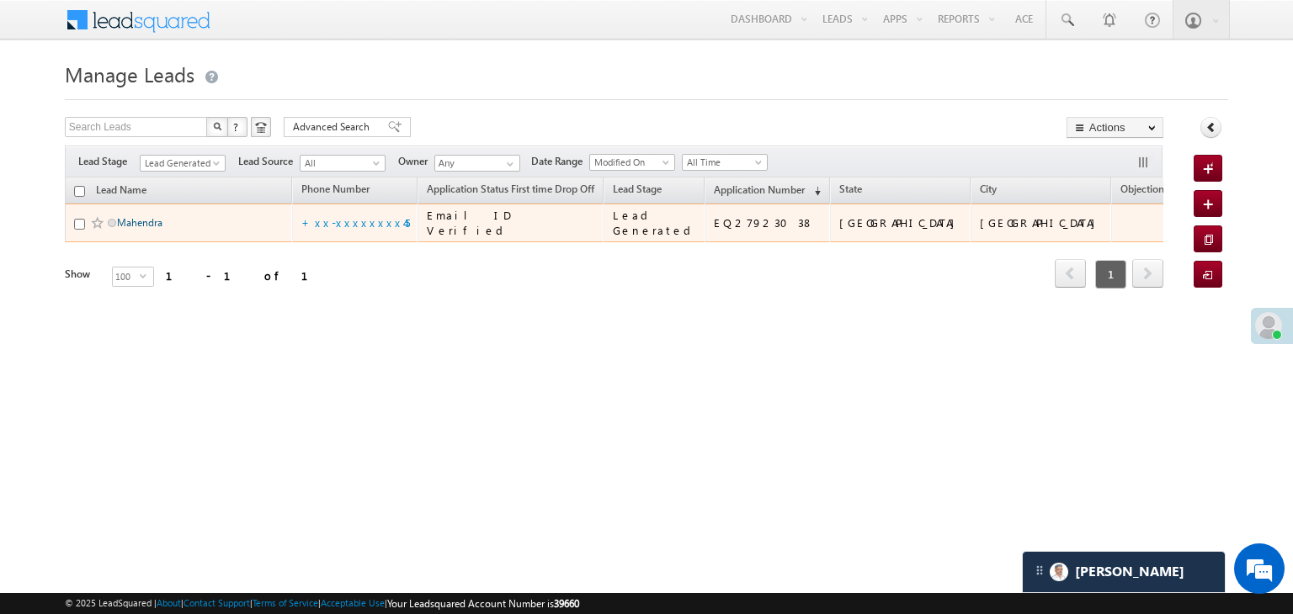
click at [151, 229] on link "Mahendra" at bounding box center [139, 222] width 45 height 13
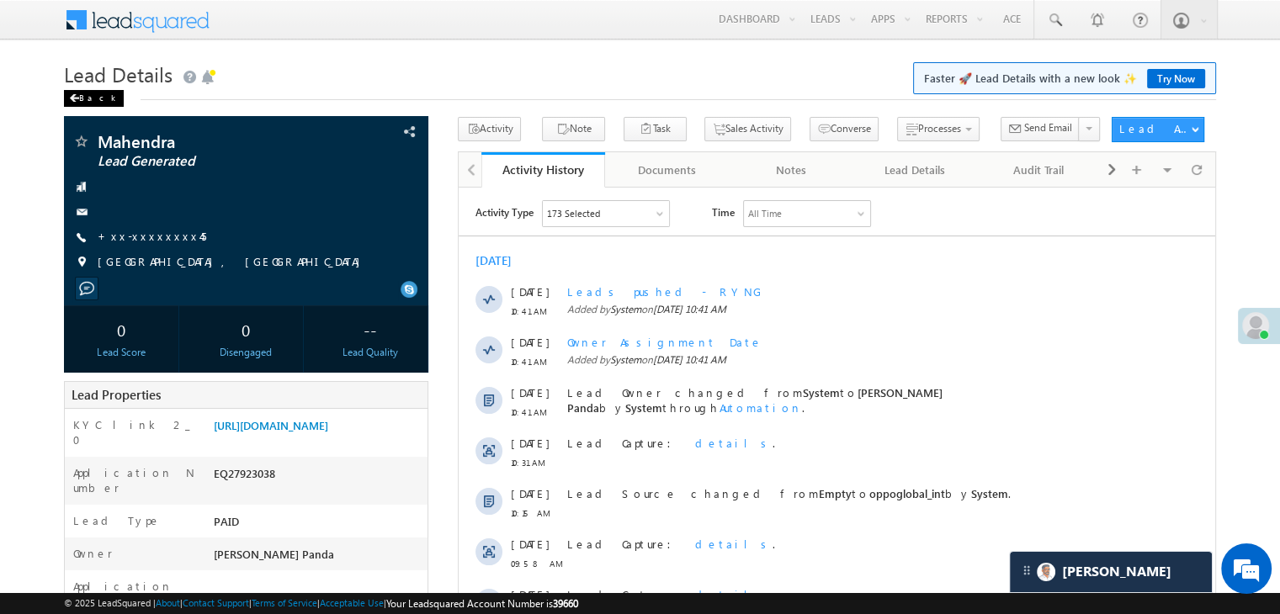
click at [81, 98] on div "Back" at bounding box center [94, 98] width 60 height 17
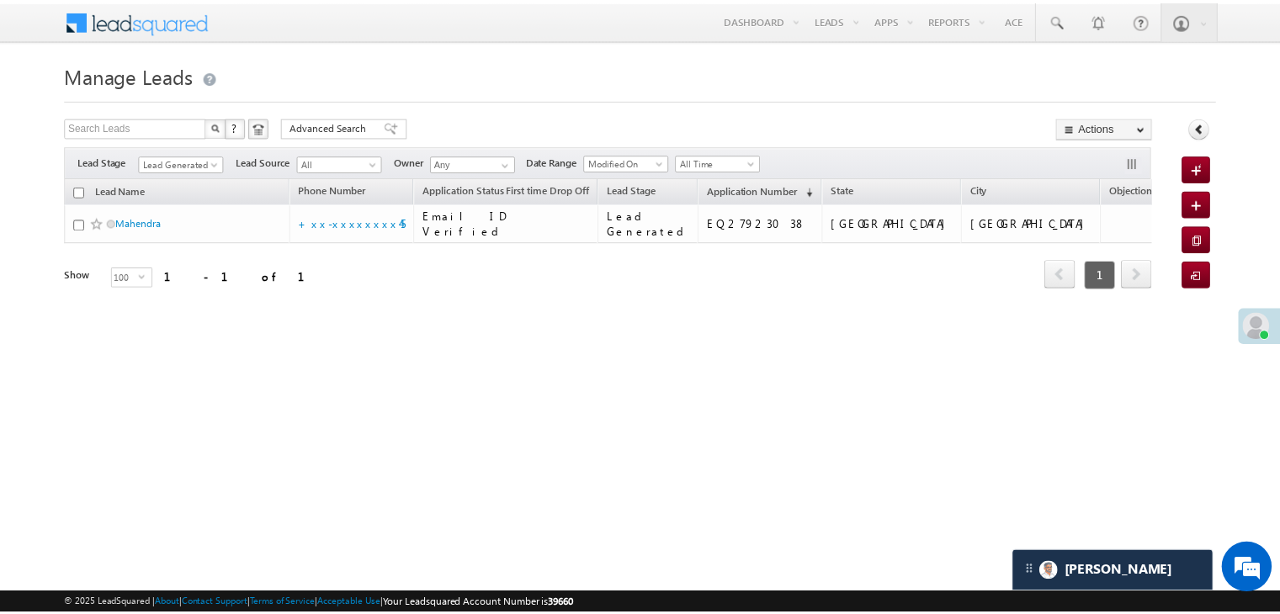
scroll to position [7758, 0]
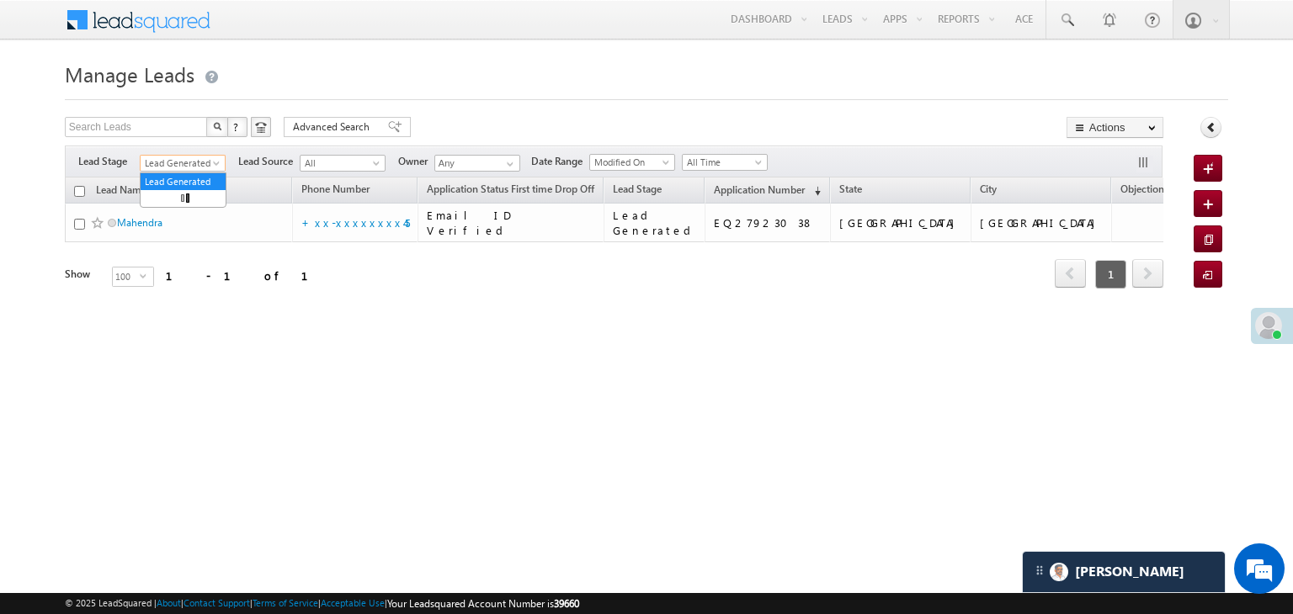
click at [213, 163] on span at bounding box center [217, 166] width 13 height 13
click at [184, 176] on link "All" at bounding box center [183, 181] width 85 height 15
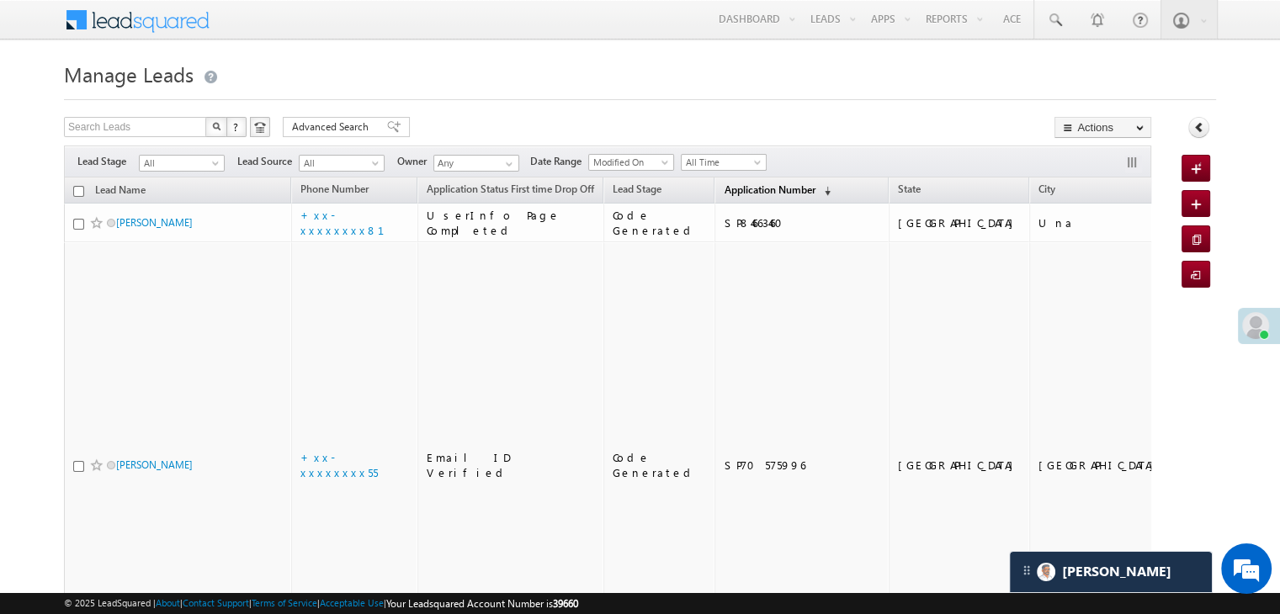
click at [727, 194] on span "Application Number" at bounding box center [769, 189] width 91 height 13
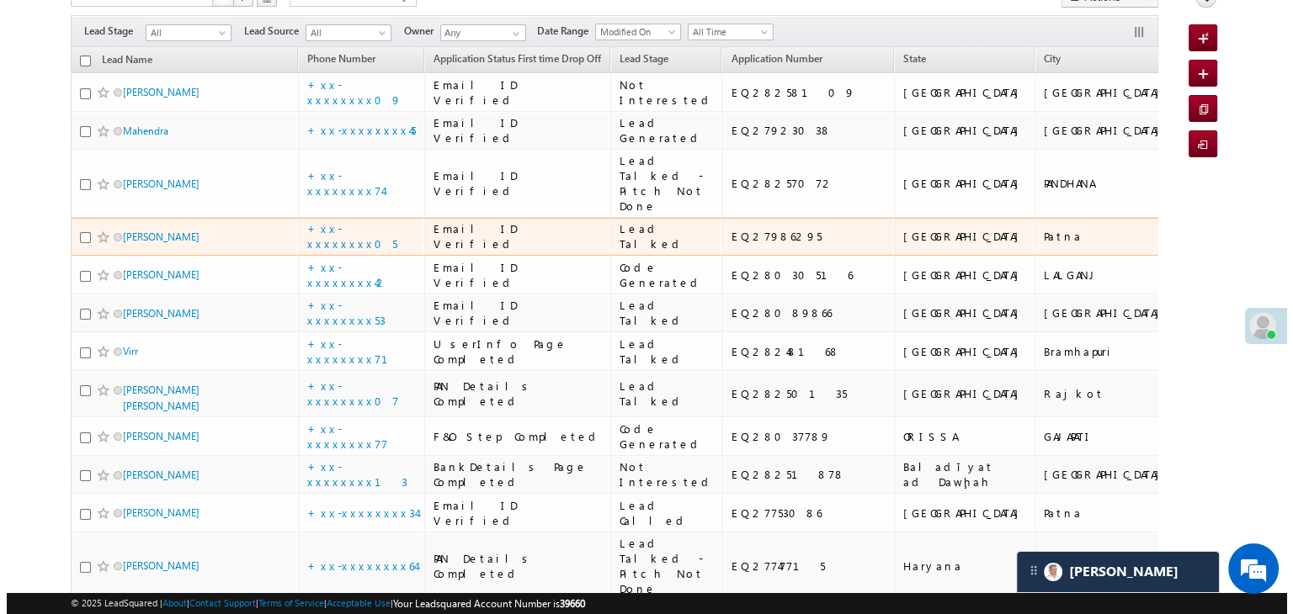
scroll to position [0, 0]
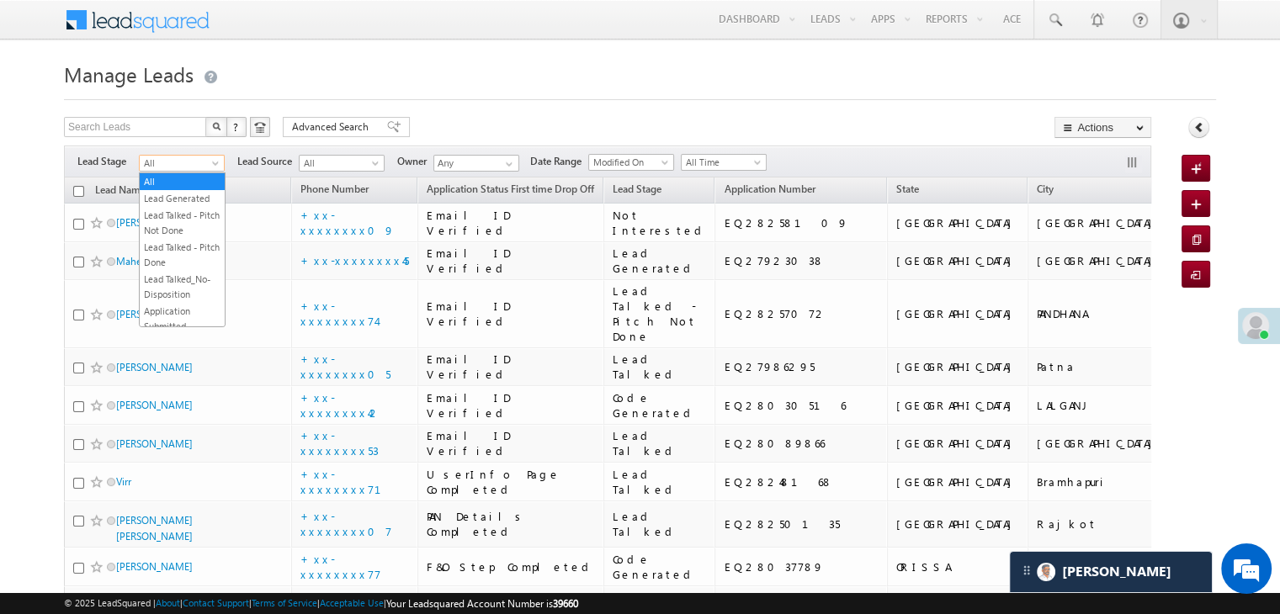
click at [215, 157] on span "All" at bounding box center [180, 163] width 80 height 15
click at [194, 198] on link "Lead Generated" at bounding box center [182, 198] width 85 height 15
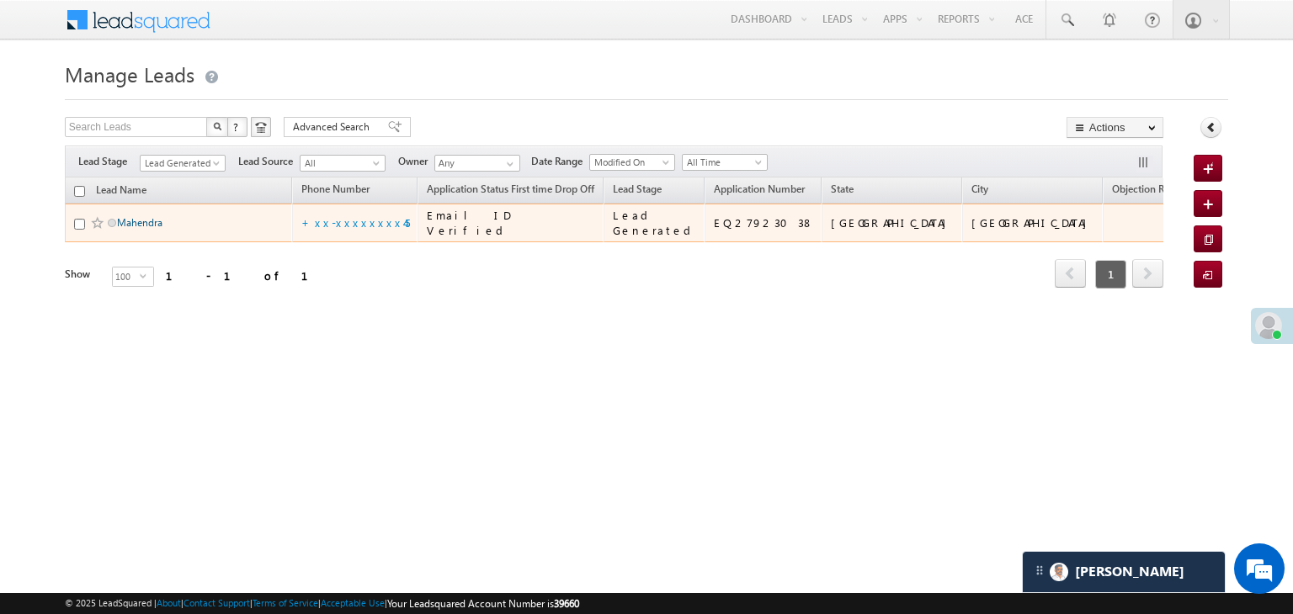
click at [136, 229] on link "Mahendra" at bounding box center [139, 222] width 45 height 13
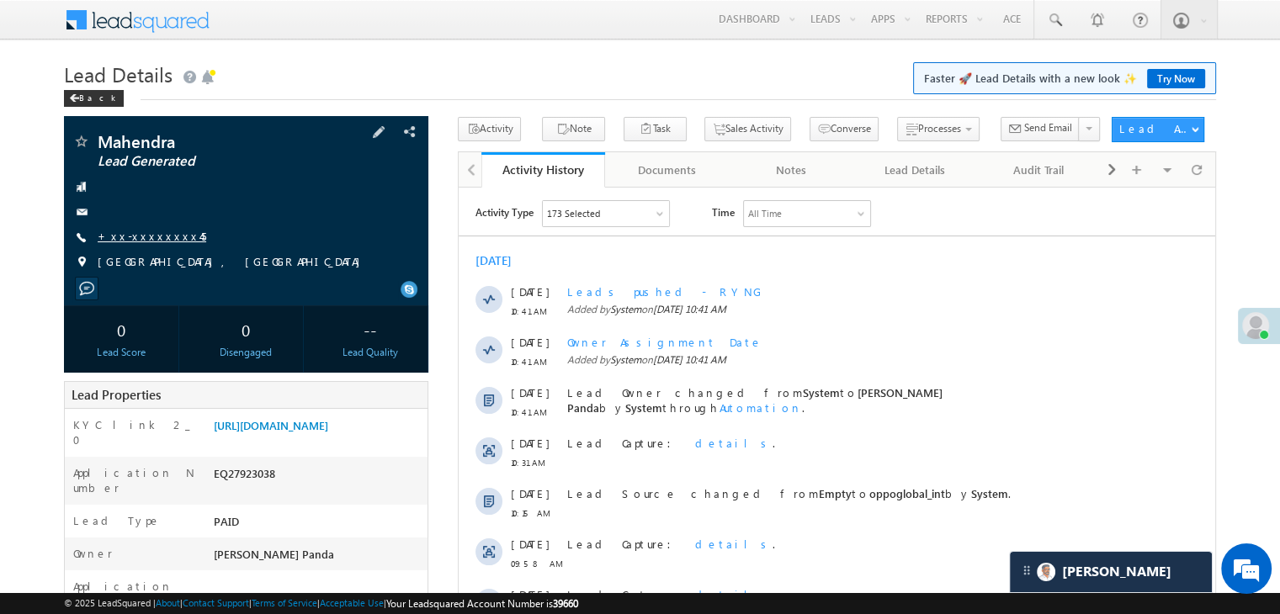
click at [167, 243] on link "+xx-xxxxxxxx45" at bounding box center [152, 236] width 109 height 14
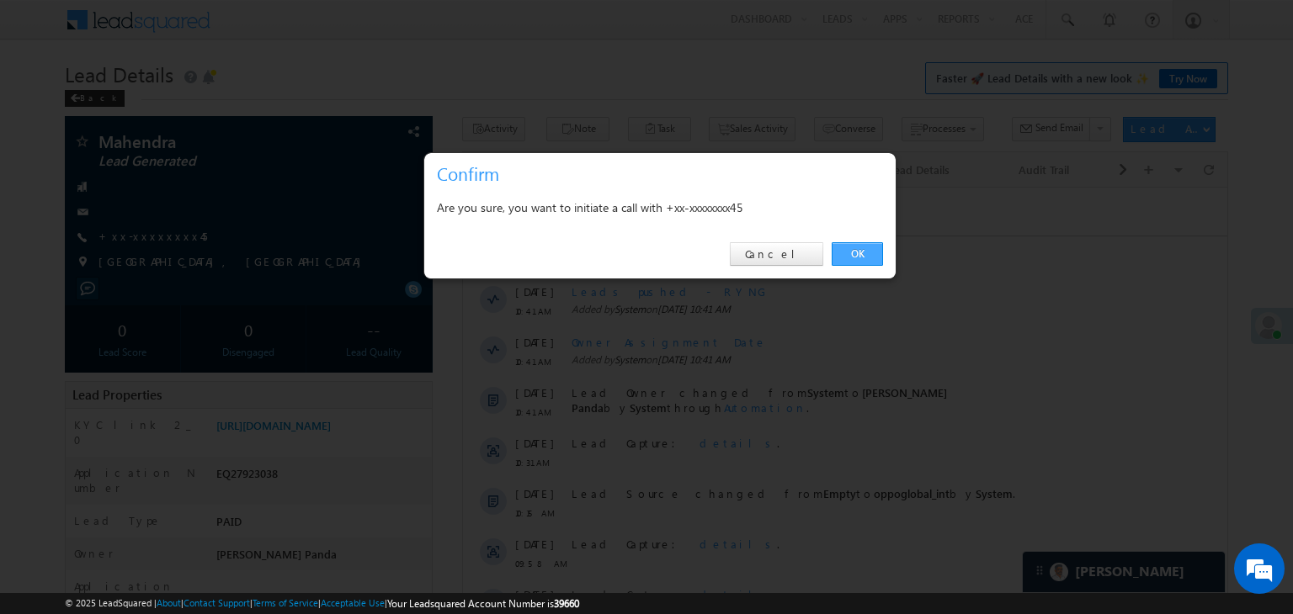
click at [862, 258] on link "OK" at bounding box center [856, 254] width 51 height 24
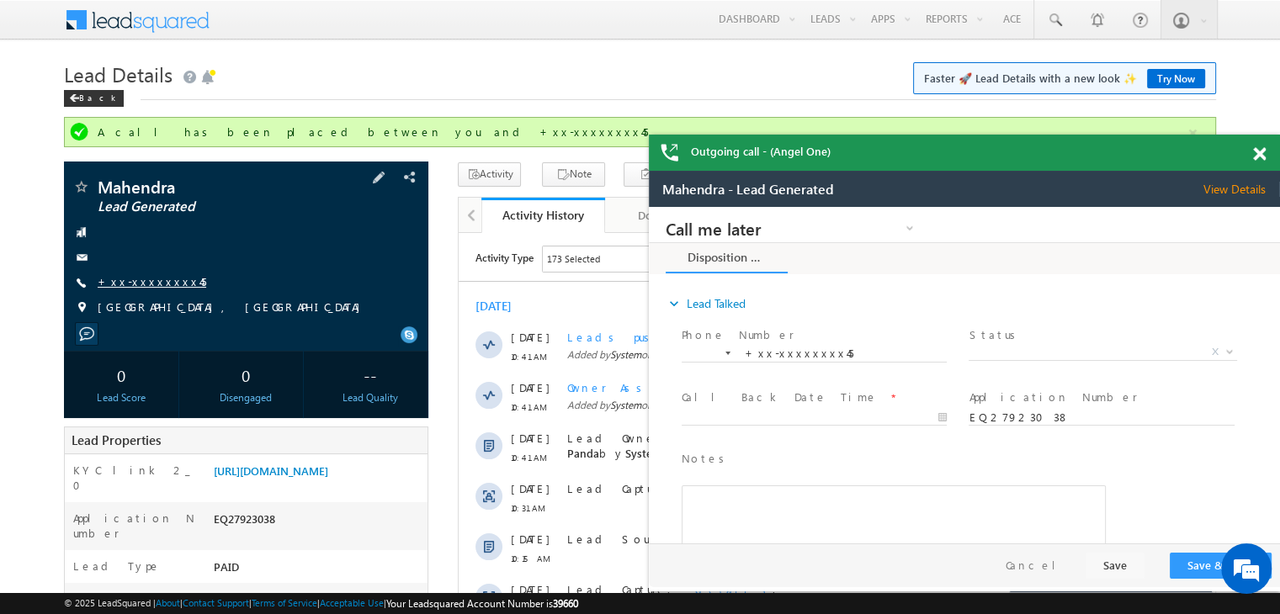
click at [151, 288] on link "+xx-xxxxxxxx45" at bounding box center [152, 281] width 109 height 14
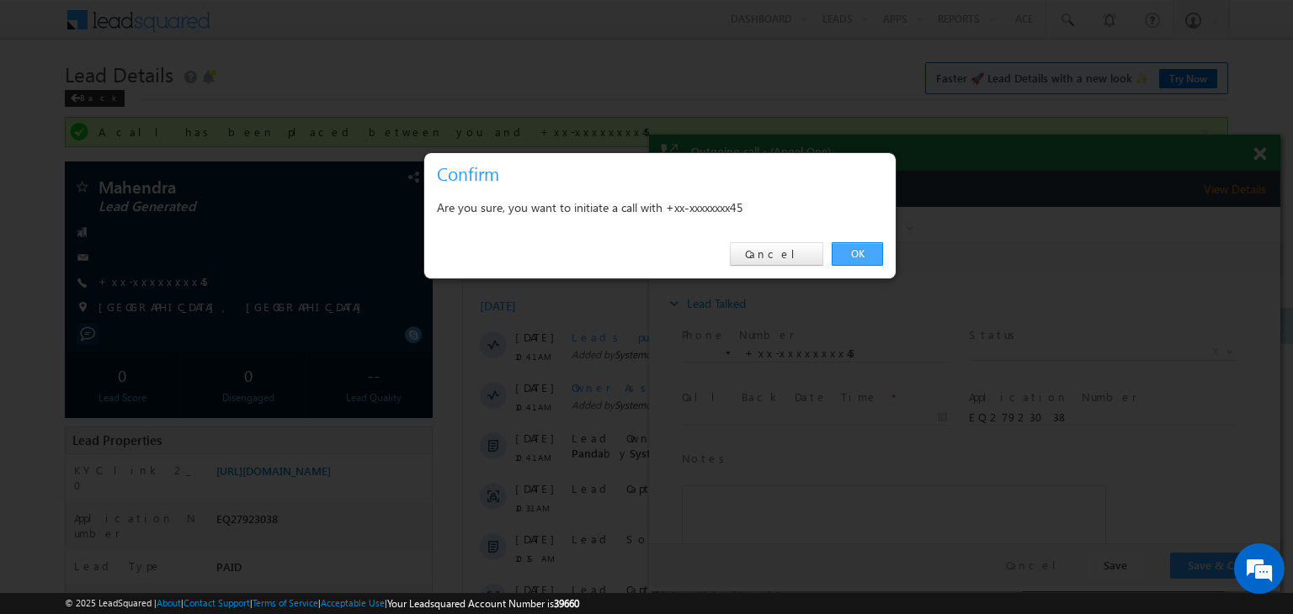
click at [860, 258] on link "OK" at bounding box center [856, 254] width 51 height 24
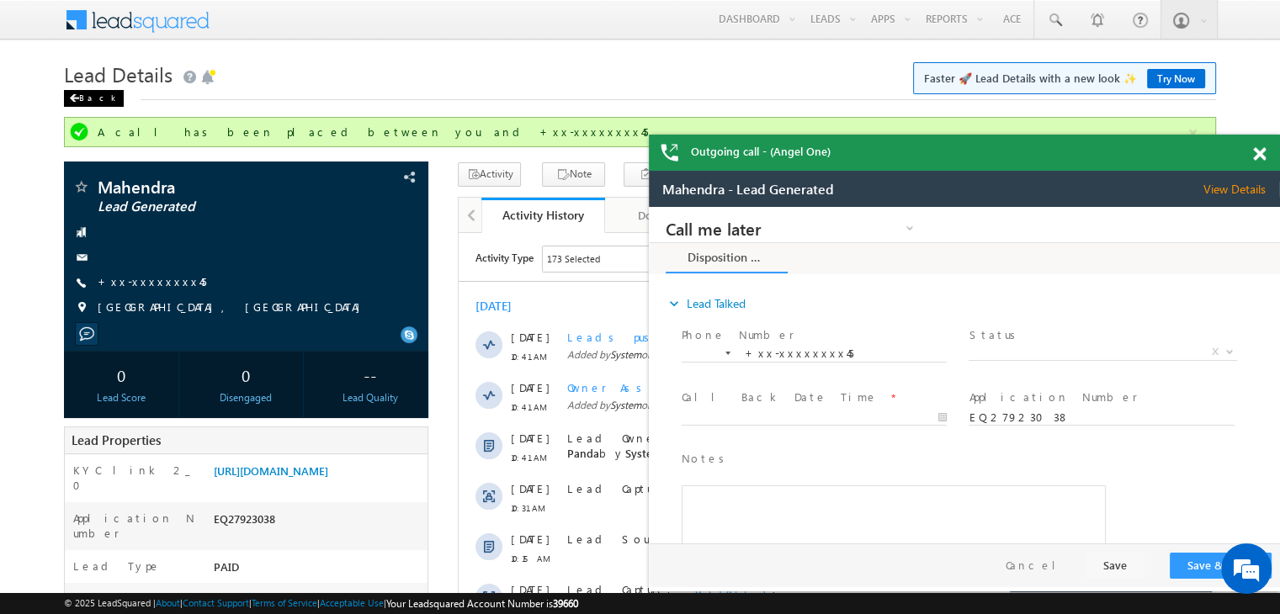
click at [93, 99] on div "Back" at bounding box center [94, 98] width 60 height 17
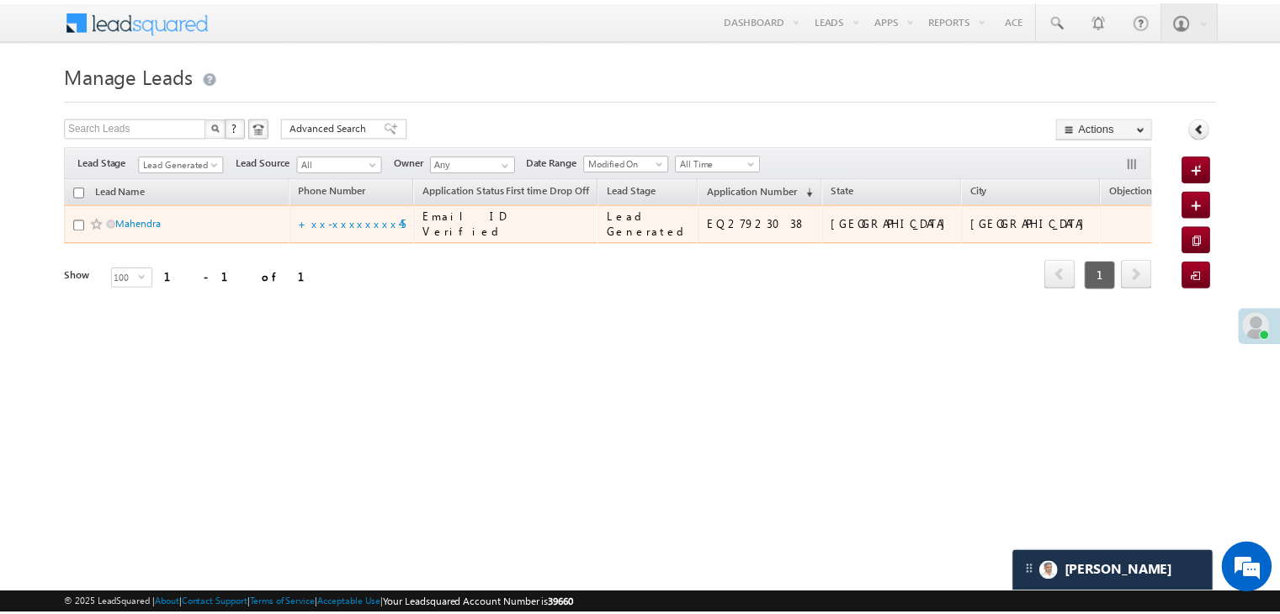
scroll to position [7758, 0]
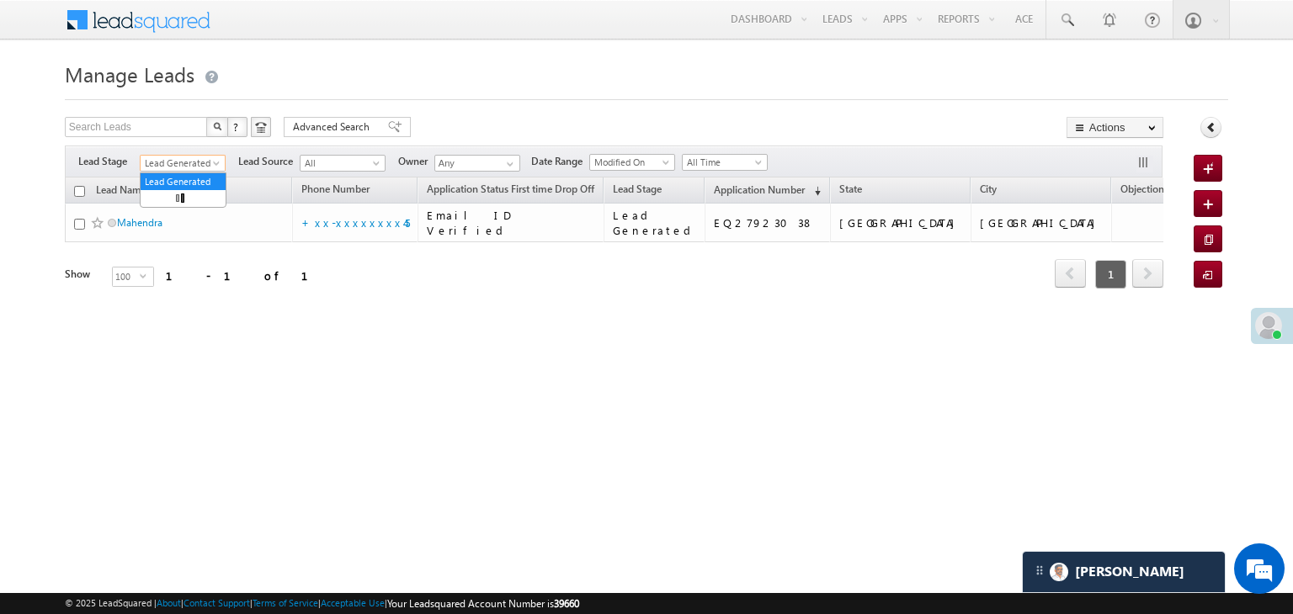
click at [215, 167] on span at bounding box center [217, 166] width 13 height 13
click at [192, 178] on link "All" at bounding box center [183, 181] width 85 height 15
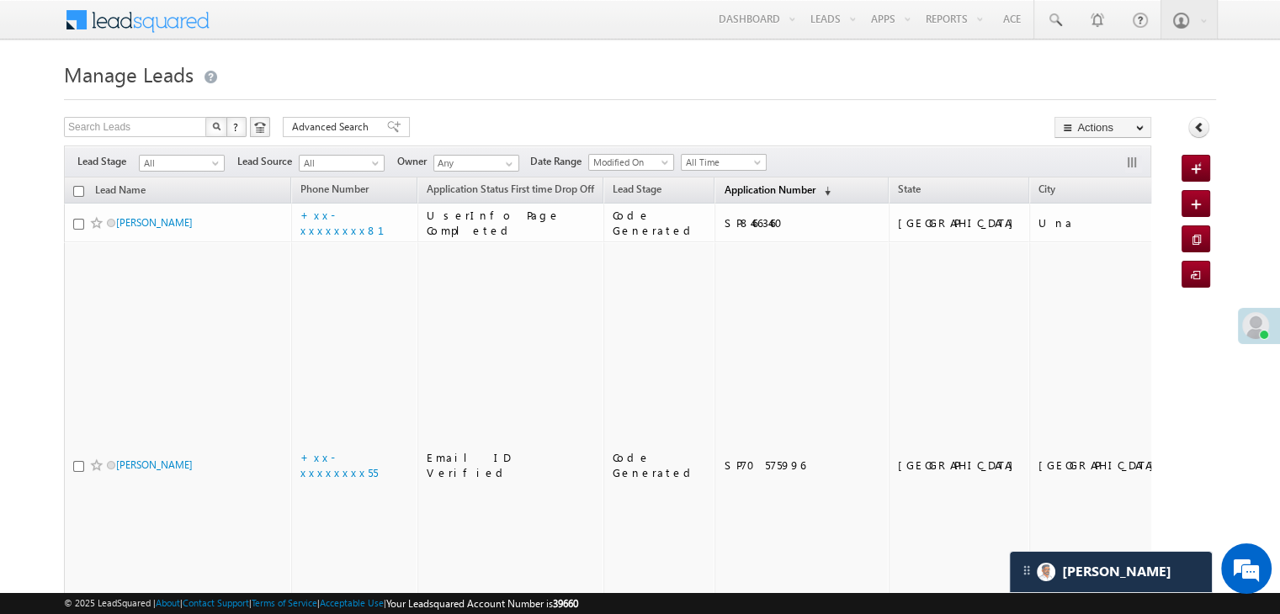
click at [736, 186] on span "Application Number" at bounding box center [769, 189] width 91 height 13
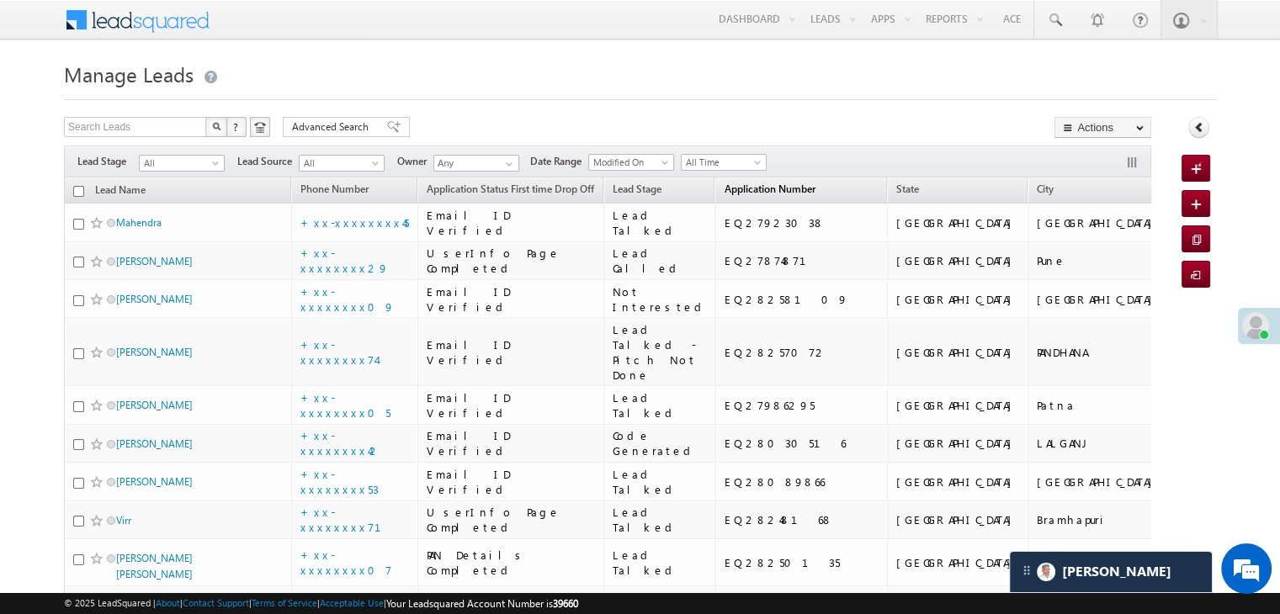
scroll to position [0, 0]
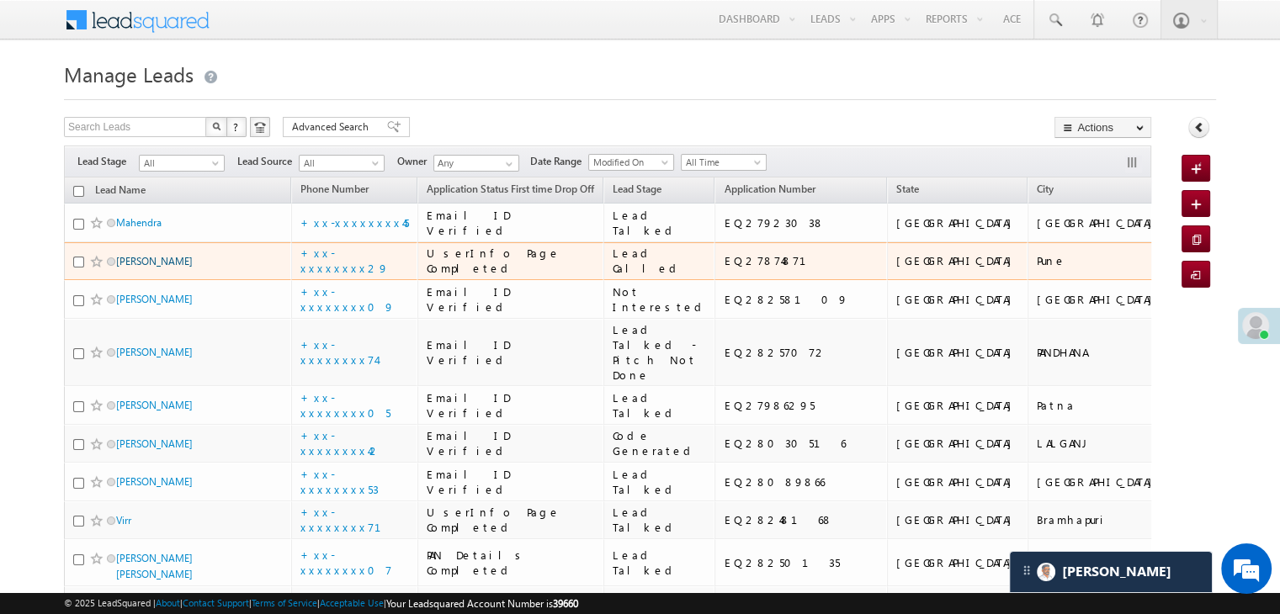
click at [128, 268] on link "[PERSON_NAME]" at bounding box center [154, 261] width 77 height 13
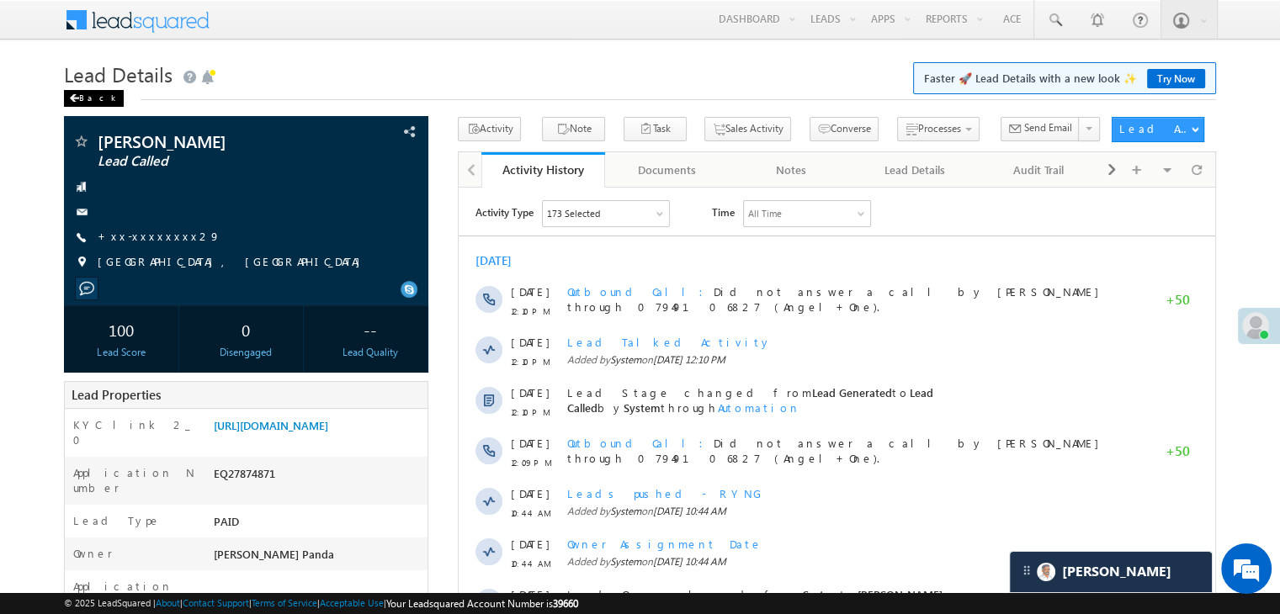
scroll to position [7758, 0]
click at [84, 95] on div "Back" at bounding box center [94, 98] width 60 height 17
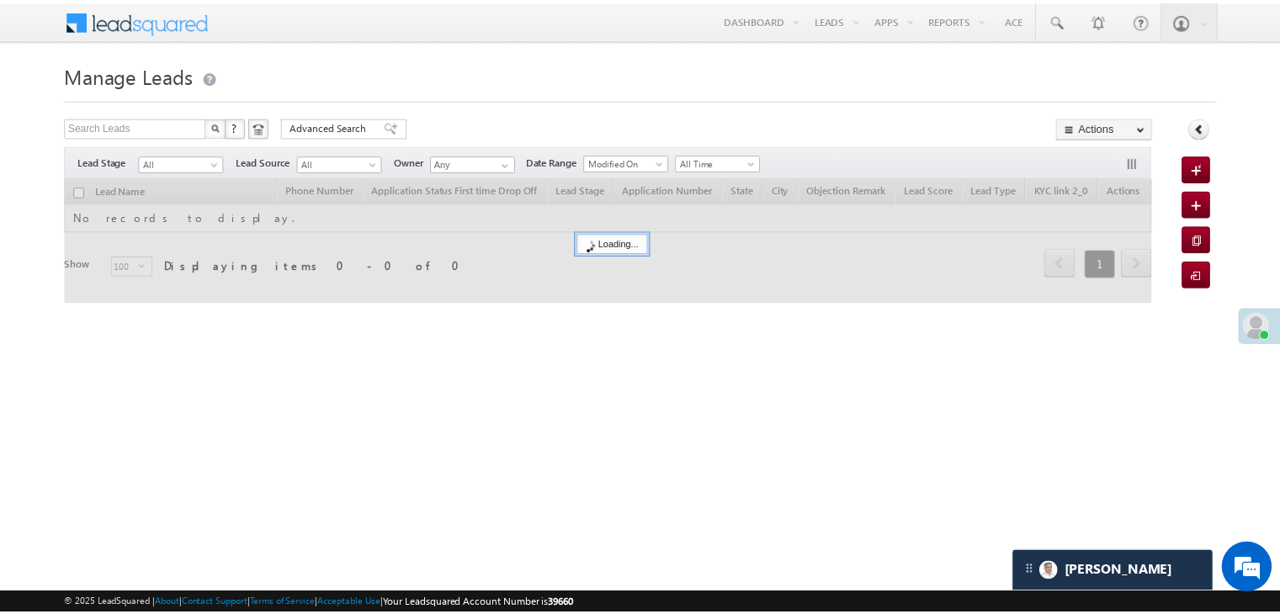
scroll to position [7758, 0]
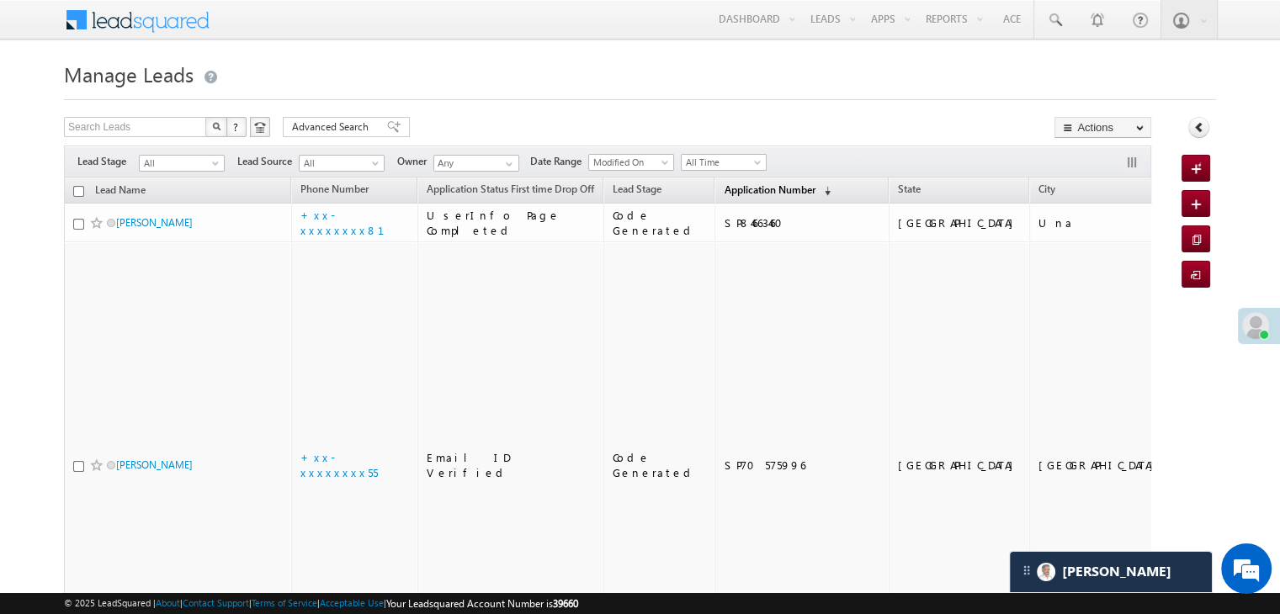
click at [720, 198] on link "Application Number (sorted descending)" at bounding box center [777, 191] width 124 height 22
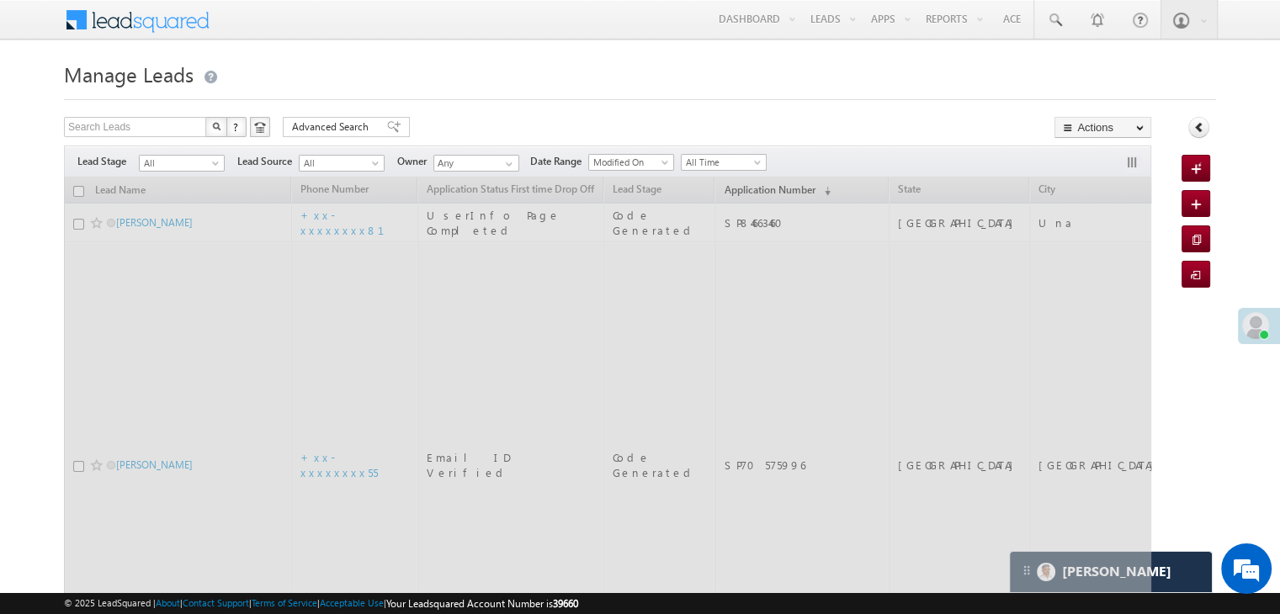
scroll to position [0, 0]
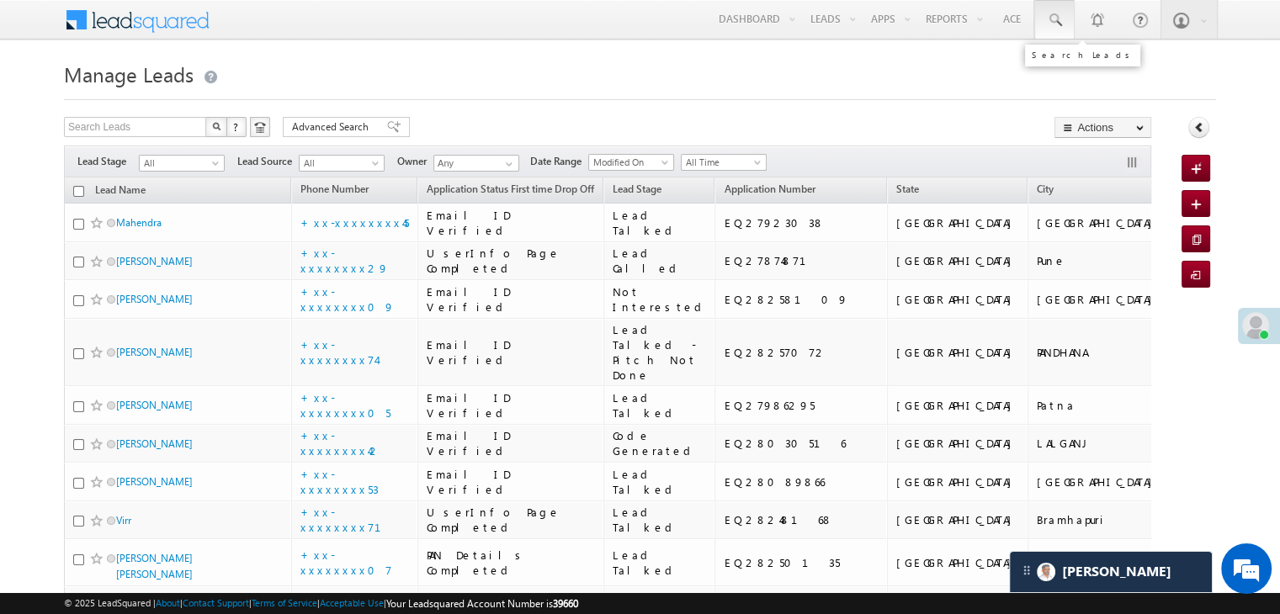
click at [1057, 19] on span at bounding box center [1054, 20] width 17 height 17
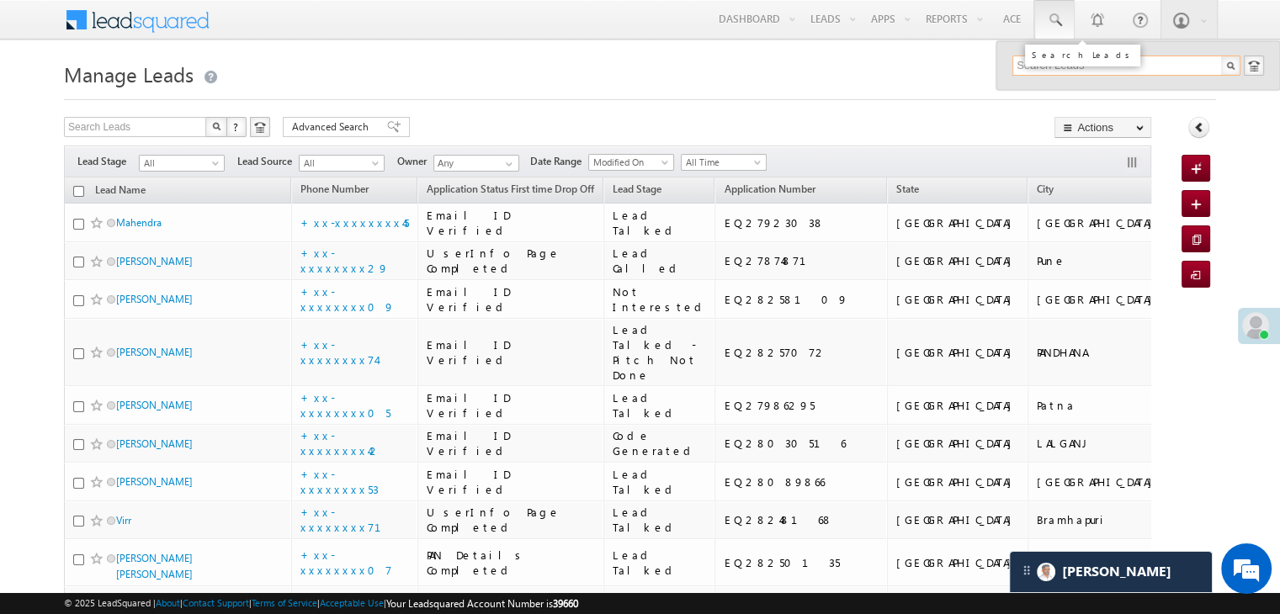
paste input "EQ27724105"
type input "EQ27724105"
click at [1043, 93] on div "Karan" at bounding box center [1134, 90] width 226 height 19
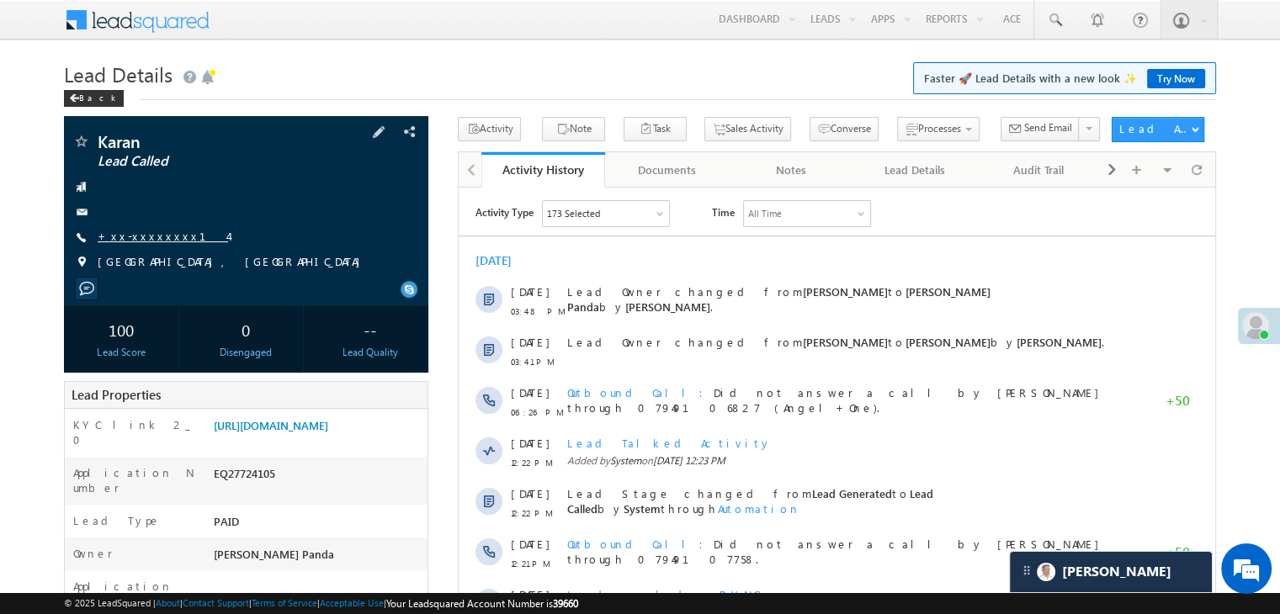
click at [149, 236] on link "+xx-xxxxxxxx14" at bounding box center [163, 236] width 130 height 14
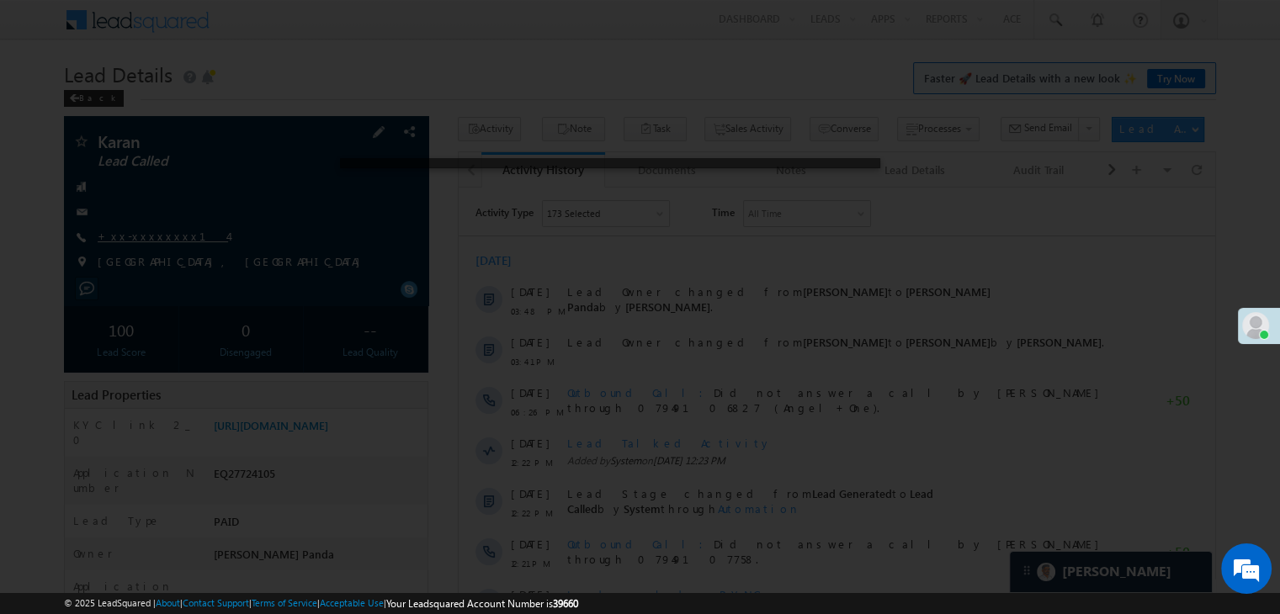
scroll to position [7758, 0]
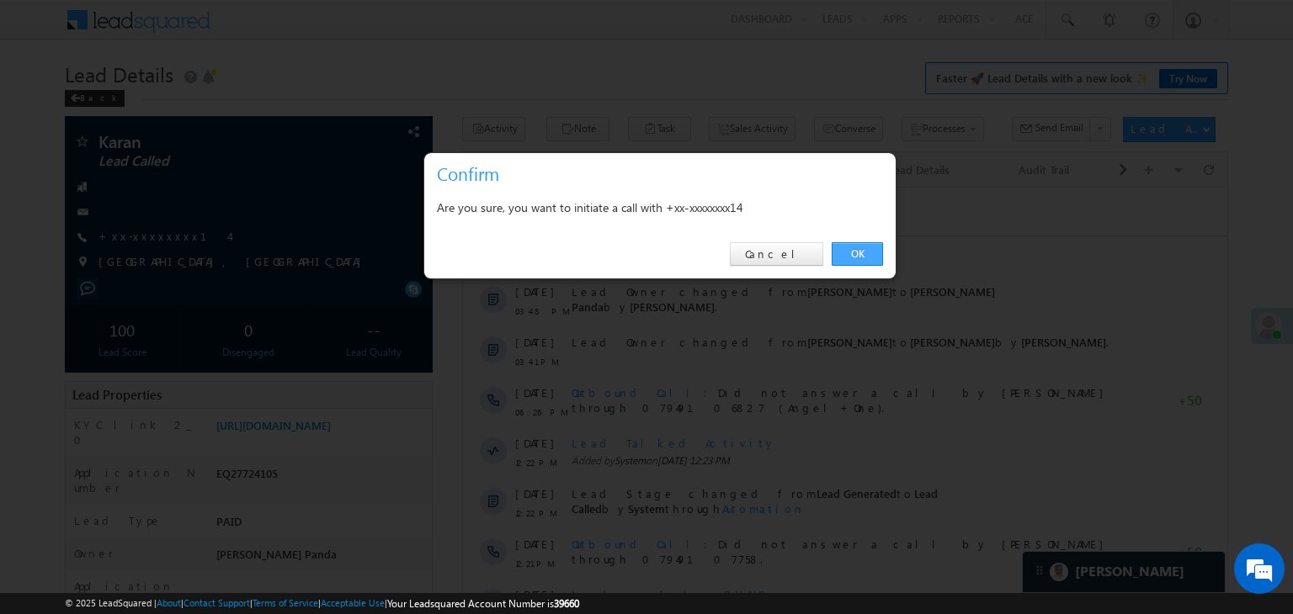
drag, startPoint x: 860, startPoint y: 252, endPoint x: 401, endPoint y: 64, distance: 496.3
click at [860, 252] on link "OK" at bounding box center [856, 254] width 51 height 24
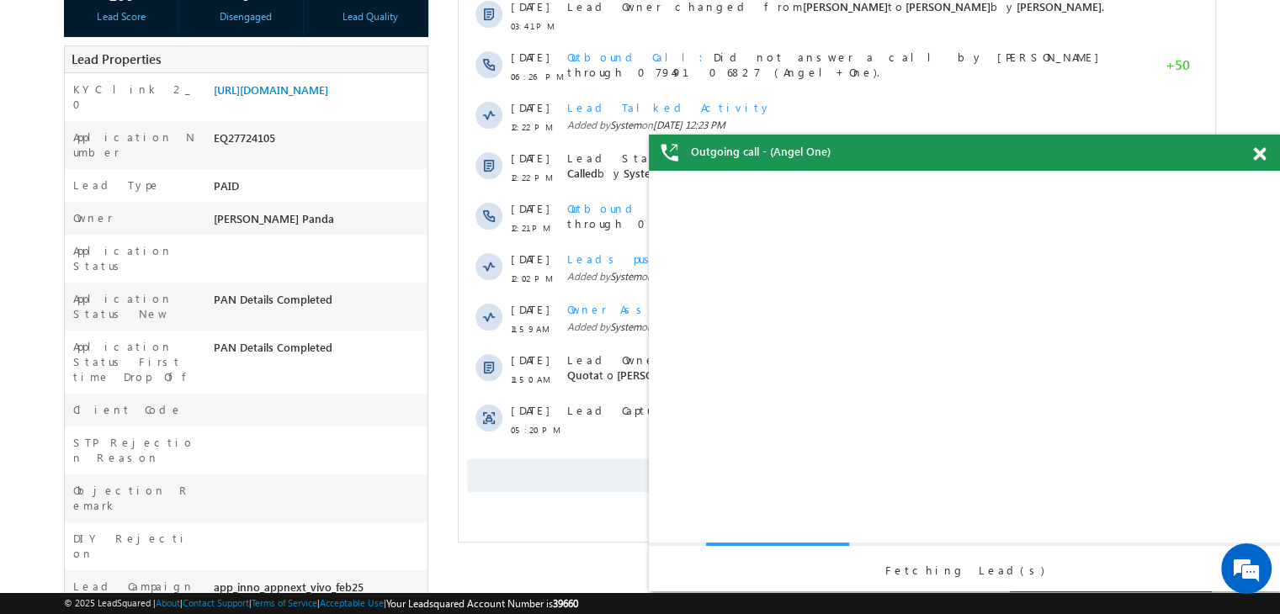
scroll to position [0, 0]
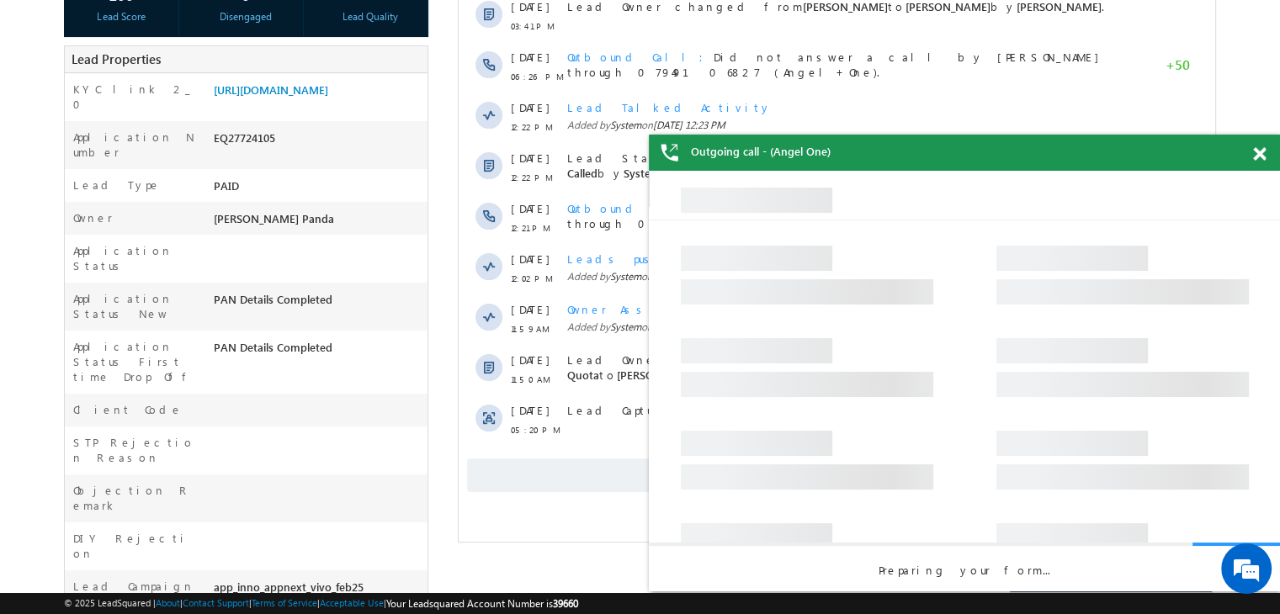
click at [1257, 154] on span at bounding box center [1259, 154] width 13 height 14
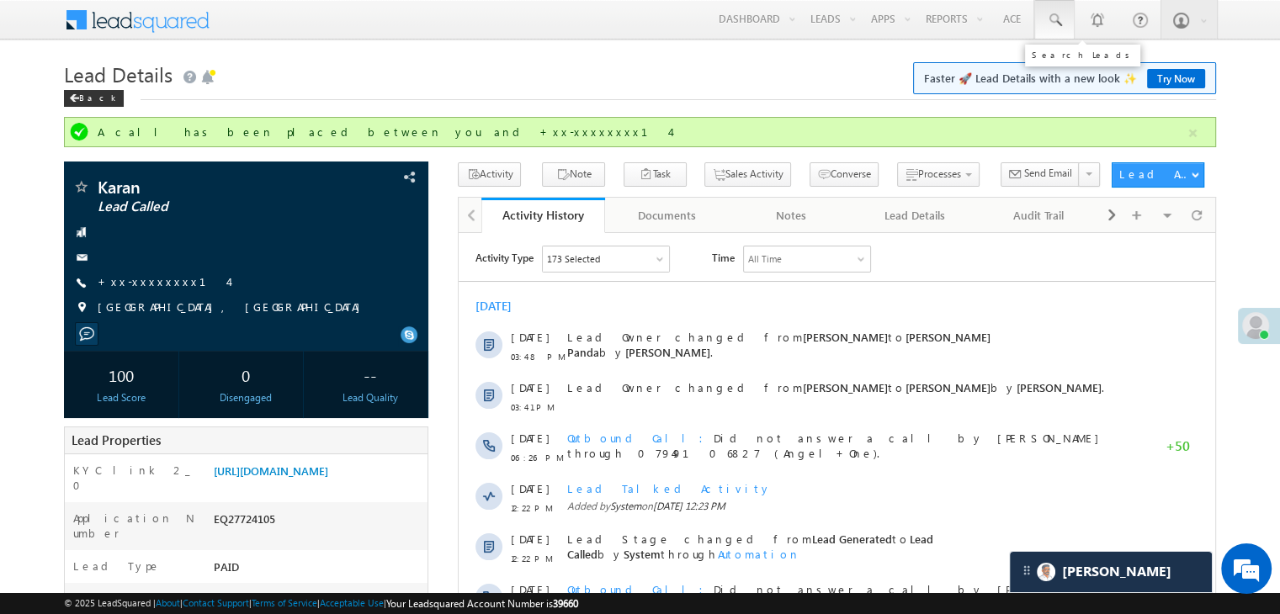
click at [1059, 22] on span at bounding box center [1054, 20] width 17 height 17
paste input "EQ17100023"
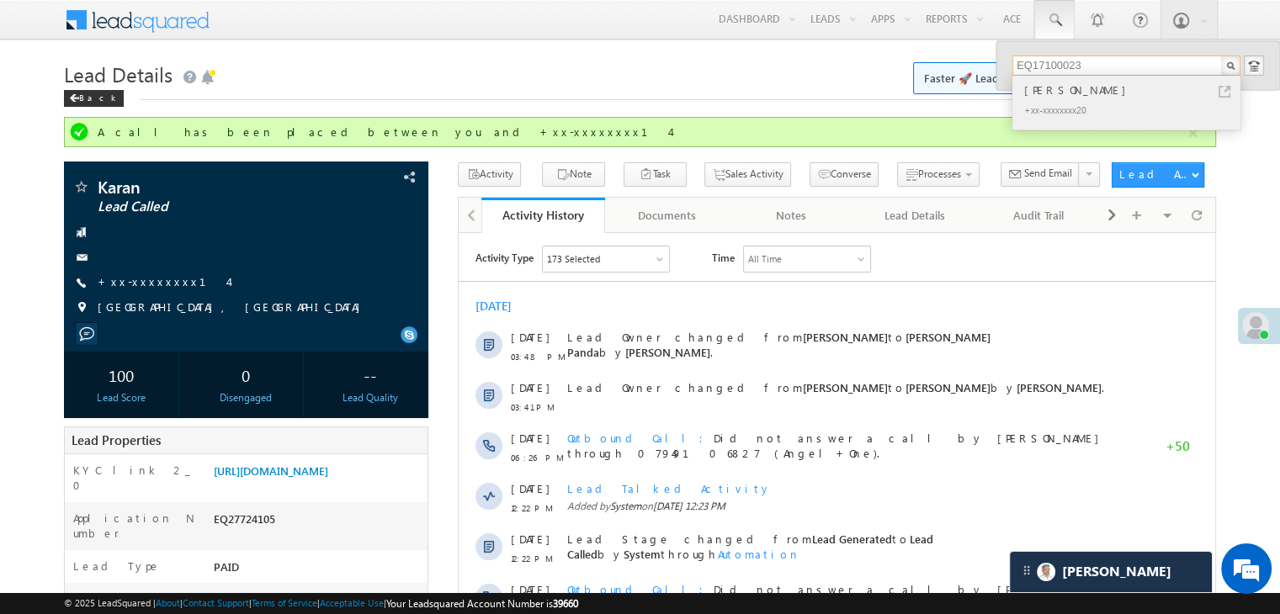
type input "EQ17100023"
click at [1050, 86] on div "hiranya Sethi" at bounding box center [1134, 90] width 226 height 19
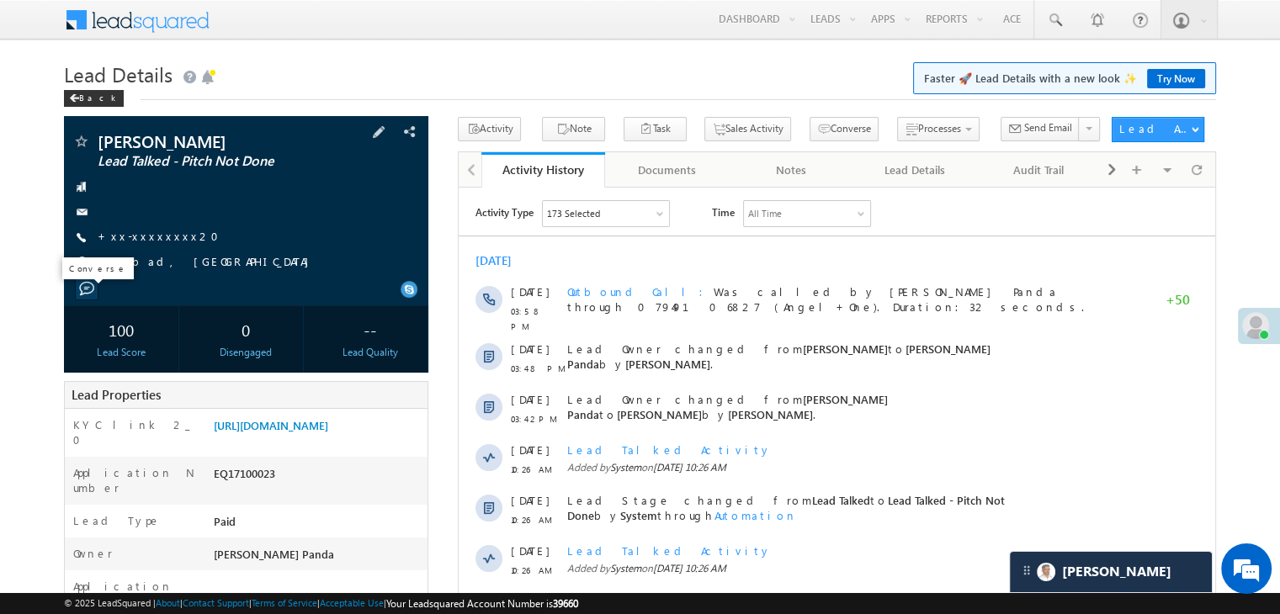
scroll to position [7758, 0]
click at [161, 247] on div "hiranya Sethi Lead Talked - Pitch Not Done +xx-xxxxxxxx20" at bounding box center [246, 206] width 348 height 146
click at [155, 240] on link "+xx-xxxxxxxx20" at bounding box center [163, 236] width 131 height 14
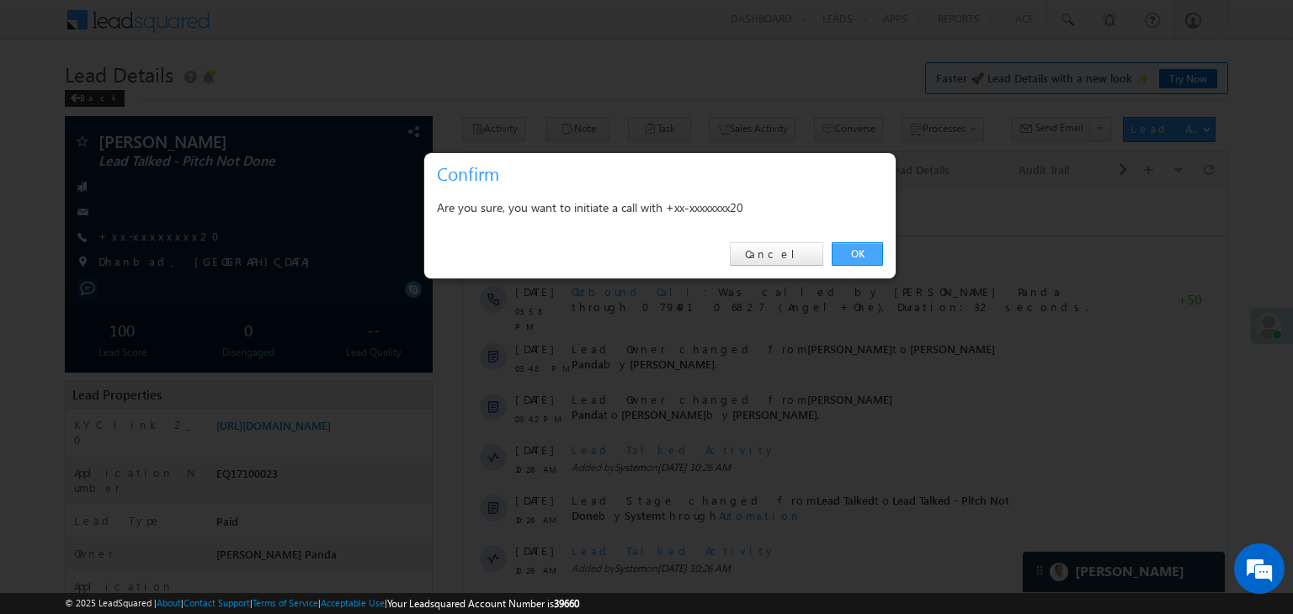
drag, startPoint x: 859, startPoint y: 247, endPoint x: 282, endPoint y: 3, distance: 626.4
click at [859, 247] on link "OK" at bounding box center [856, 254] width 51 height 24
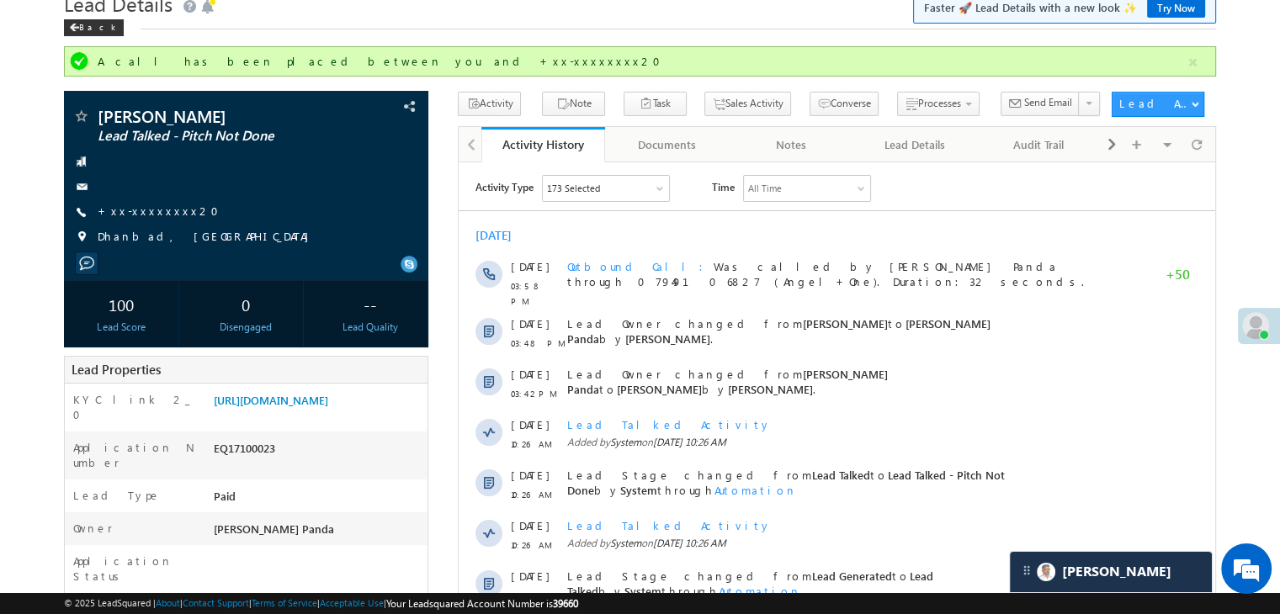
scroll to position [0, 0]
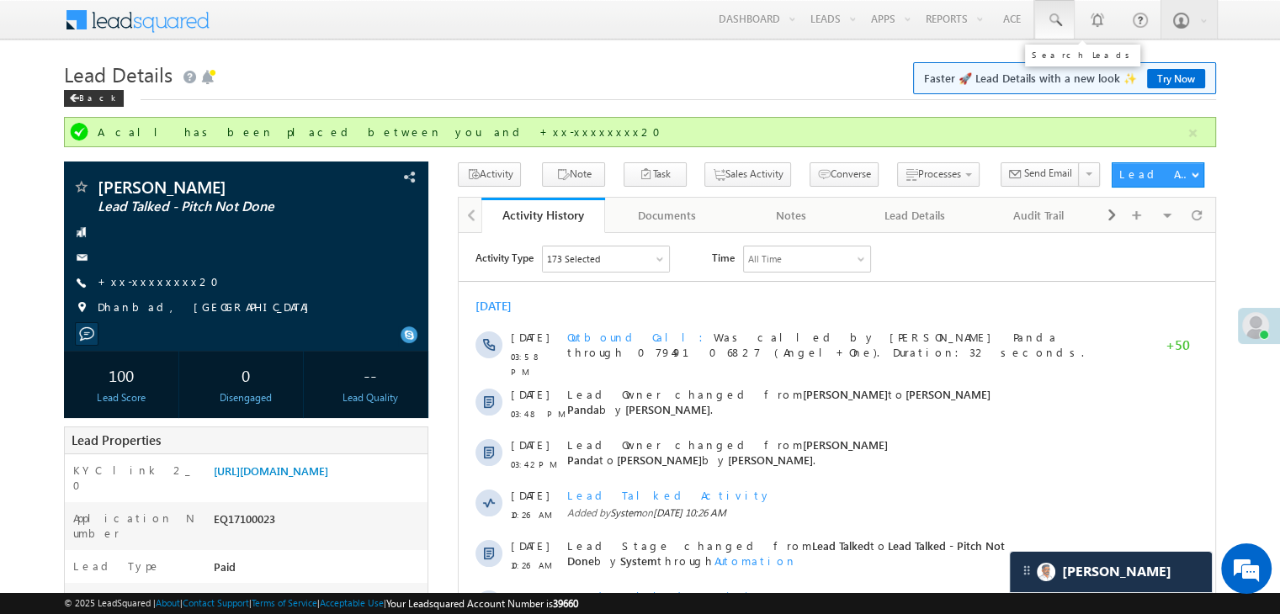
click at [1048, 20] on span at bounding box center [1054, 20] width 17 height 17
paste input "EQ27725020"
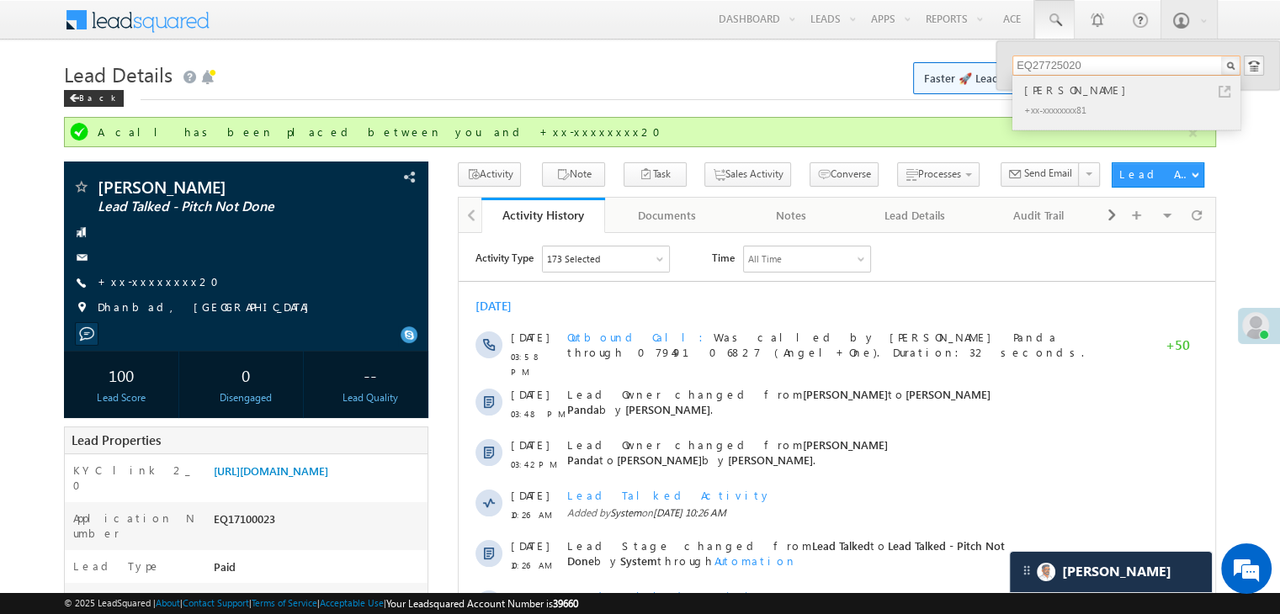
type input "EQ27725020"
click at [1049, 92] on div "[PERSON_NAME]" at bounding box center [1134, 90] width 226 height 19
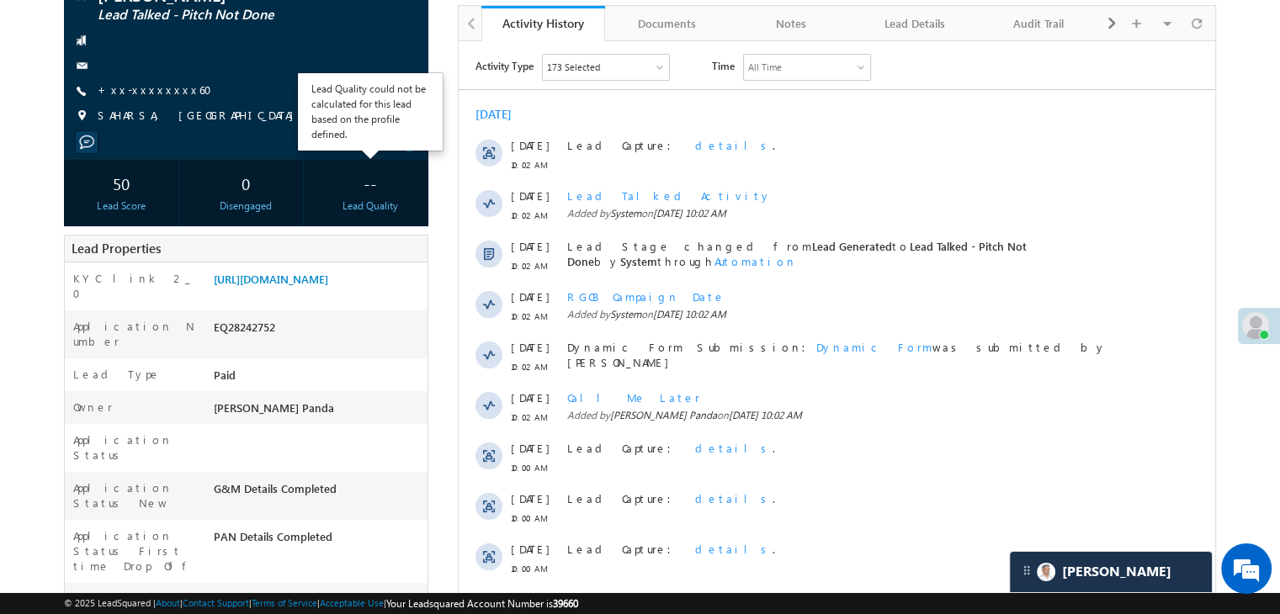
scroll to position [168, 0]
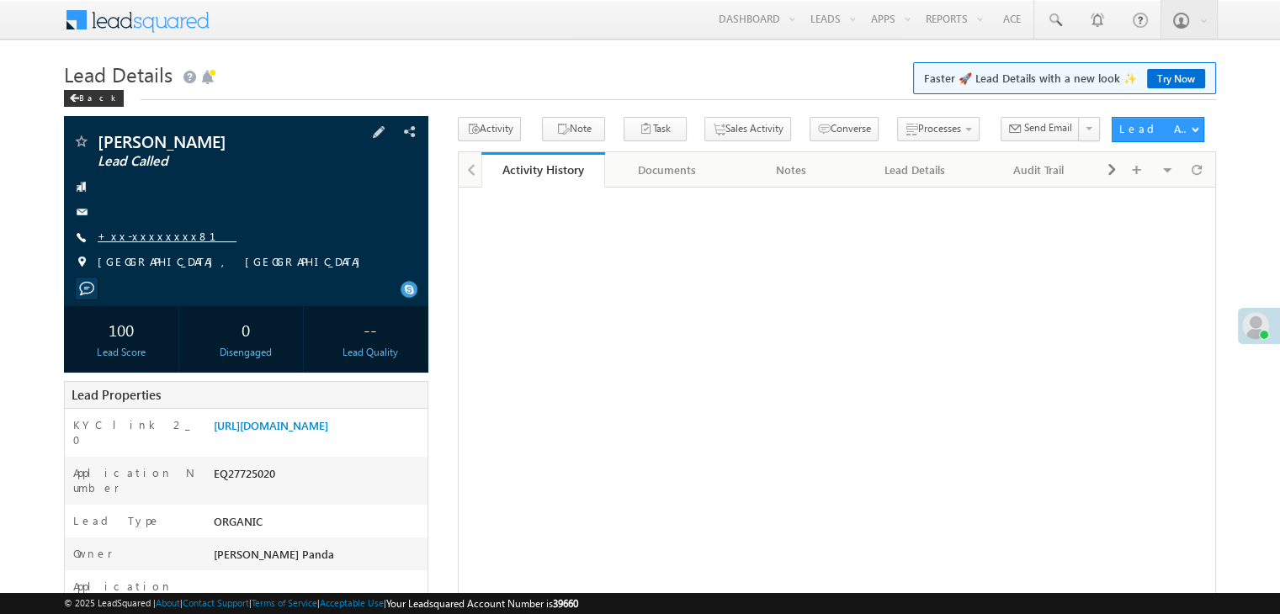
click at [135, 236] on link "+xx-xxxxxxxx81" at bounding box center [167, 236] width 139 height 14
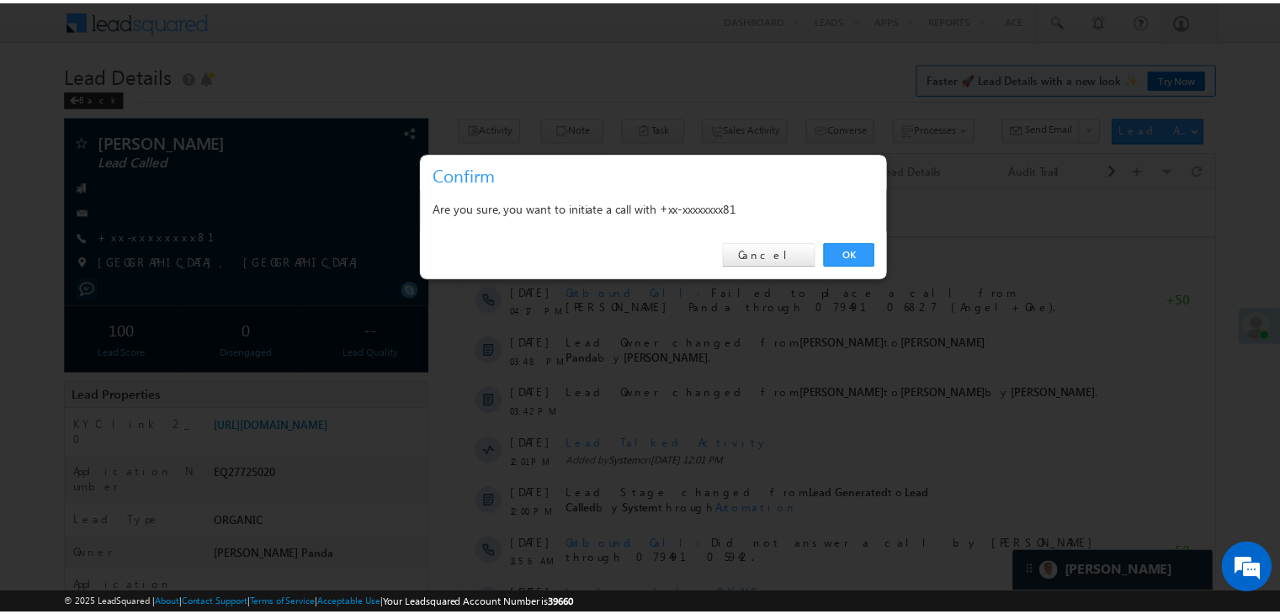
scroll to position [7758, 0]
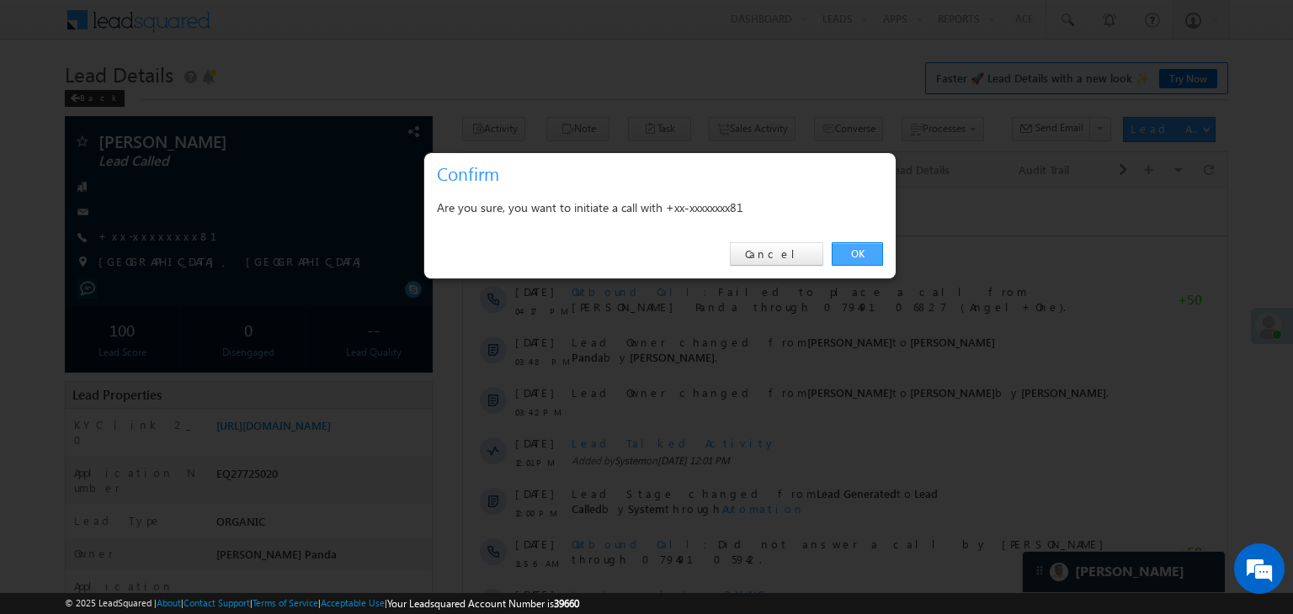
click at [852, 252] on link "OK" at bounding box center [856, 254] width 51 height 24
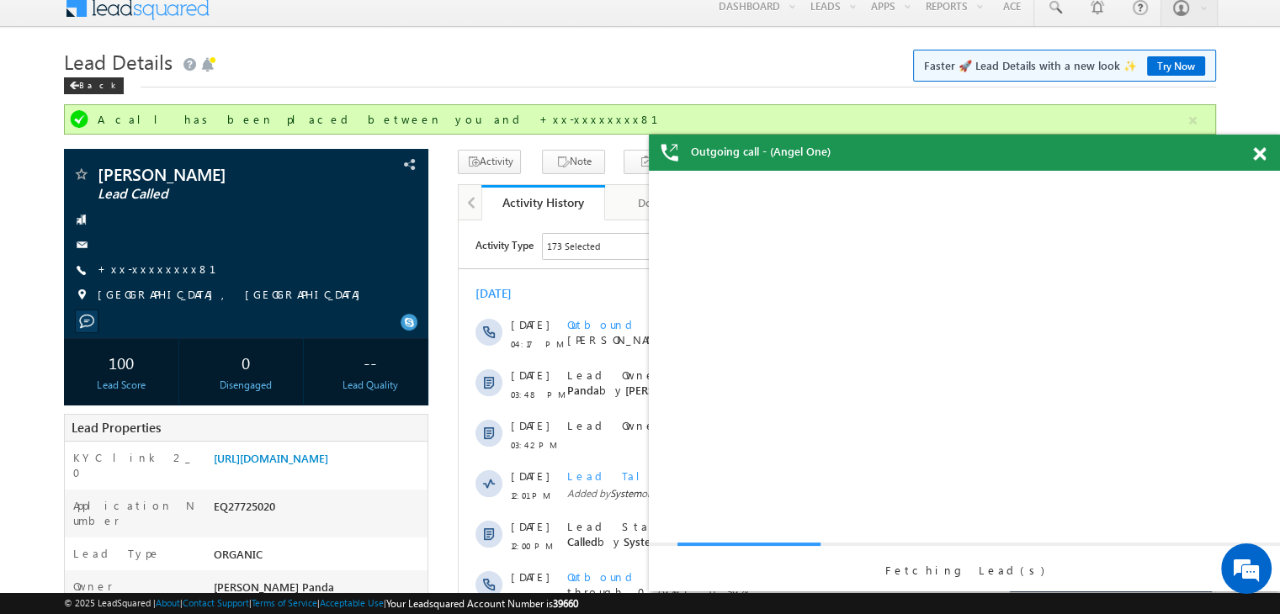
scroll to position [0, 0]
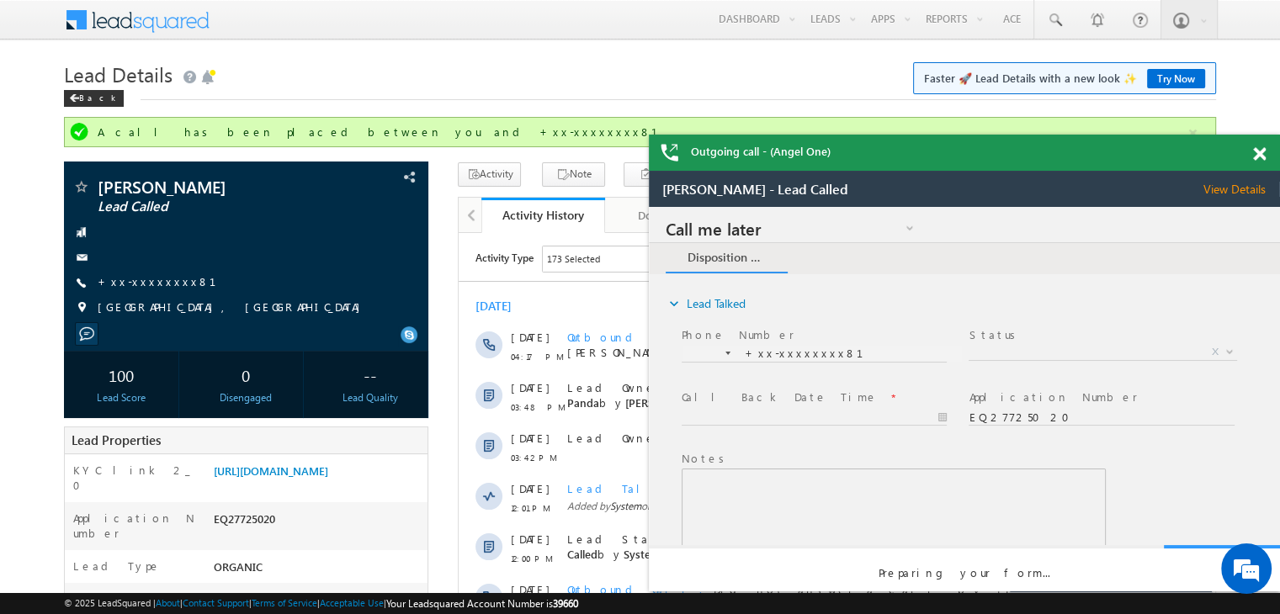
click at [1259, 157] on span at bounding box center [1259, 154] width 13 height 14
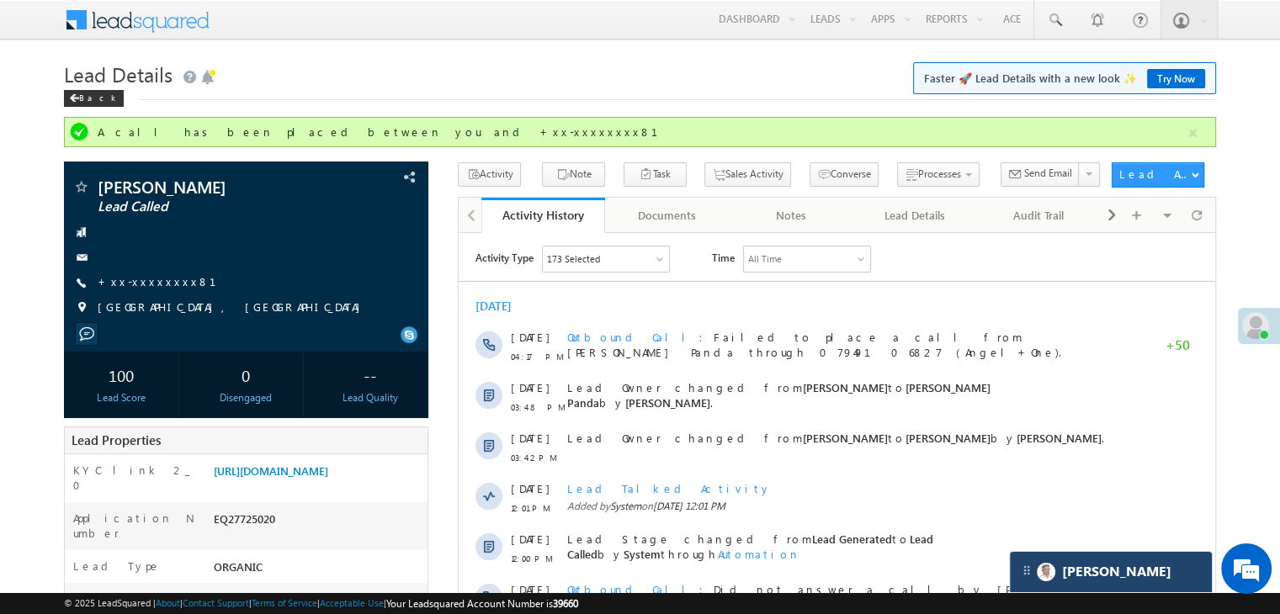
click at [1134, 569] on div "[PERSON_NAME]" at bounding box center [1111, 572] width 202 height 40
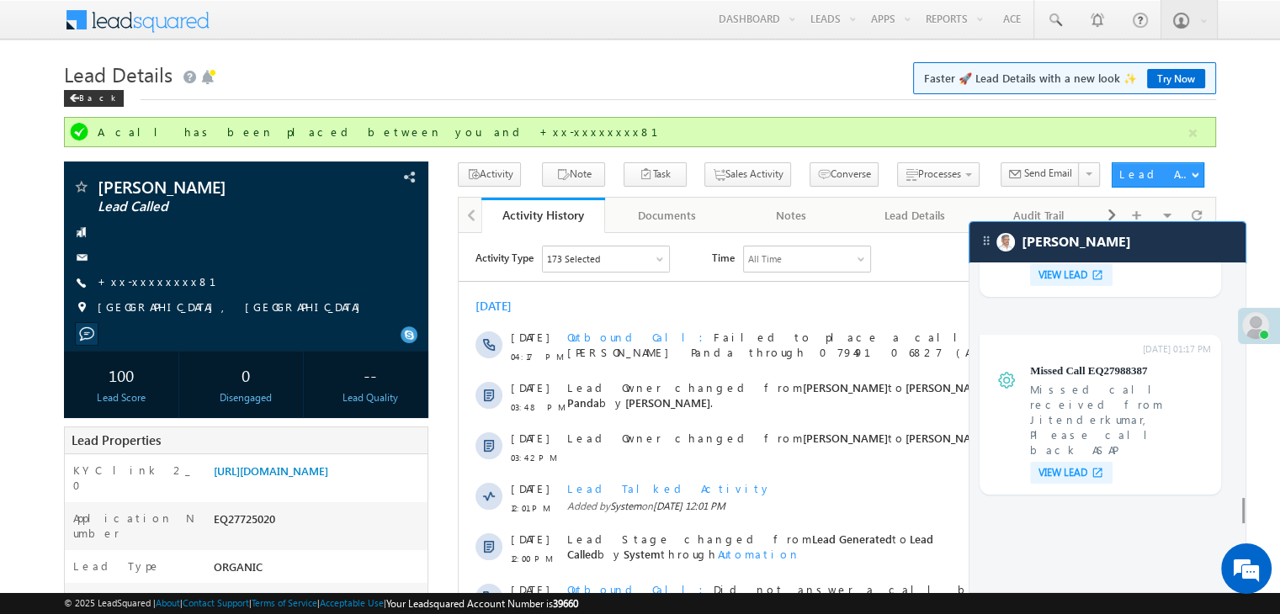
scroll to position [6375, 0]
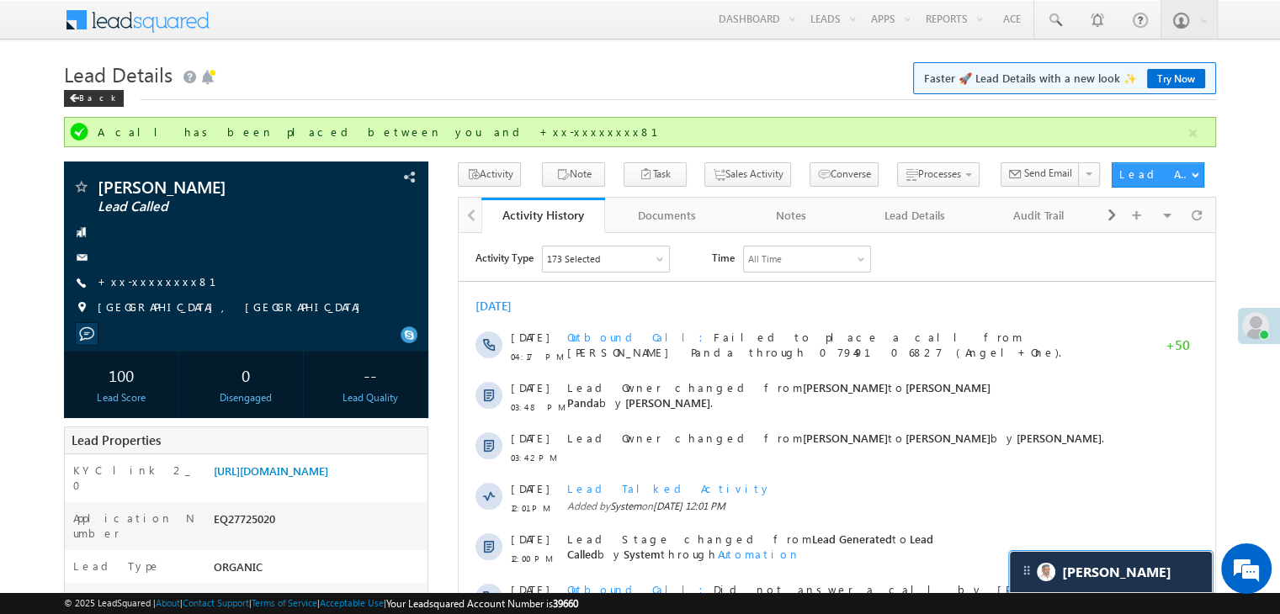
scroll to position [0, 0]
click at [1056, 24] on span at bounding box center [1054, 20] width 17 height 17
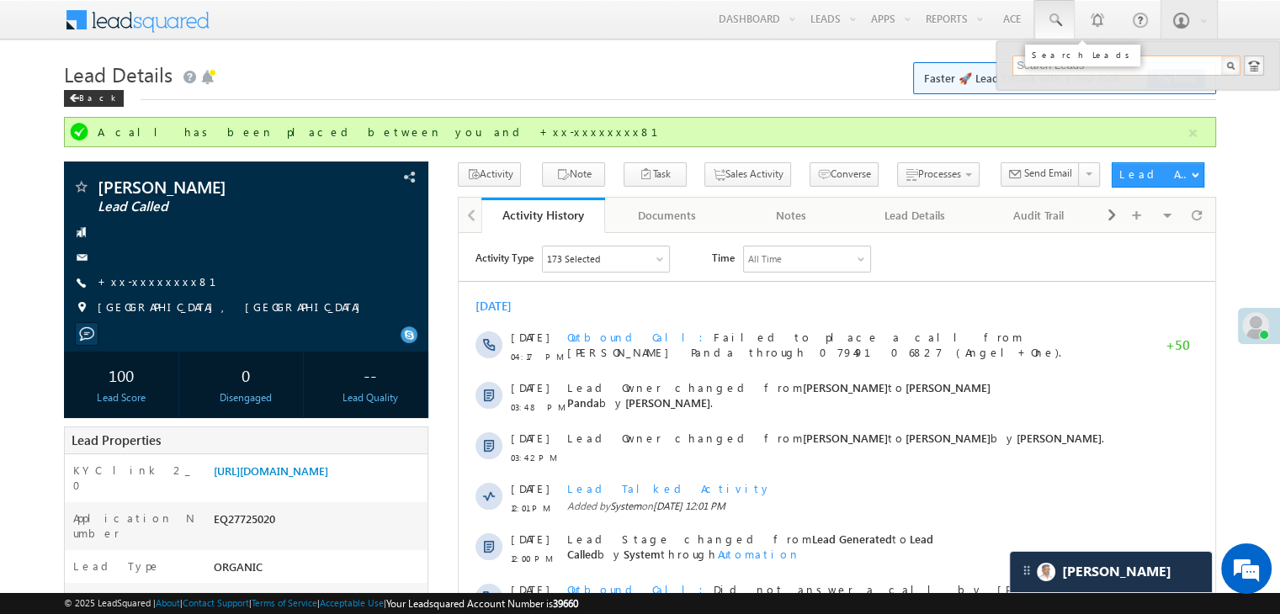
paste input "EQ28062982"
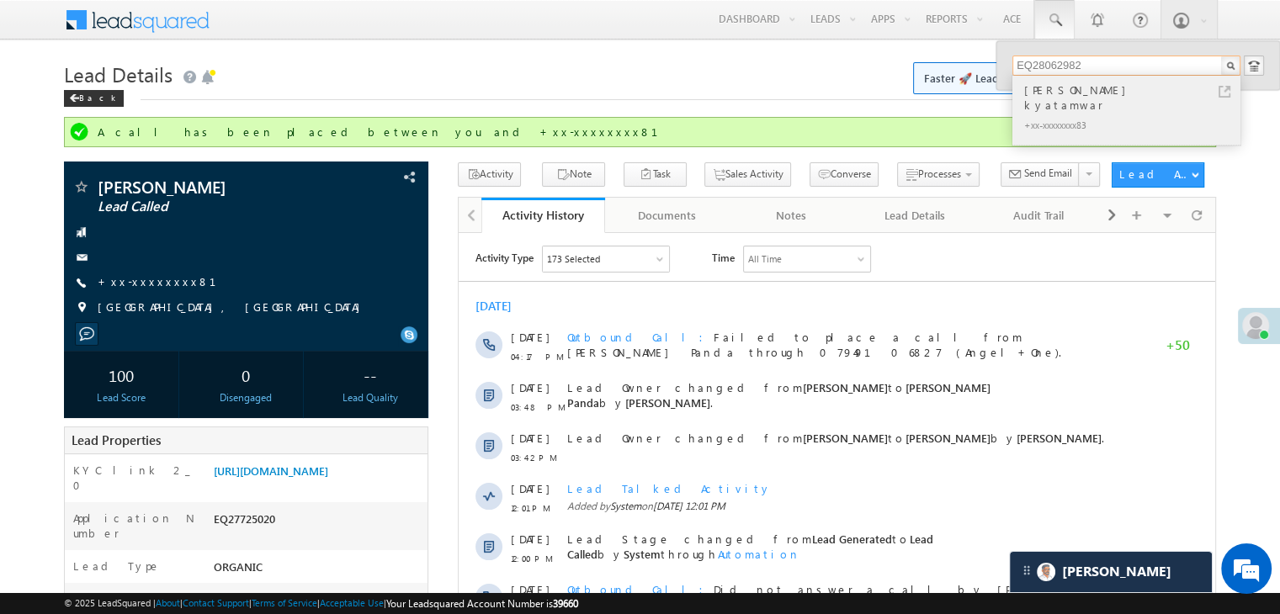
type input "EQ28062982"
click at [1040, 94] on div "Amrut gajanan kyatamwar" at bounding box center [1134, 98] width 226 height 34
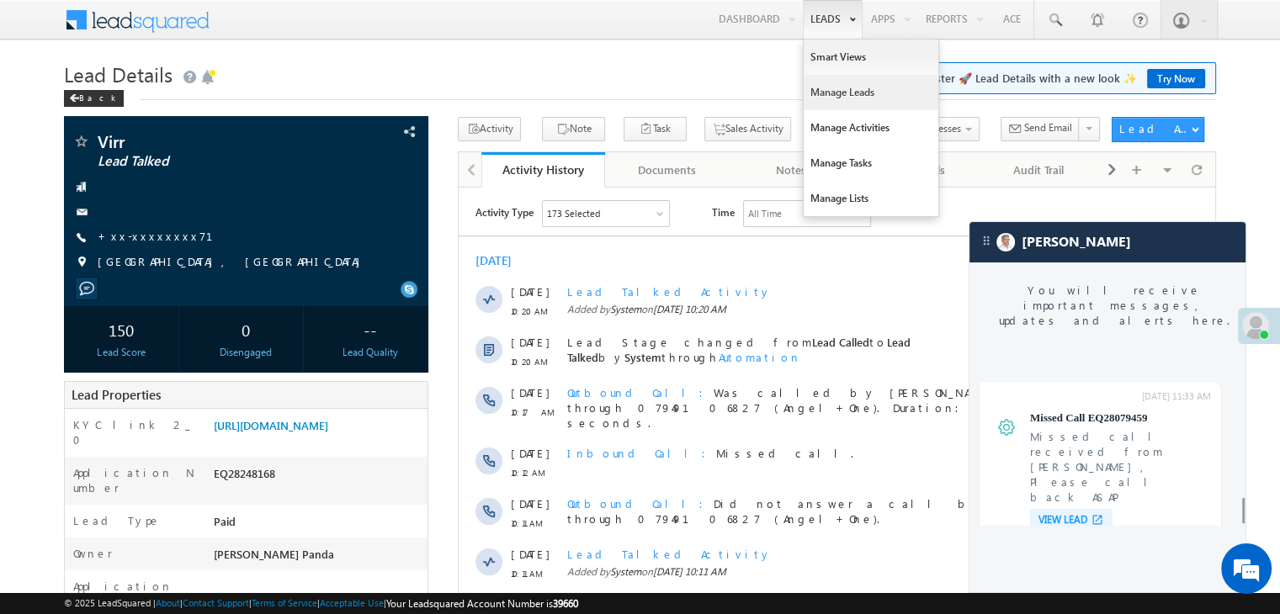
scroll to position [6375, 0]
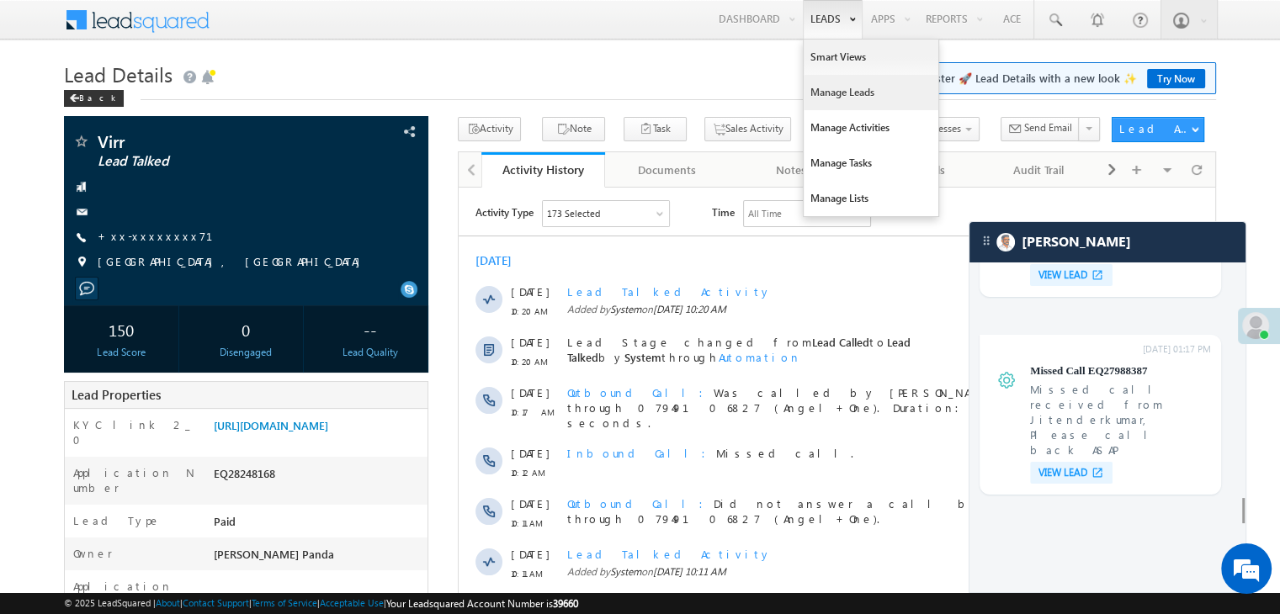
click at [835, 92] on link "Manage Leads" at bounding box center [871, 92] width 135 height 35
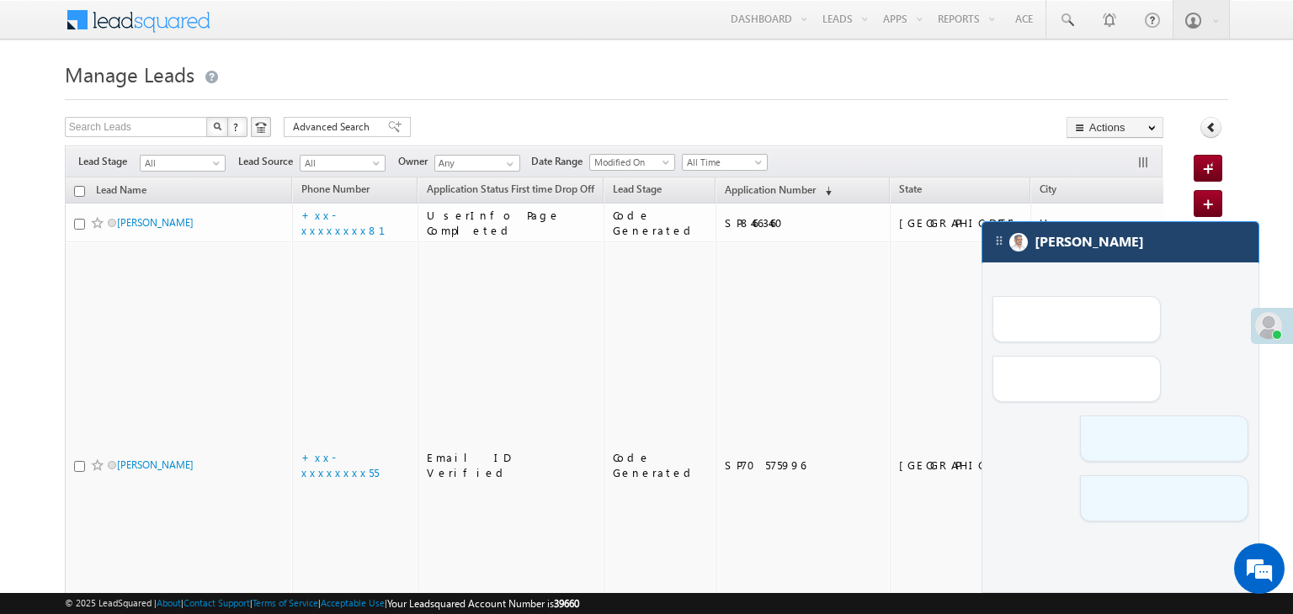
click at [1171, 246] on div "[PERSON_NAME]" at bounding box center [1120, 242] width 276 height 40
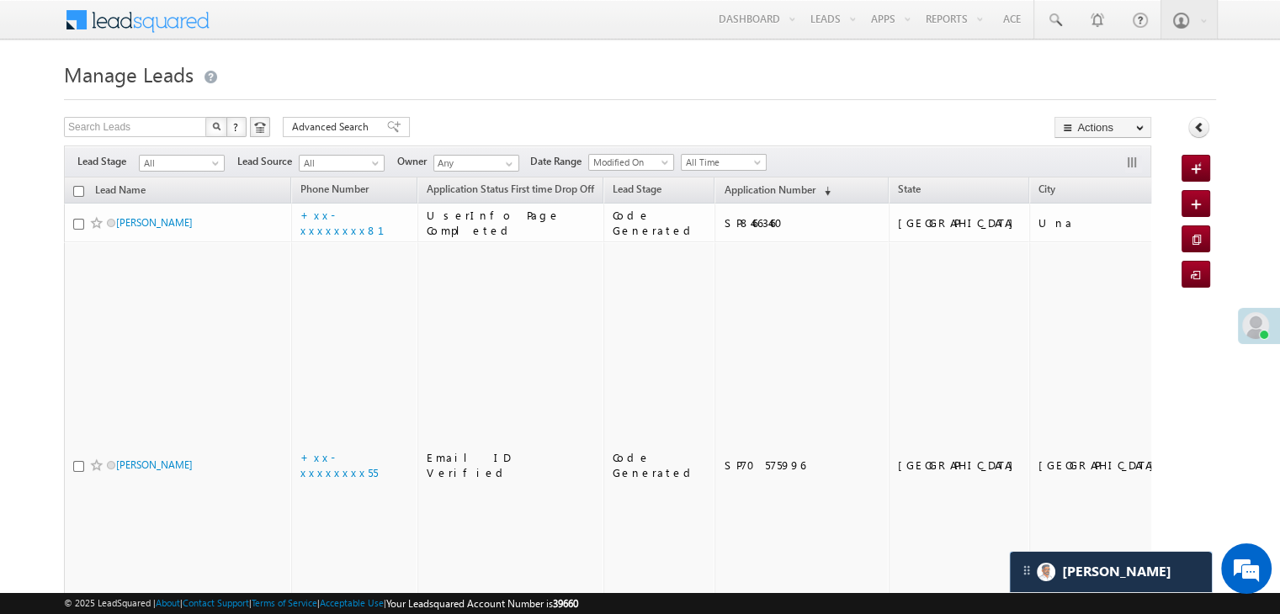
scroll to position [7758, 0]
click at [735, 190] on span "Application Number" at bounding box center [769, 189] width 91 height 13
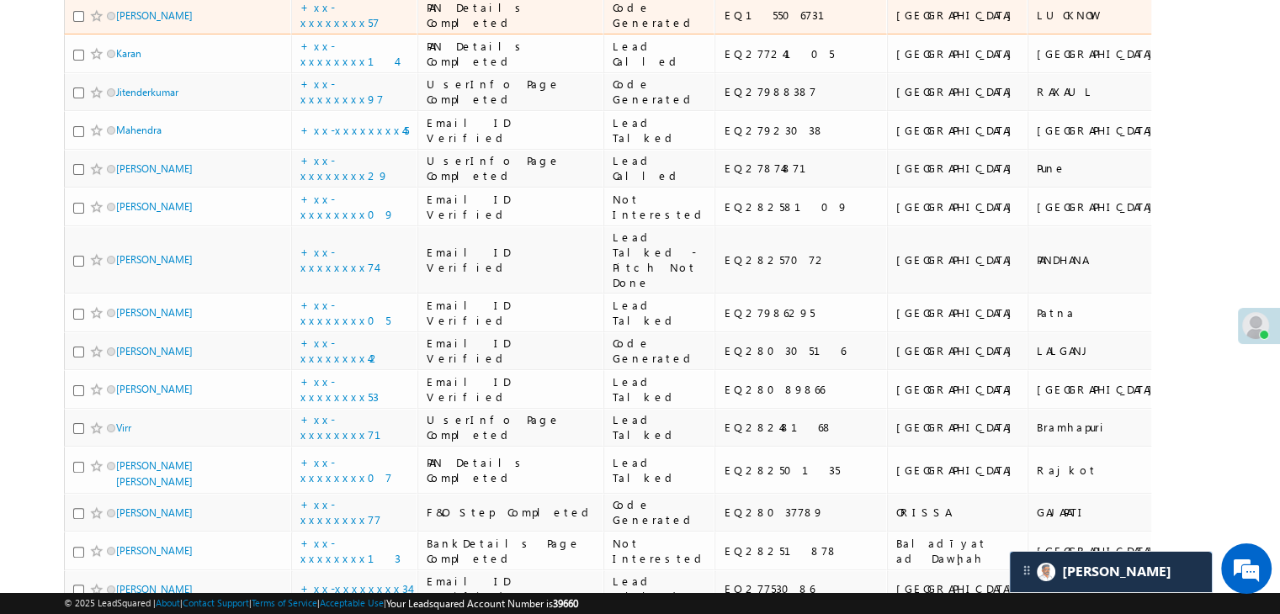
scroll to position [0, 0]
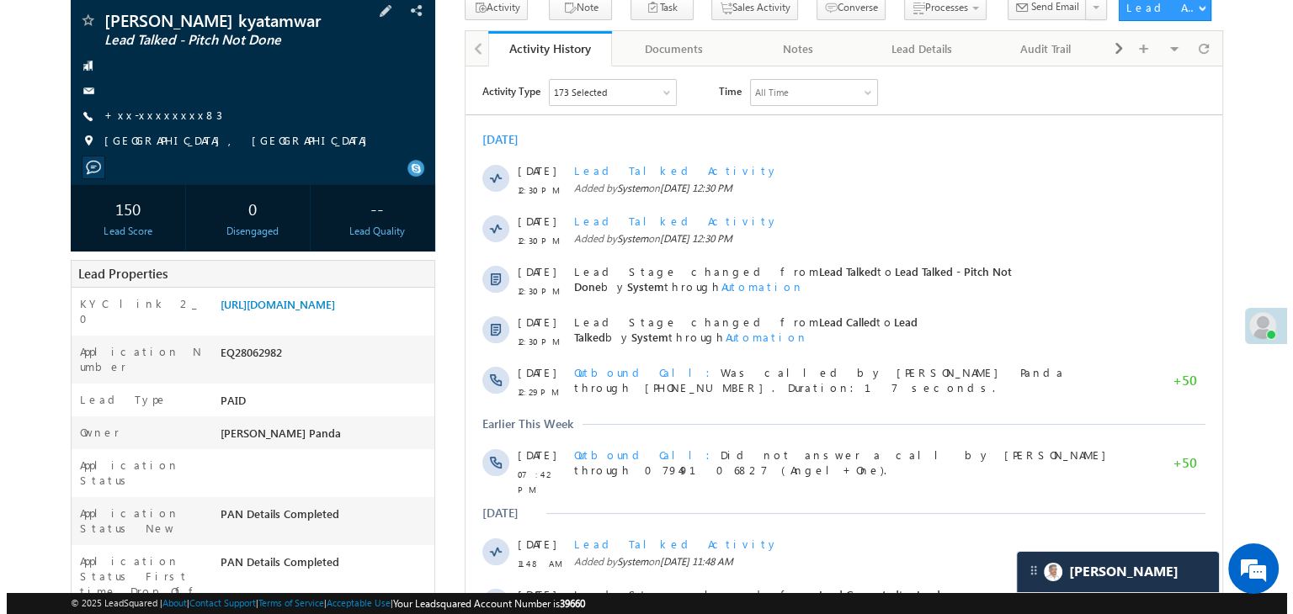
scroll to position [84, 0]
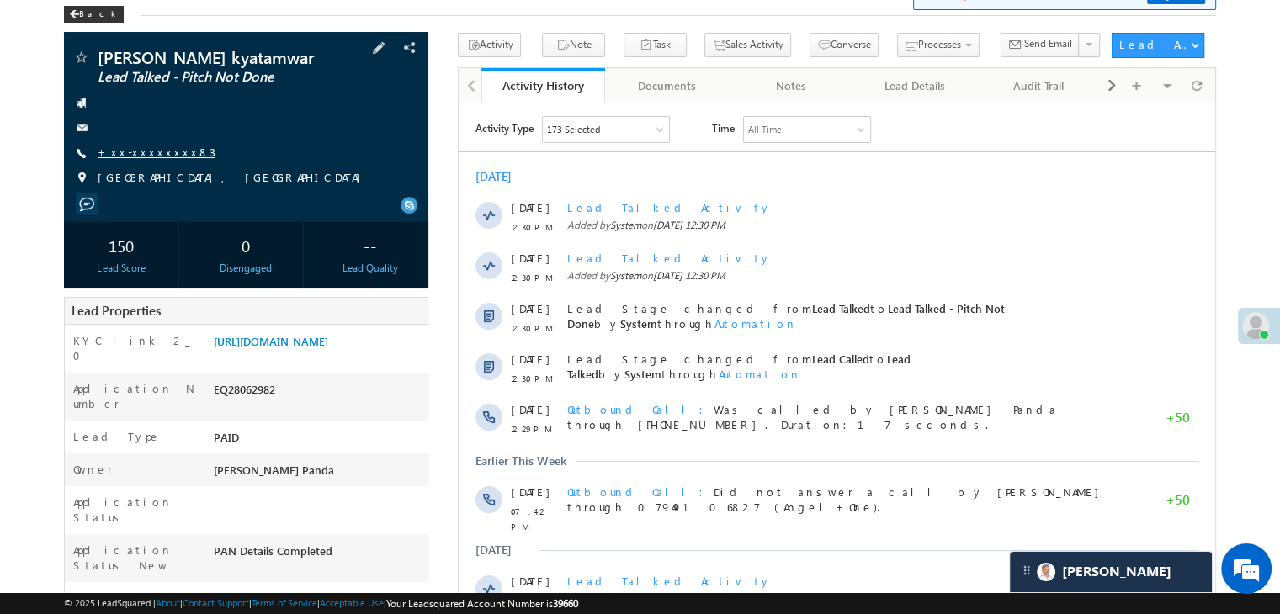
click at [156, 152] on link "+xx-xxxxxxxx83" at bounding box center [157, 152] width 118 height 14
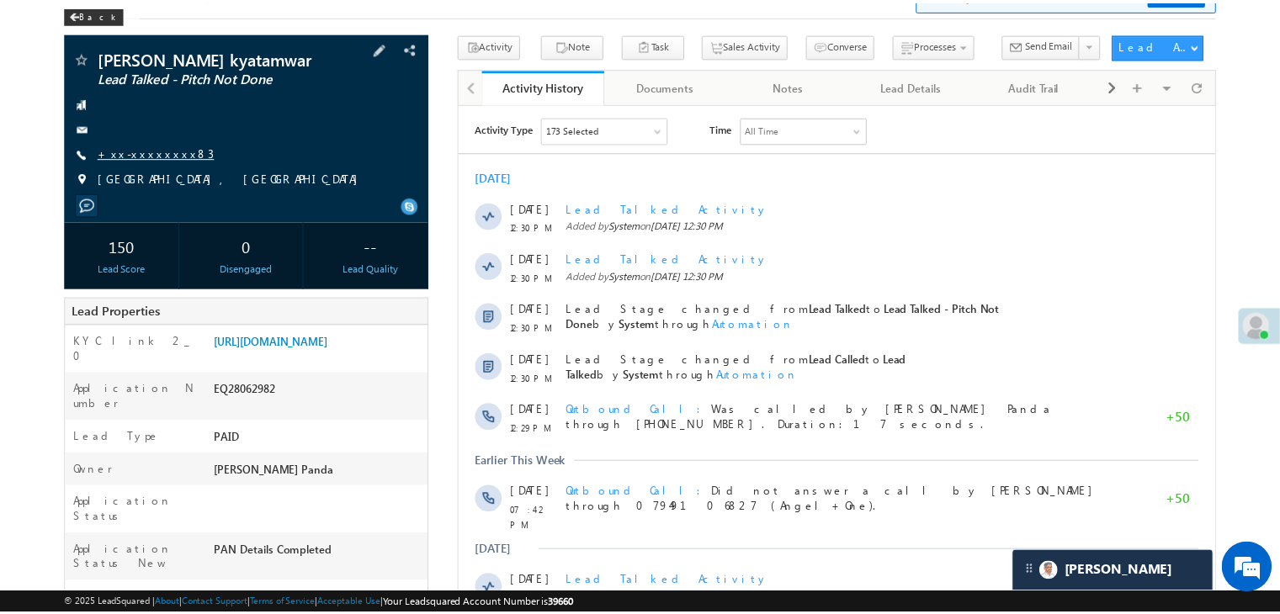
scroll to position [7758, 0]
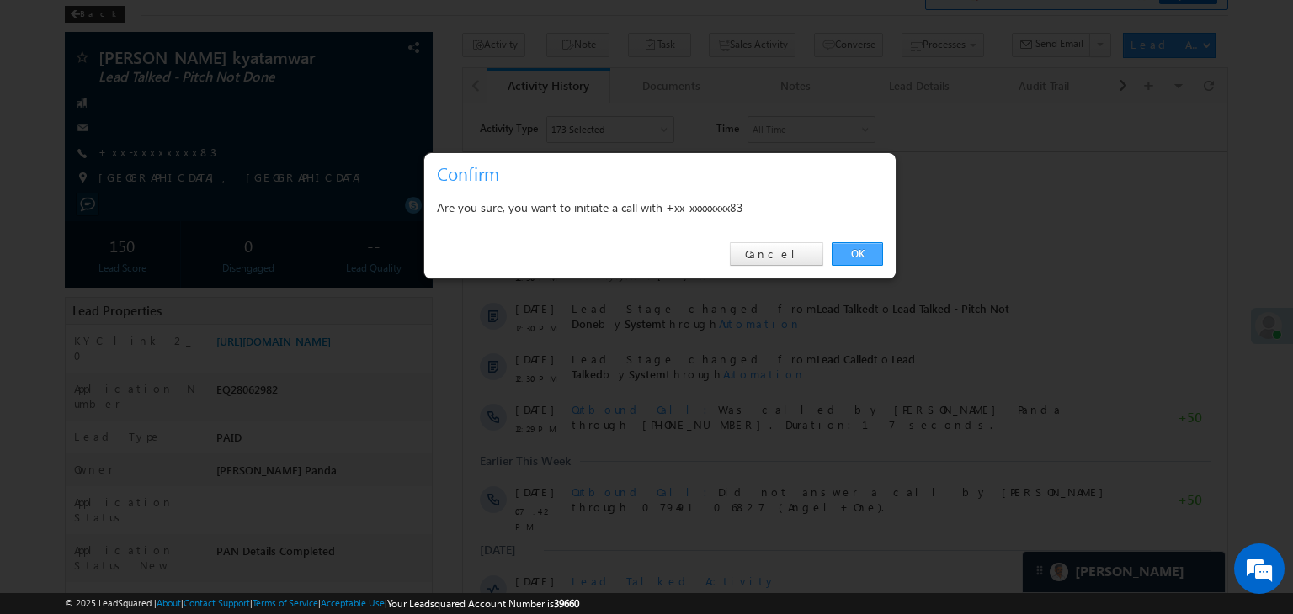
click at [852, 257] on link "OK" at bounding box center [856, 254] width 51 height 24
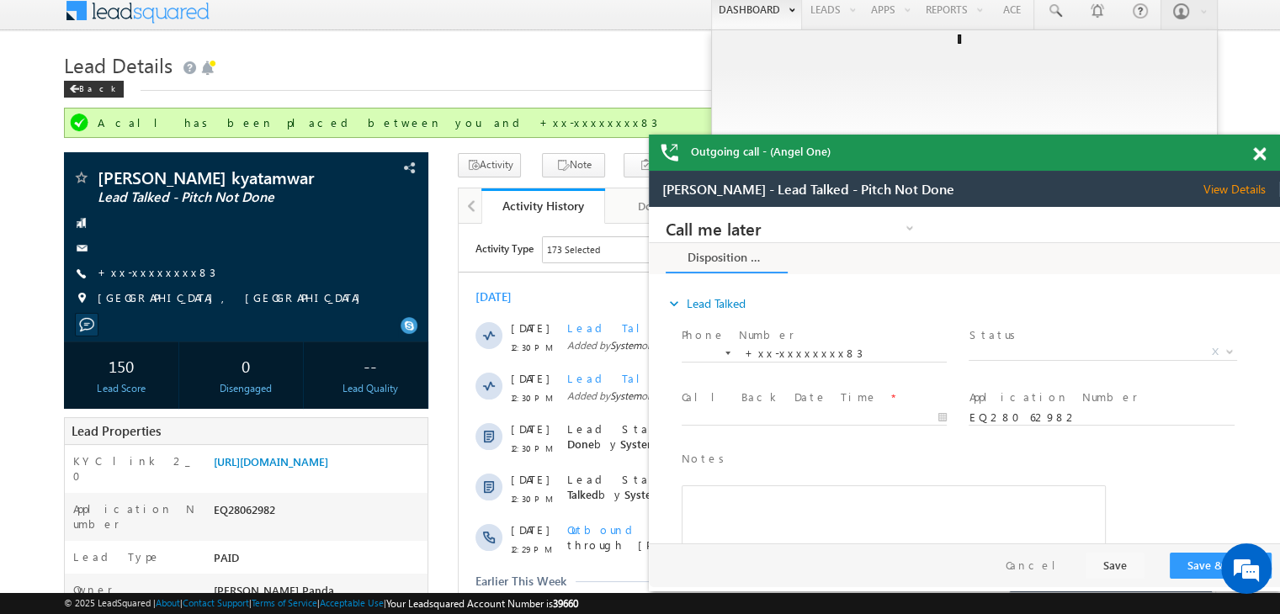
scroll to position [0, 0]
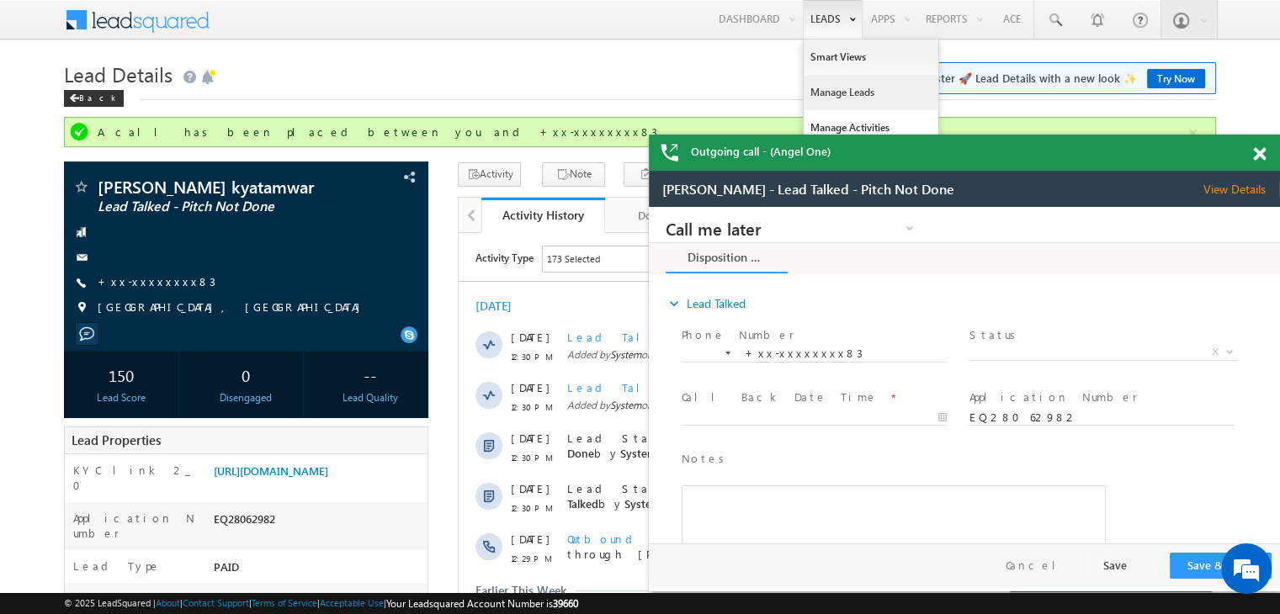
click at [831, 87] on link "Manage Leads" at bounding box center [871, 92] width 135 height 35
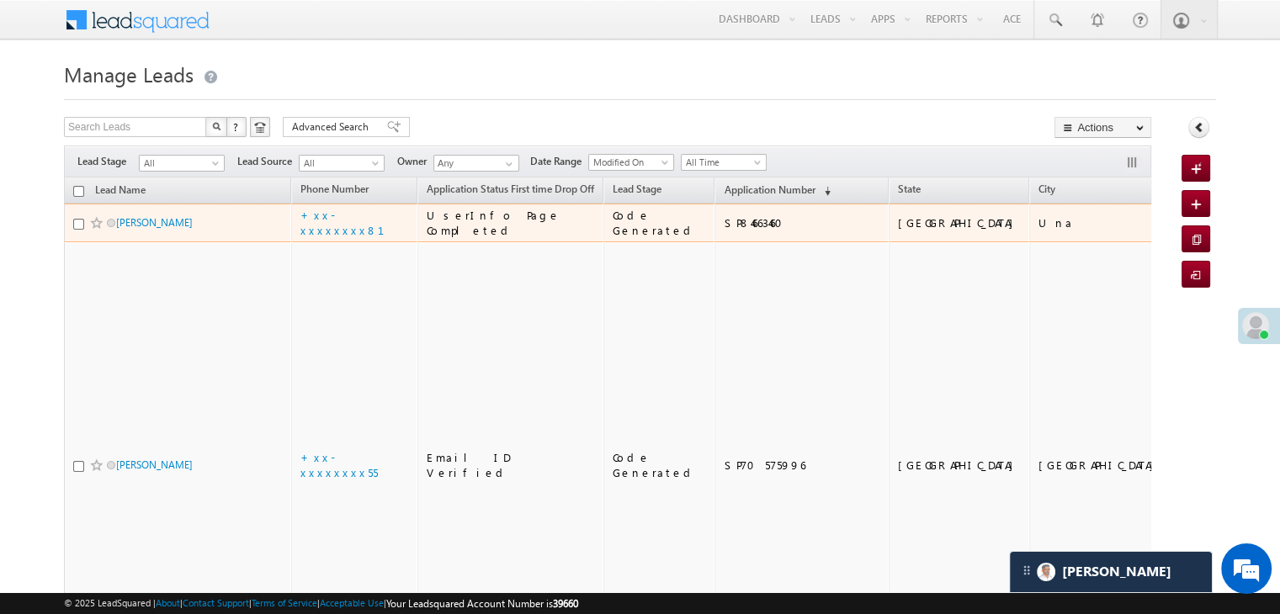
scroll to position [7758, 0]
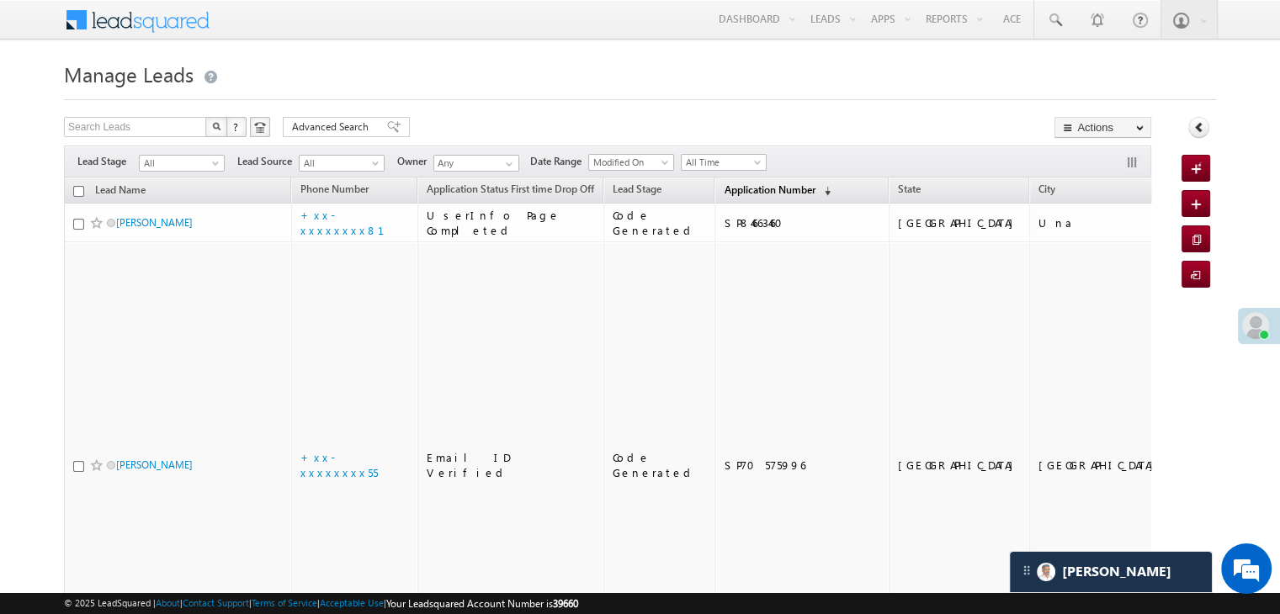
click at [724, 193] on span "Application Number" at bounding box center [769, 189] width 91 height 13
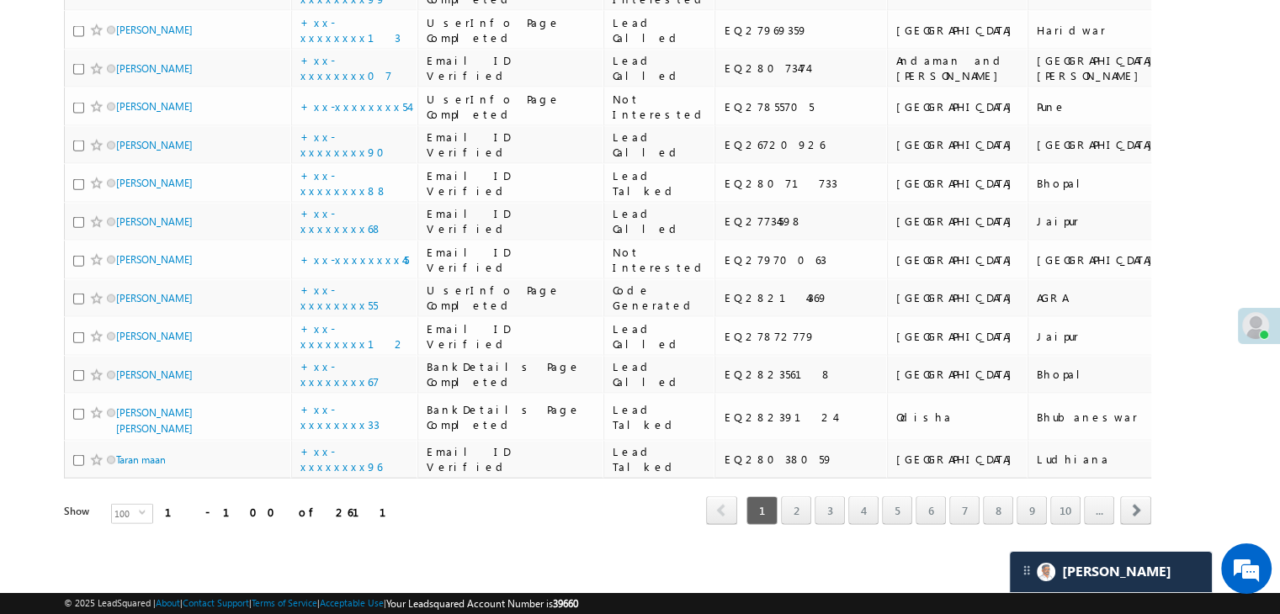
scroll to position [7910, 0]
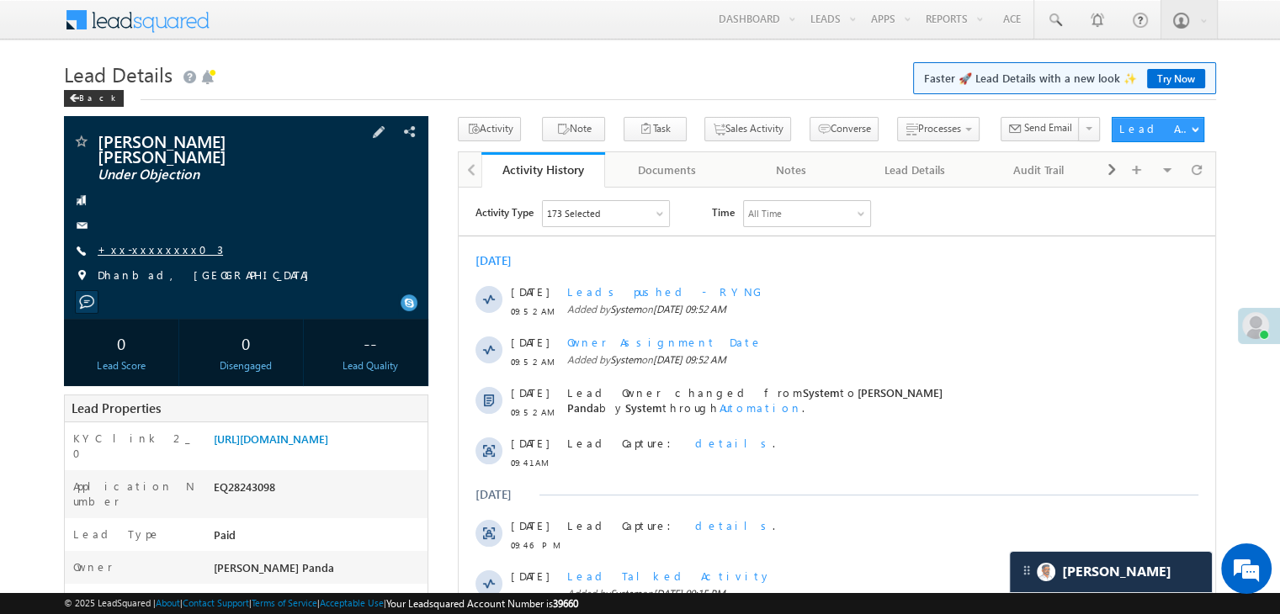
click at [151, 242] on link "+xx-xxxxxxxx03" at bounding box center [160, 249] width 125 height 14
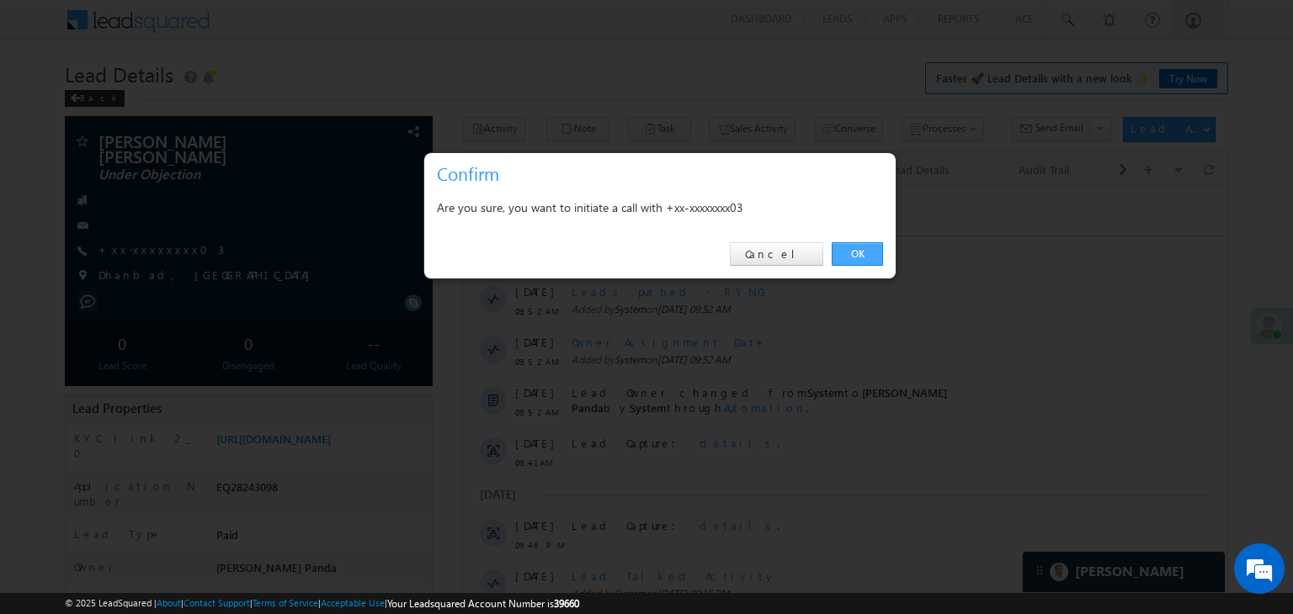
drag, startPoint x: 859, startPoint y: 253, endPoint x: 401, endPoint y: 66, distance: 495.2
click at [858, 254] on link "OK" at bounding box center [856, 254] width 51 height 24
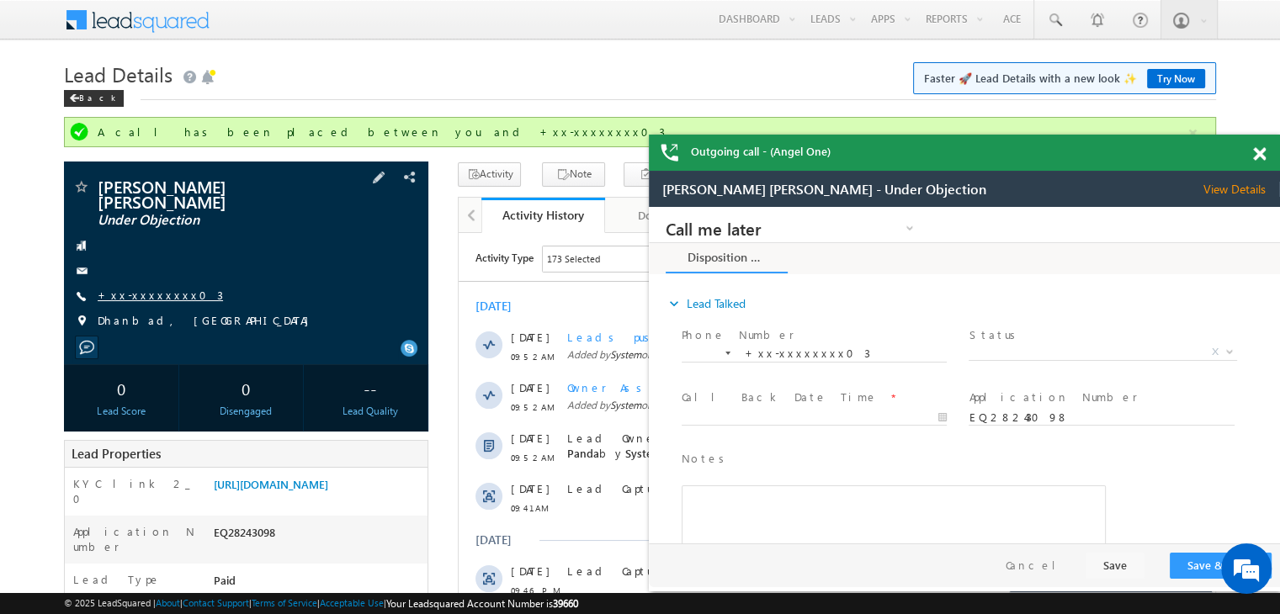
click at [144, 288] on link "+xx-xxxxxxxx03" at bounding box center [160, 295] width 125 height 14
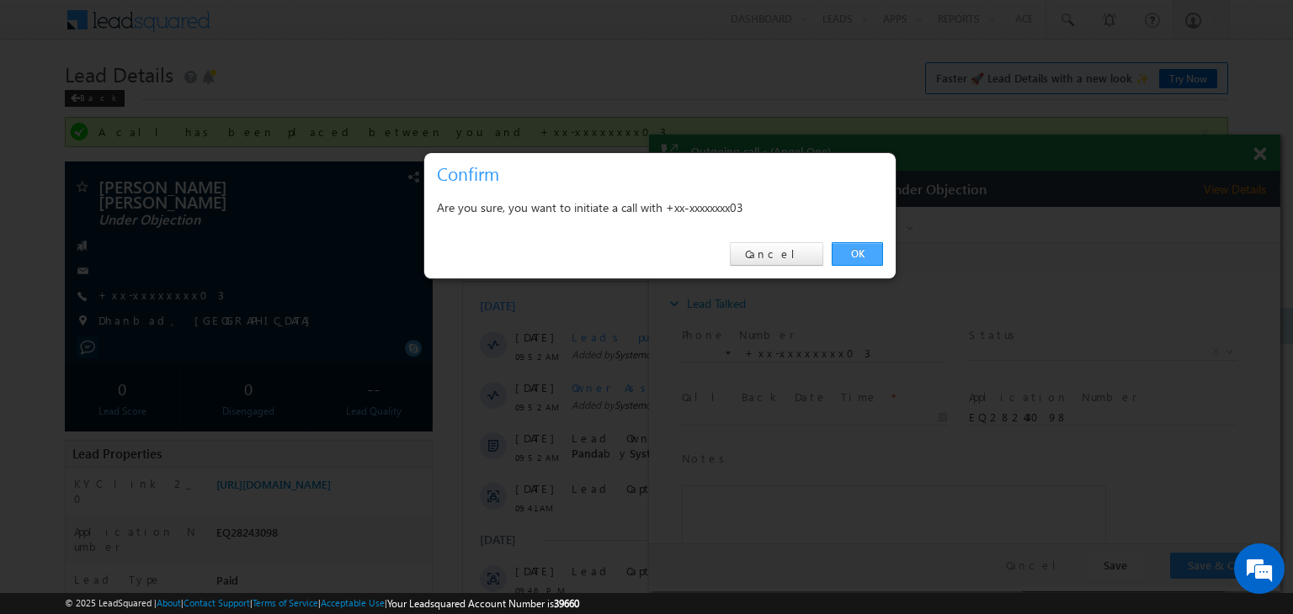
click at [868, 250] on link "OK" at bounding box center [856, 254] width 51 height 24
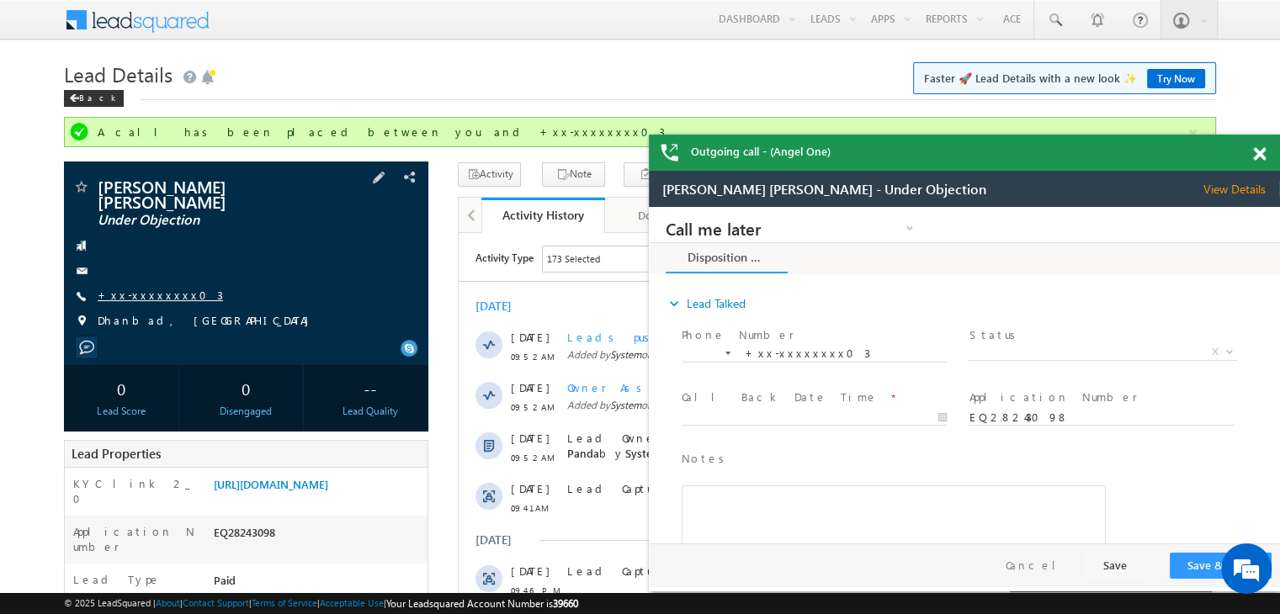
click at [158, 288] on link "+xx-xxxxxxxx03" at bounding box center [160, 295] width 125 height 14
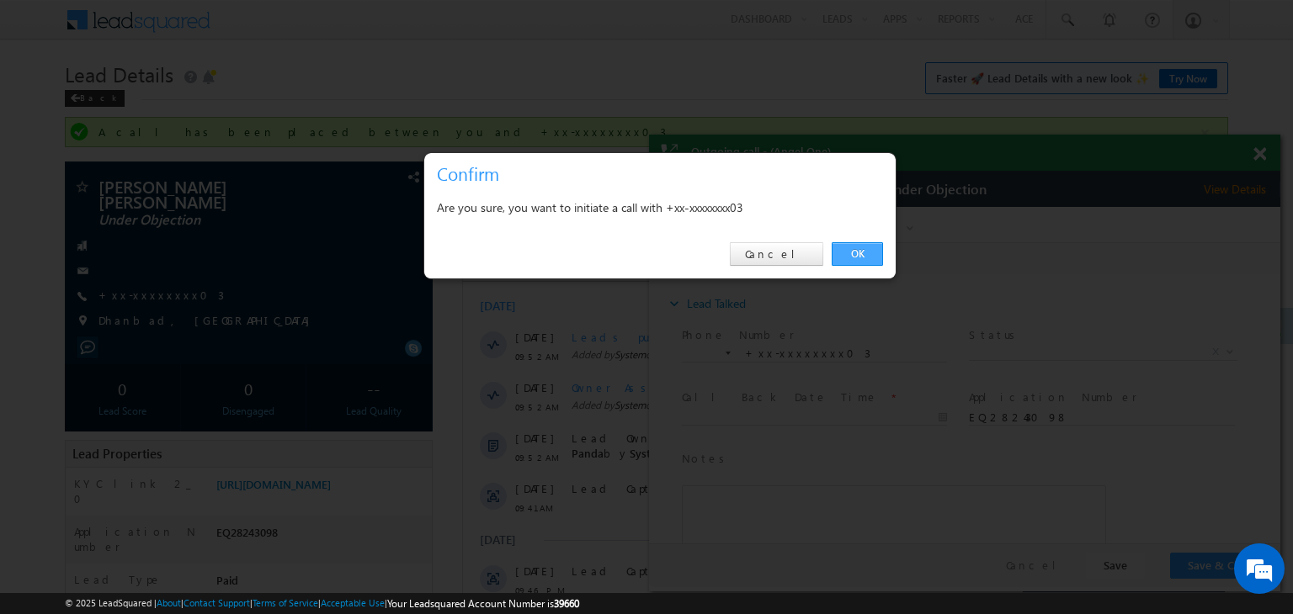
click at [870, 251] on link "OK" at bounding box center [856, 254] width 51 height 24
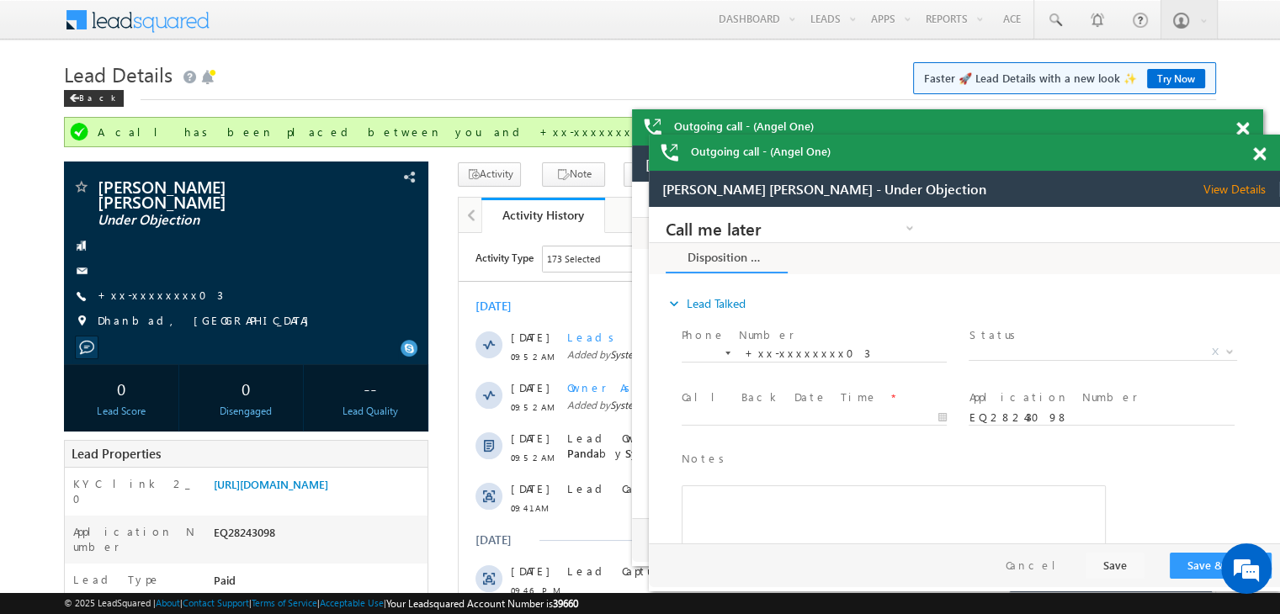
click at [1249, 136] on span at bounding box center [1242, 129] width 13 height 14
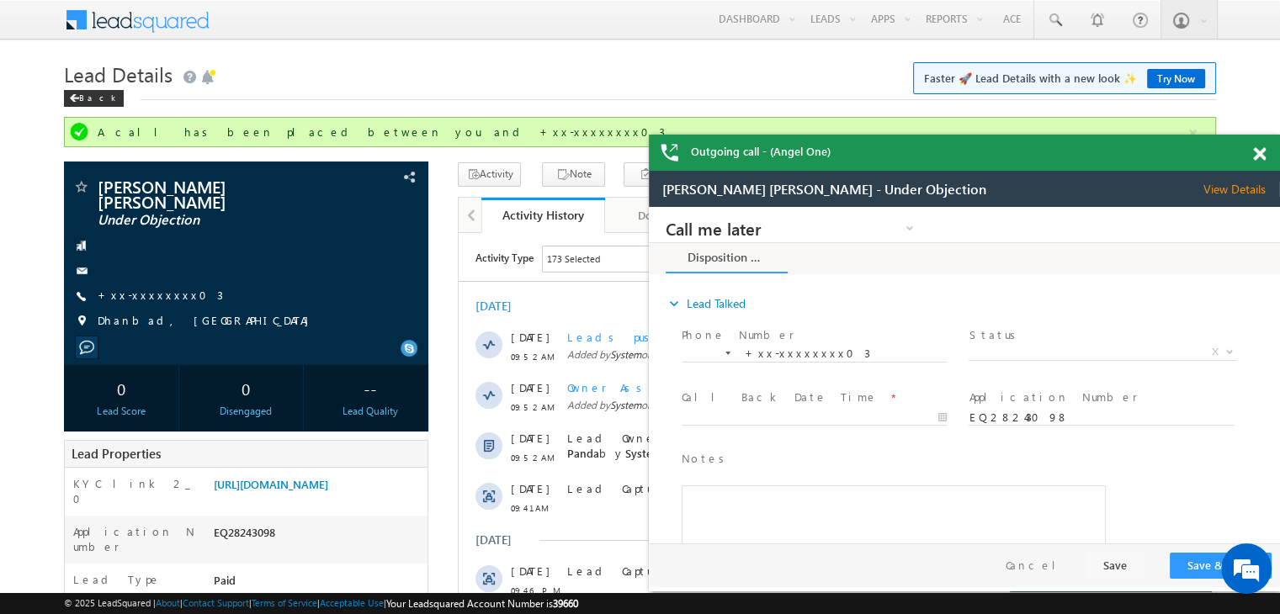
click at [1259, 156] on span at bounding box center [1259, 154] width 13 height 14
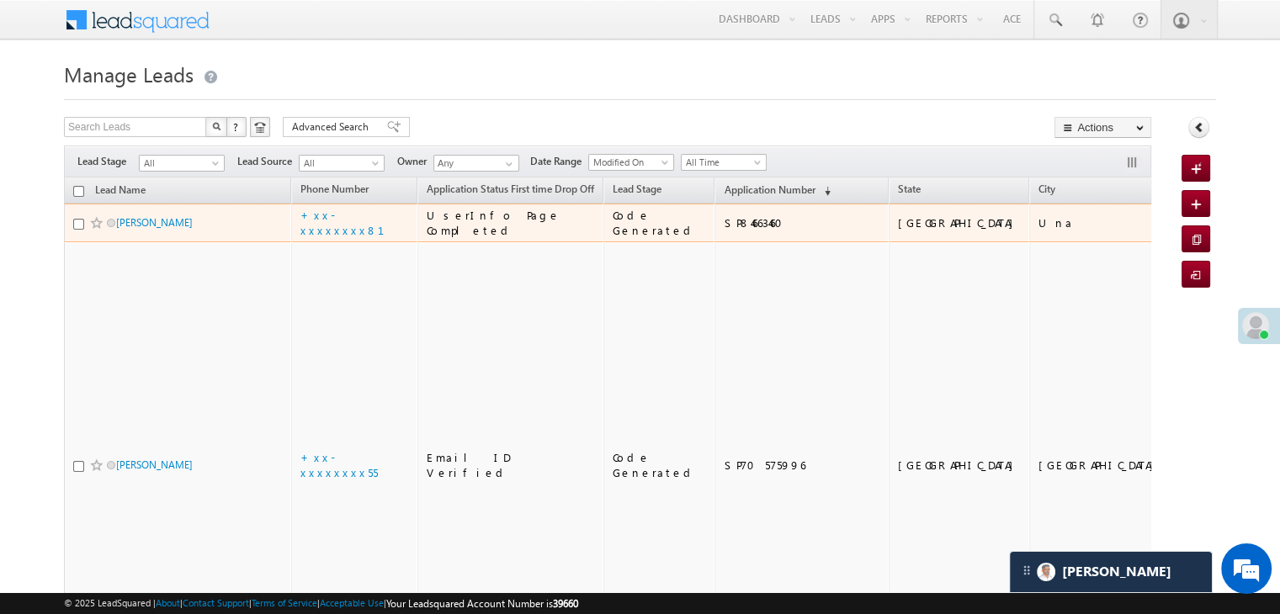
scroll to position [7758, 0]
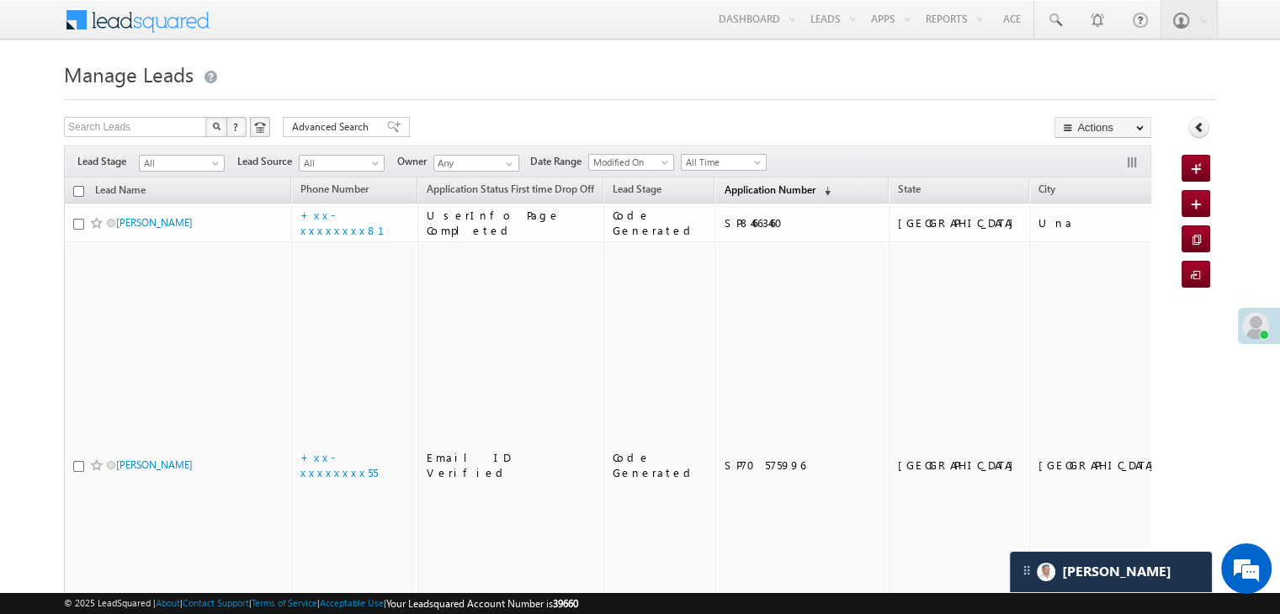
click at [724, 185] on span "Application Number" at bounding box center [769, 189] width 91 height 13
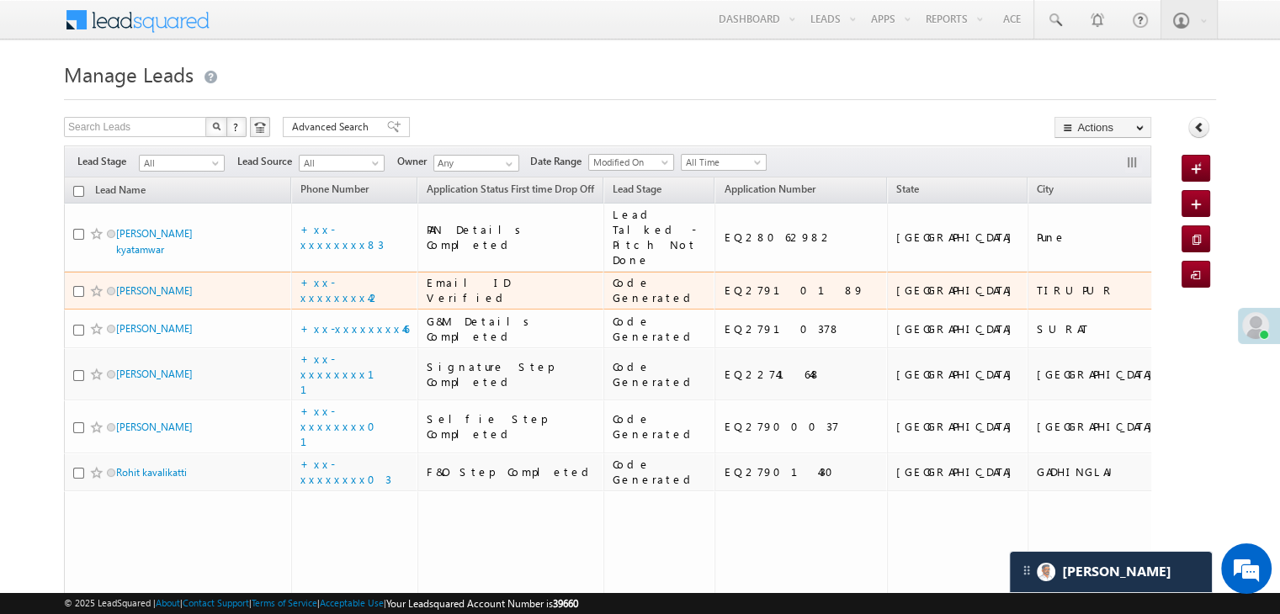
scroll to position [0, 0]
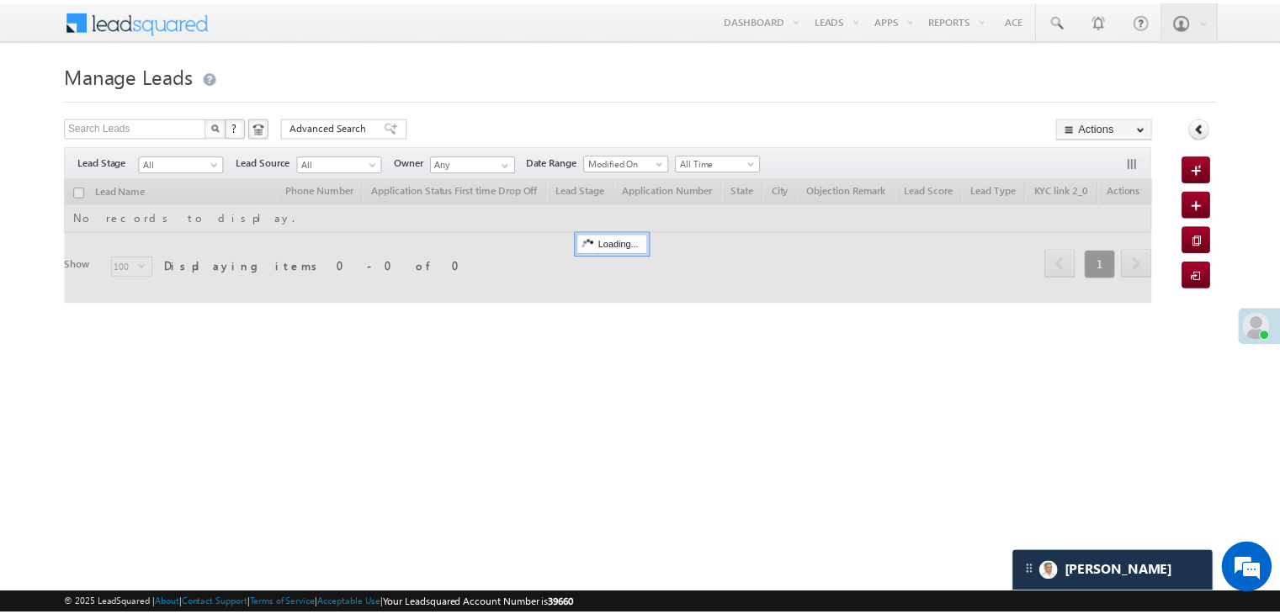
scroll to position [7758, 0]
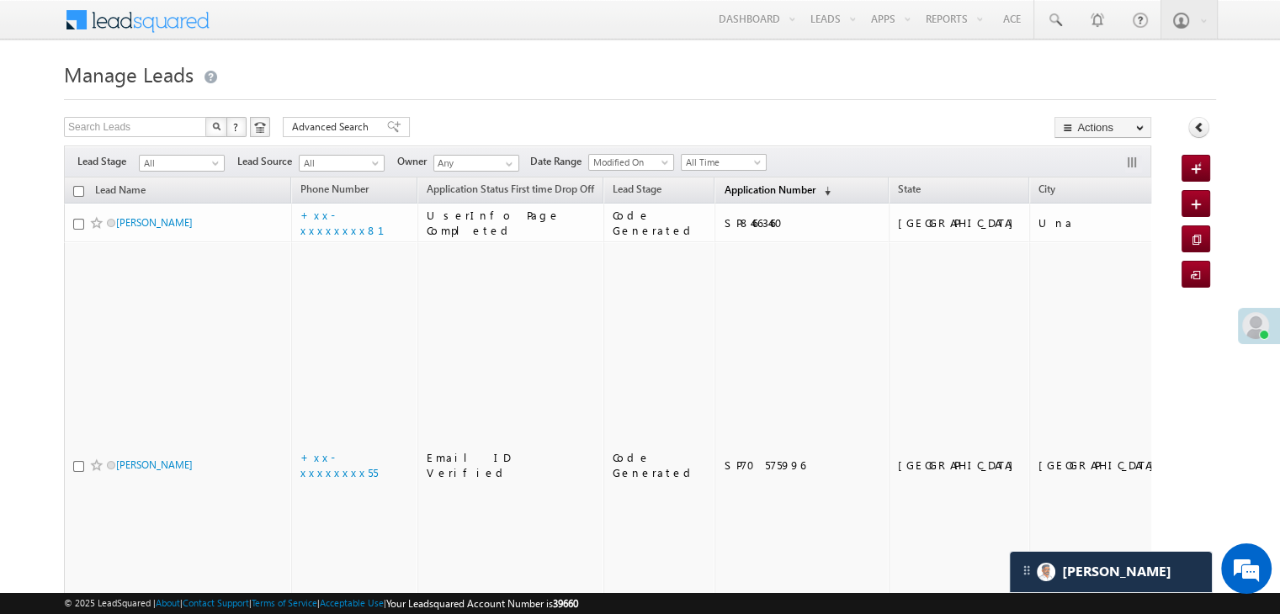
click at [736, 187] on span "Application Number" at bounding box center [769, 189] width 91 height 13
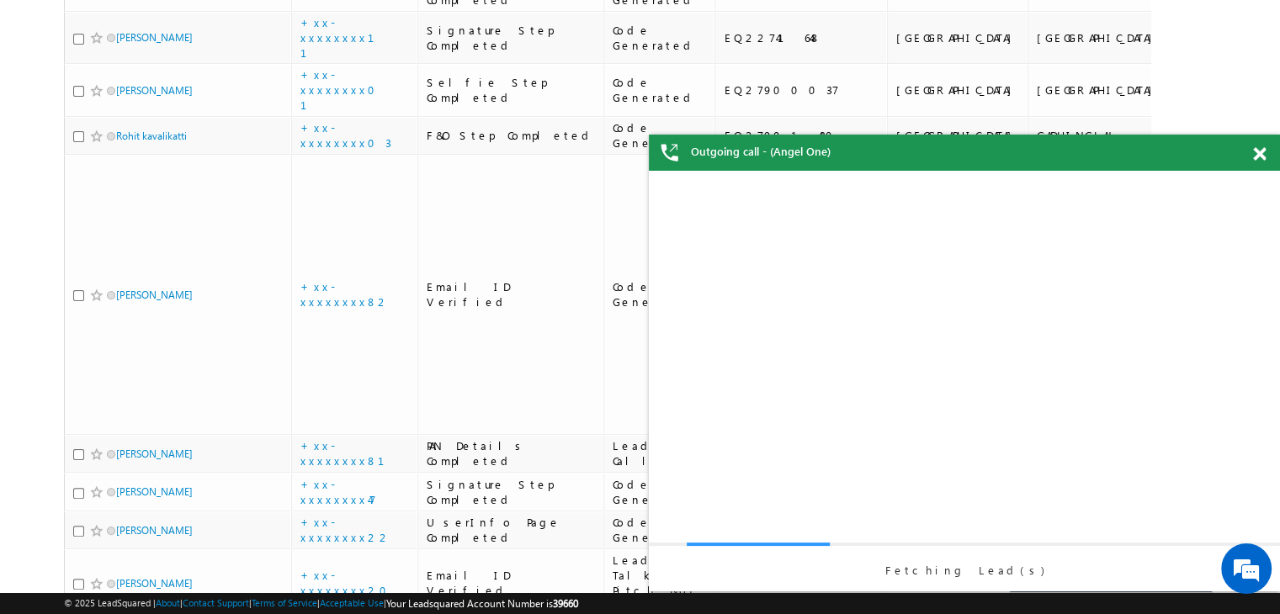
scroll to position [0, 0]
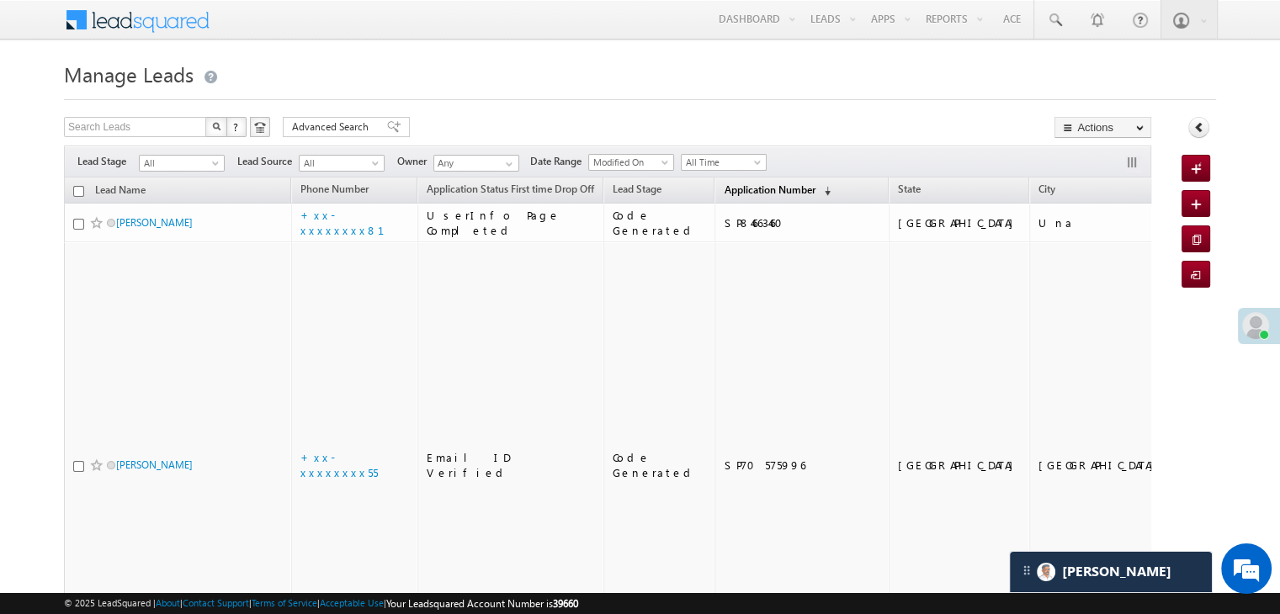
click at [743, 189] on span "Application Number" at bounding box center [769, 189] width 91 height 13
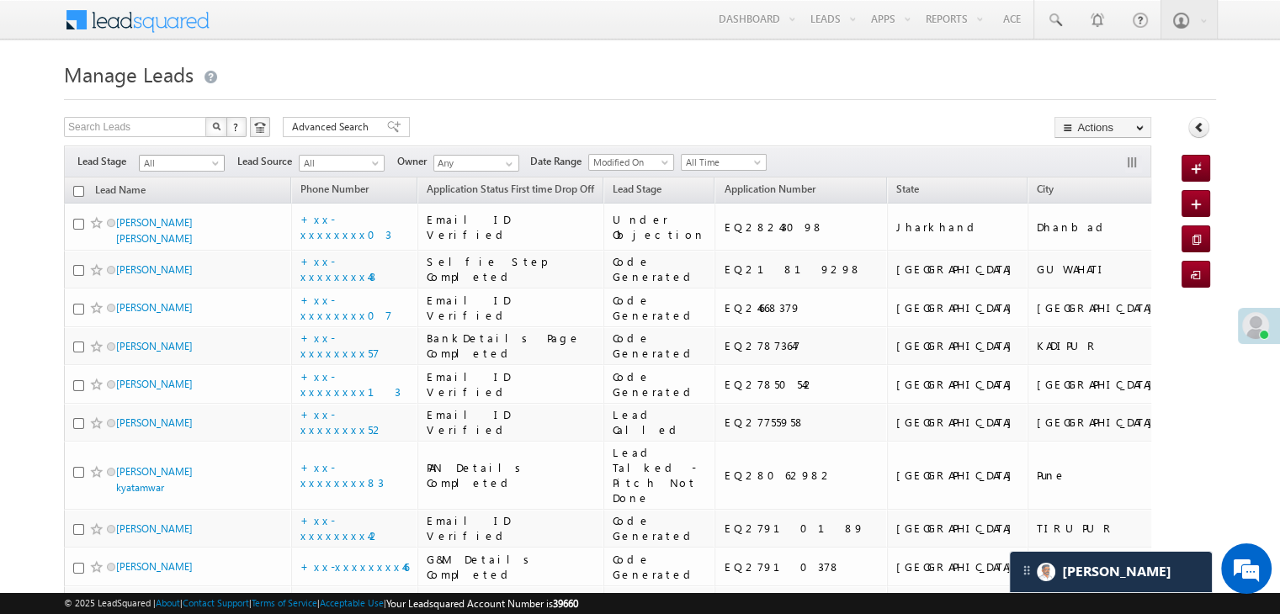
click at [213, 165] on span at bounding box center [216, 166] width 13 height 13
click at [163, 206] on link "Lead Generated" at bounding box center [182, 198] width 85 height 15
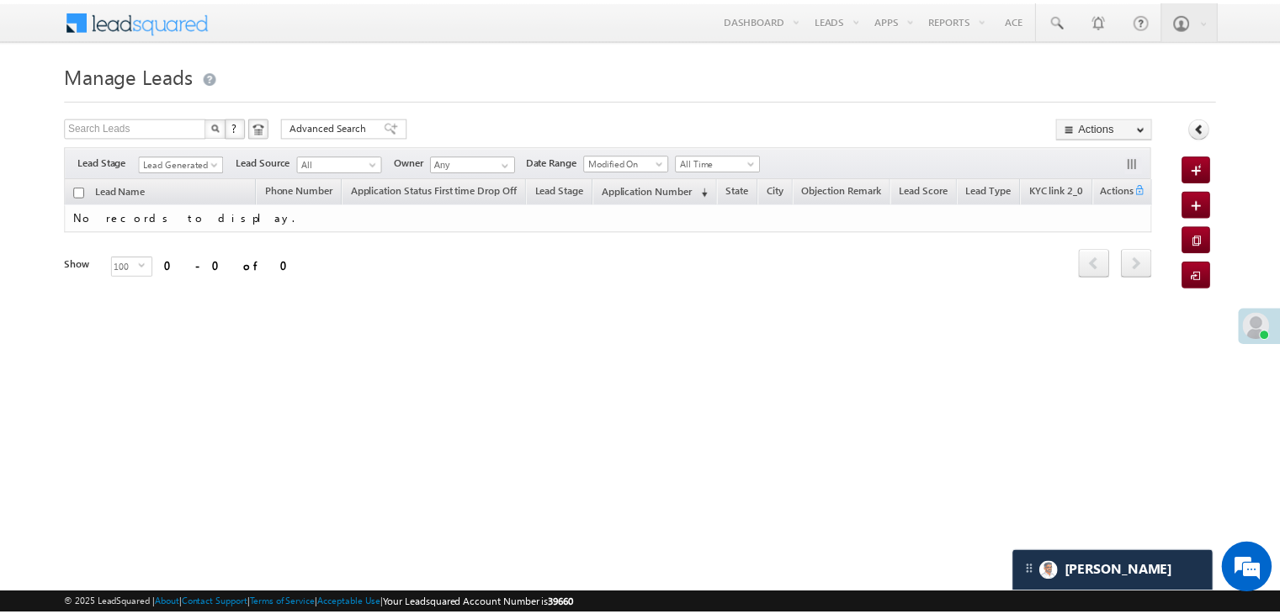
scroll to position [7758, 0]
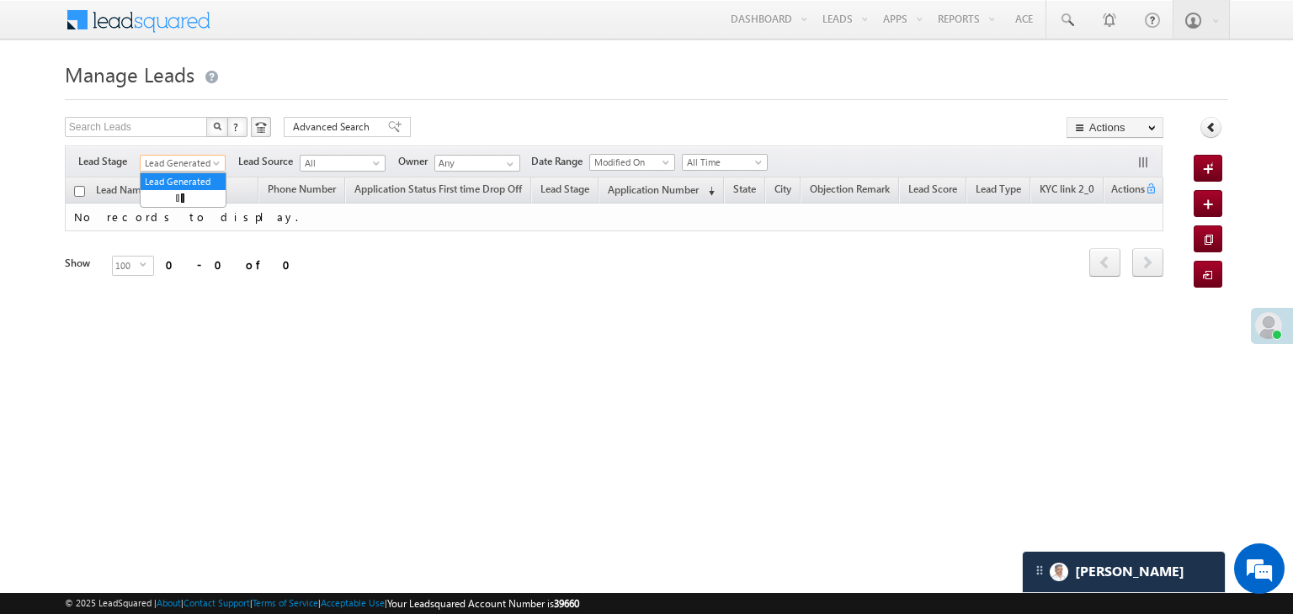
click at [215, 159] on span "Lead Generated" at bounding box center [181, 163] width 80 height 15
click at [178, 174] on link "All" at bounding box center [183, 181] width 85 height 15
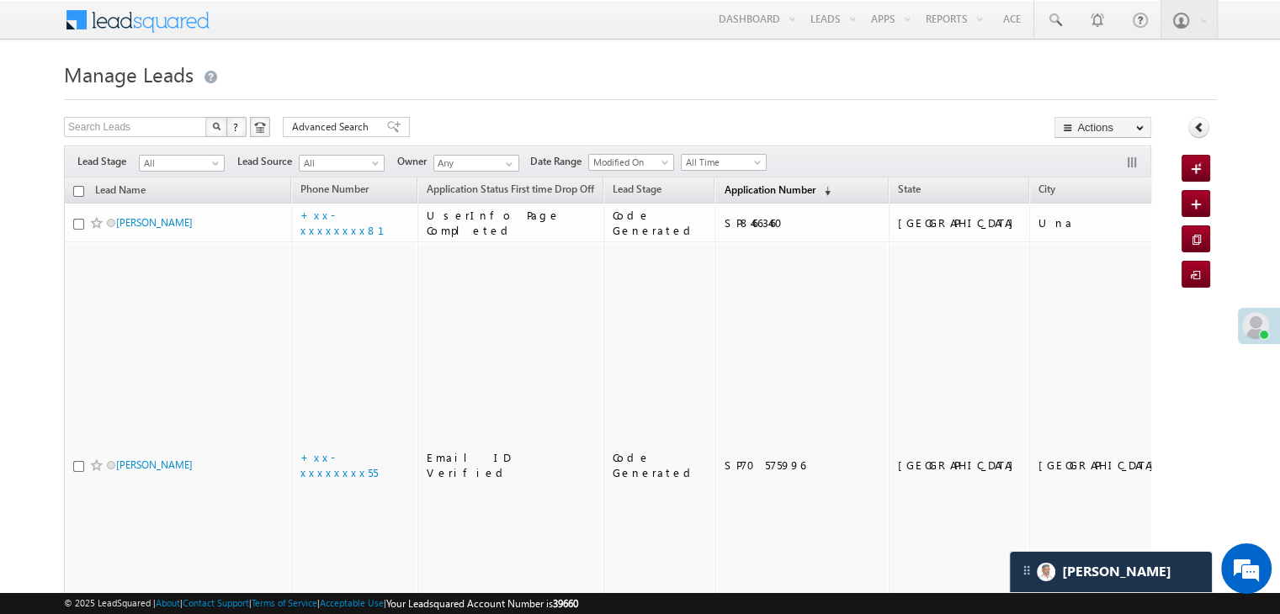
click at [730, 184] on span "Application Number" at bounding box center [769, 189] width 91 height 13
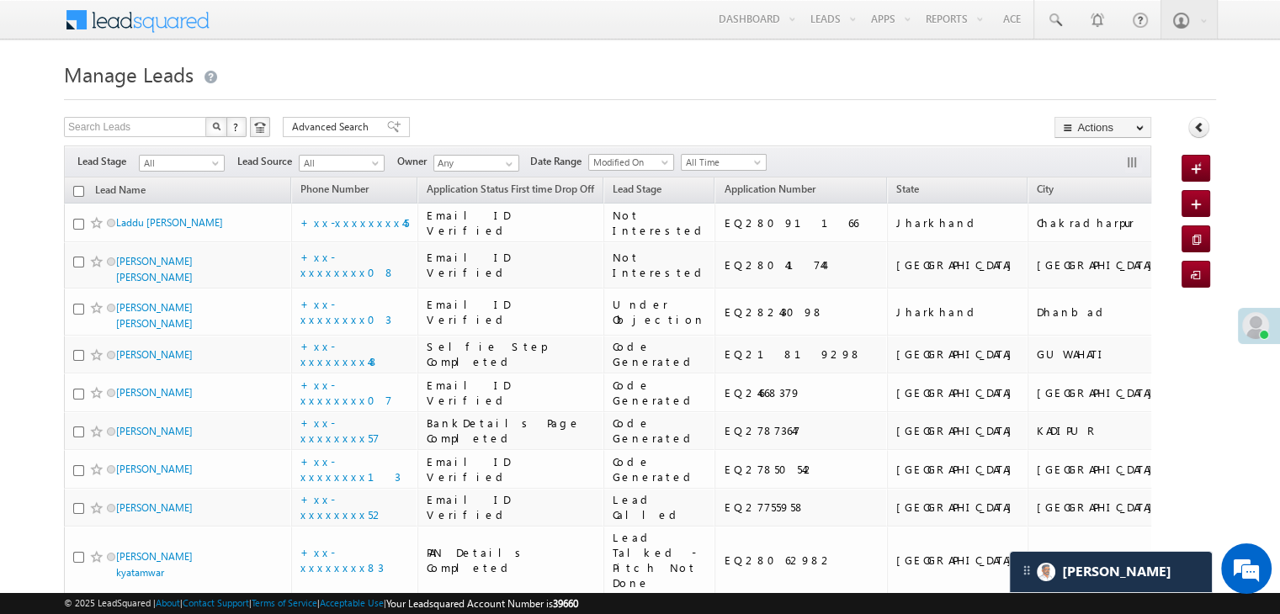
scroll to position [0, 0]
click at [1057, 21] on span at bounding box center [1054, 20] width 17 height 17
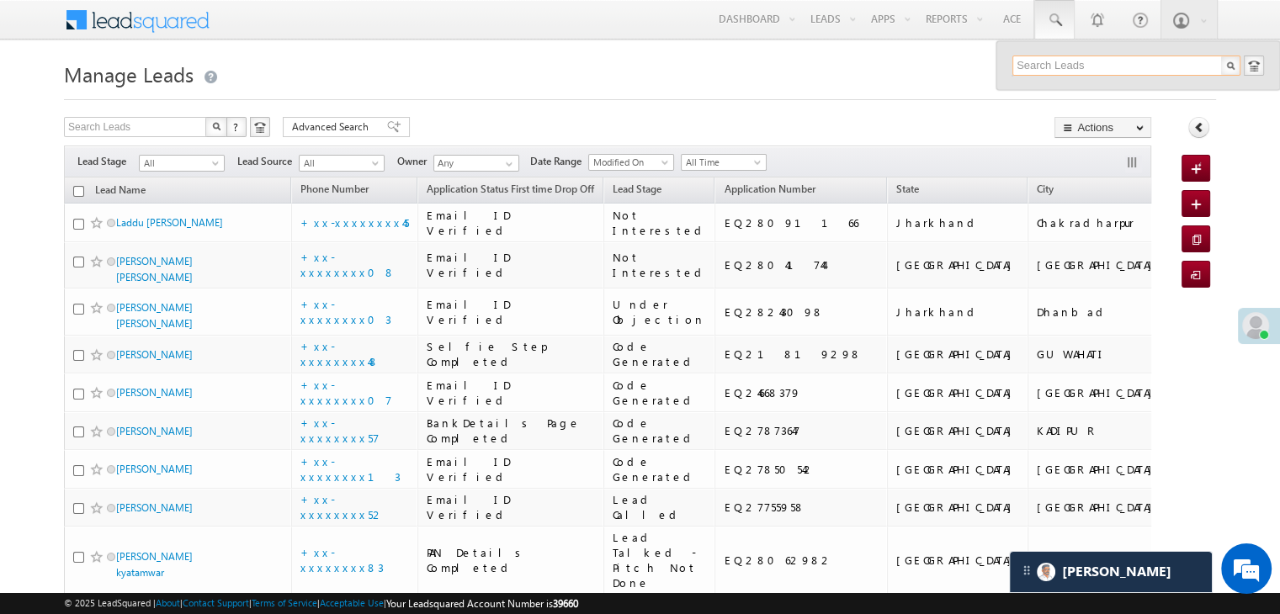
paste input "9316286069"
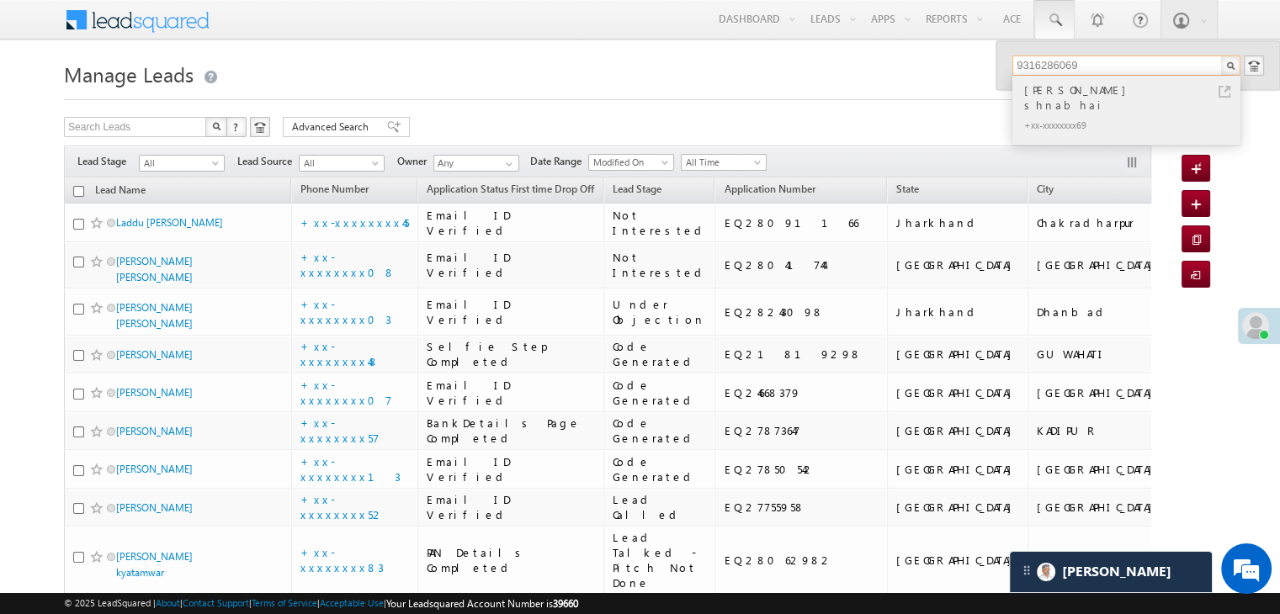
type input "9316286069"
click at [1112, 88] on div "[PERSON_NAME] shnabhai" at bounding box center [1134, 98] width 226 height 34
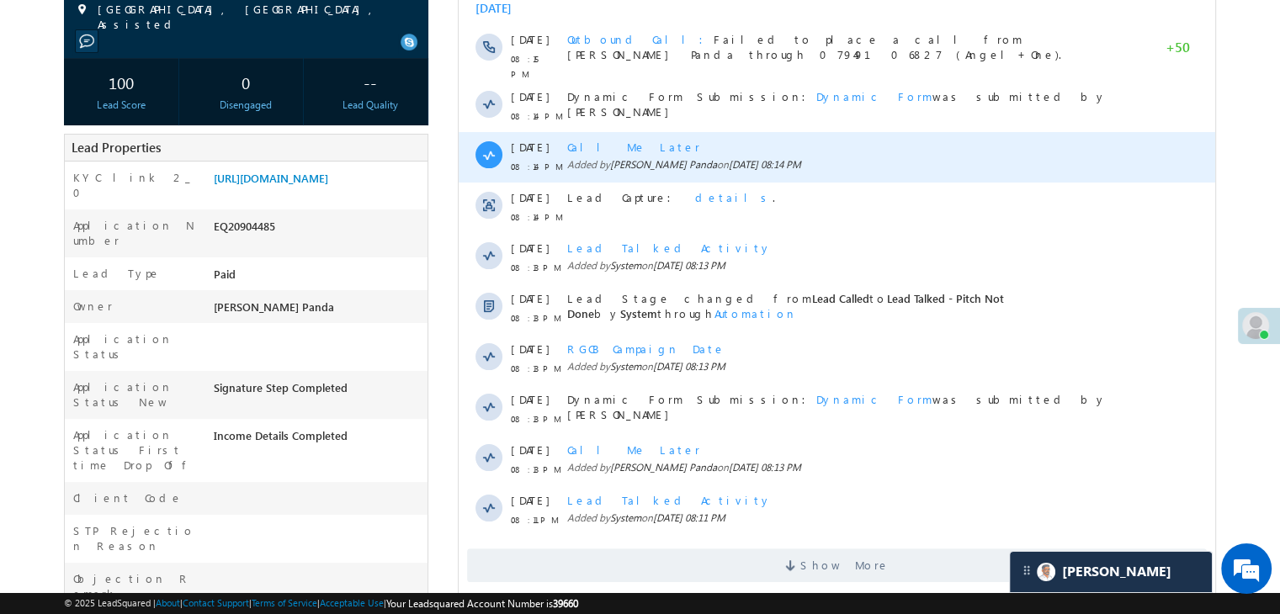
scroll to position [7758, 0]
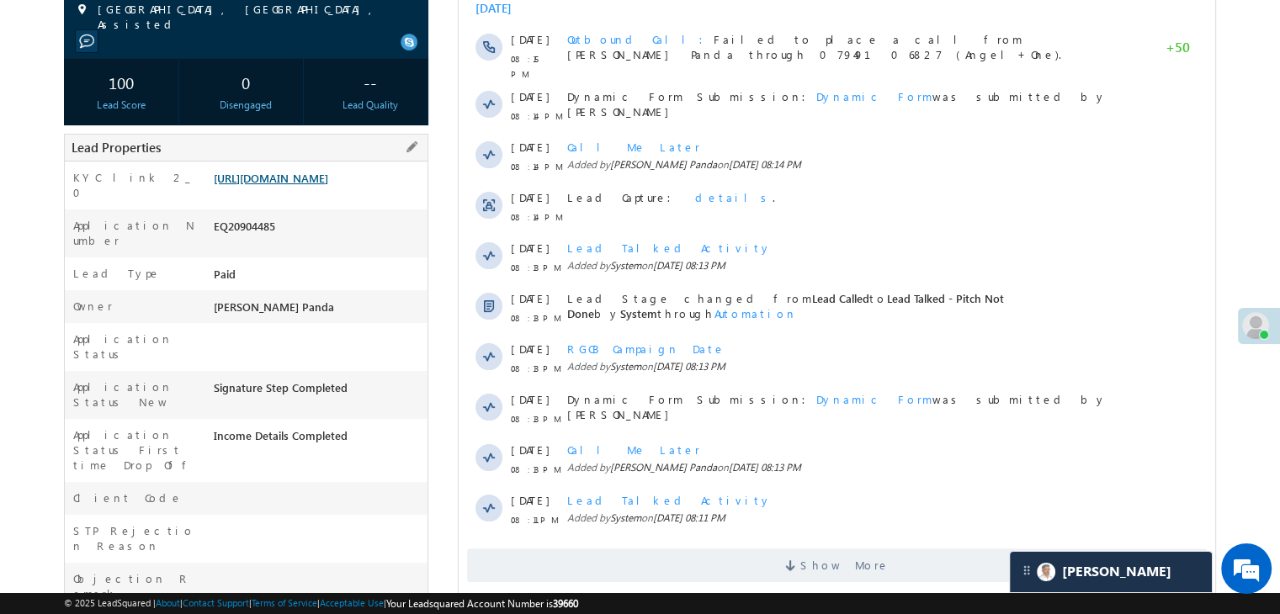
click at [309, 185] on link "[URL][DOMAIN_NAME]" at bounding box center [271, 178] width 114 height 14
click at [327, 183] on link "https://angelbroking1-pk3em7sa.customui-test.leadsquared.com?leadId=b6891d2e-2a…" at bounding box center [271, 178] width 114 height 14
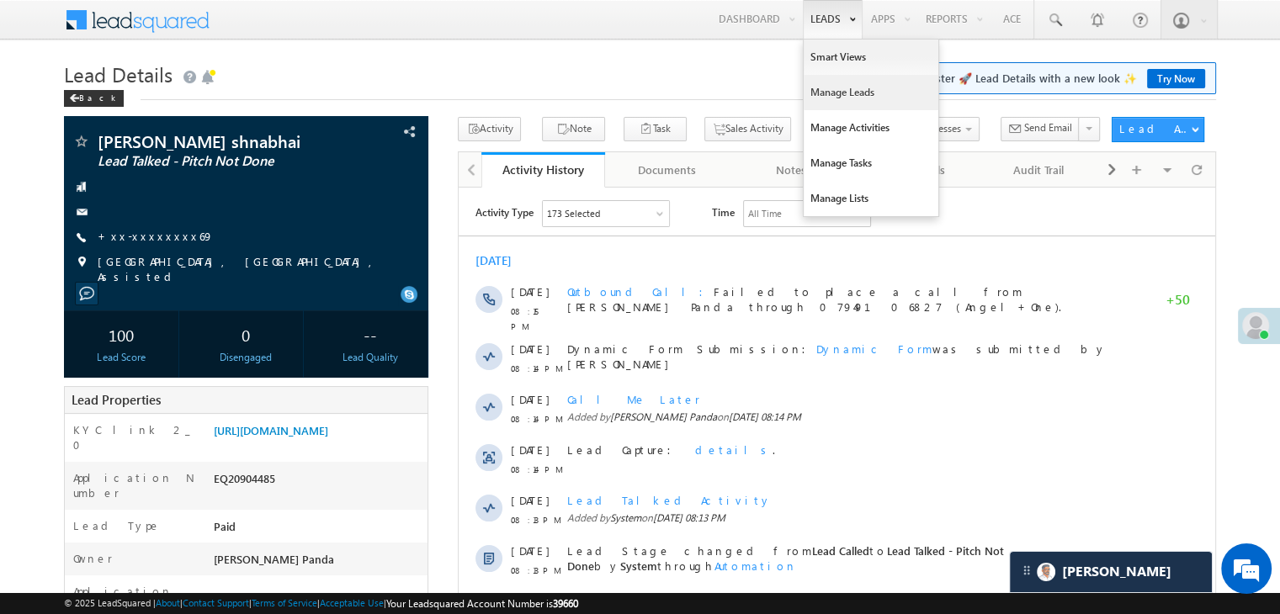
click at [821, 98] on link "Manage Leads" at bounding box center [871, 92] width 135 height 35
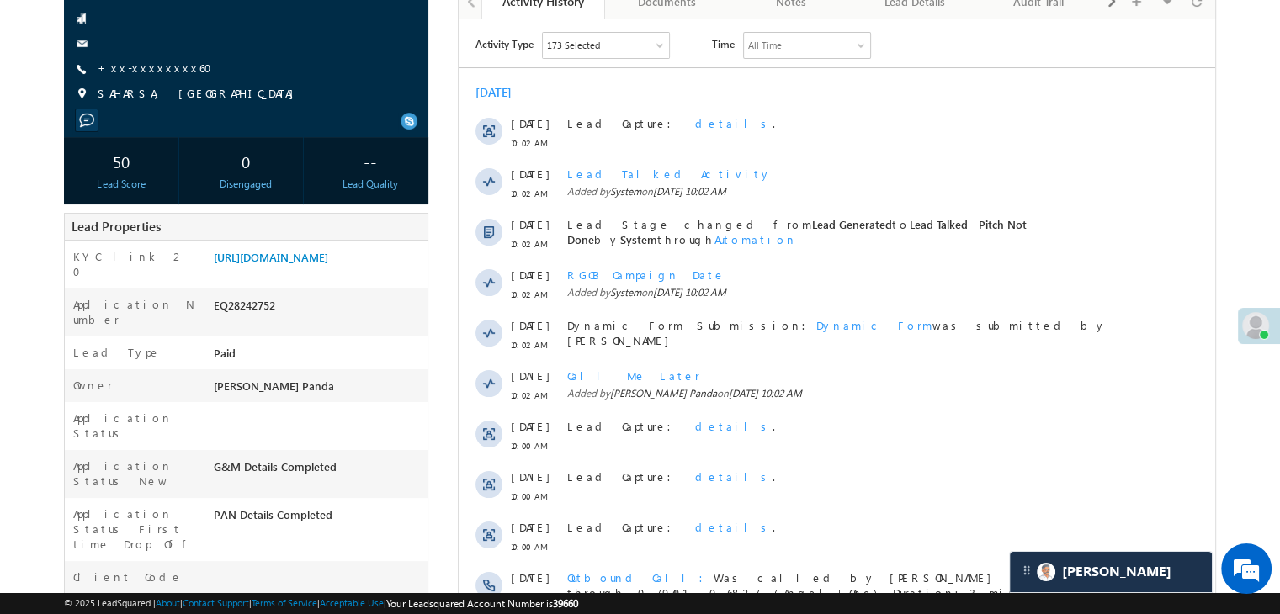
scroll to position [7758, 0]
click at [307, 264] on link "[URL][DOMAIN_NAME]" at bounding box center [271, 257] width 114 height 14
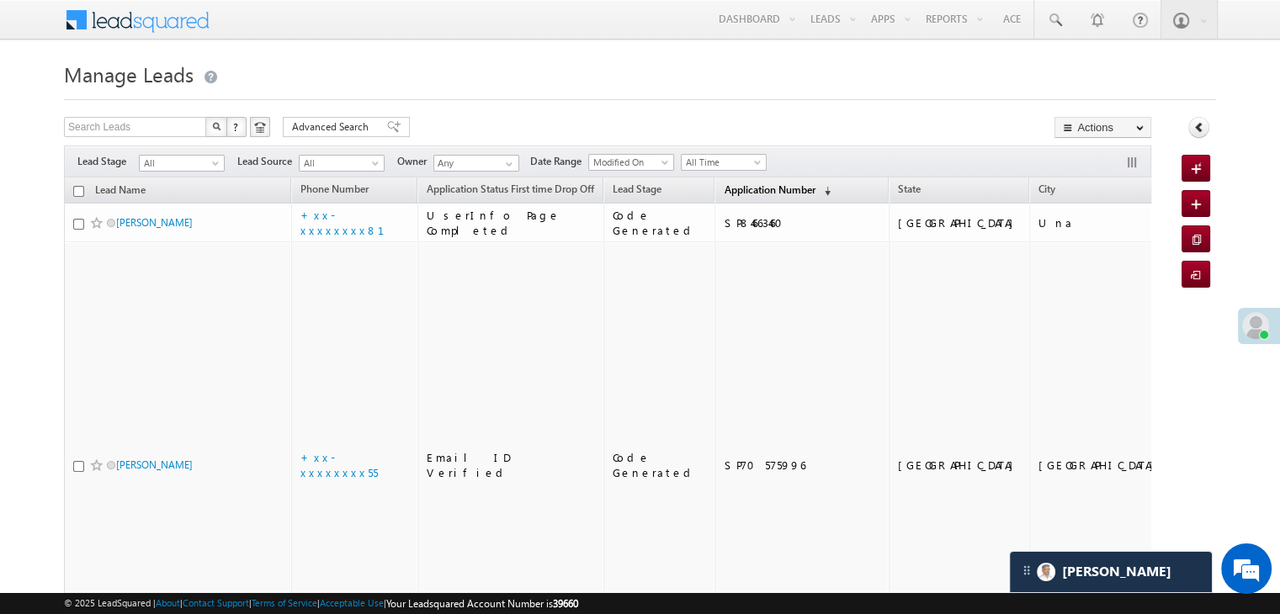
click at [724, 189] on span "Application Number" at bounding box center [769, 189] width 91 height 13
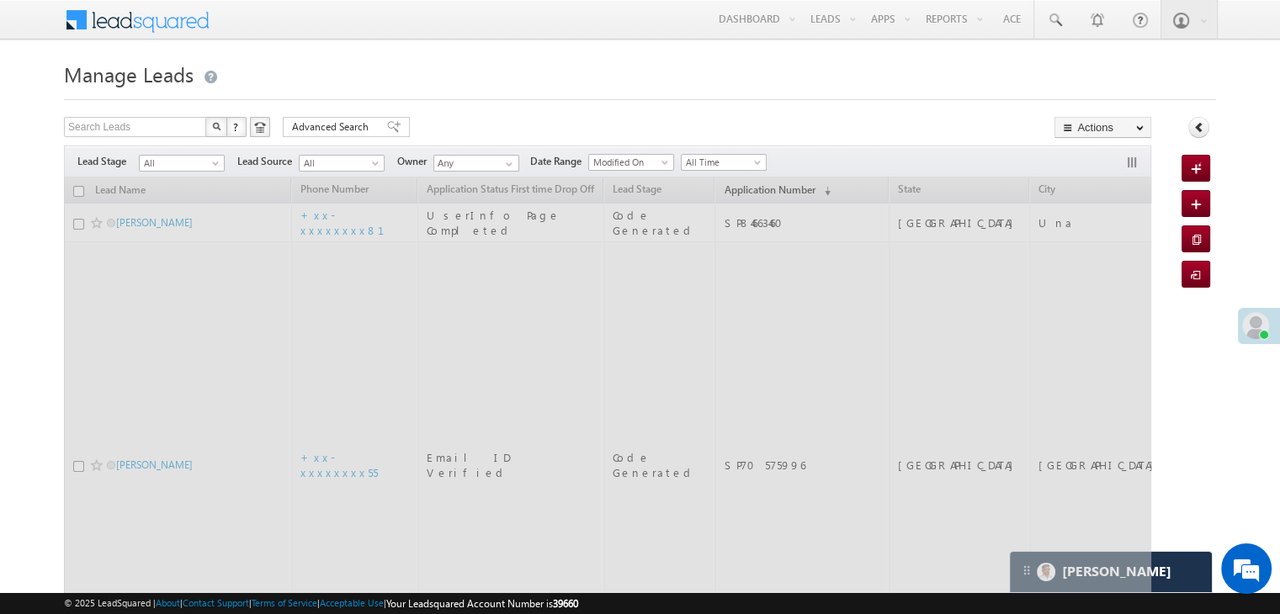
scroll to position [7758, 0]
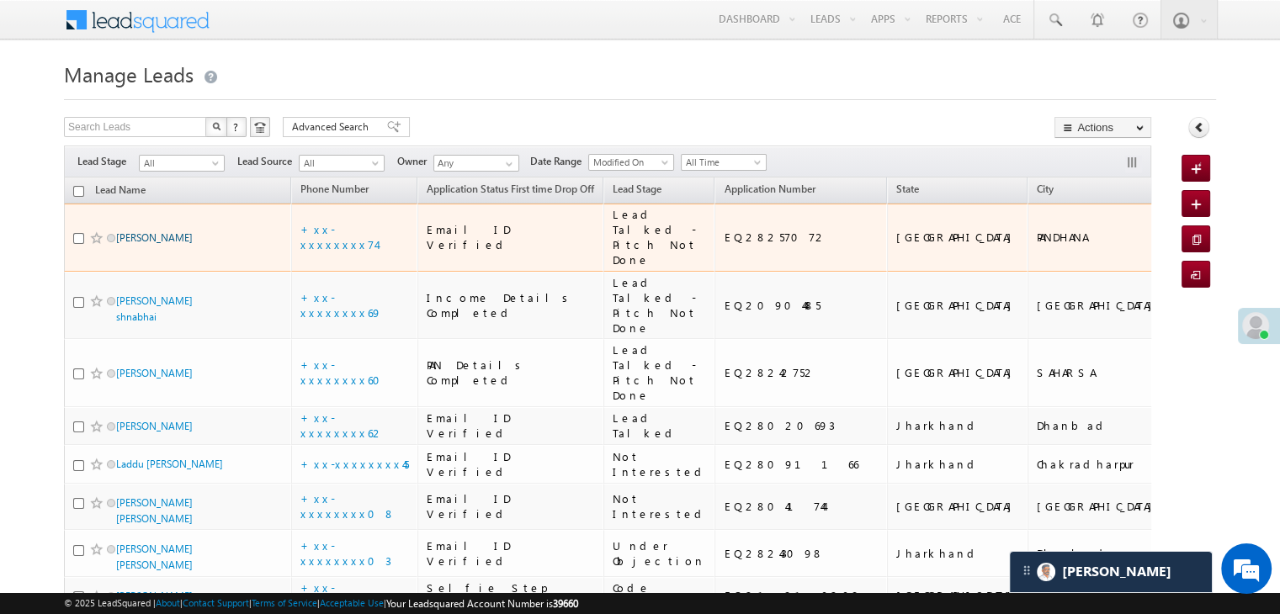
click at [163, 244] on link "ATMARAM KUSHWAH" at bounding box center [154, 237] width 77 height 13
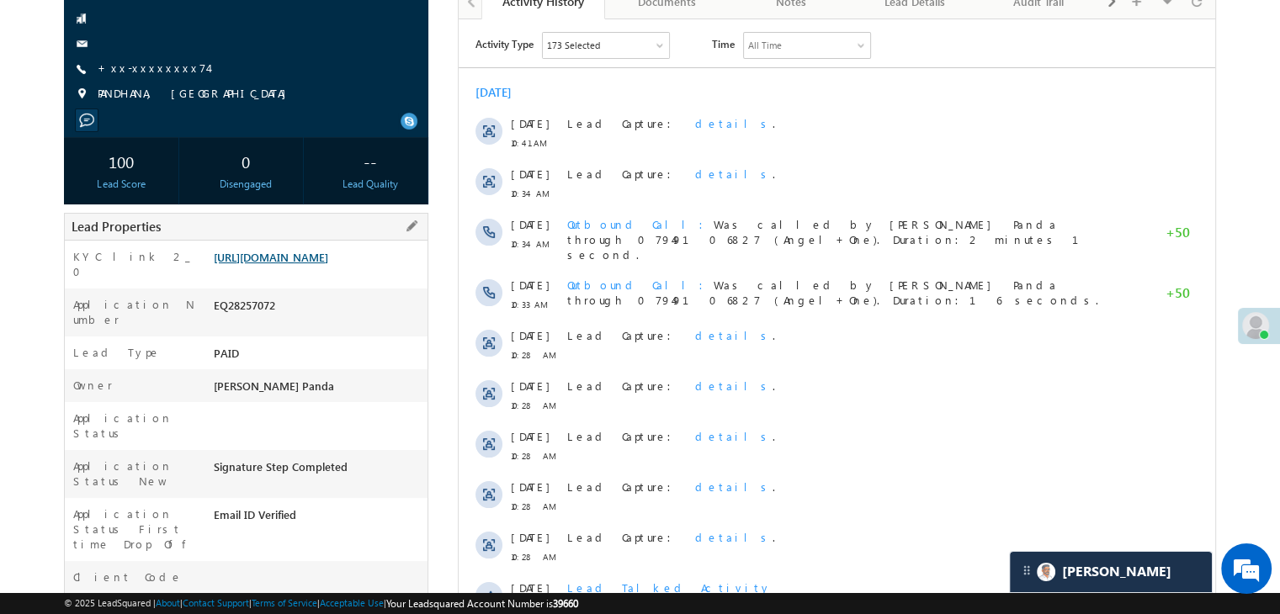
scroll to position [7758, 0]
click at [277, 264] on link "[URL][DOMAIN_NAME]" at bounding box center [271, 257] width 114 height 14
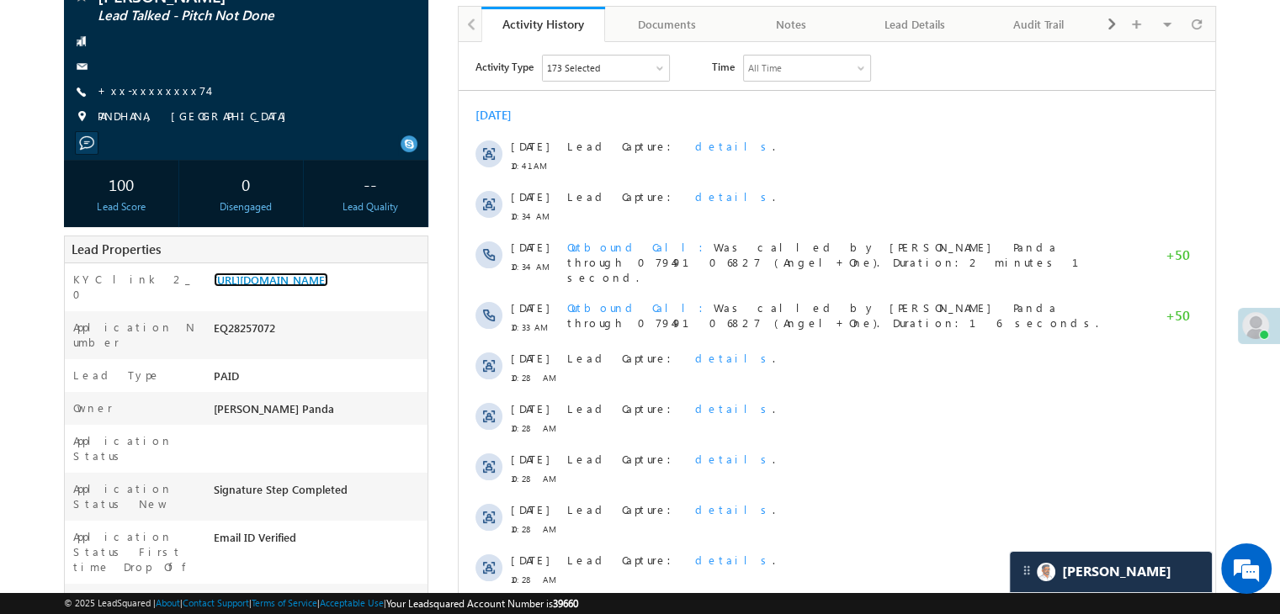
scroll to position [0, 0]
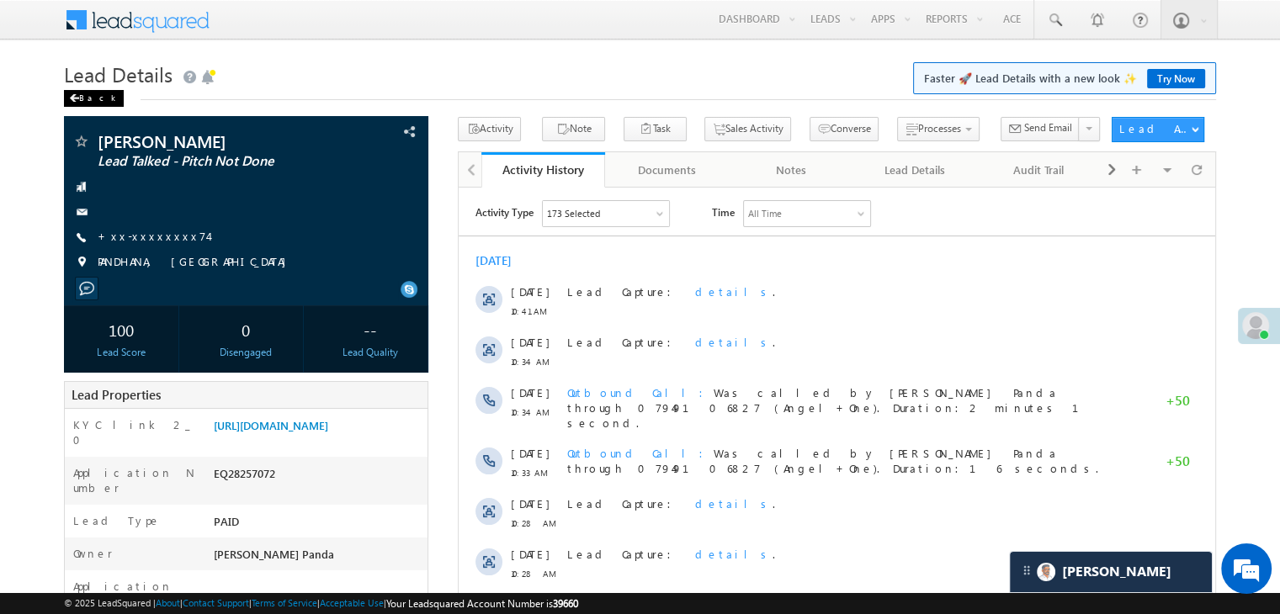
click at [82, 100] on div "Back" at bounding box center [94, 98] width 60 height 17
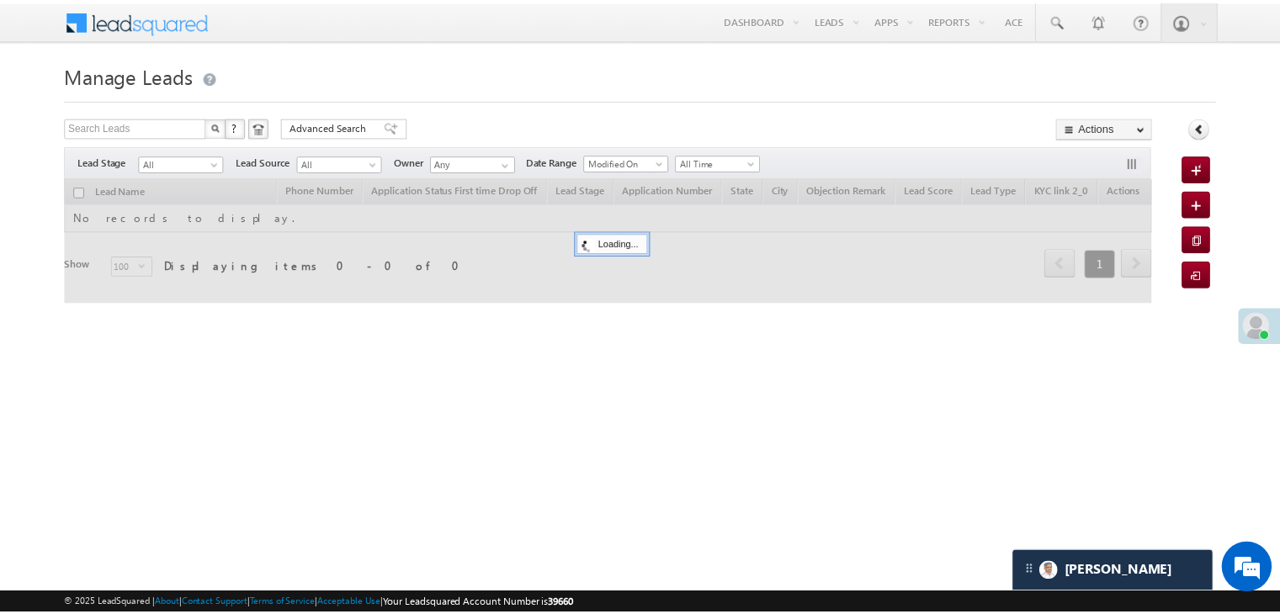
scroll to position [7758, 0]
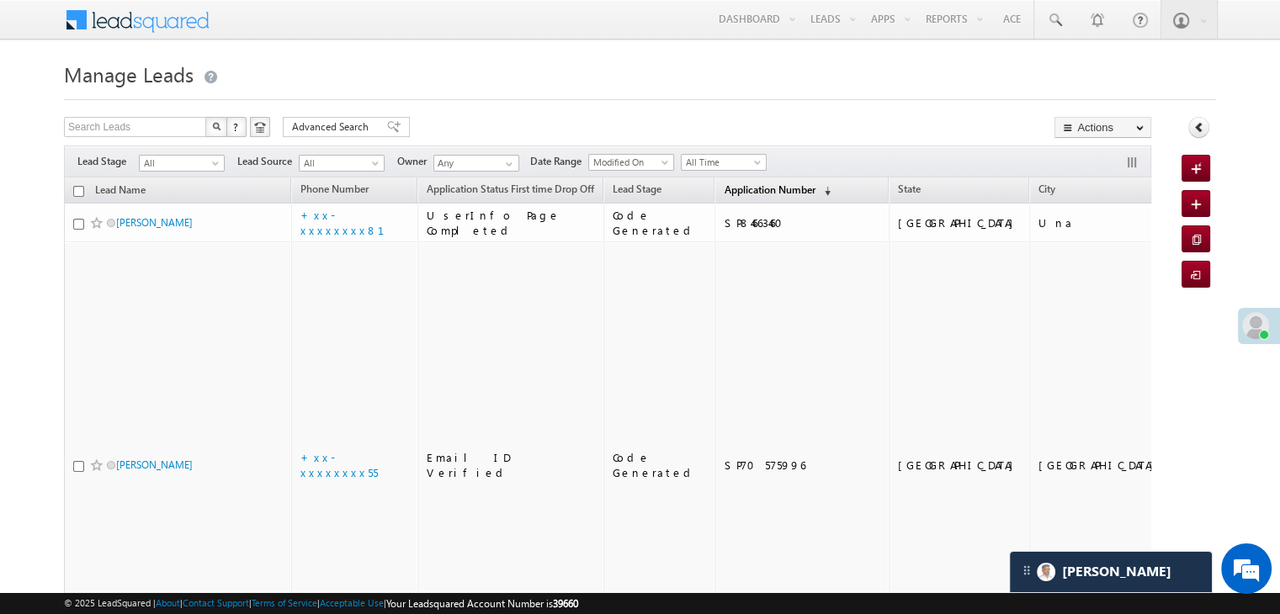
click at [724, 189] on span "Application Number" at bounding box center [769, 189] width 91 height 13
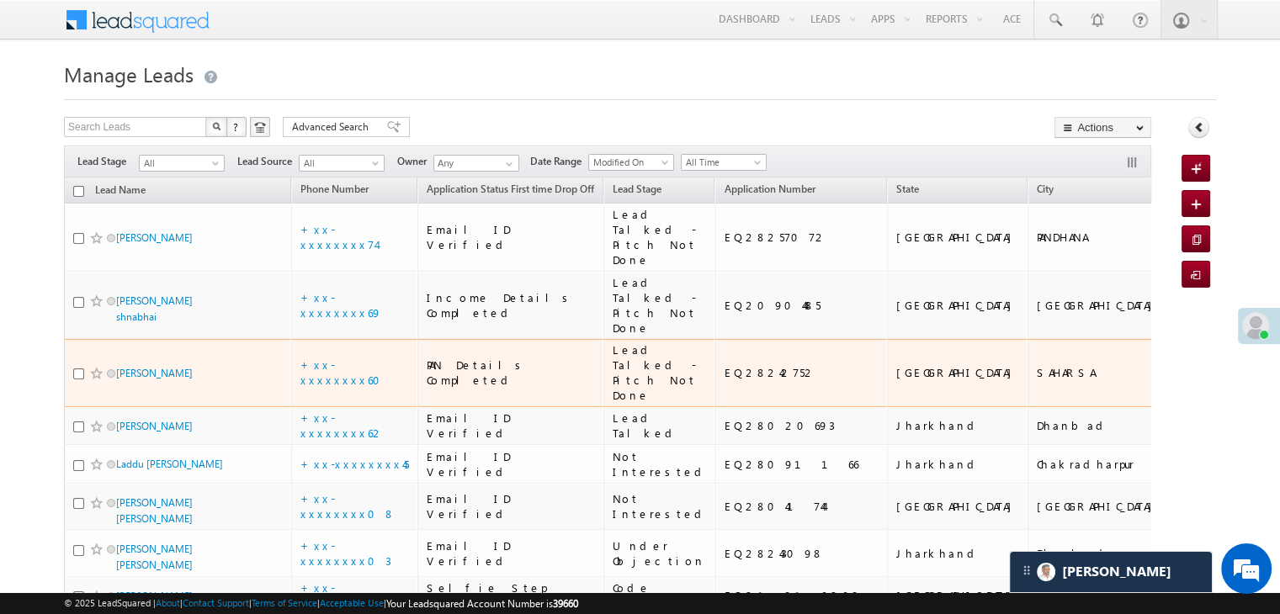
scroll to position [0, 0]
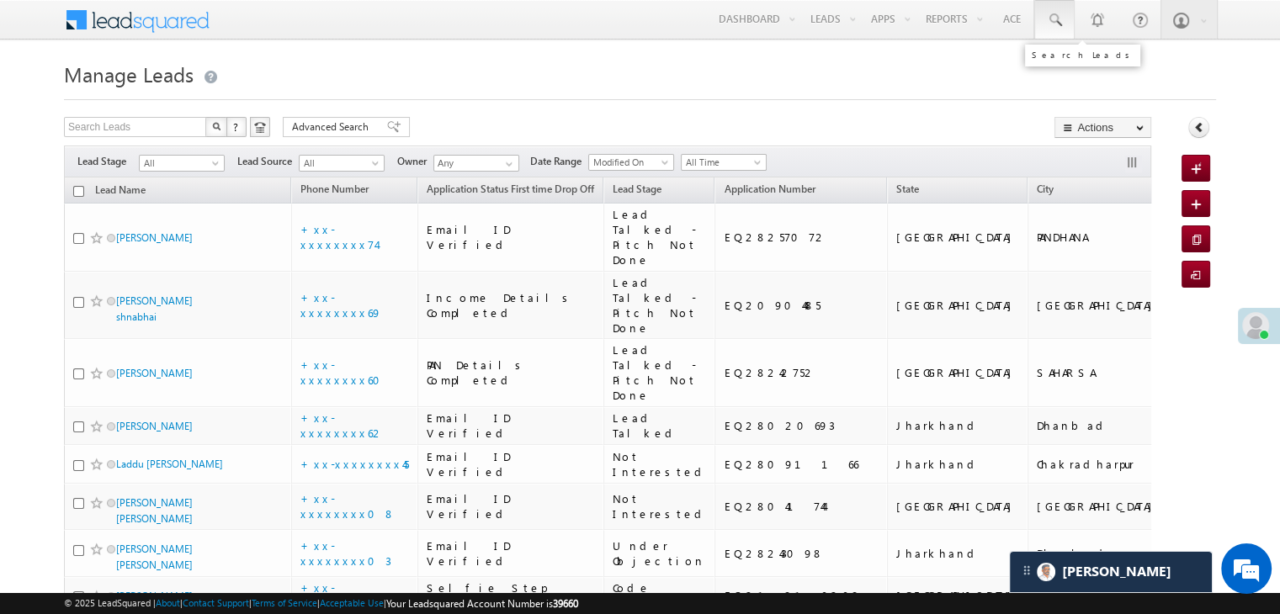
click at [1058, 25] on span at bounding box center [1054, 20] width 17 height 17
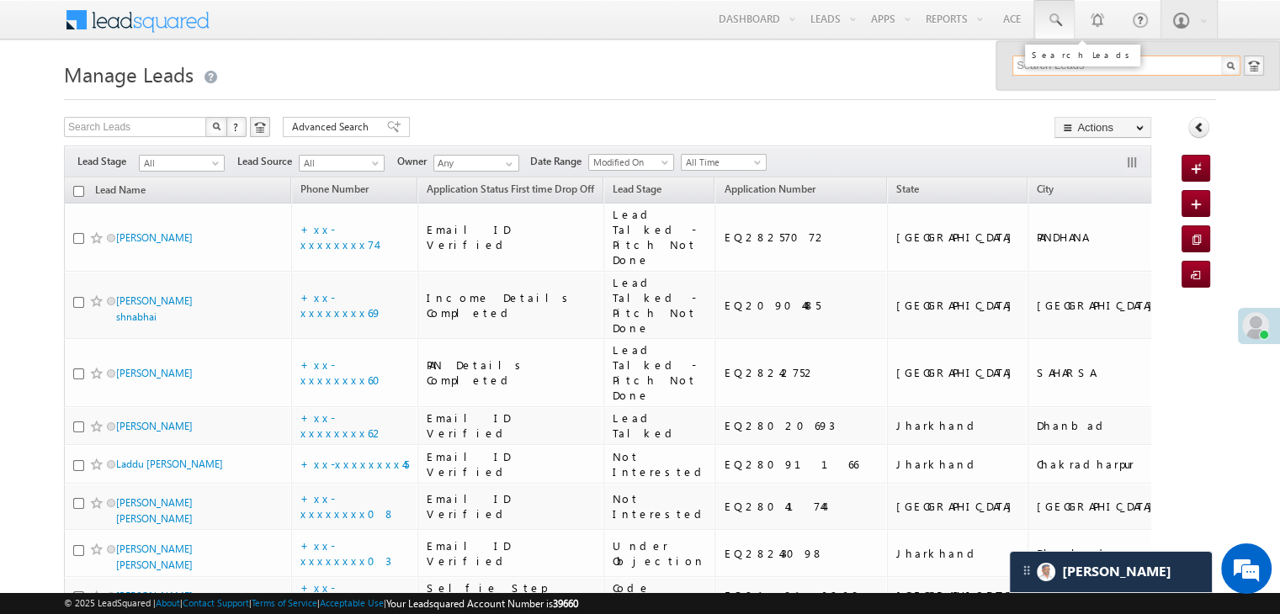
paste input "EQ27766461"
type input "EQ27766461"
click at [1048, 91] on div "Mahabul" at bounding box center [1134, 90] width 226 height 19
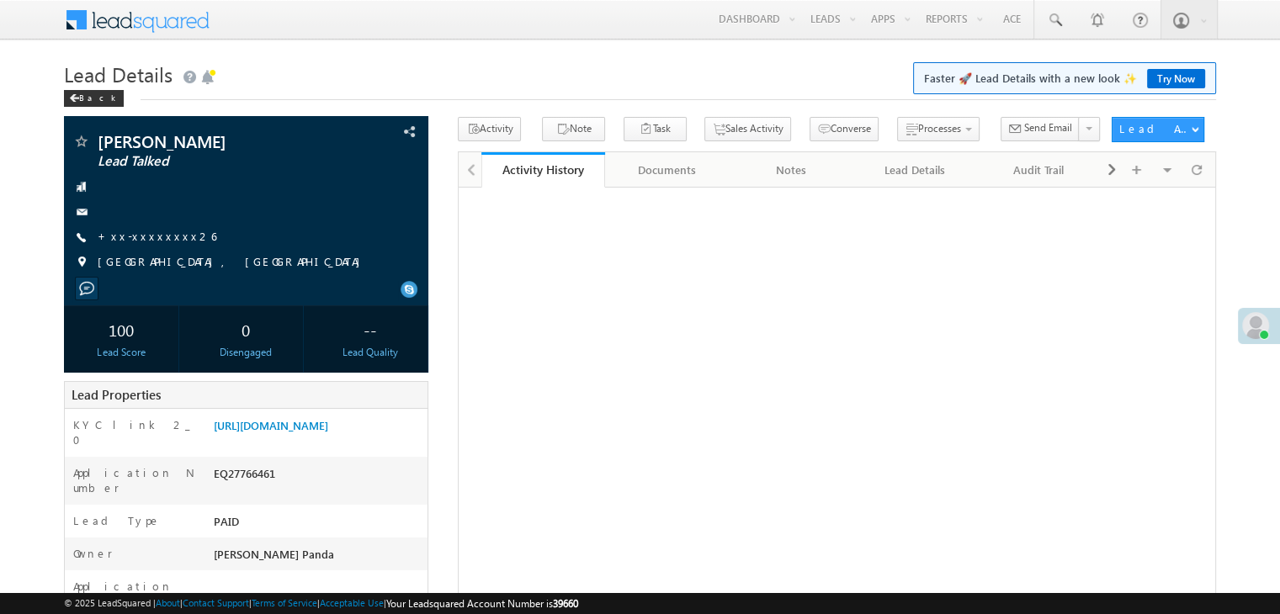
click at [154, 238] on link "+xx-xxxxxxxx26" at bounding box center [157, 236] width 119 height 14
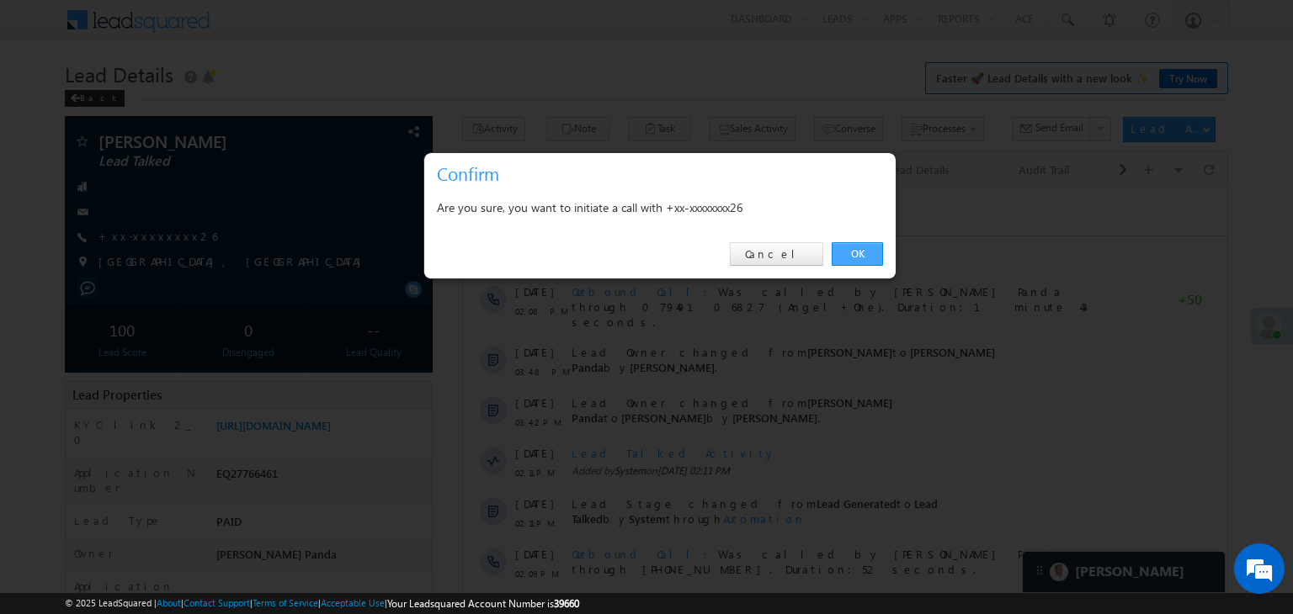
click at [877, 256] on link "OK" at bounding box center [856, 254] width 51 height 24
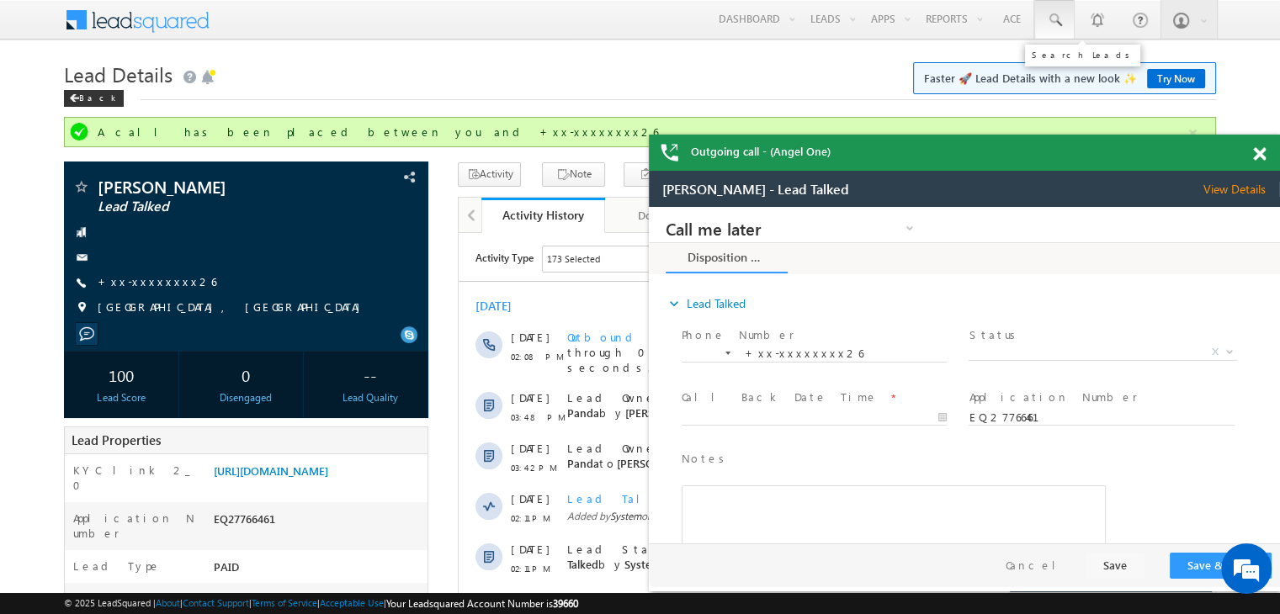
click at [1060, 8] on link at bounding box center [1054, 19] width 40 height 39
paste input "EQ21620684"
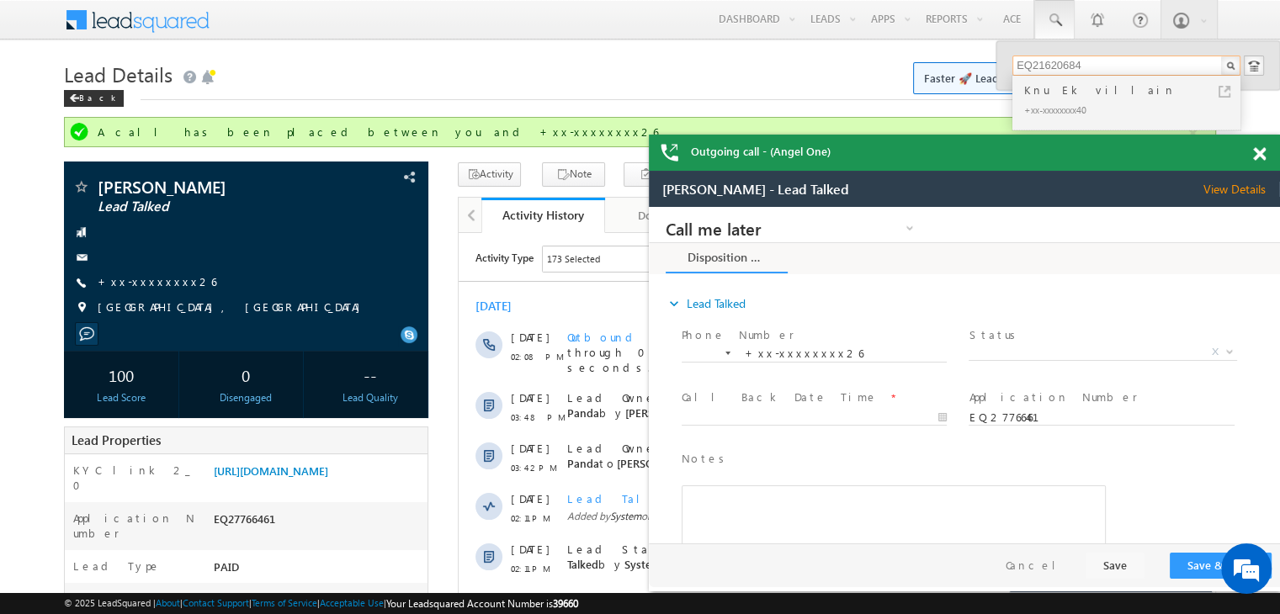
type input "EQ21620684"
click at [1044, 93] on div "Knu Ek villain" at bounding box center [1134, 90] width 226 height 19
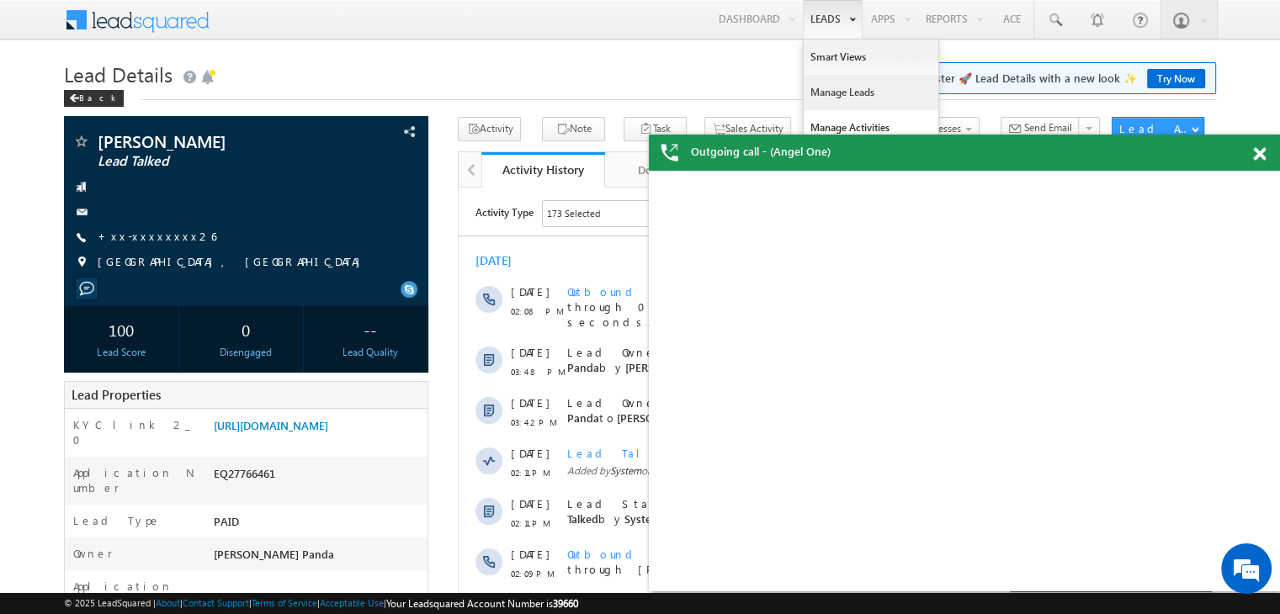
click at [835, 85] on link "Manage Leads" at bounding box center [871, 92] width 135 height 35
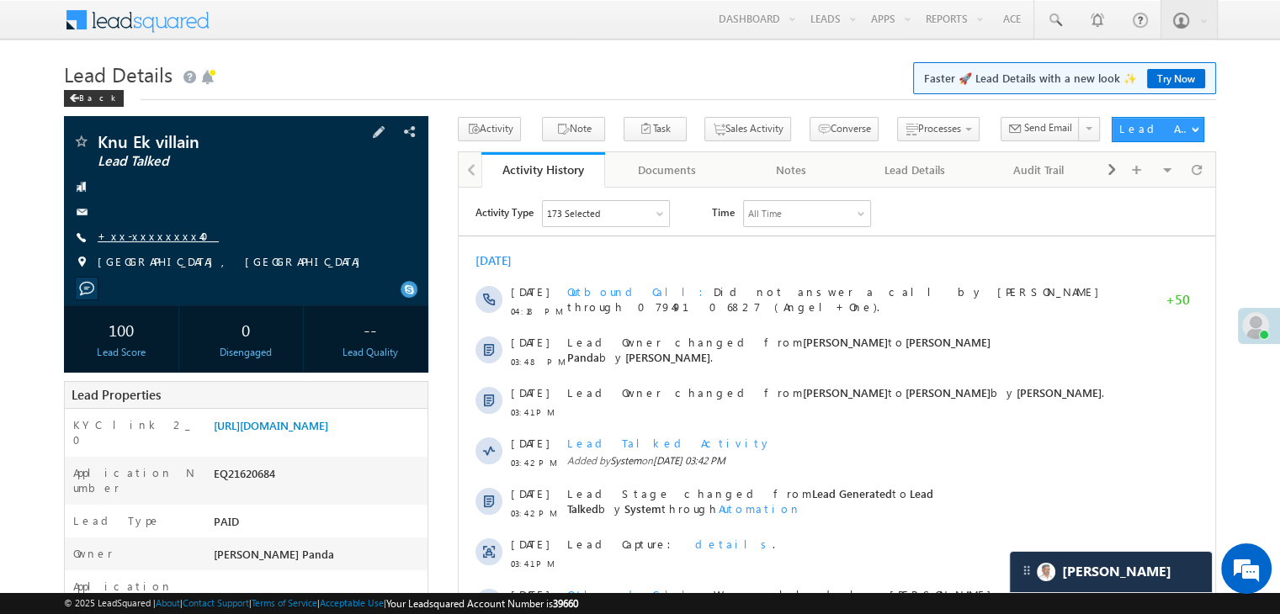
click at [135, 239] on link "+xx-xxxxxxxx40" at bounding box center [158, 236] width 121 height 14
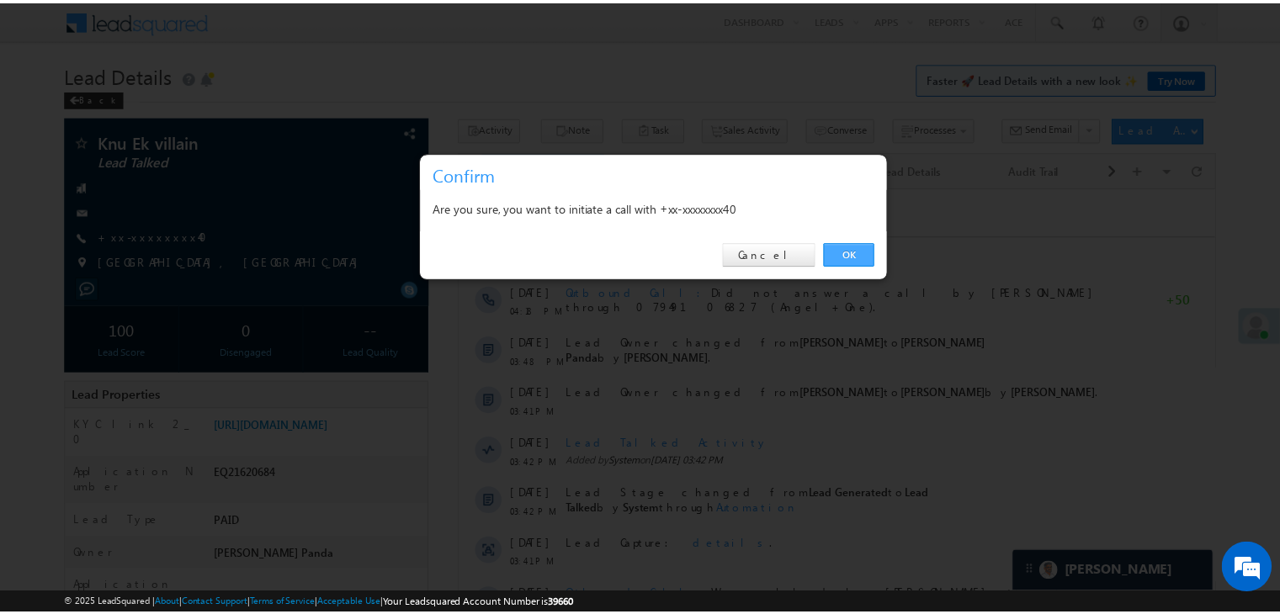
scroll to position [7758, 0]
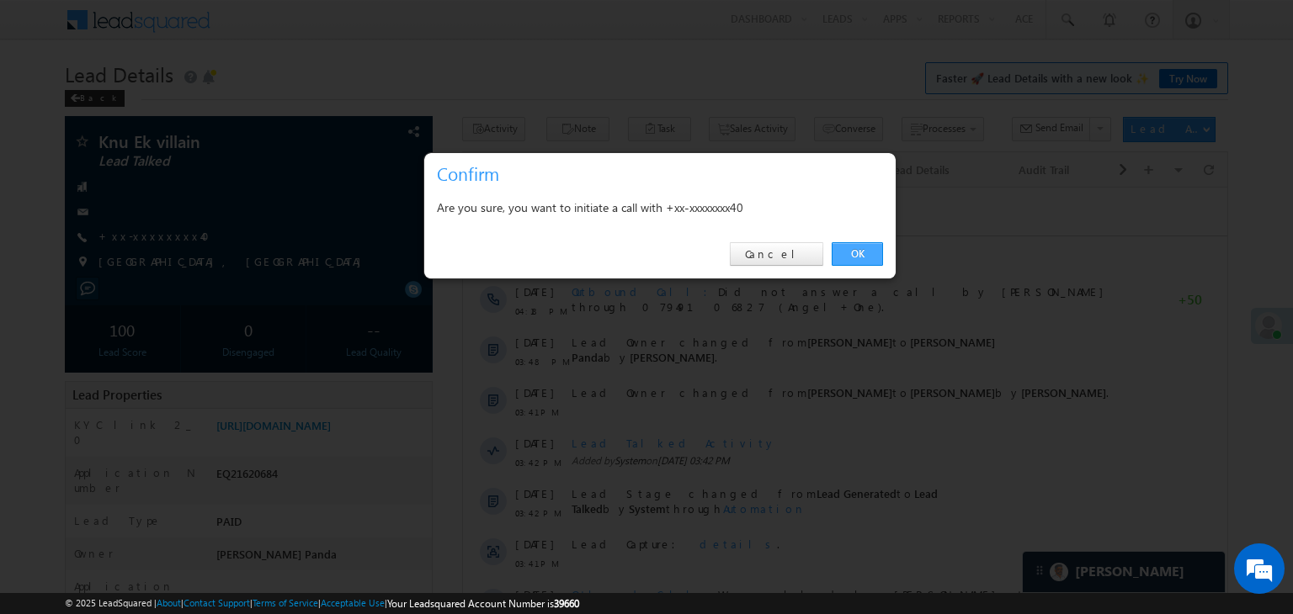
click at [863, 250] on link "OK" at bounding box center [856, 254] width 51 height 24
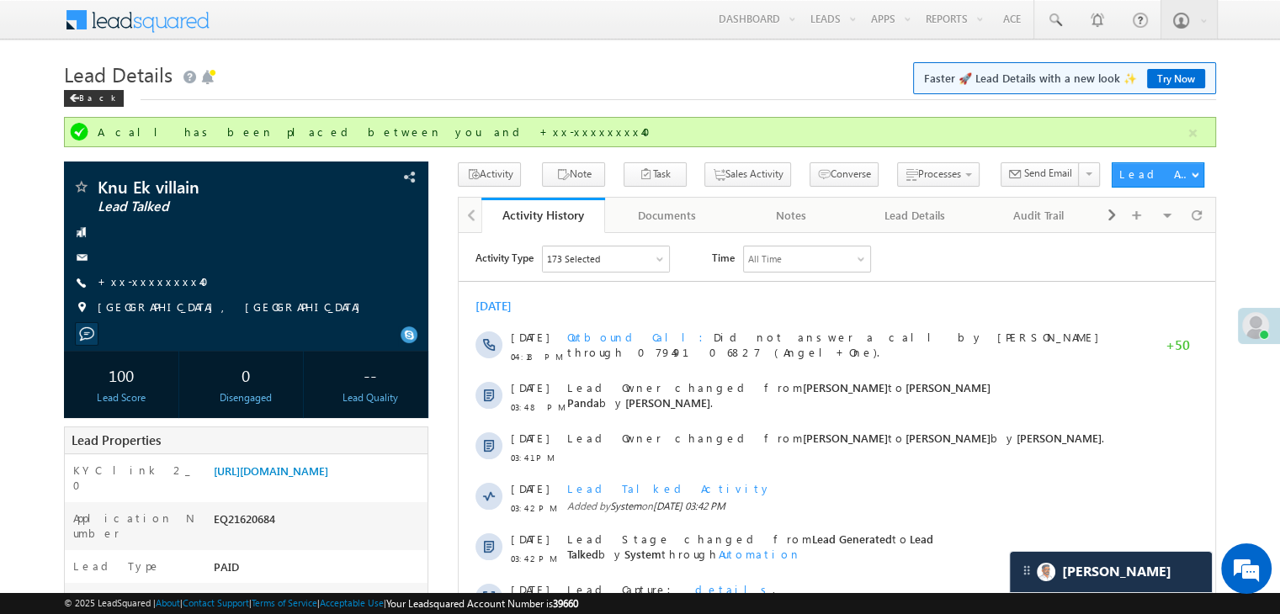
scroll to position [0, 0]
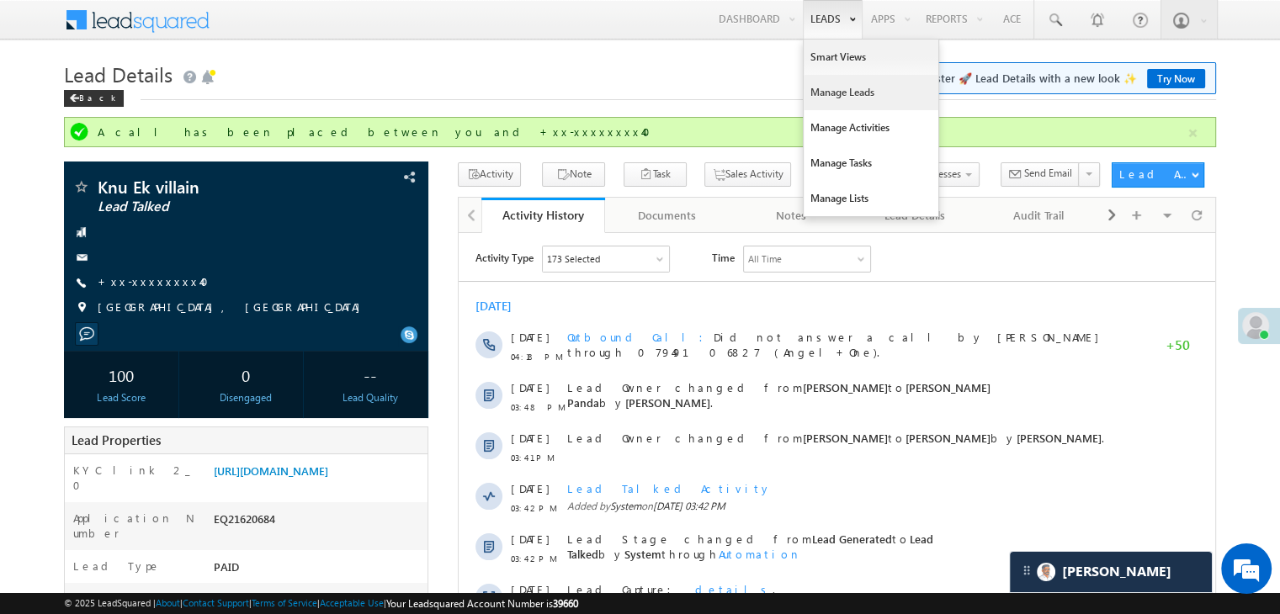
click at [843, 93] on link "Manage Leads" at bounding box center [871, 92] width 135 height 35
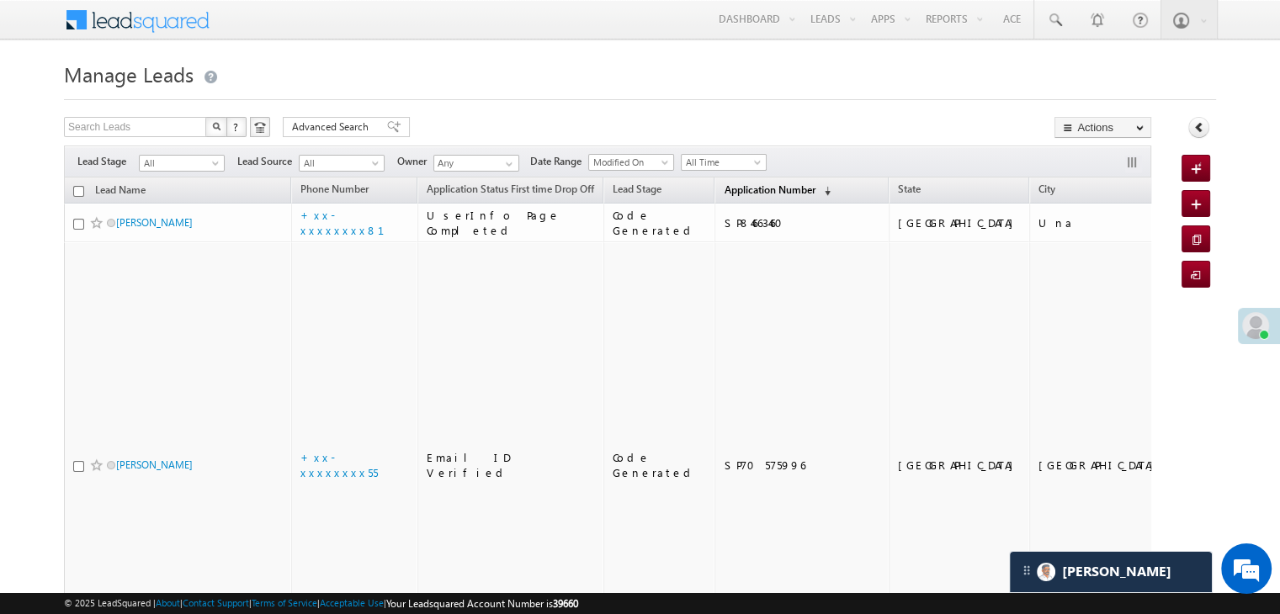
click at [737, 193] on span "Application Number" at bounding box center [769, 189] width 91 height 13
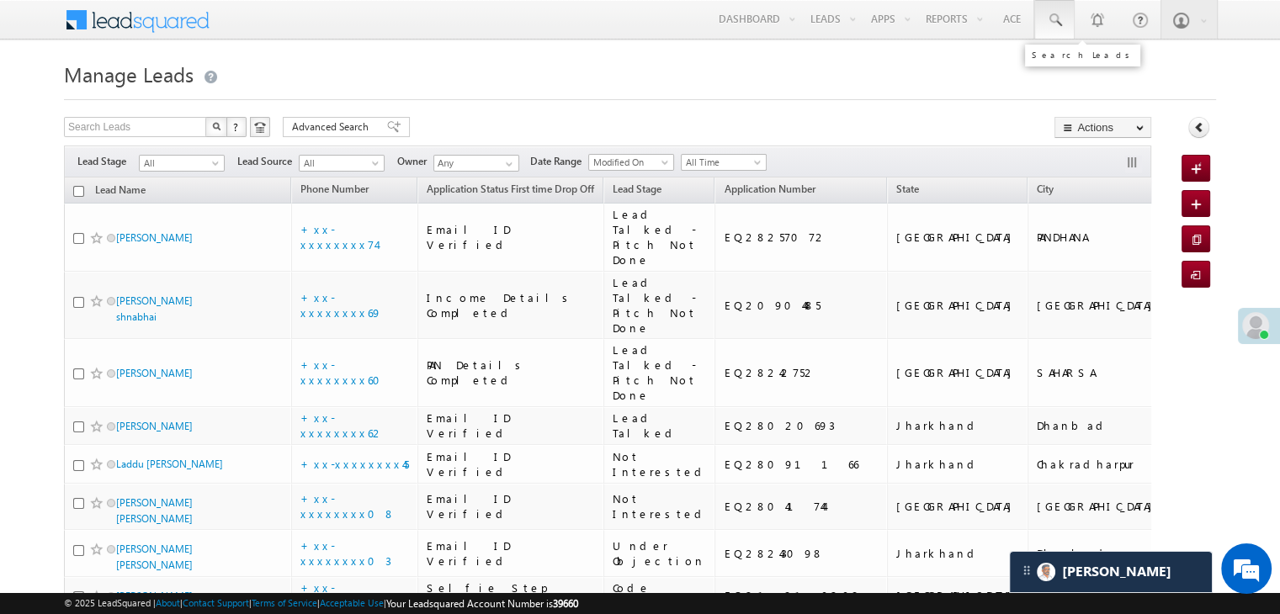
click at [1053, 23] on span at bounding box center [1054, 20] width 17 height 17
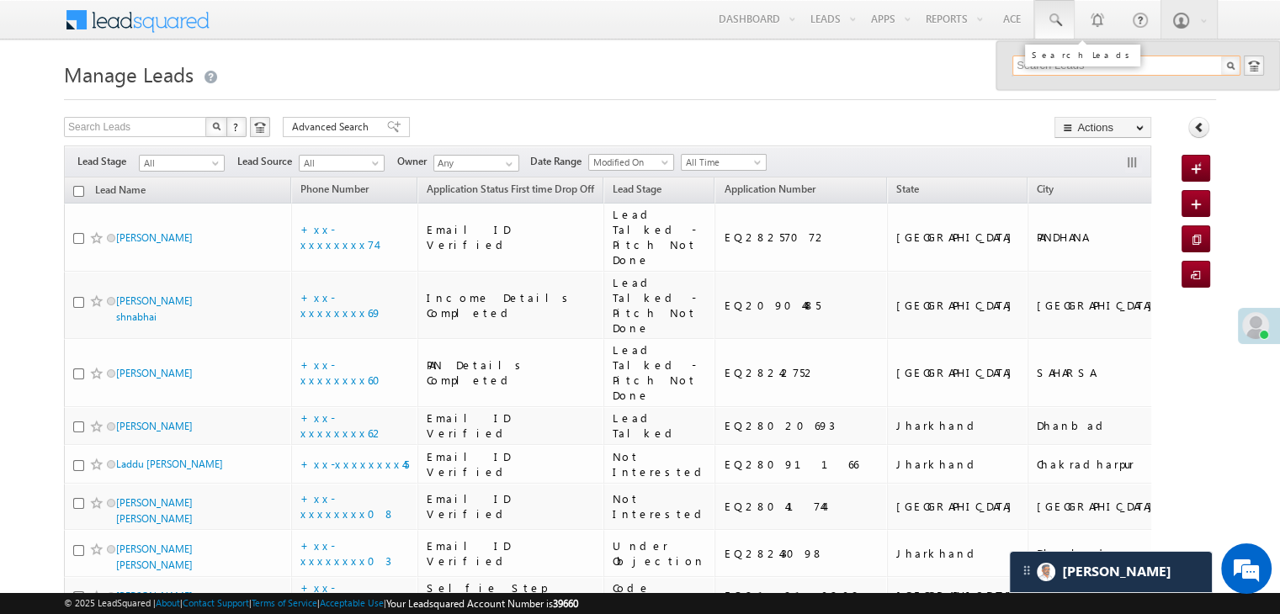
paste input "EQ27747715"
type input "EQ27747715"
click at [1033, 88] on div "Vijay" at bounding box center [1134, 90] width 226 height 19
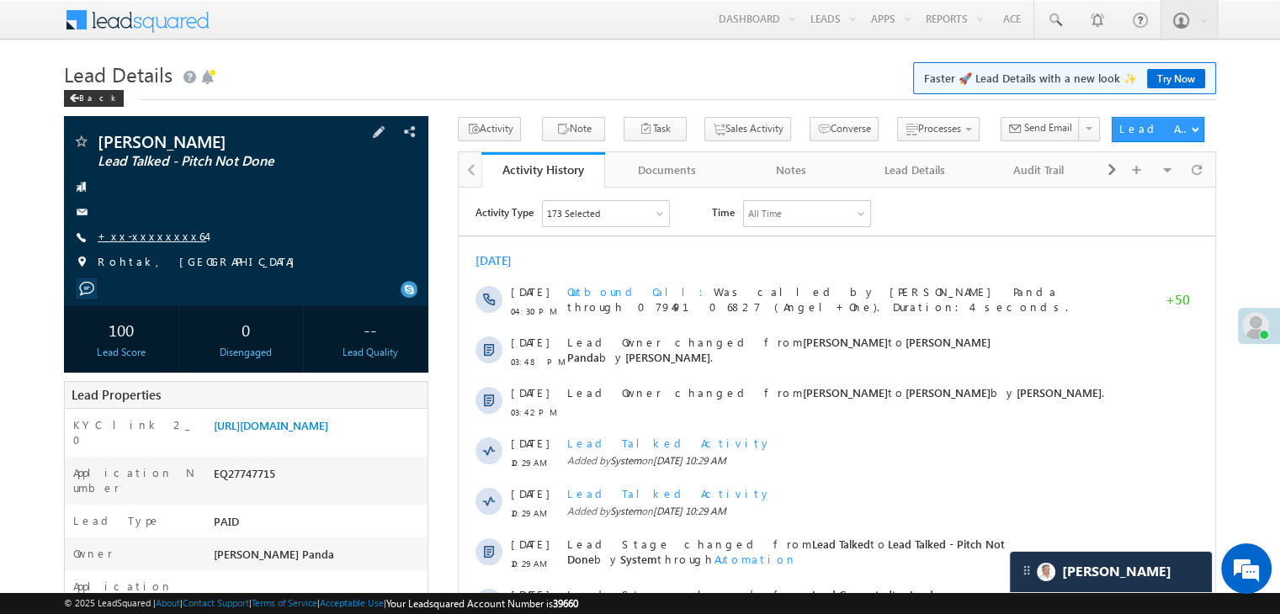
click at [146, 237] on link "+xx-xxxxxxxx64" at bounding box center [152, 236] width 109 height 14
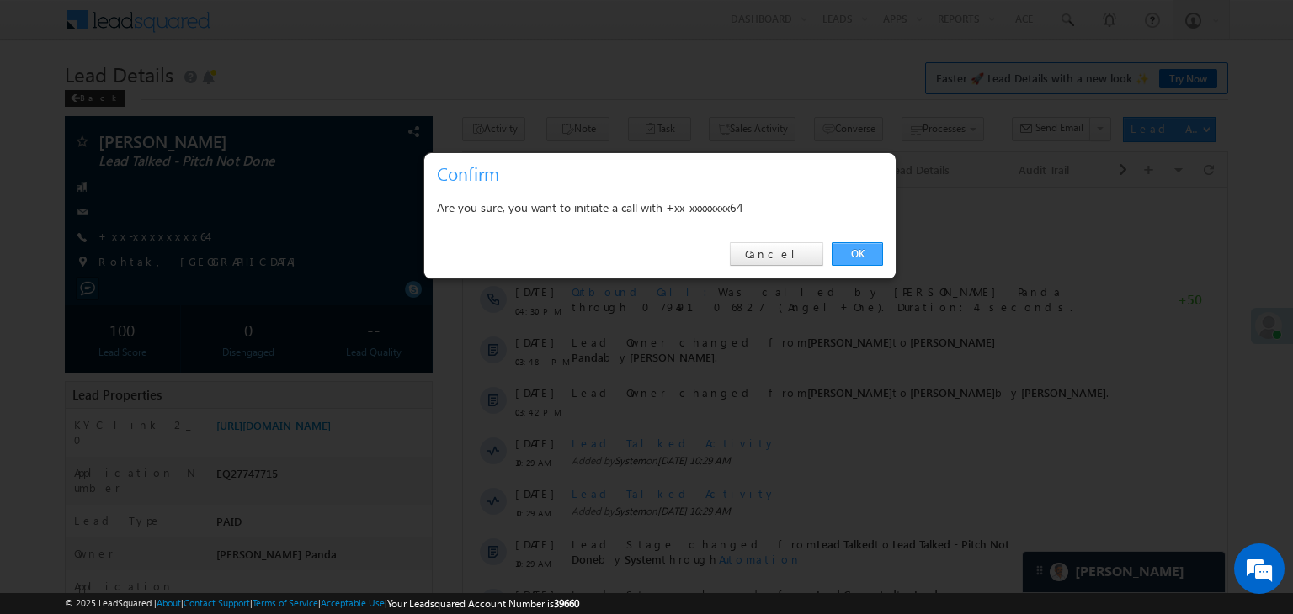
click at [847, 250] on link "OK" at bounding box center [856, 254] width 51 height 24
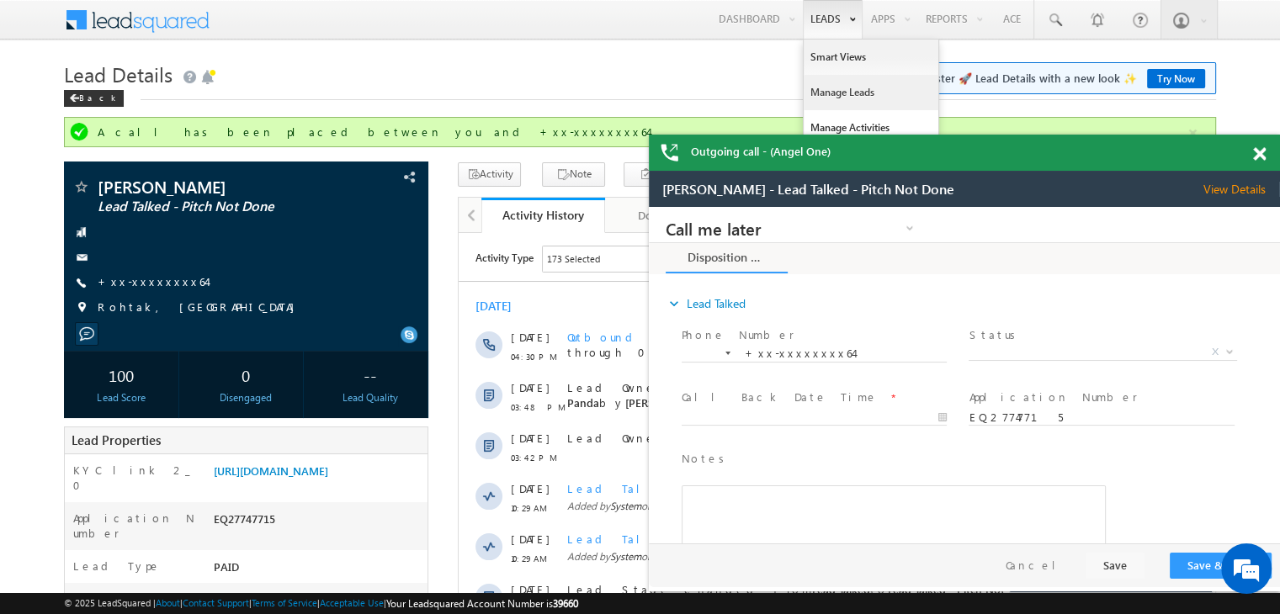
click at [821, 96] on link "Manage Leads" at bounding box center [871, 92] width 135 height 35
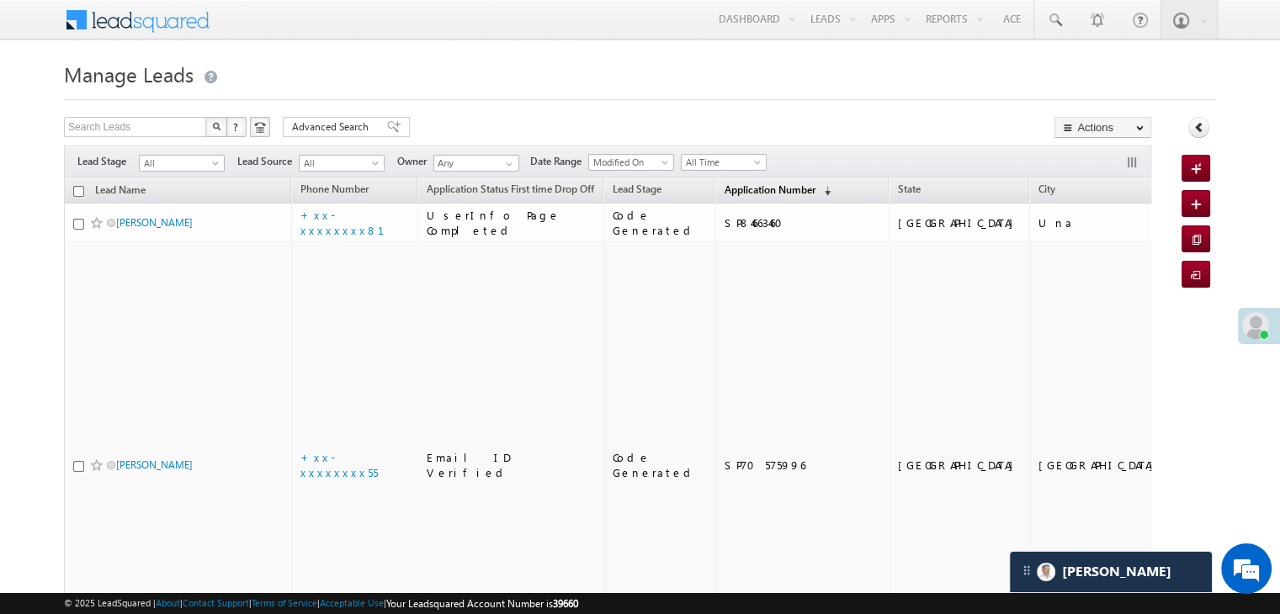
scroll to position [7758, 0]
click at [751, 194] on span "Application Number" at bounding box center [769, 189] width 91 height 13
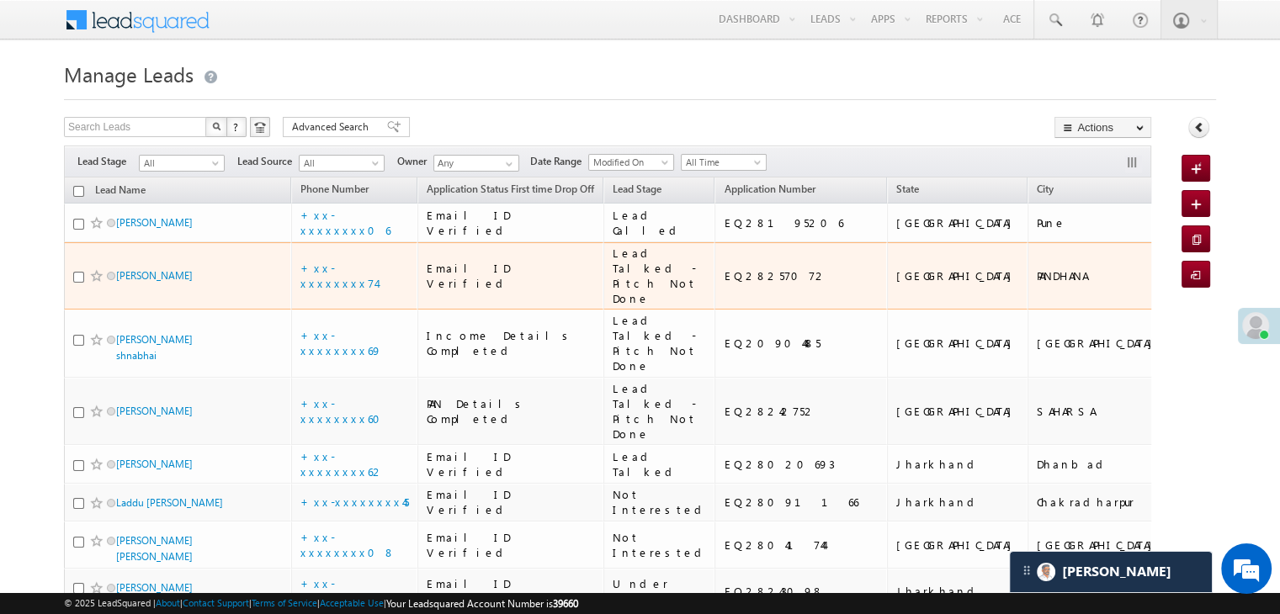
scroll to position [0, 0]
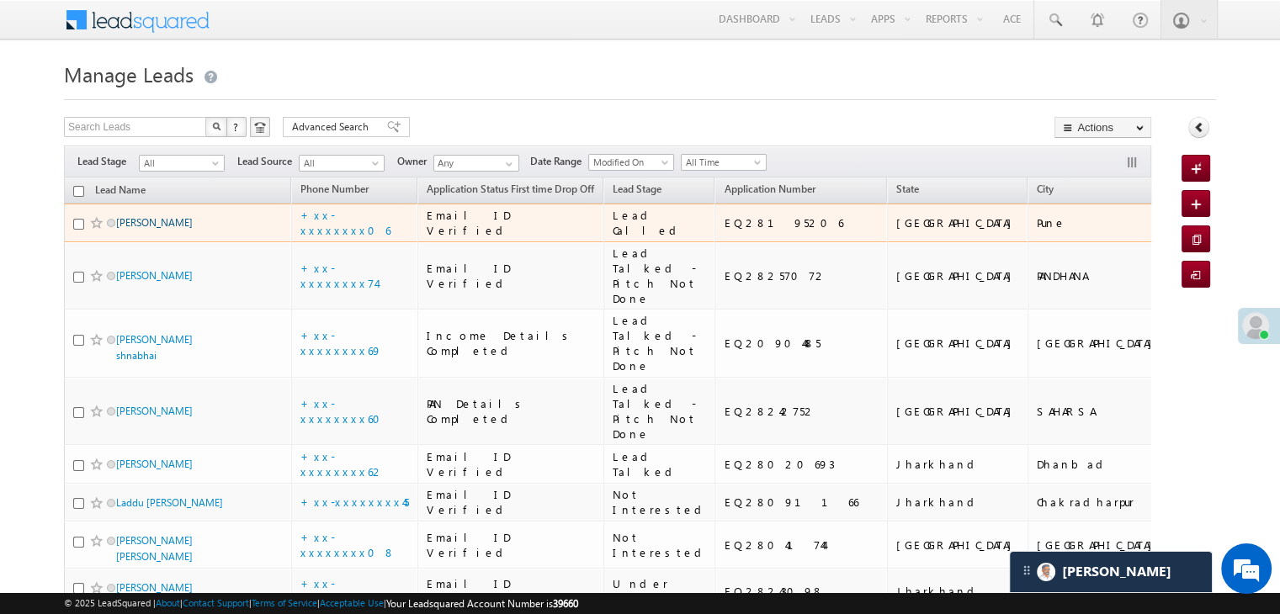
click at [182, 229] on link "Sachin Dnyaneshwar Jagdale" at bounding box center [154, 222] width 77 height 13
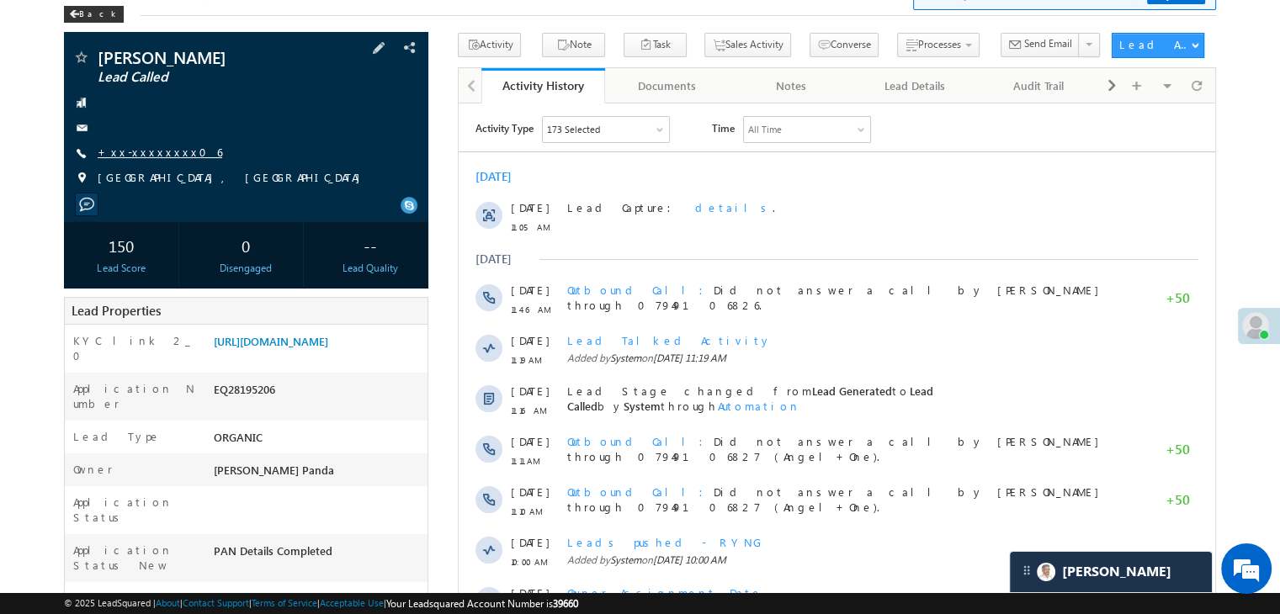
click at [145, 154] on link "+xx-xxxxxxxx06" at bounding box center [160, 152] width 125 height 14
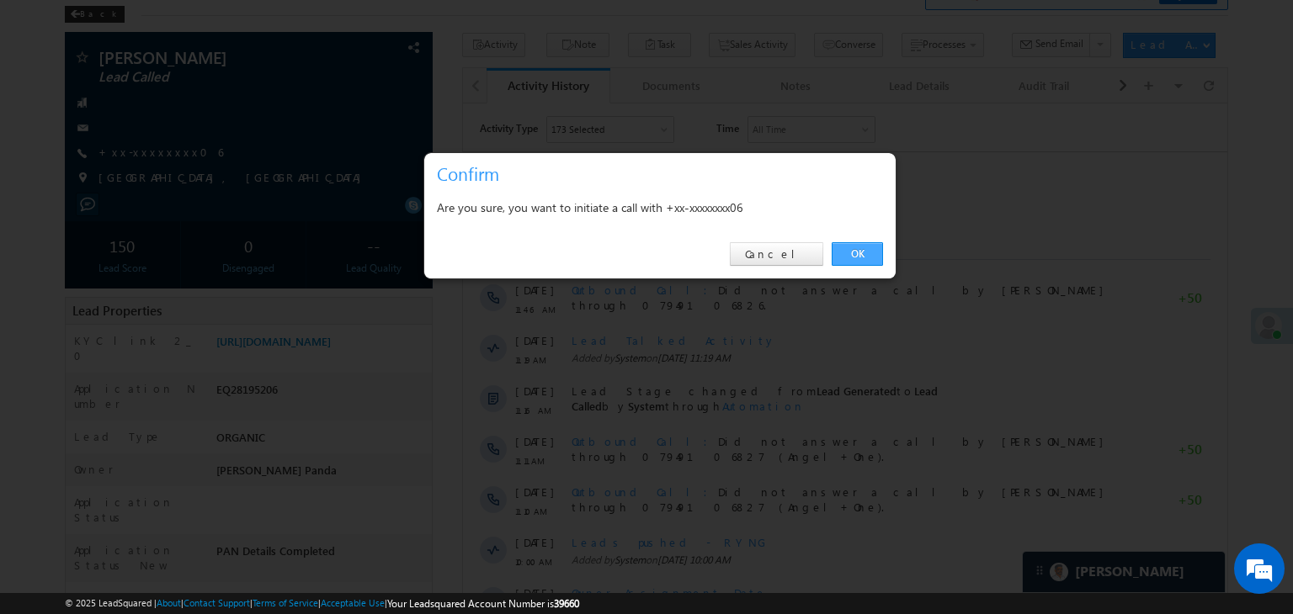
click at [861, 252] on link "OK" at bounding box center [856, 254] width 51 height 24
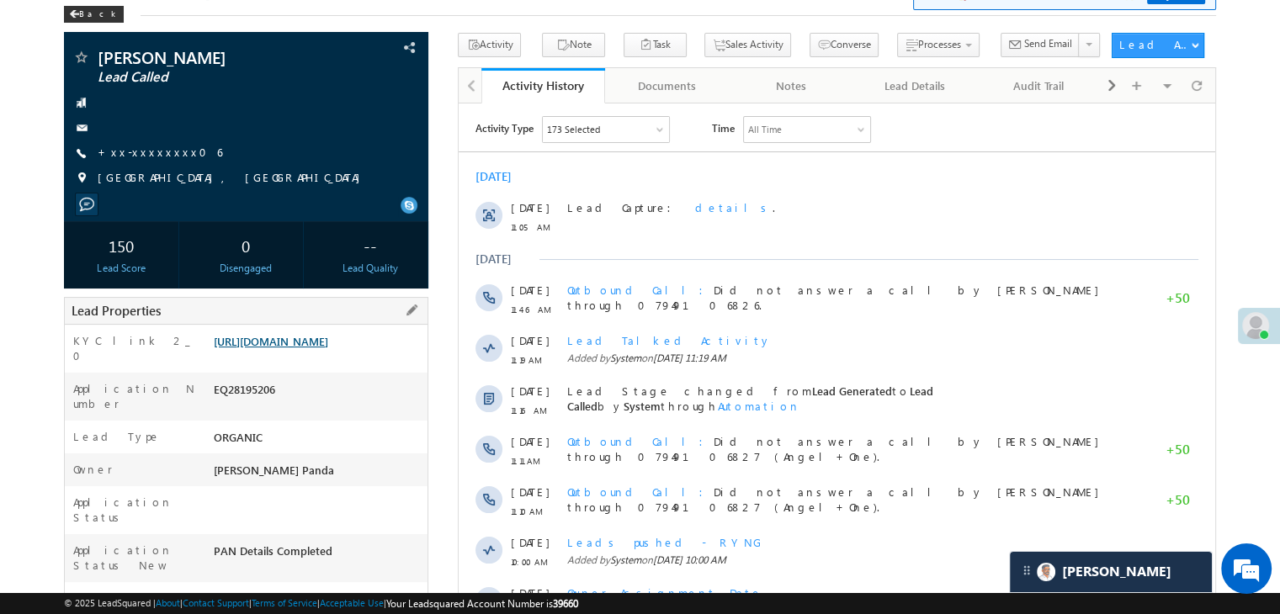
click at [328, 348] on link "[URL][DOMAIN_NAME]" at bounding box center [271, 341] width 114 height 14
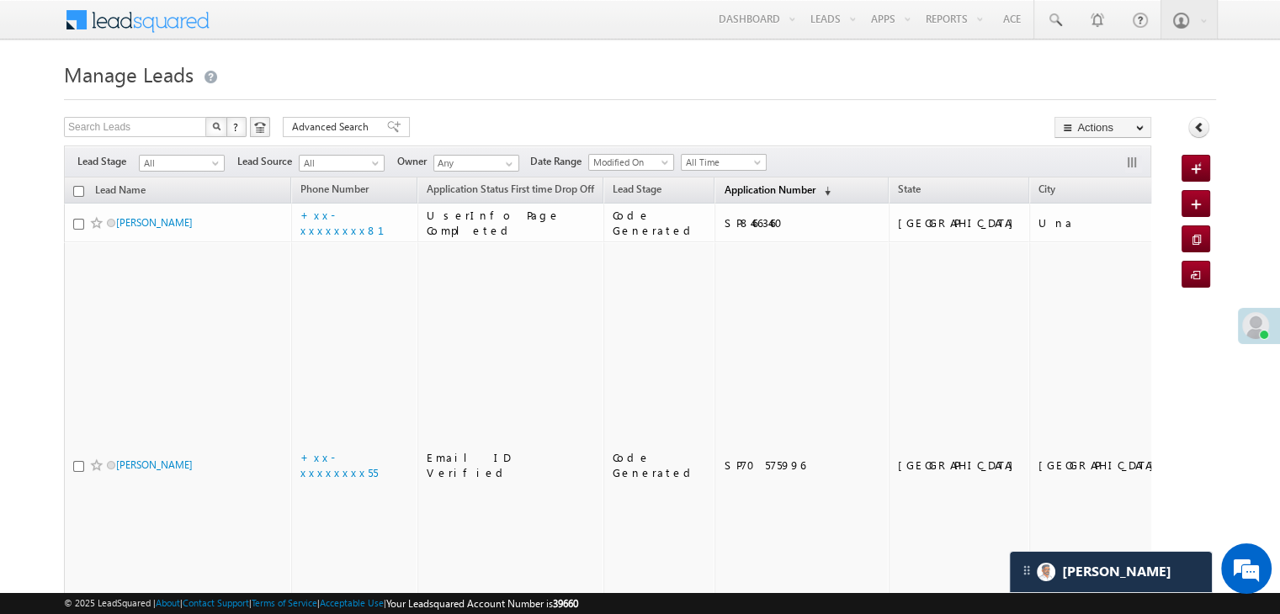
click at [724, 192] on span "Application Number" at bounding box center [769, 189] width 91 height 13
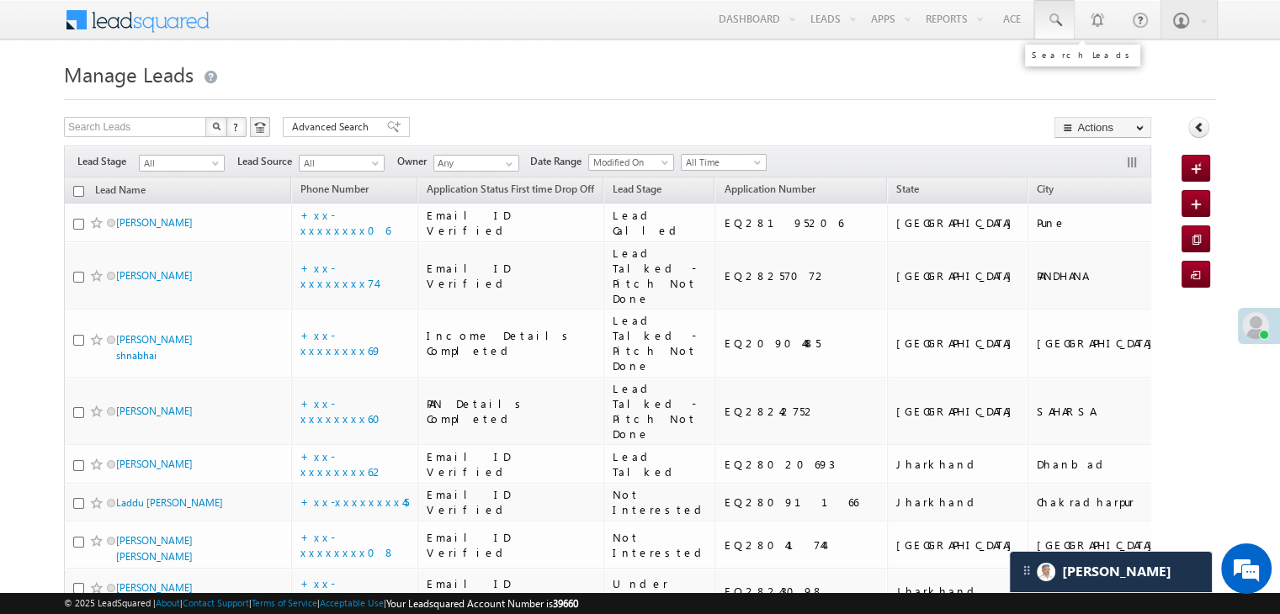
click at [1048, 21] on span at bounding box center [1054, 20] width 17 height 17
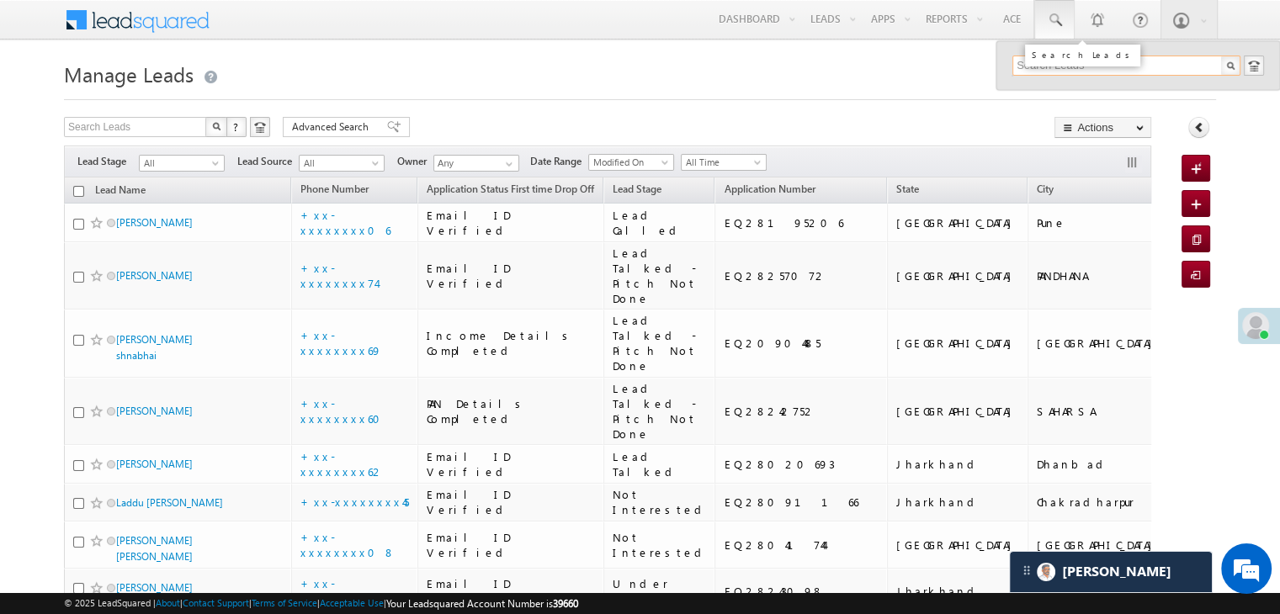
paste input "EQ27739218"
type input "EQ27739218"
click at [1054, 95] on div "kumari suryakala" at bounding box center [1134, 90] width 226 height 19
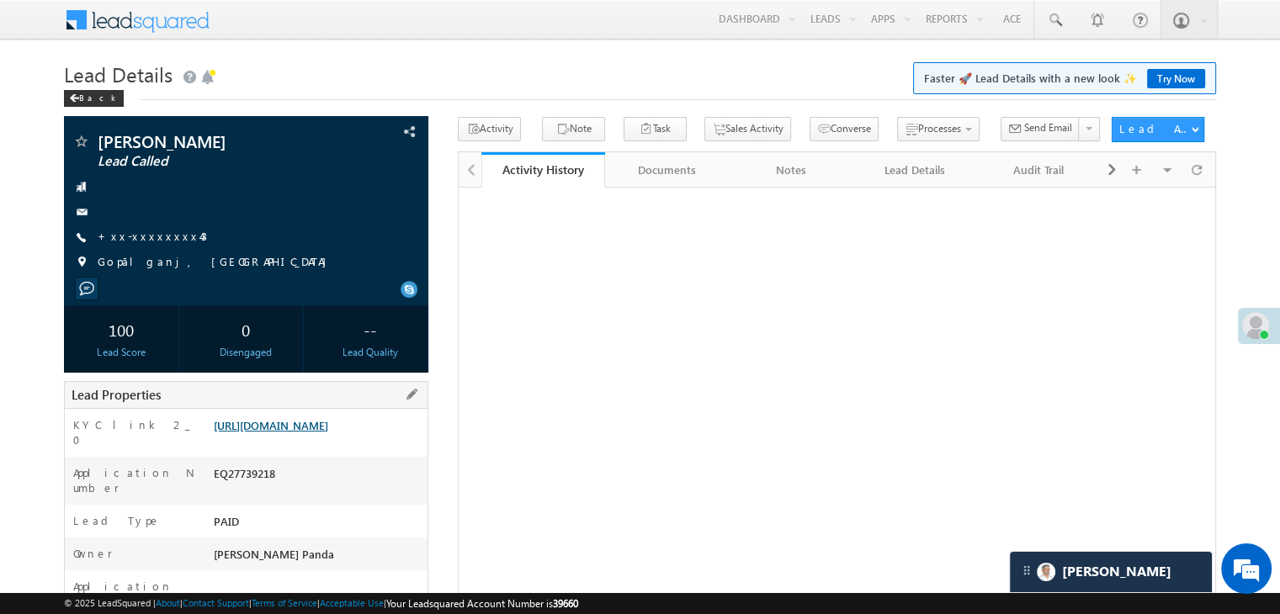
scroll to position [168, 0]
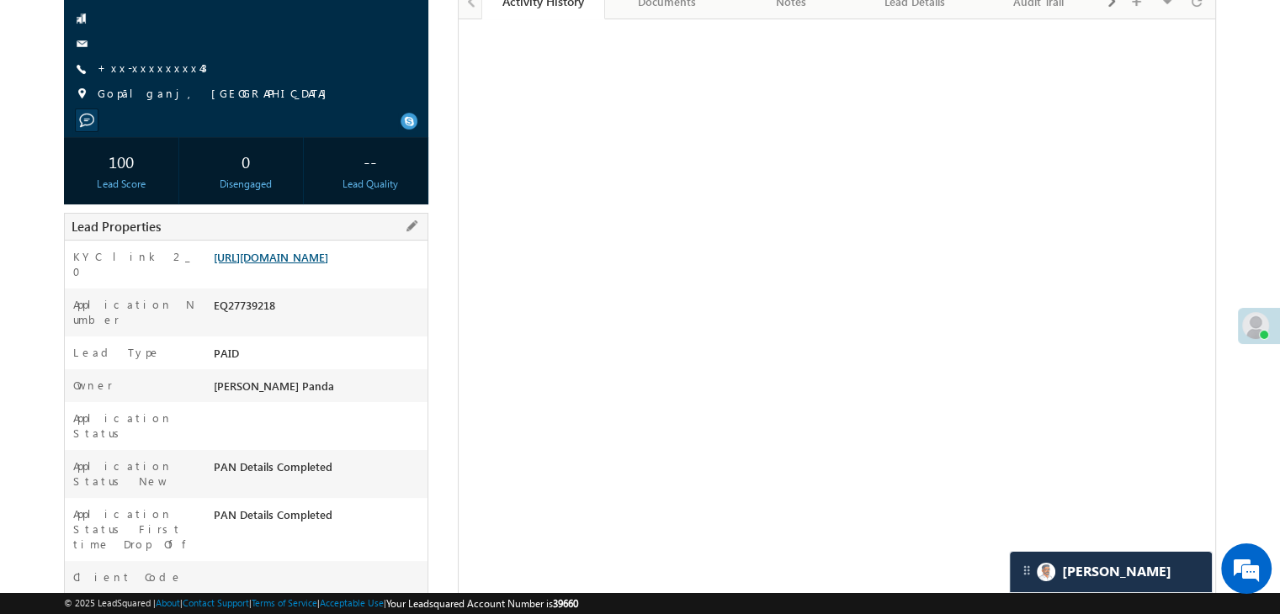
click at [296, 264] on link "[URL][DOMAIN_NAME]" at bounding box center [271, 257] width 114 height 14
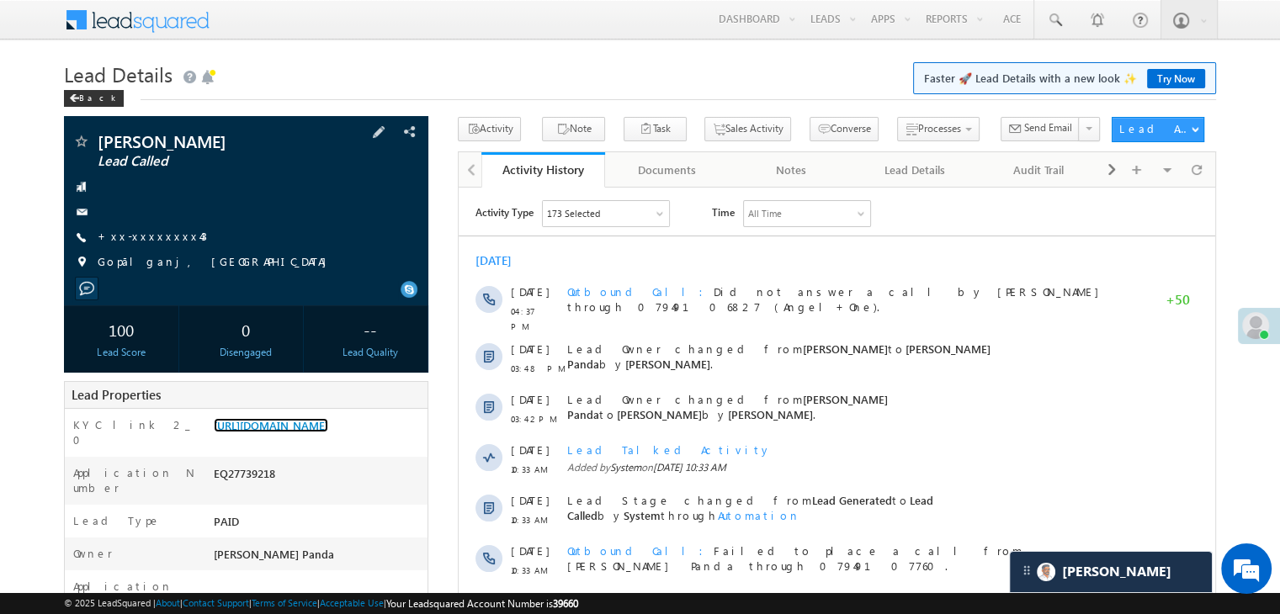
scroll to position [0, 0]
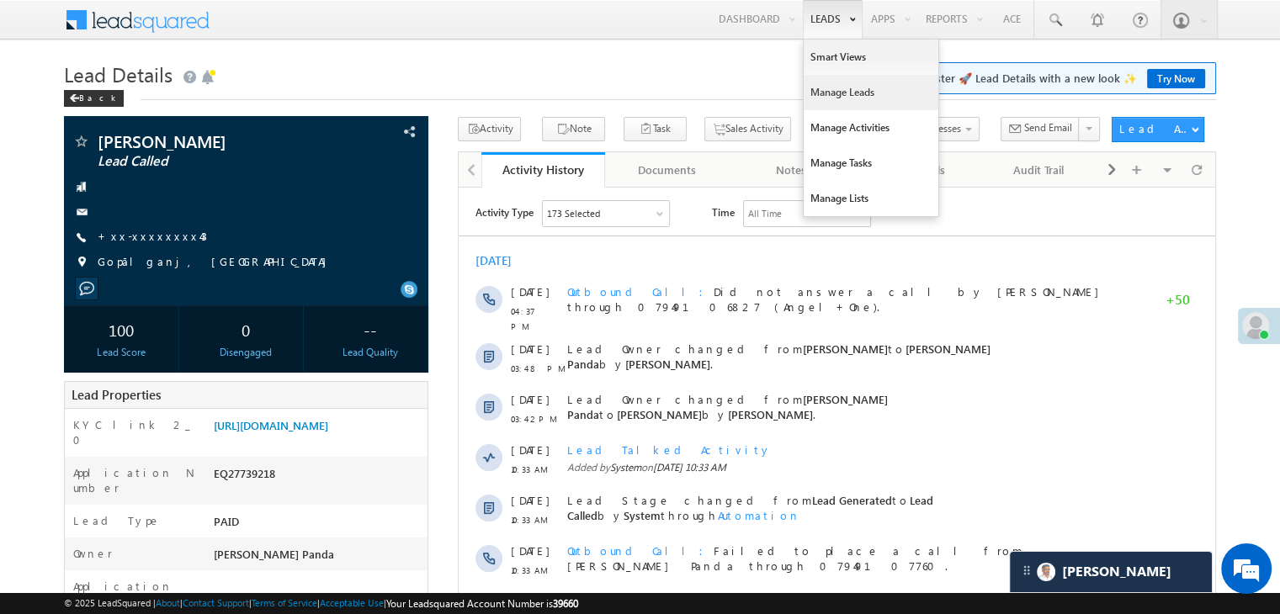
click at [840, 85] on link "Manage Leads" at bounding box center [871, 92] width 135 height 35
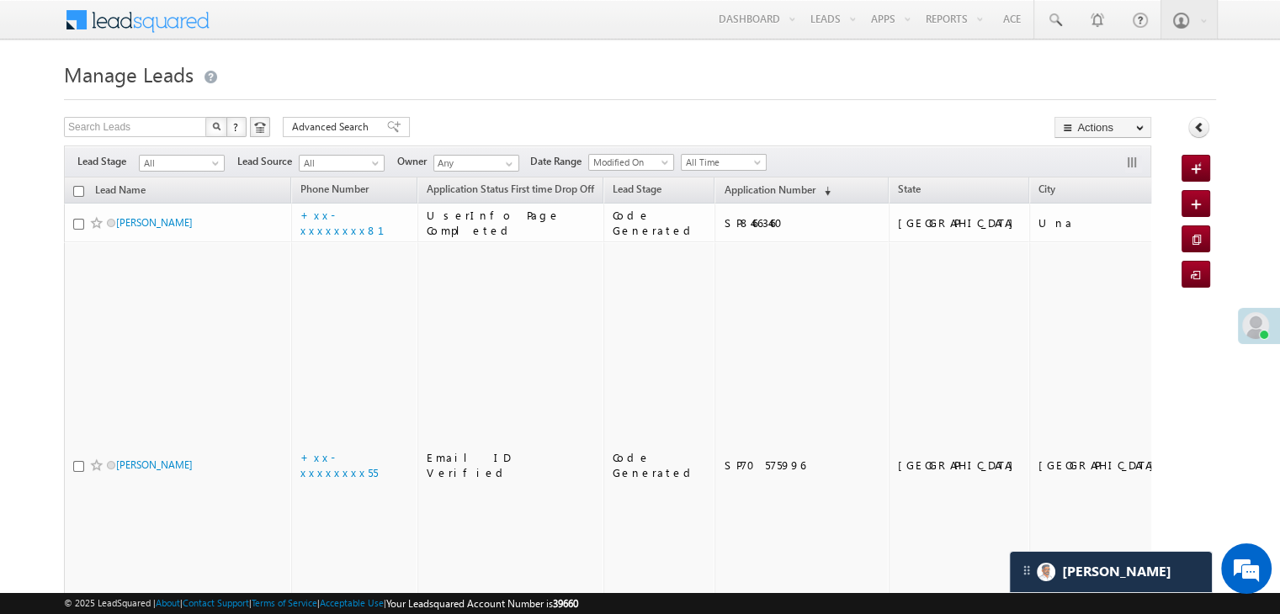
scroll to position [7758, 0]
click at [728, 190] on span "Application Number" at bounding box center [769, 189] width 91 height 13
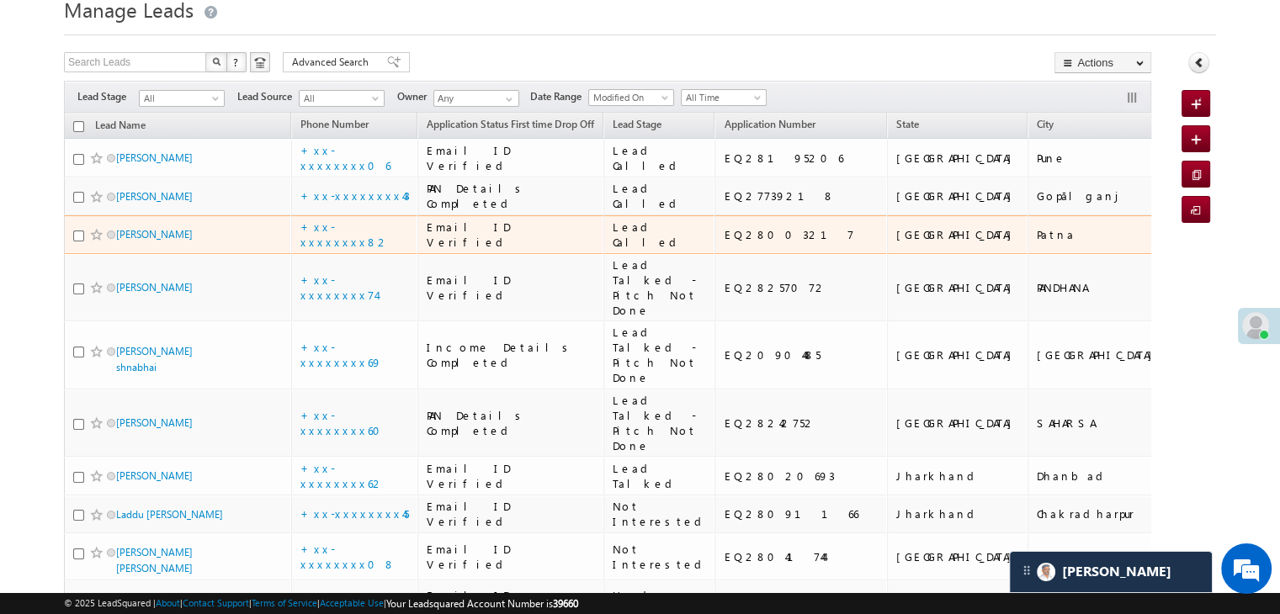
scroll to position [168, 0]
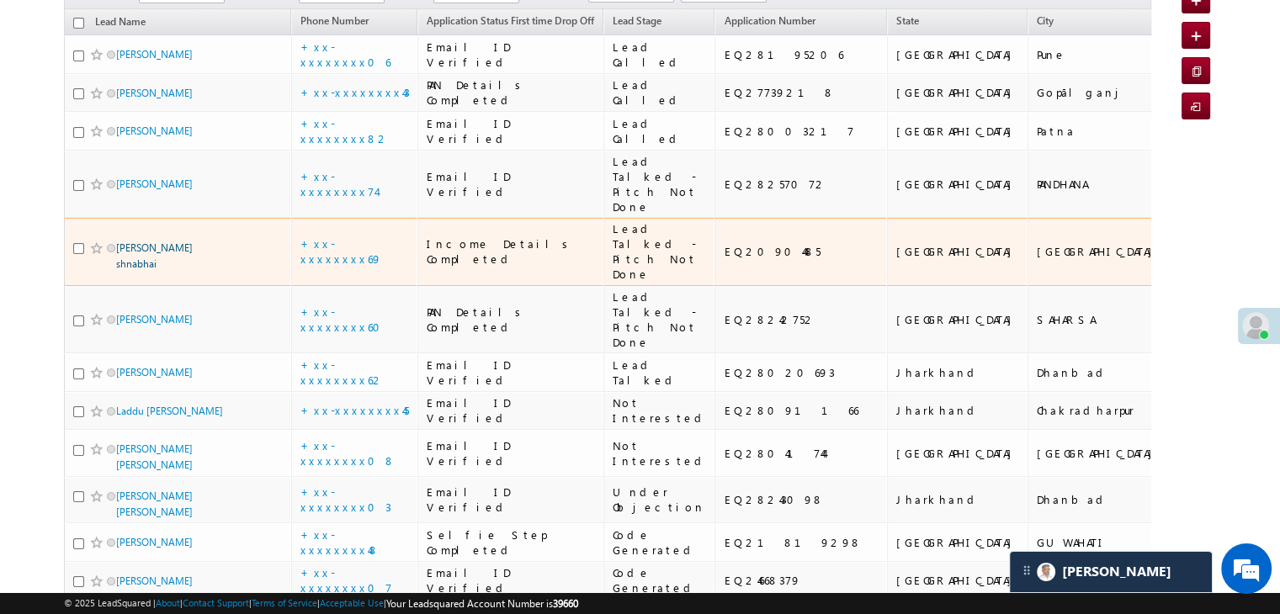
click at [177, 270] on link "Damor Hiteshbhai shnabhai" at bounding box center [154, 256] width 77 height 29
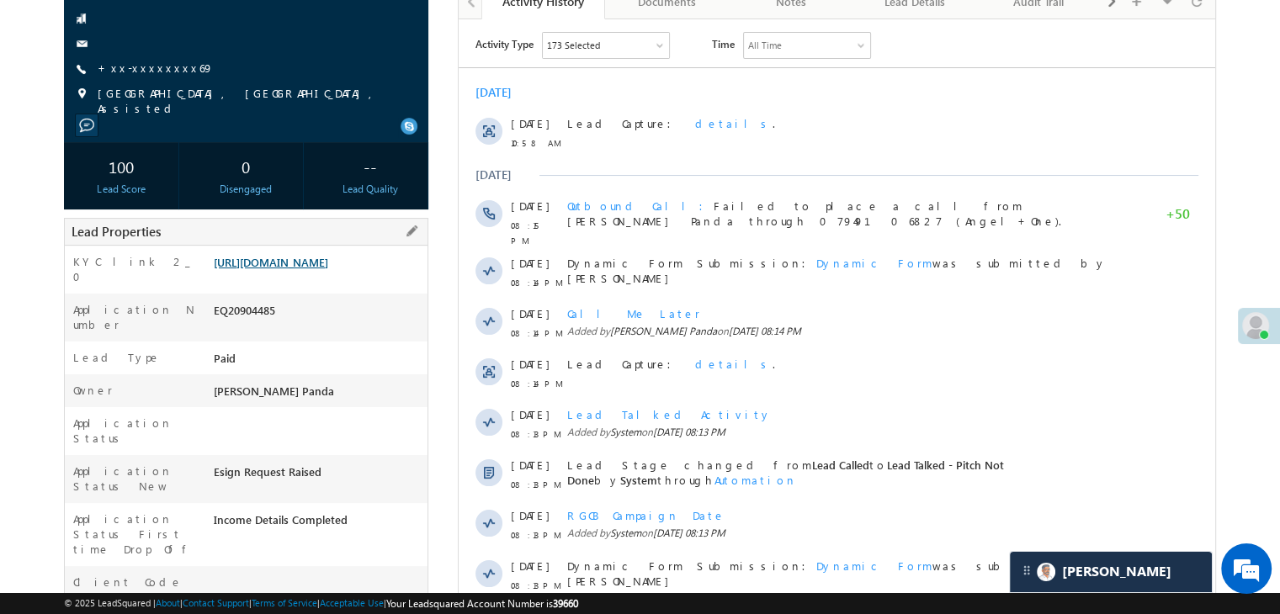
scroll to position [7758, 0]
click at [327, 269] on link "[URL][DOMAIN_NAME]" at bounding box center [271, 262] width 114 height 14
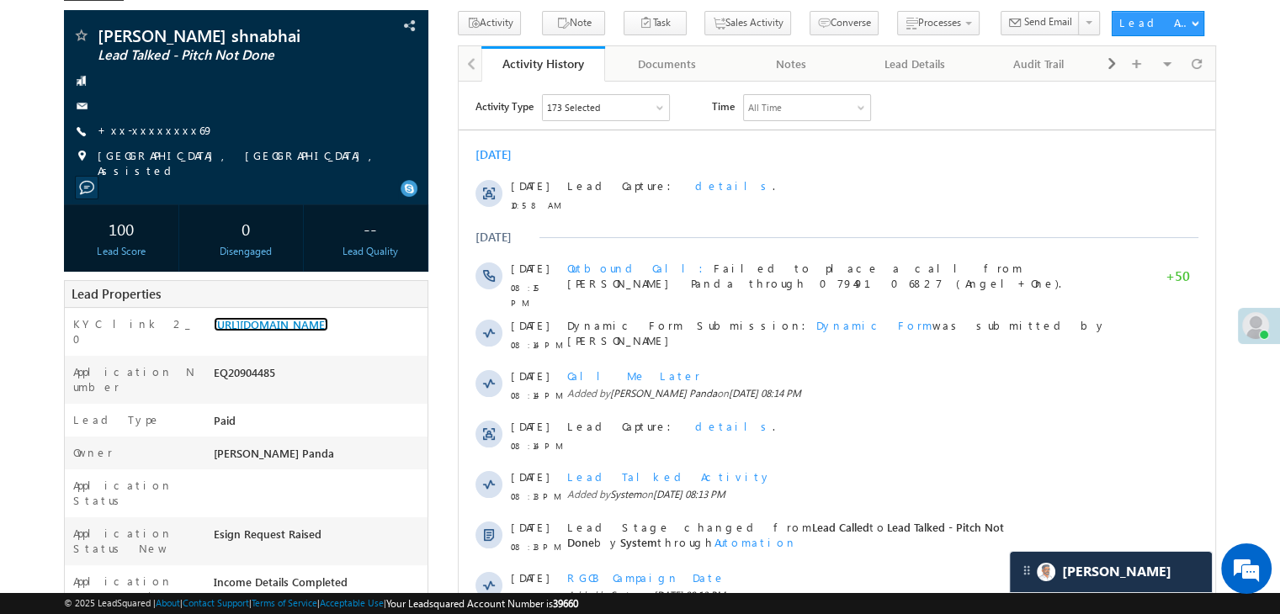
scroll to position [0, 0]
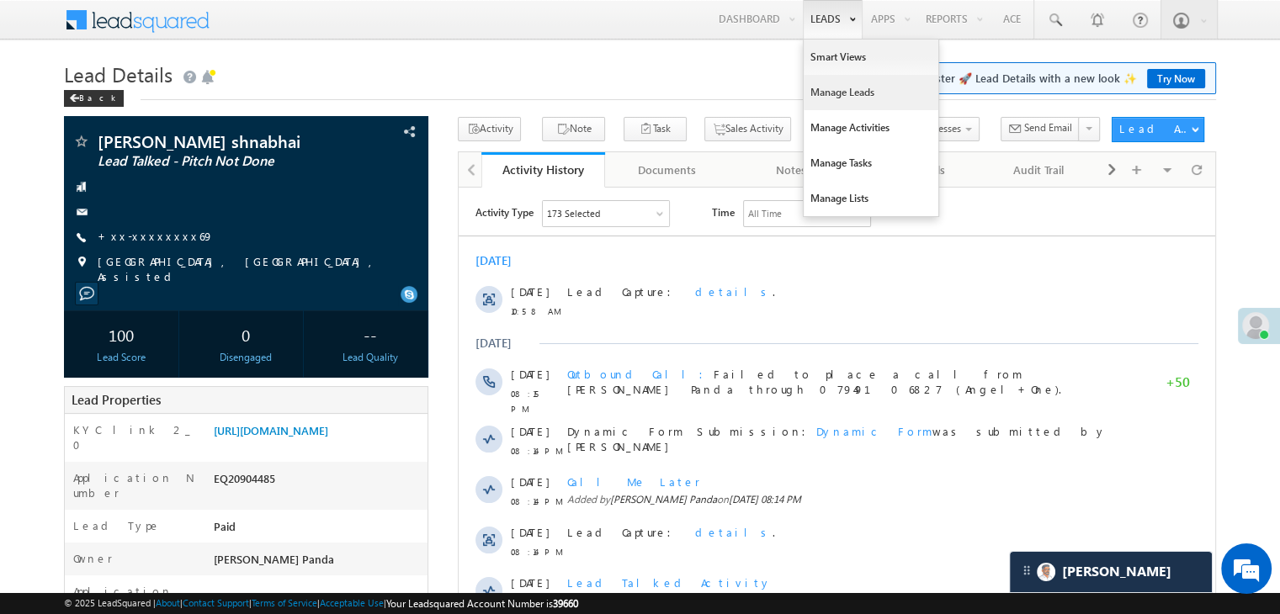
click at [826, 96] on link "Manage Leads" at bounding box center [871, 92] width 135 height 35
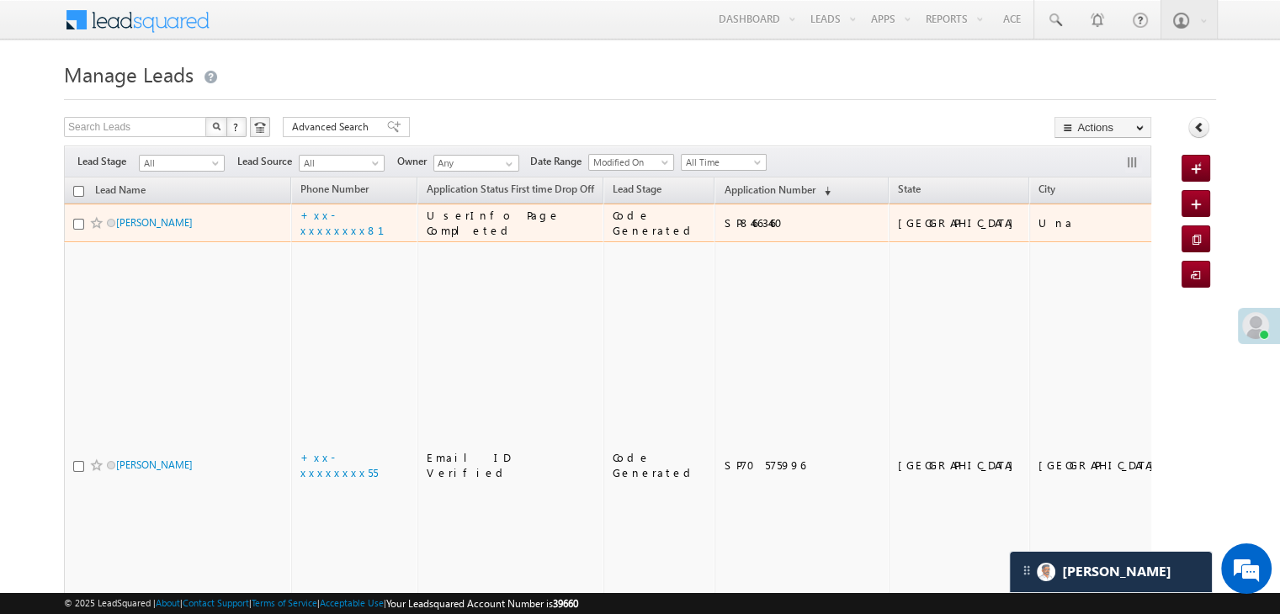
scroll to position [7758, 0]
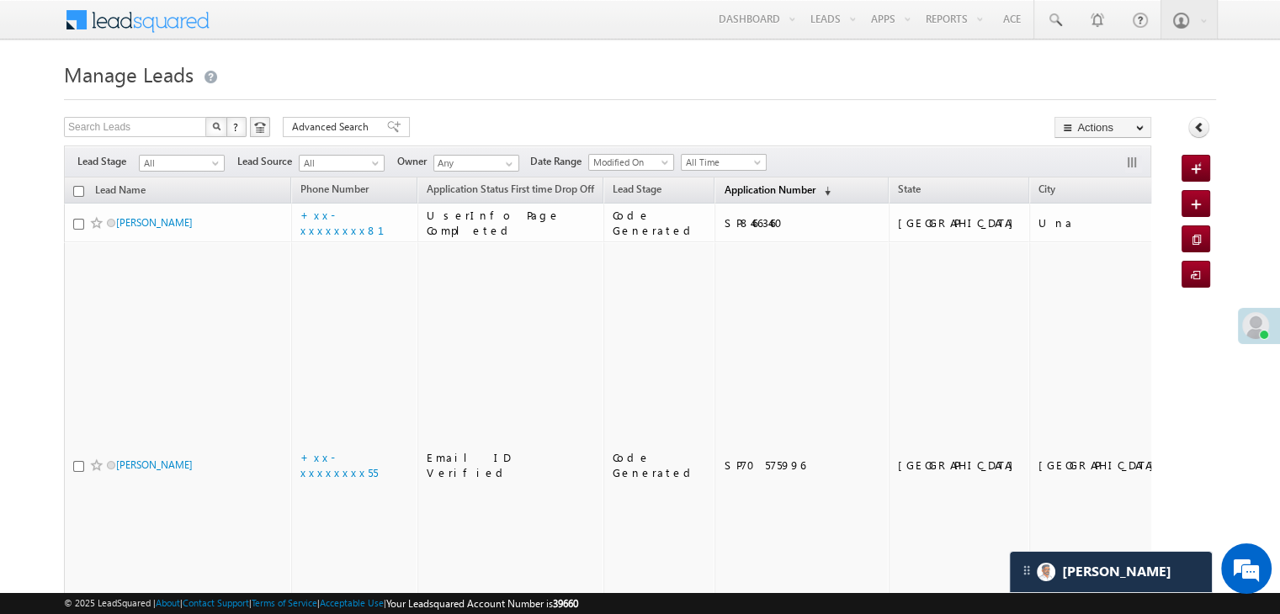
click at [724, 190] on span "Application Number" at bounding box center [769, 189] width 91 height 13
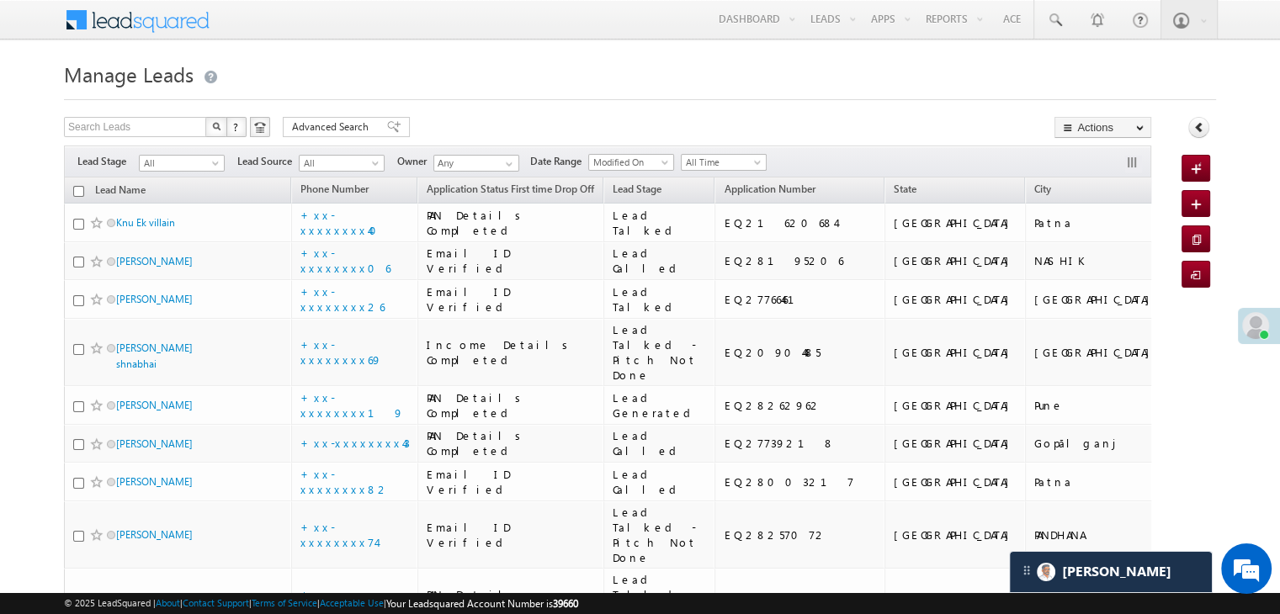
scroll to position [0, 0]
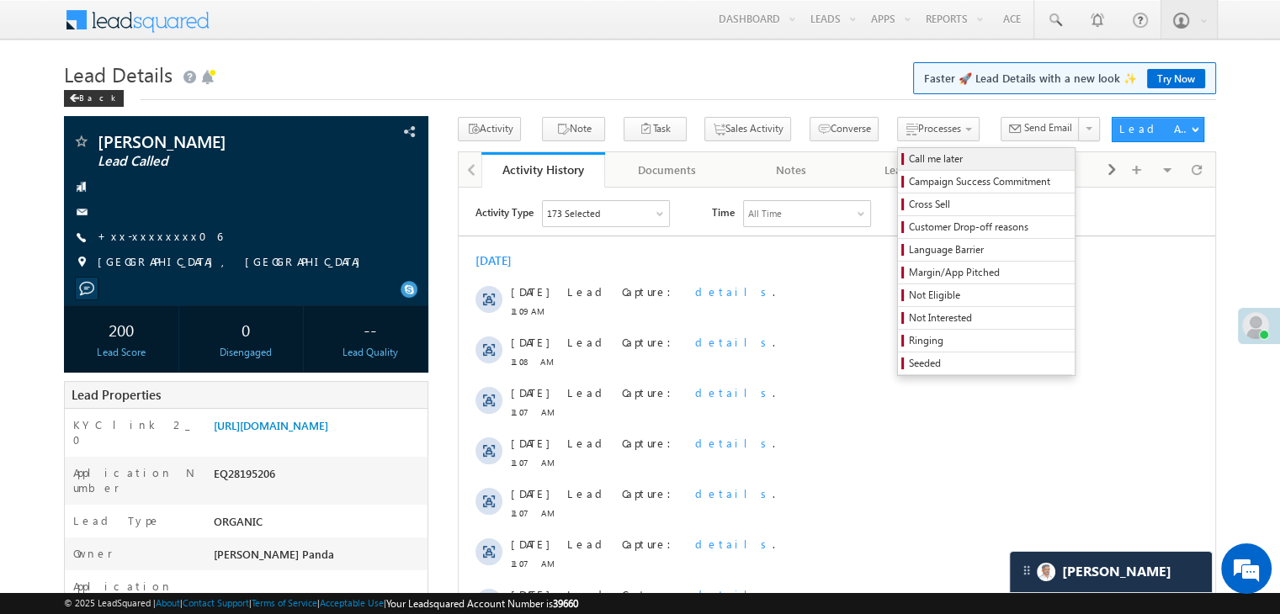
click at [909, 156] on span "Call me later" at bounding box center [989, 158] width 160 height 15
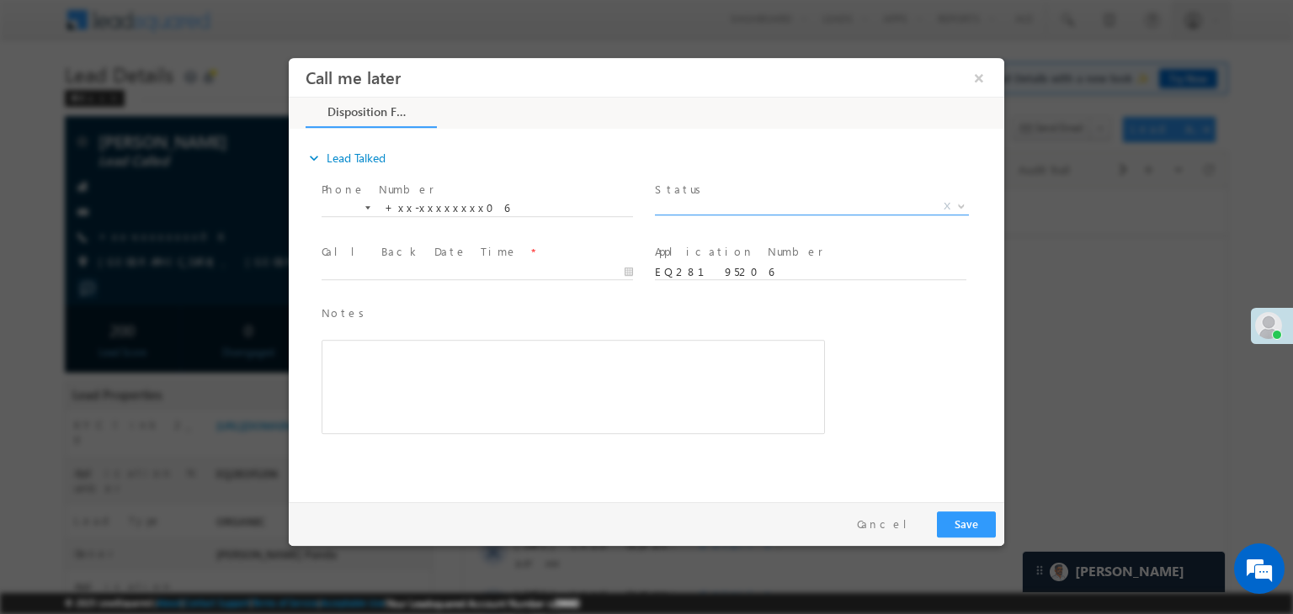
click at [794, 206] on span "X" at bounding box center [812, 207] width 314 height 17
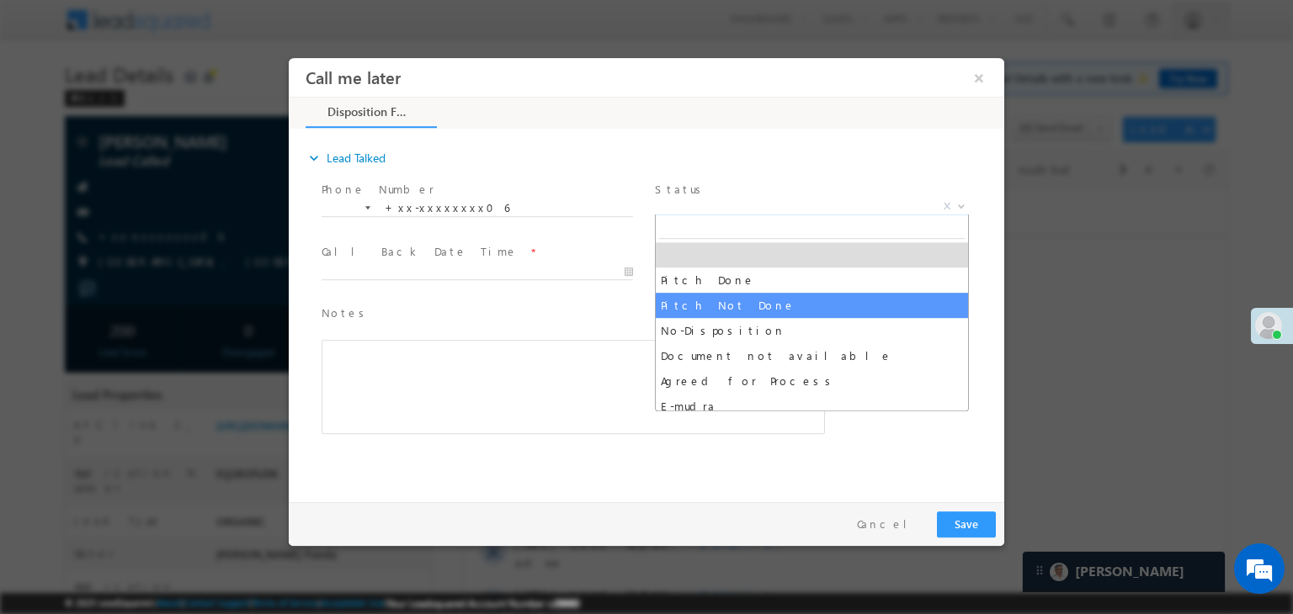
select select "Pitch Not Done"
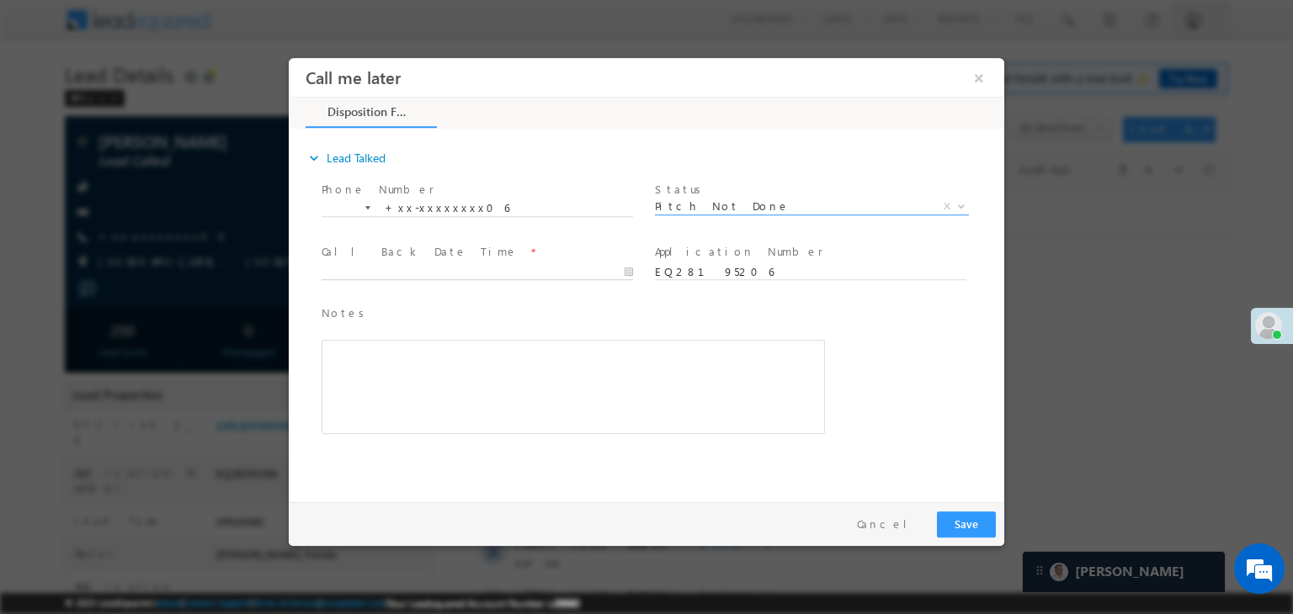
click at [536, 268] on input "text" at bounding box center [476, 272] width 311 height 17
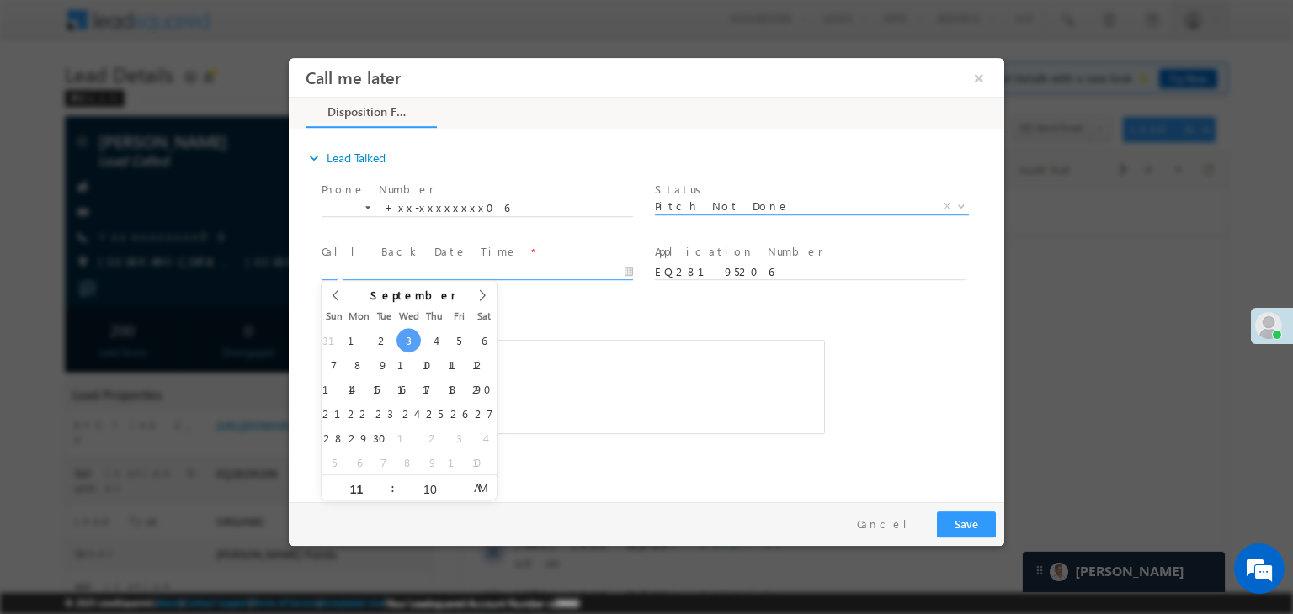
type input "09/03/25 11:10 AM"
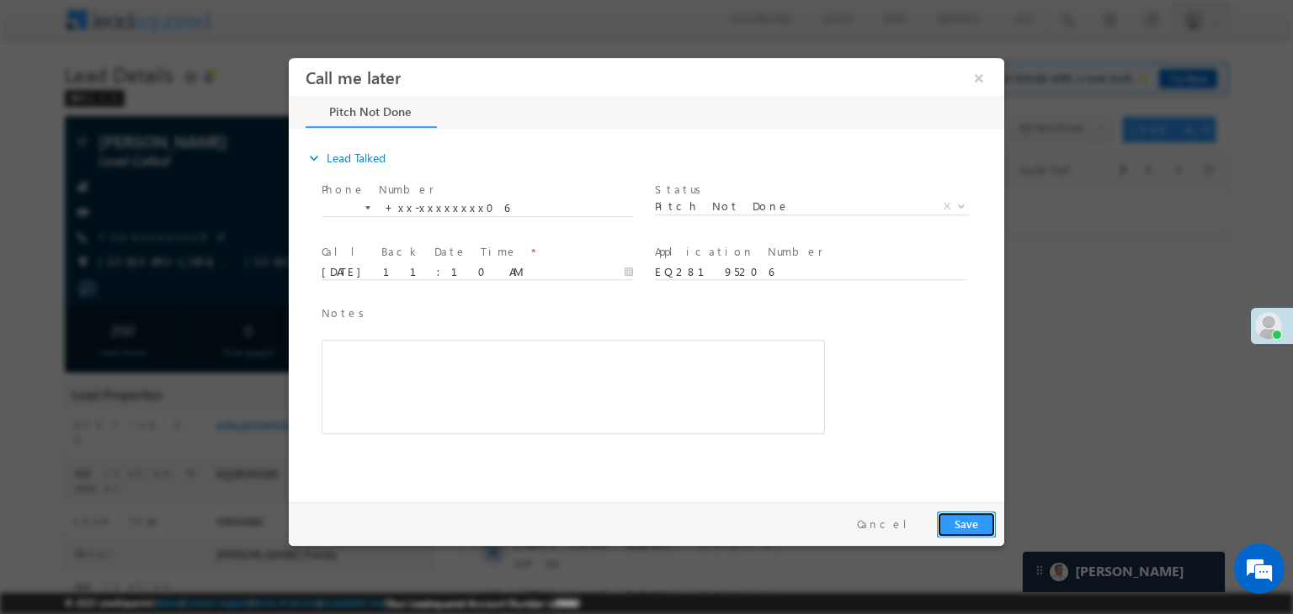
click at [957, 528] on button "Save" at bounding box center [966, 525] width 59 height 26
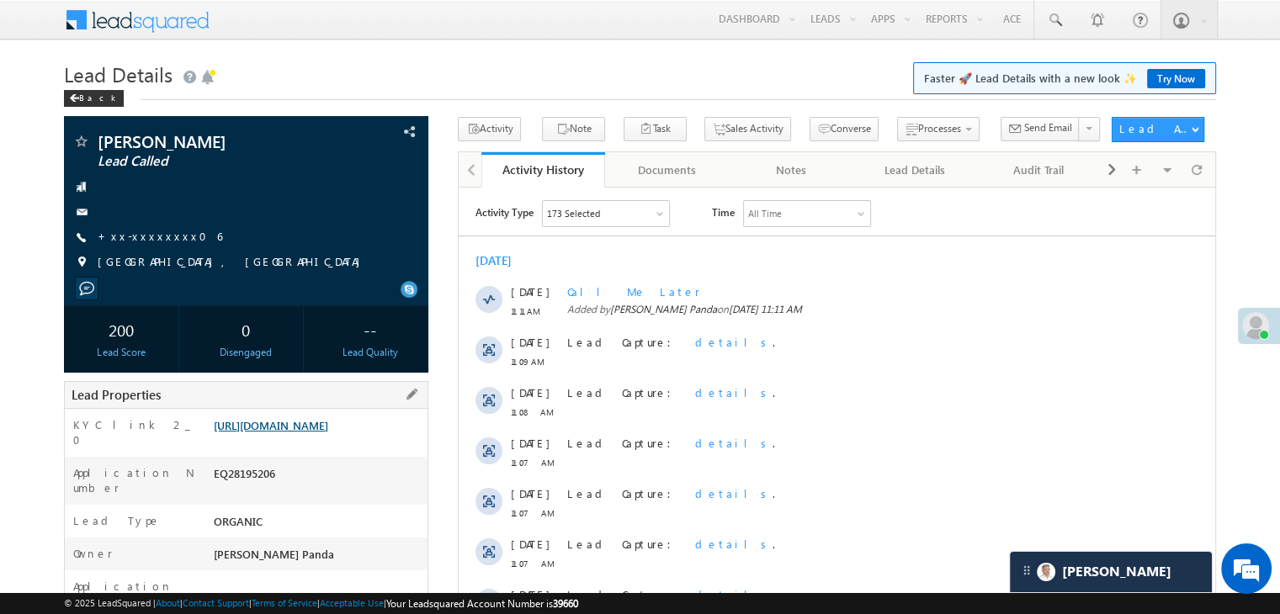
click at [328, 433] on link "[URL][DOMAIN_NAME]" at bounding box center [271, 425] width 114 height 14
click at [323, 430] on link "[URL][DOMAIN_NAME]" at bounding box center [271, 425] width 114 height 14
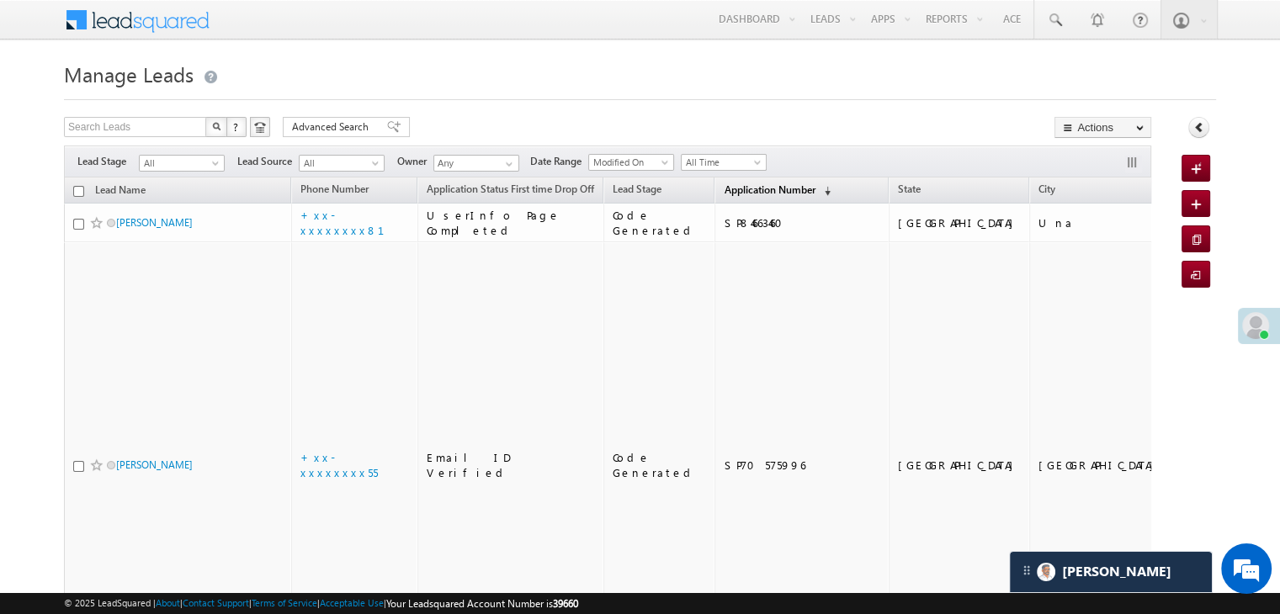
click at [729, 194] on span "Application Number" at bounding box center [769, 189] width 91 height 13
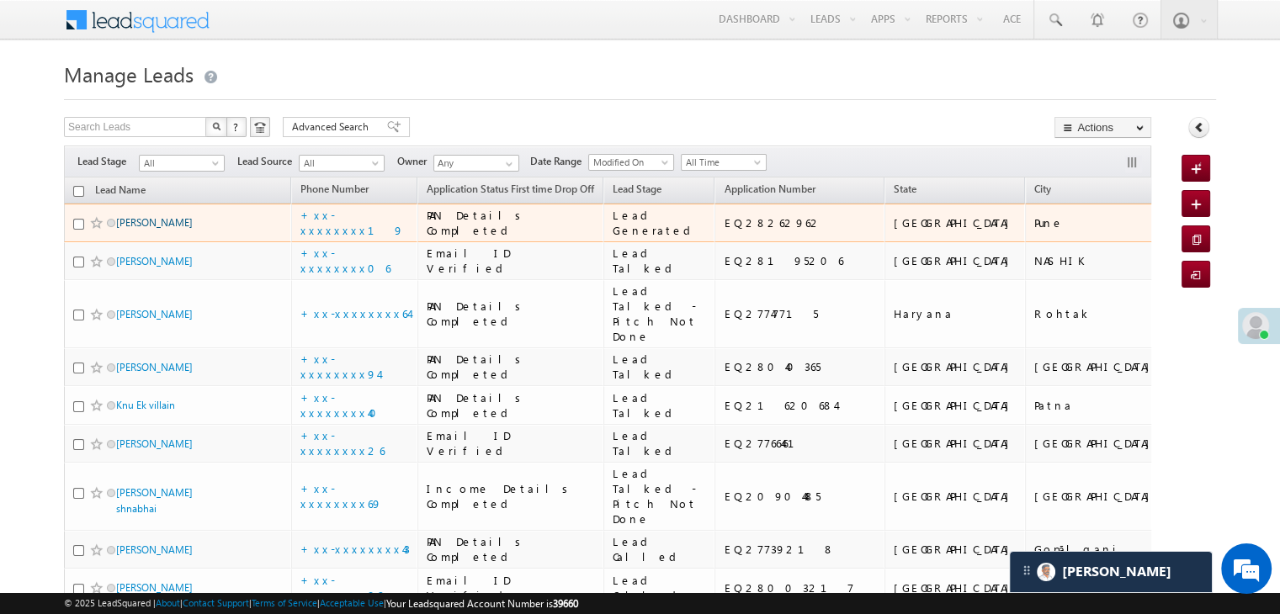
click at [161, 229] on link "Deepesh Sangam" at bounding box center [154, 222] width 77 height 13
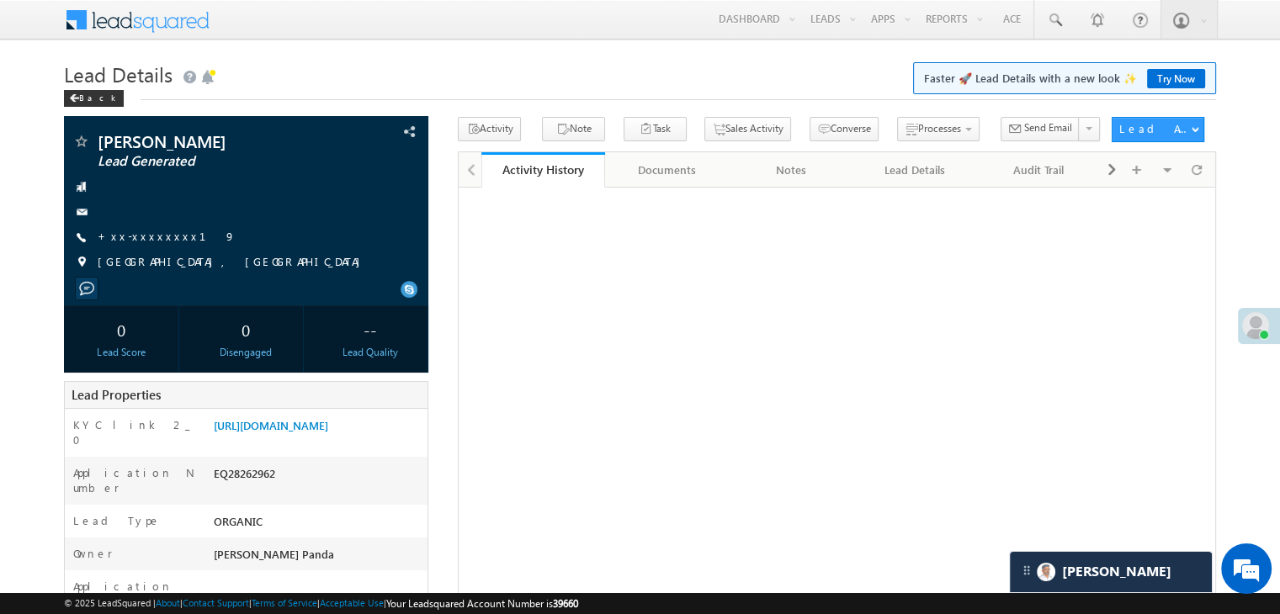
click at [159, 247] on div "[PERSON_NAME] Lead Generated +xx-xxxxxxxx19" at bounding box center [246, 206] width 348 height 146
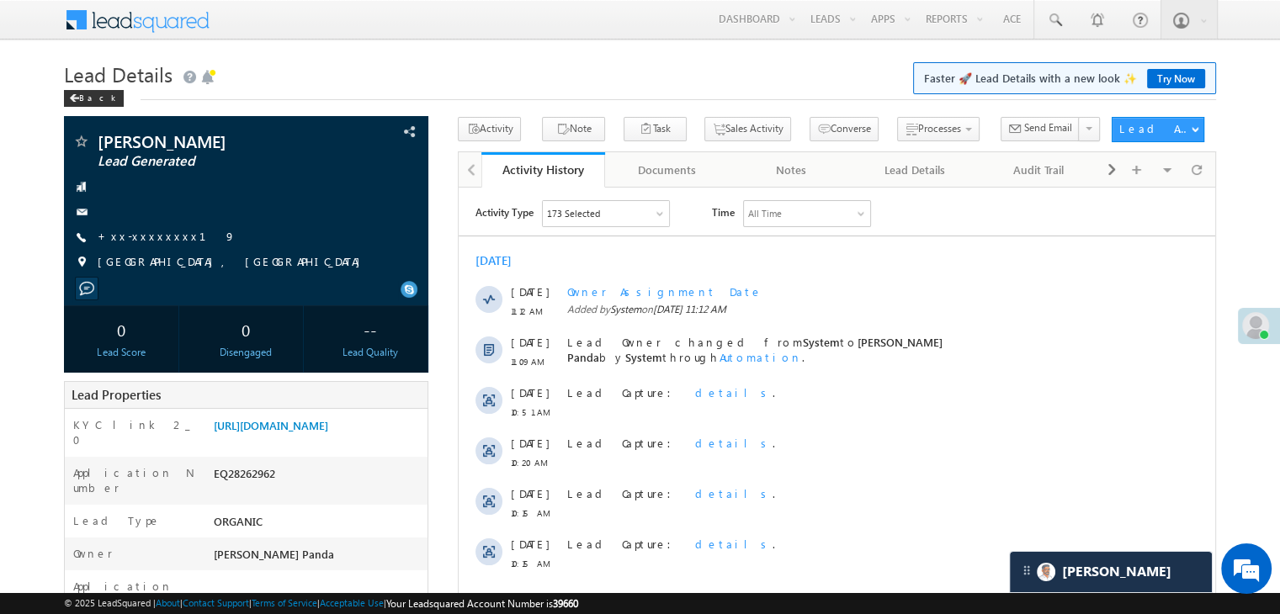
scroll to position [7758, 0]
click at [148, 240] on link "+xx-xxxxxxxx19" at bounding box center [167, 236] width 138 height 14
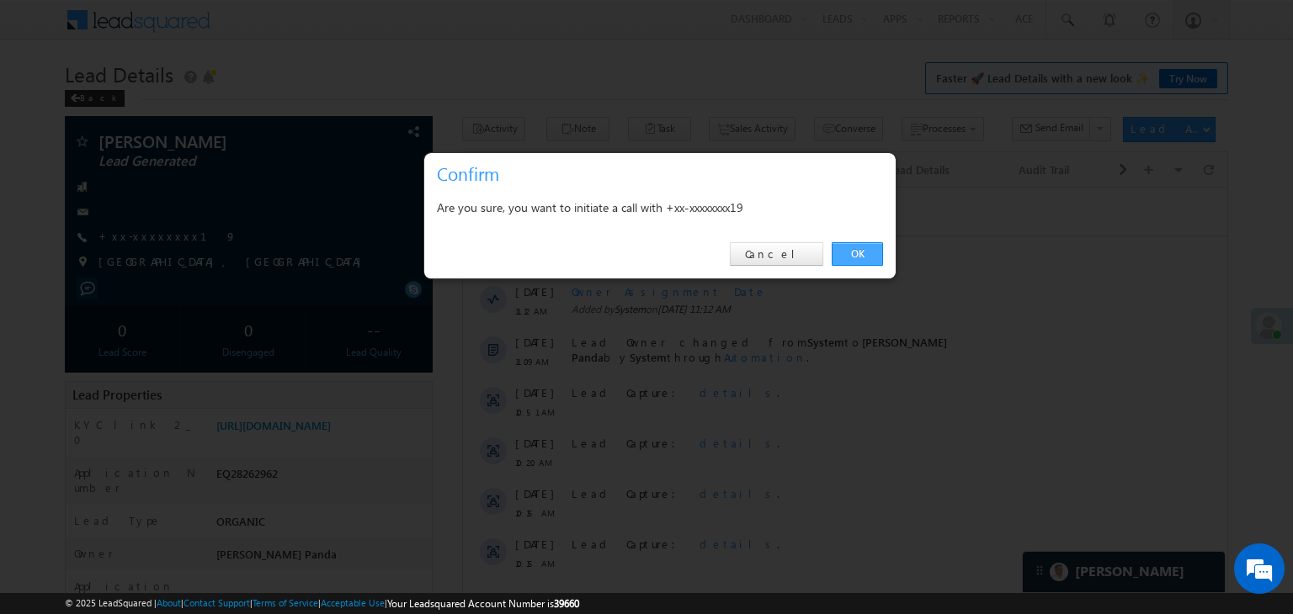
click at [856, 253] on link "OK" at bounding box center [856, 254] width 51 height 24
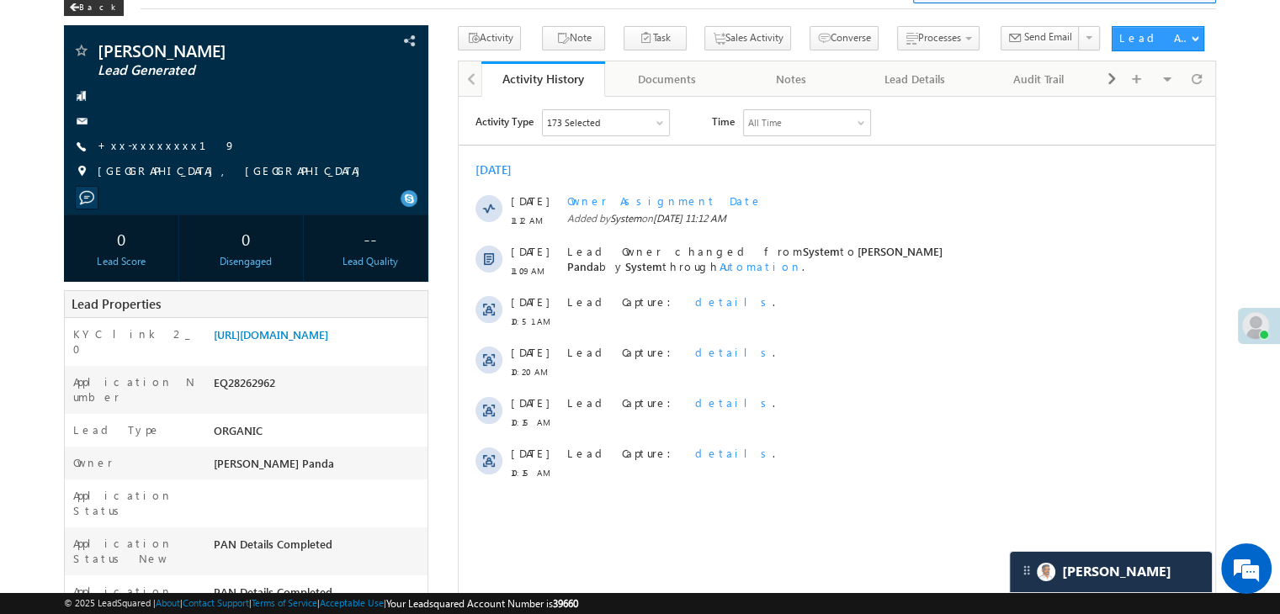
scroll to position [252, 0]
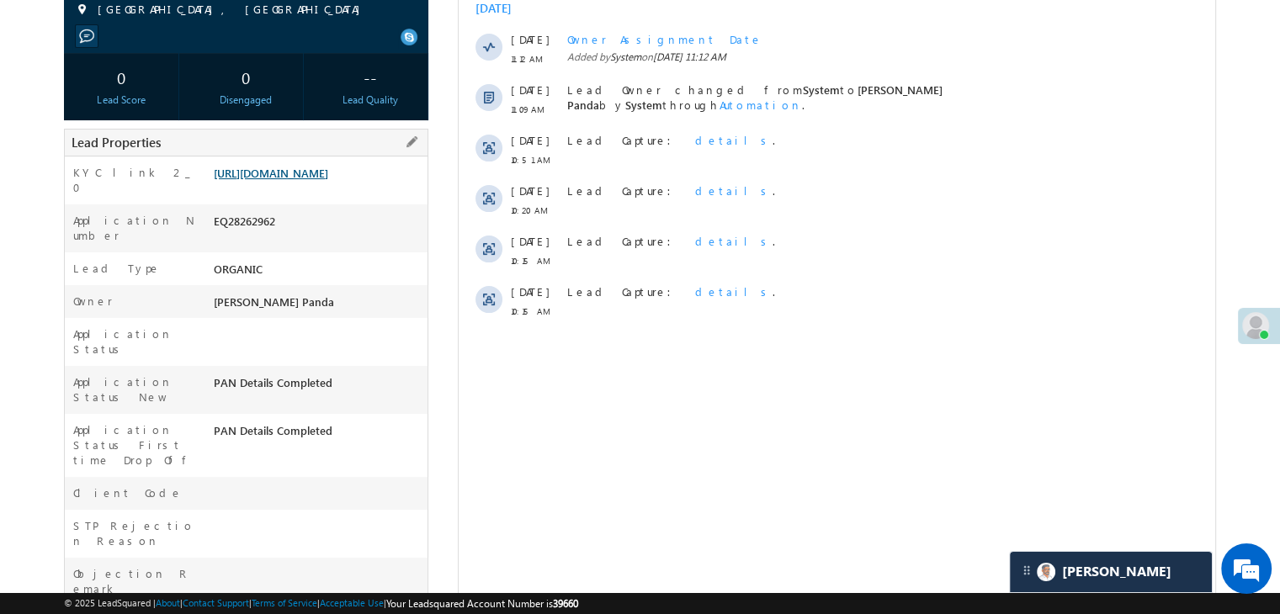
click at [328, 180] on link "https://angelbroking1-pk3em7sa.customui-test.leadsquared.com?leadId=86e3044e-7d…" at bounding box center [271, 173] width 114 height 14
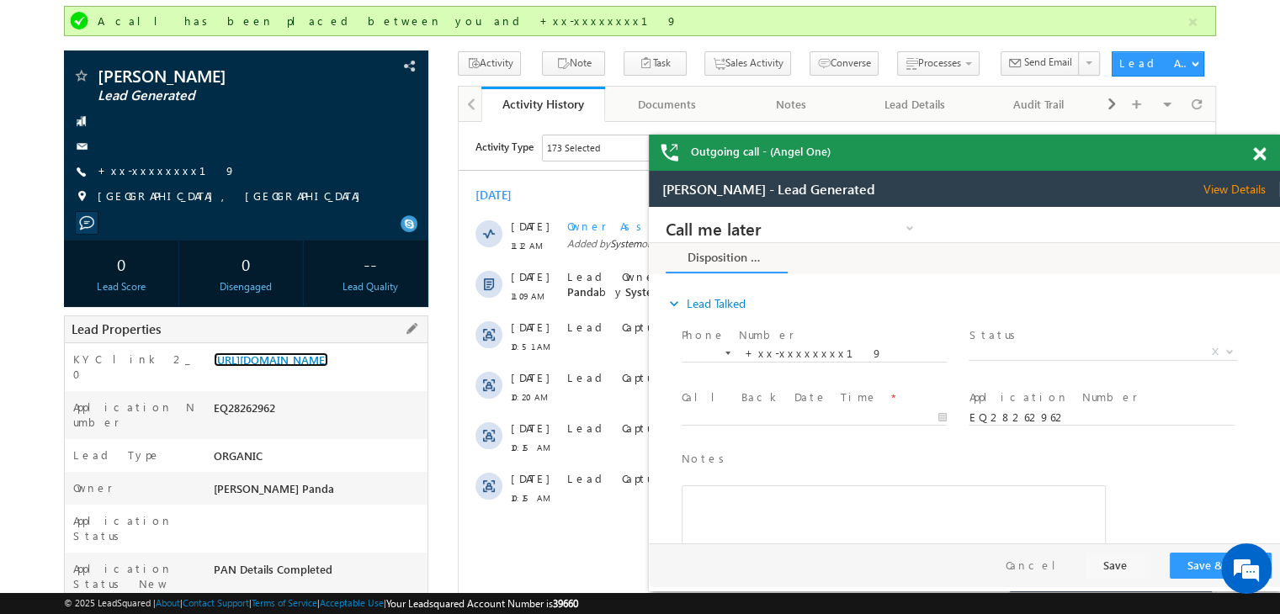
scroll to position [45, 0]
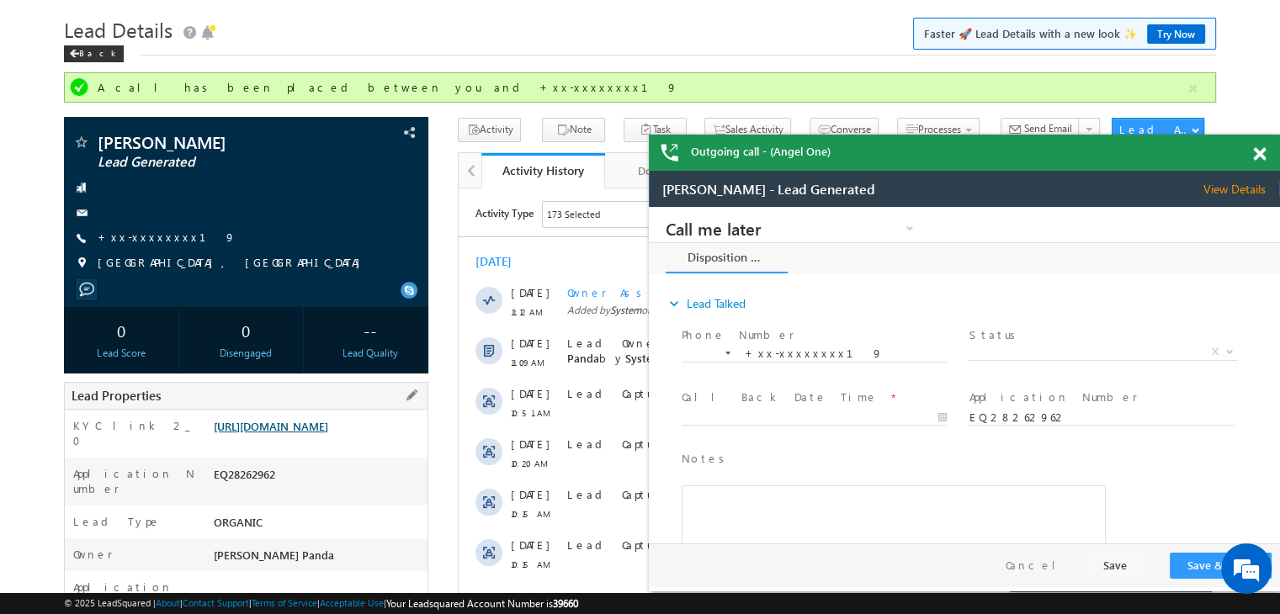
click at [328, 433] on link "https://angelbroking1-pk3em7sa.customui-test.leadsquared.com?leadId=86e3044e-7d…" at bounding box center [271, 426] width 114 height 14
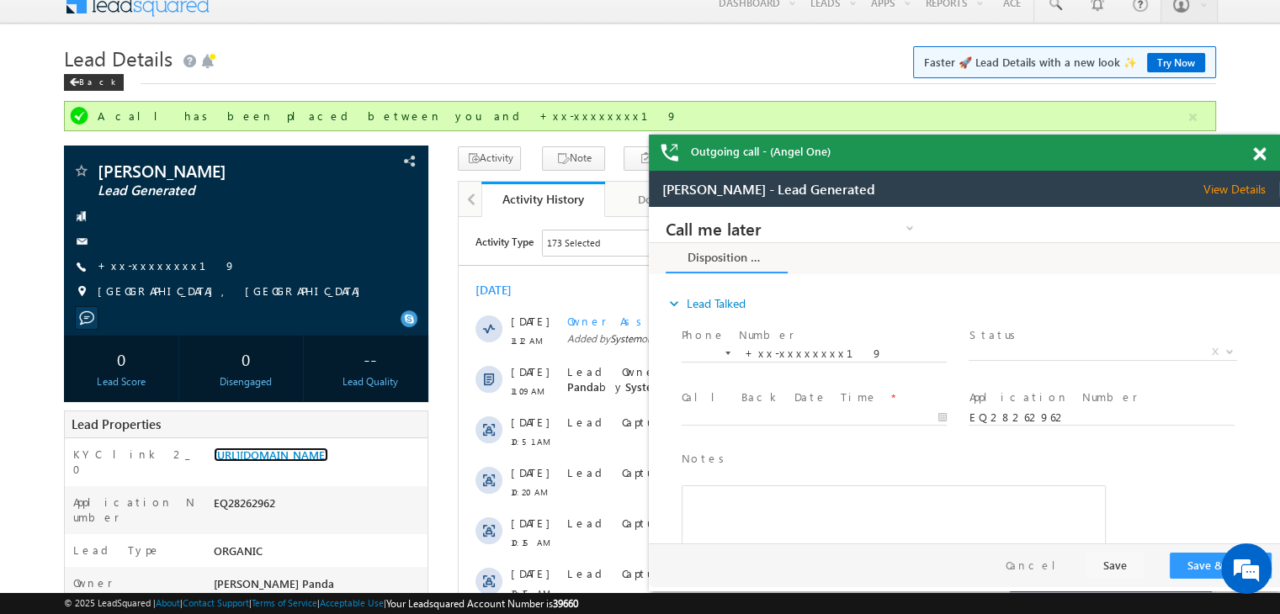
scroll to position [0, 0]
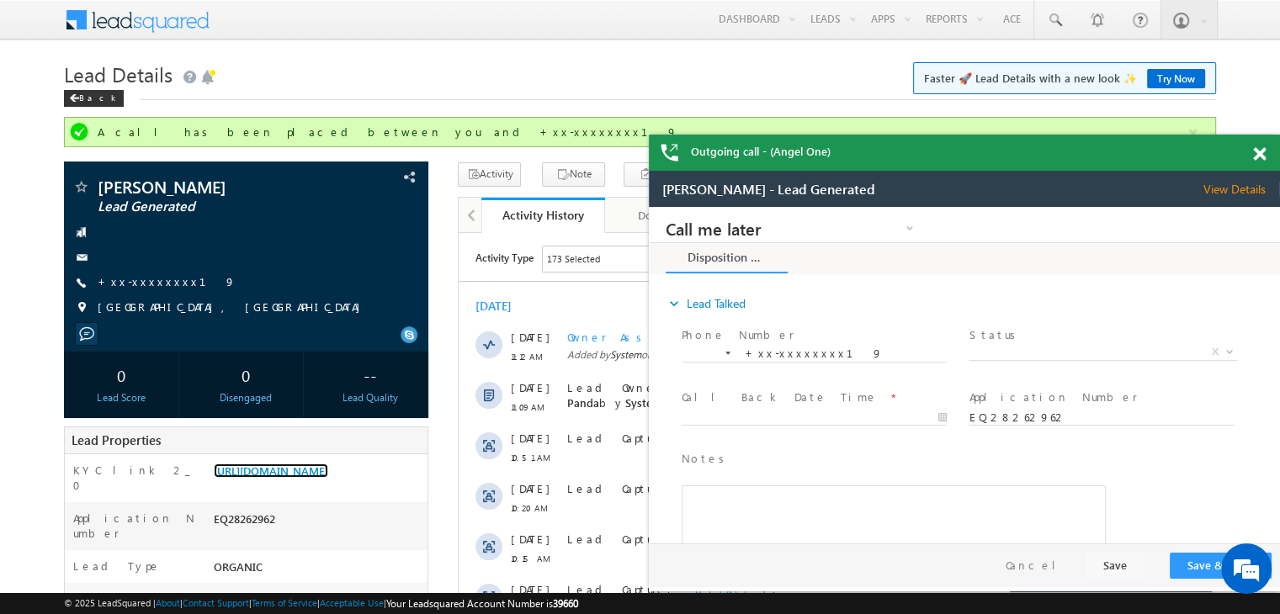
click at [1262, 154] on span at bounding box center [1259, 154] width 13 height 14
